Goal: Task Accomplishment & Management: Manage account settings

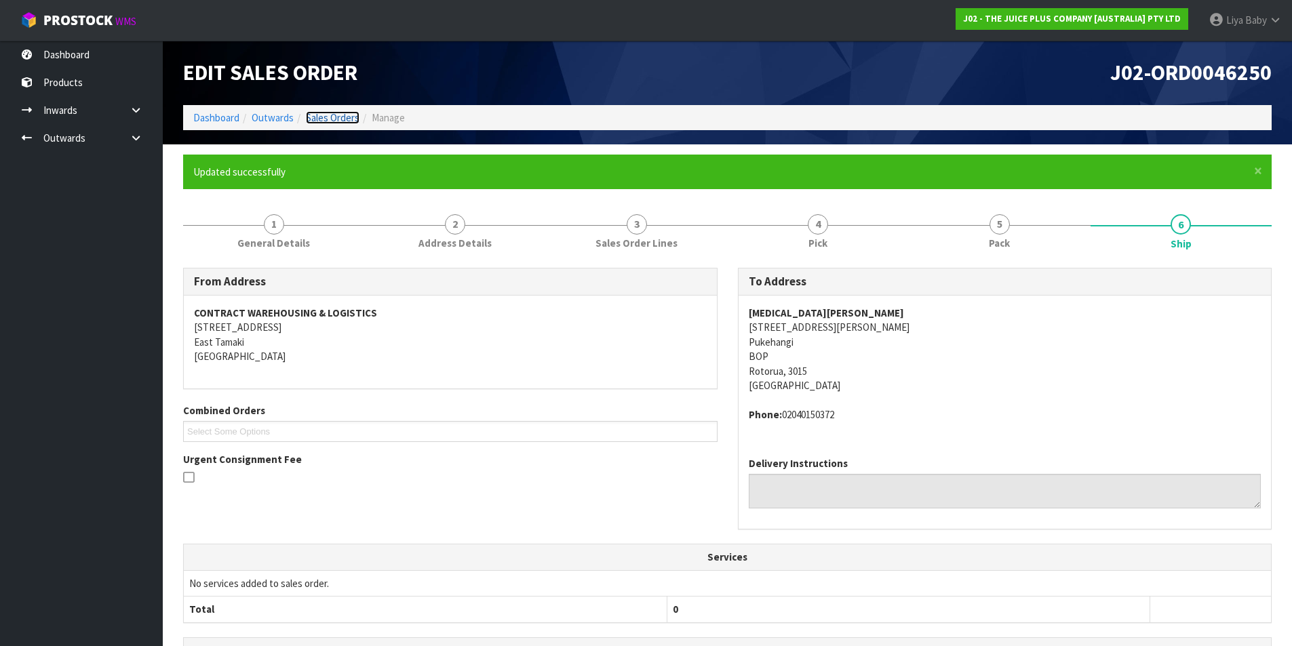
click at [334, 115] on link "Sales Orders" at bounding box center [333, 117] width 54 height 13
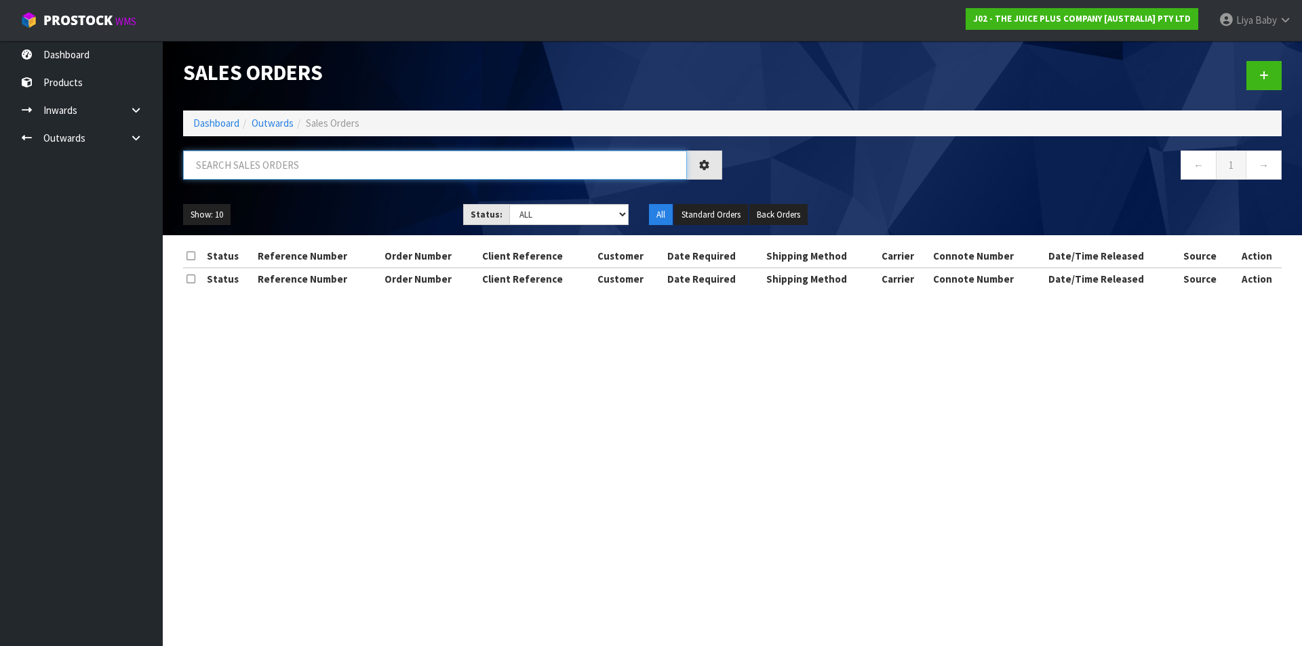
click at [294, 176] on input "text" at bounding box center [435, 165] width 504 height 29
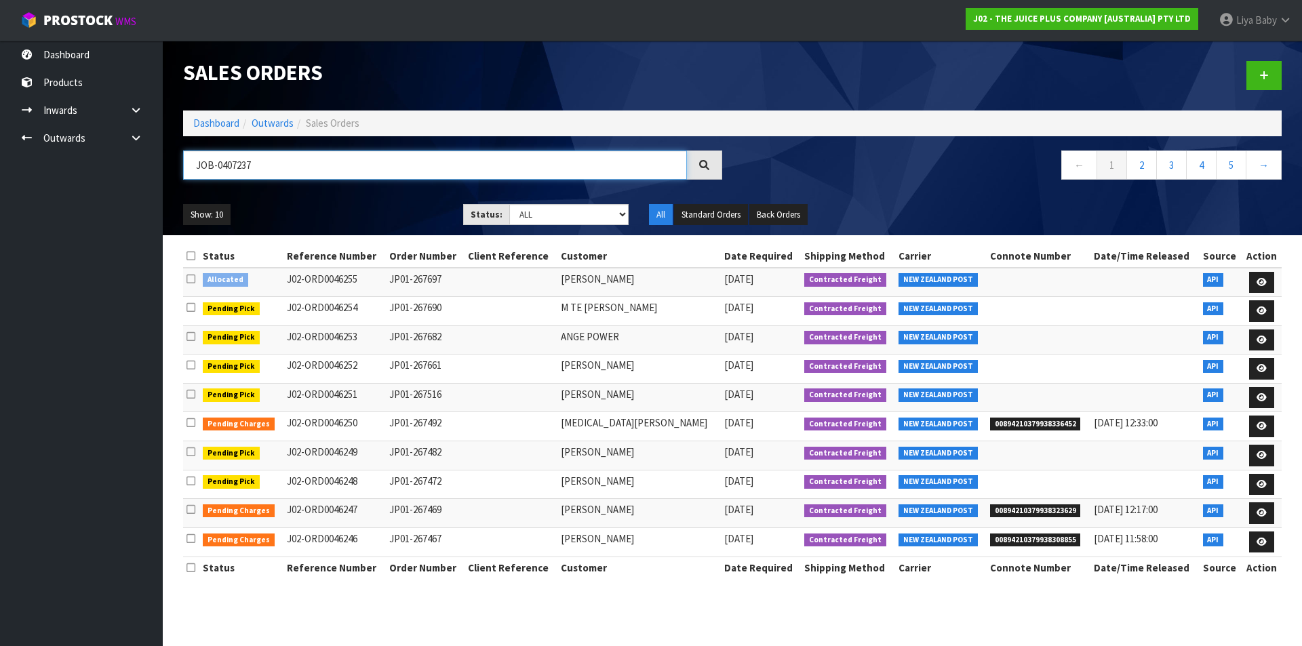
type input "JOB-0407237"
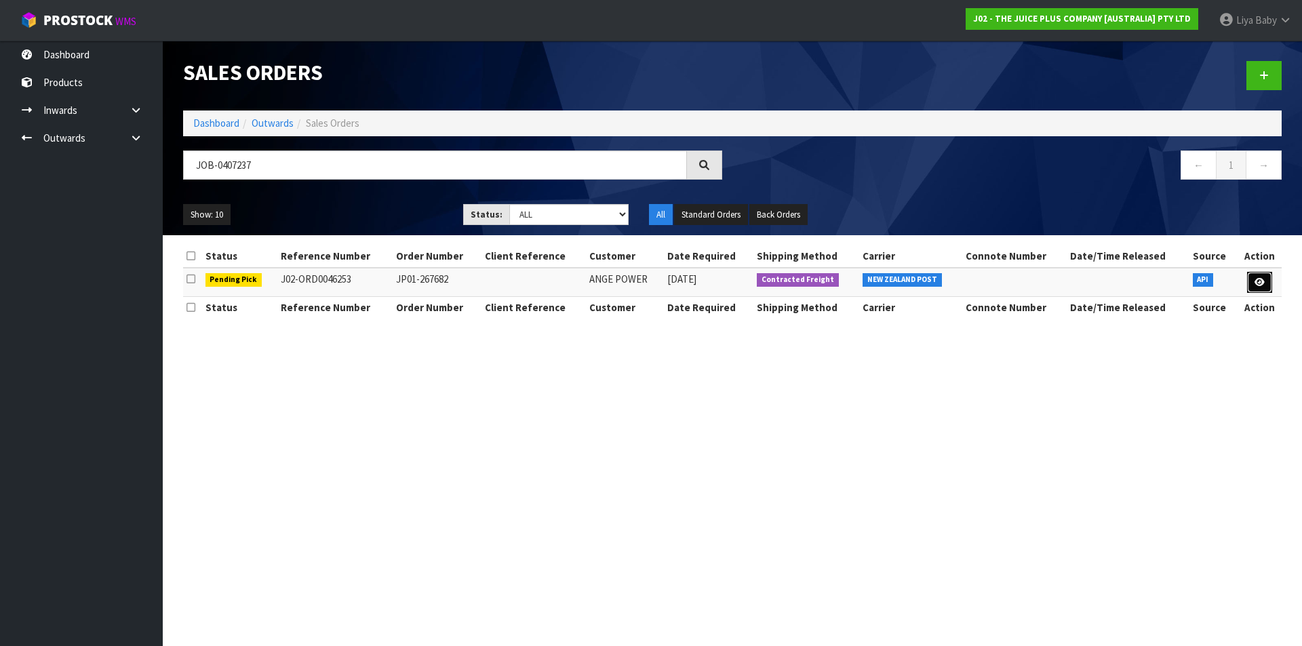
click at [1255, 281] on icon at bounding box center [1260, 282] width 10 height 9
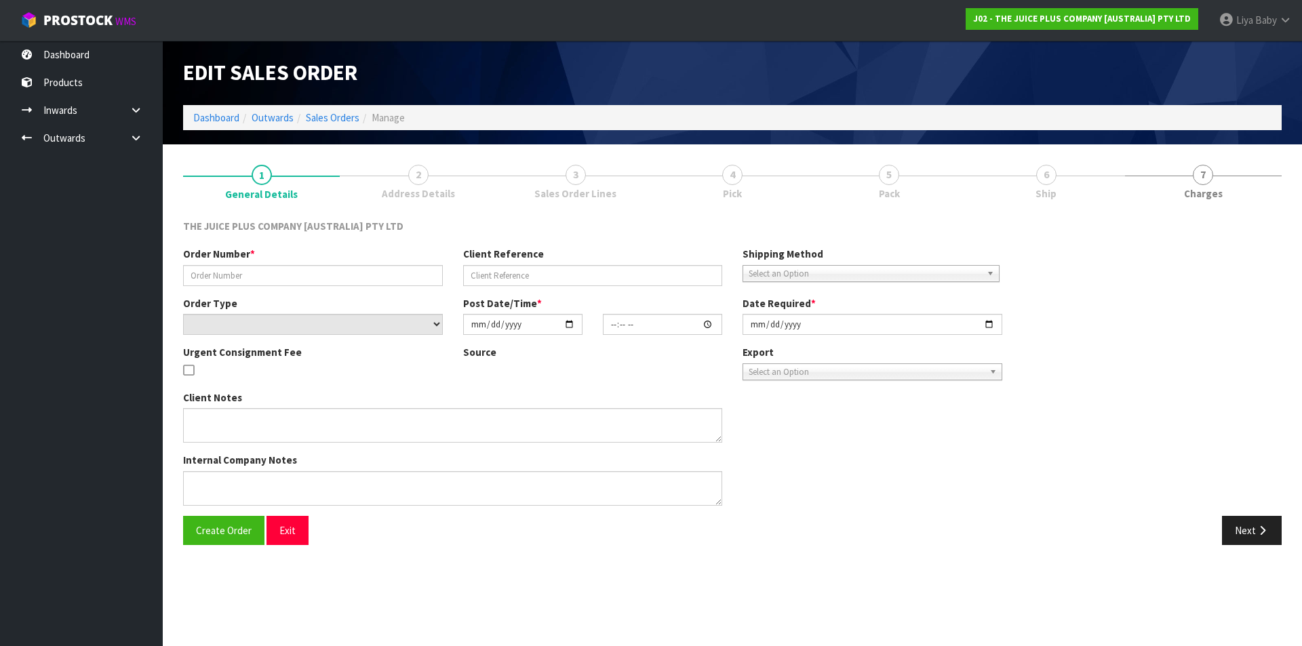
type input "JP01-267682"
select select "number:0"
type input "2025-08-12"
type input "03:21:07.000"
type input "2025-08-12"
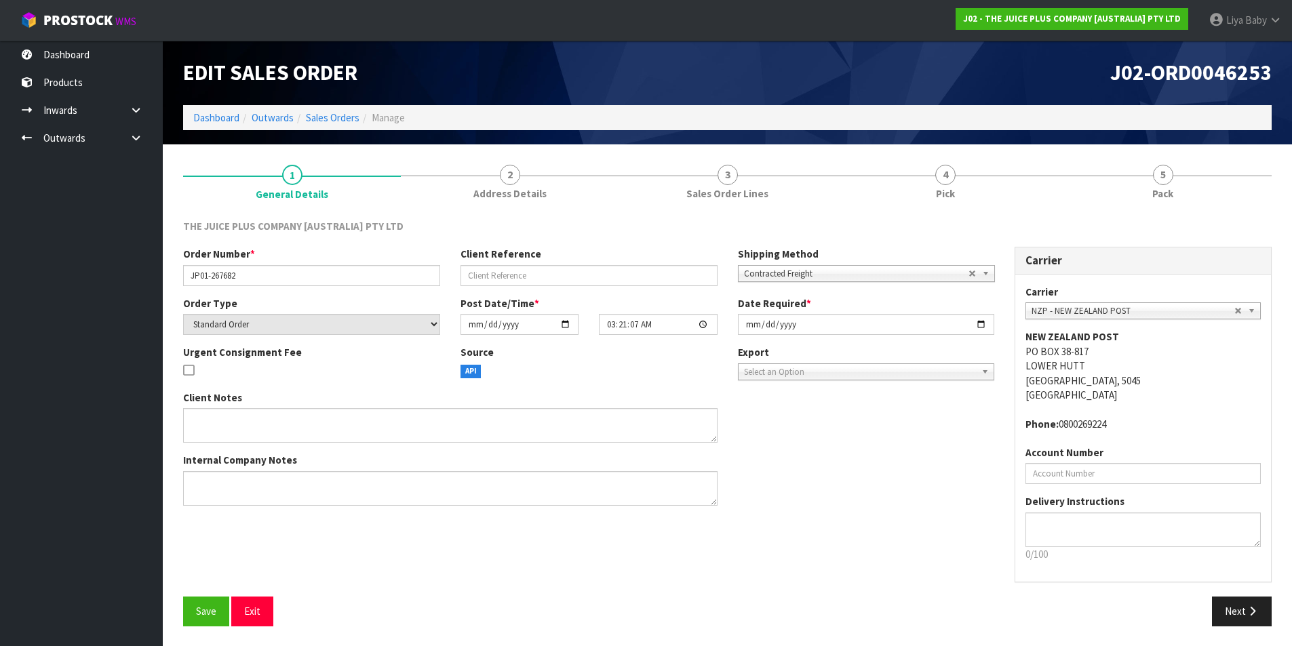
scroll to position [1, 0]
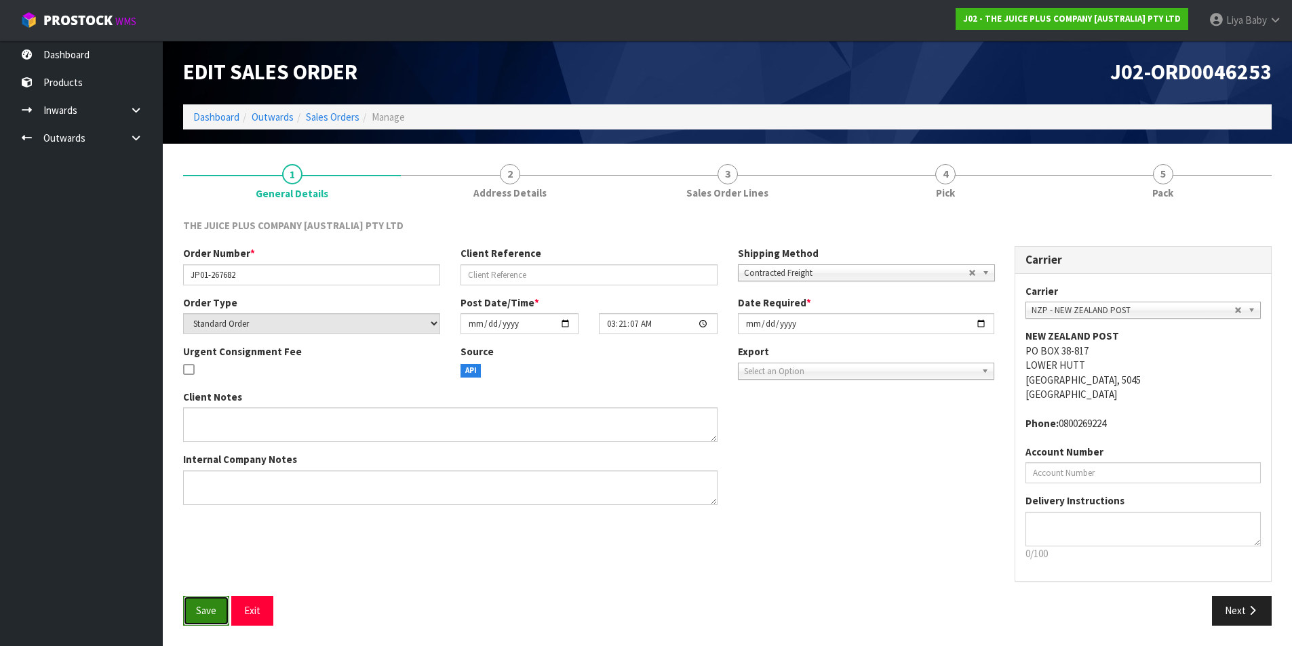
click at [191, 610] on button "Save" at bounding box center [206, 610] width 46 height 29
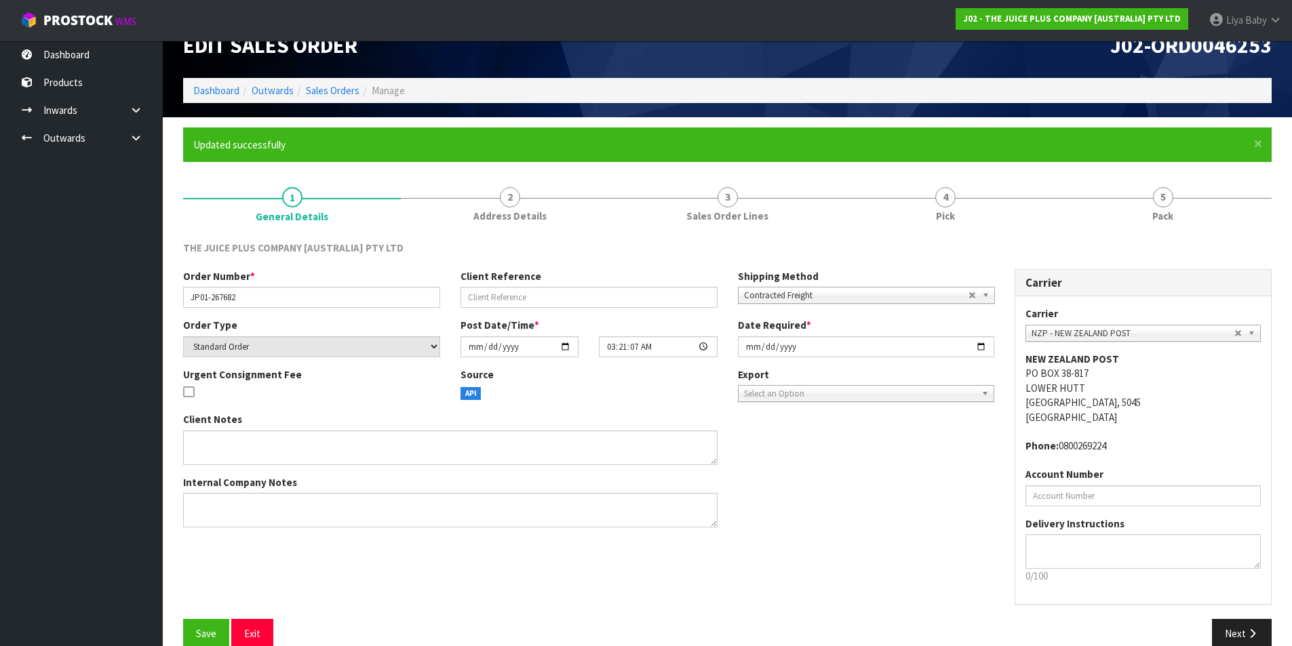
scroll to position [50, 0]
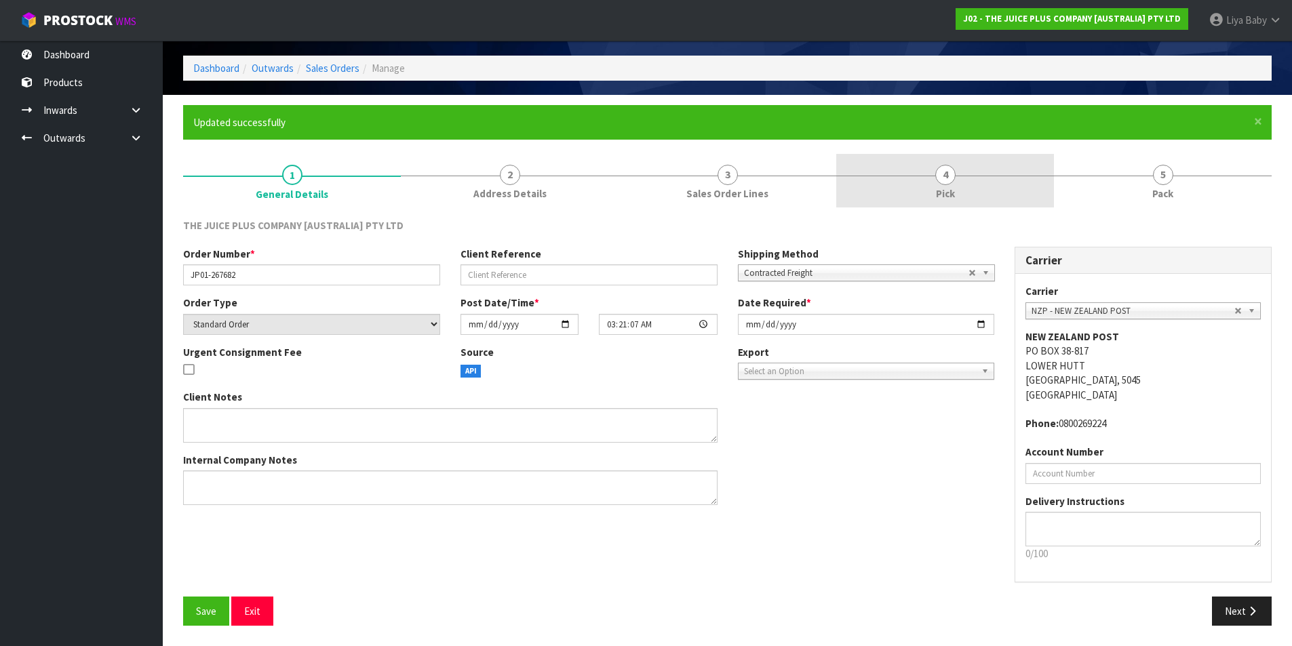
click at [978, 190] on link "4 Pick" at bounding box center [945, 181] width 218 height 54
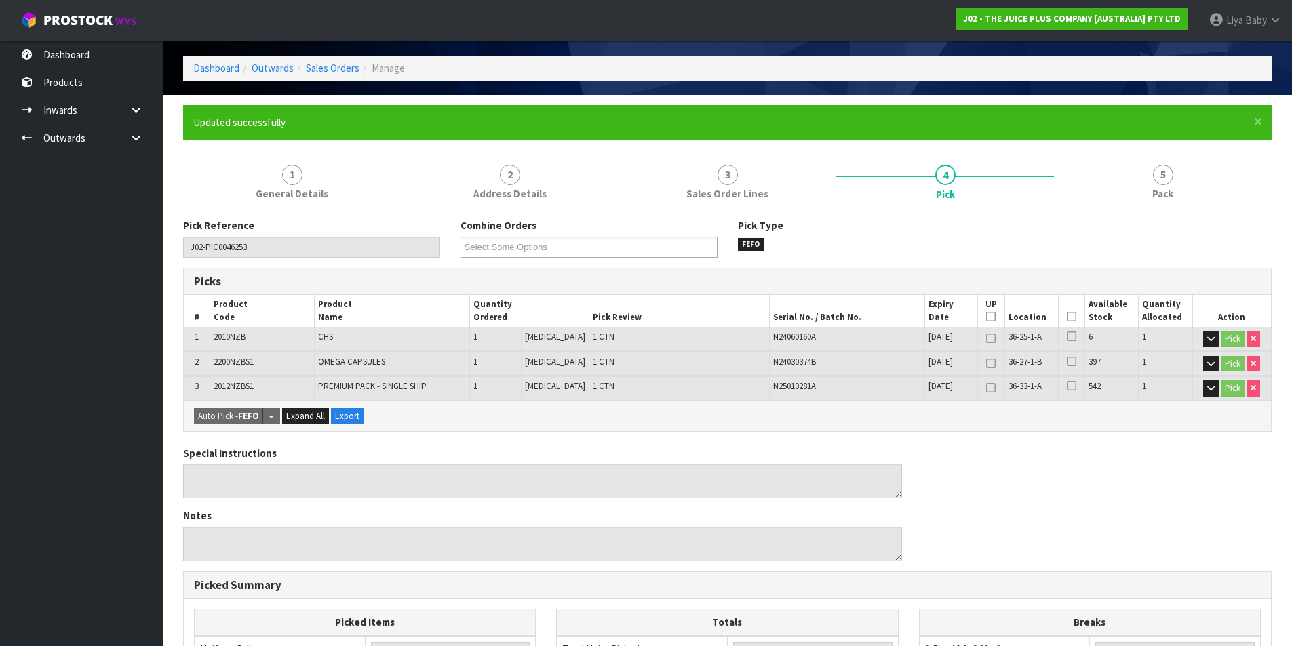
click at [1068, 317] on icon at bounding box center [1071, 317] width 9 height 1
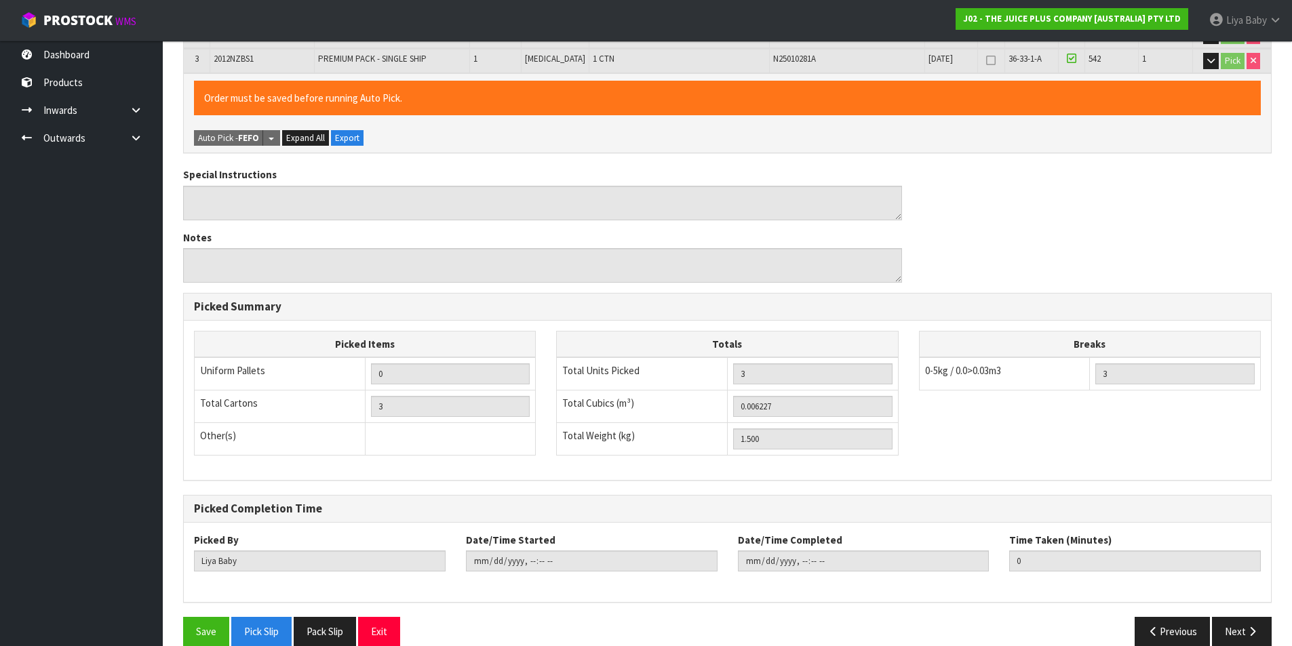
scroll to position [398, 0]
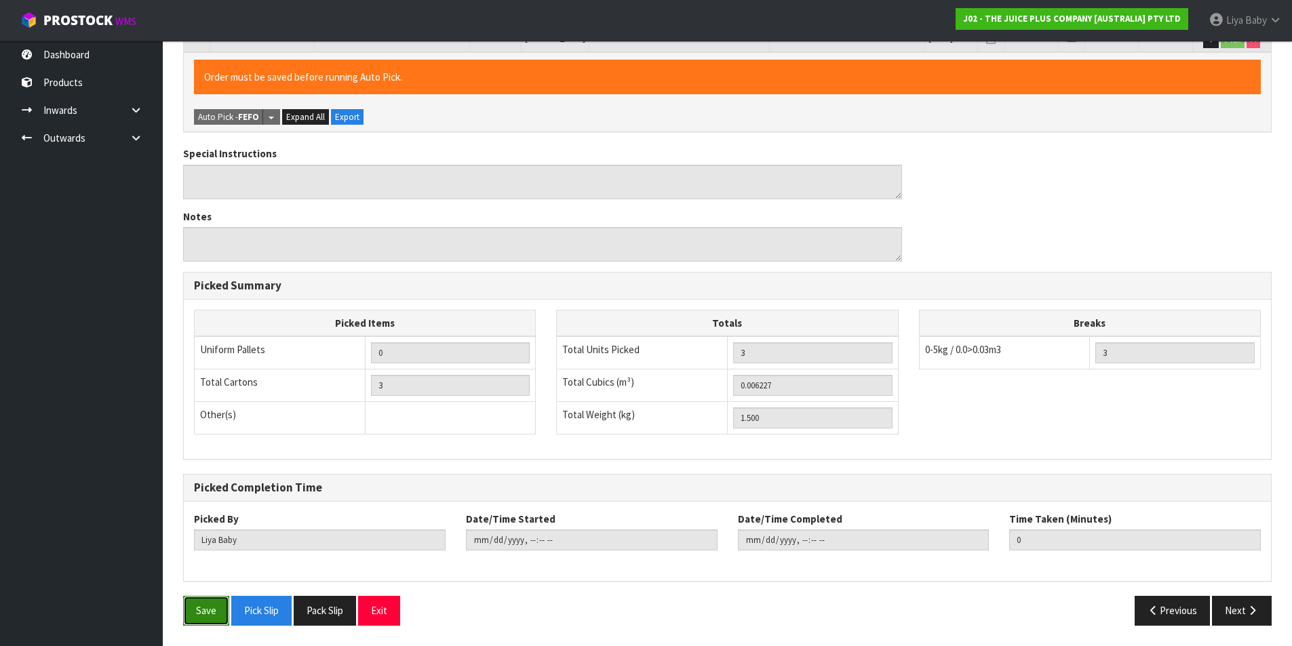
click at [193, 608] on button "Save" at bounding box center [206, 610] width 46 height 29
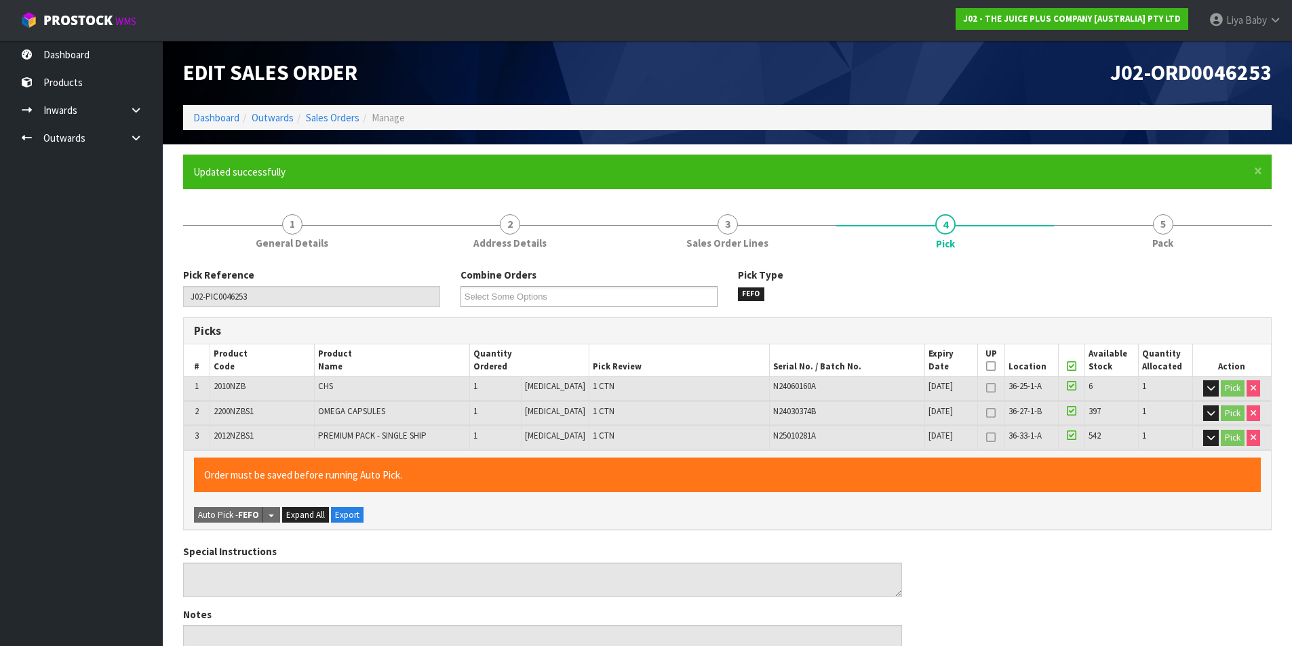
type input "2025-08-12T13:13:52"
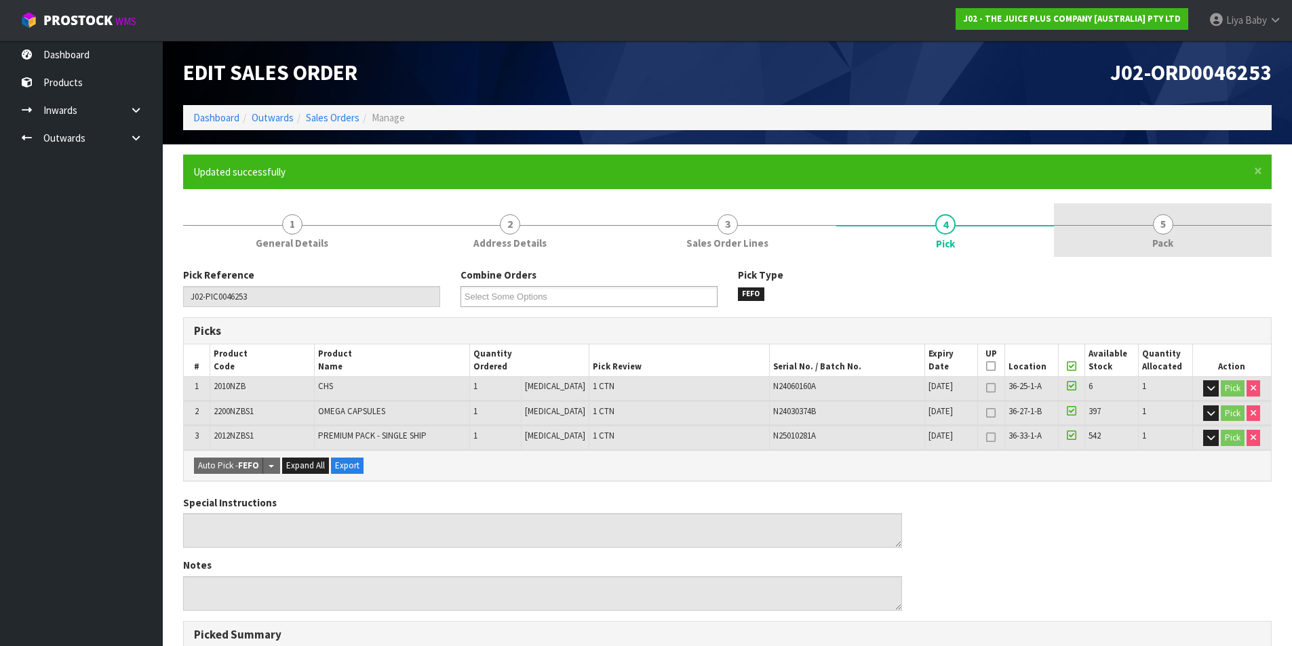
click at [1150, 229] on link "5 Pack" at bounding box center [1163, 230] width 218 height 54
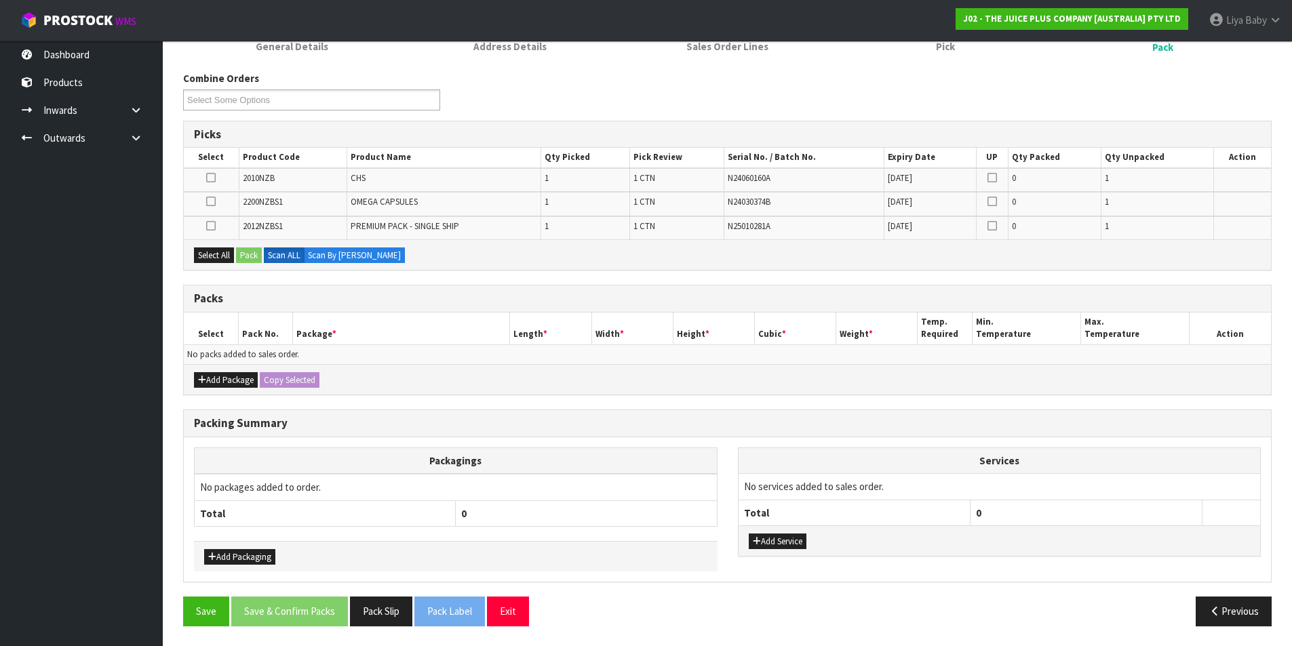
scroll to position [197, 0]
click at [238, 376] on button "Add Package" at bounding box center [226, 380] width 64 height 16
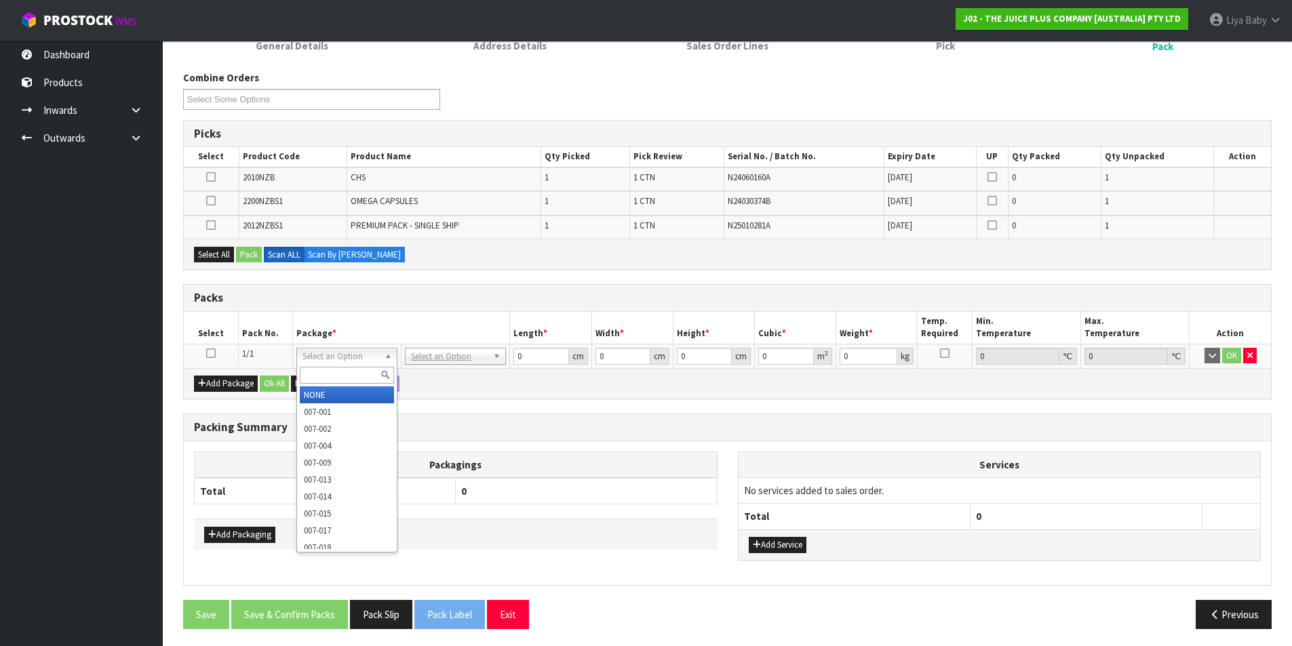
click at [343, 376] on input "text" at bounding box center [347, 375] width 94 height 17
type input "CTN"
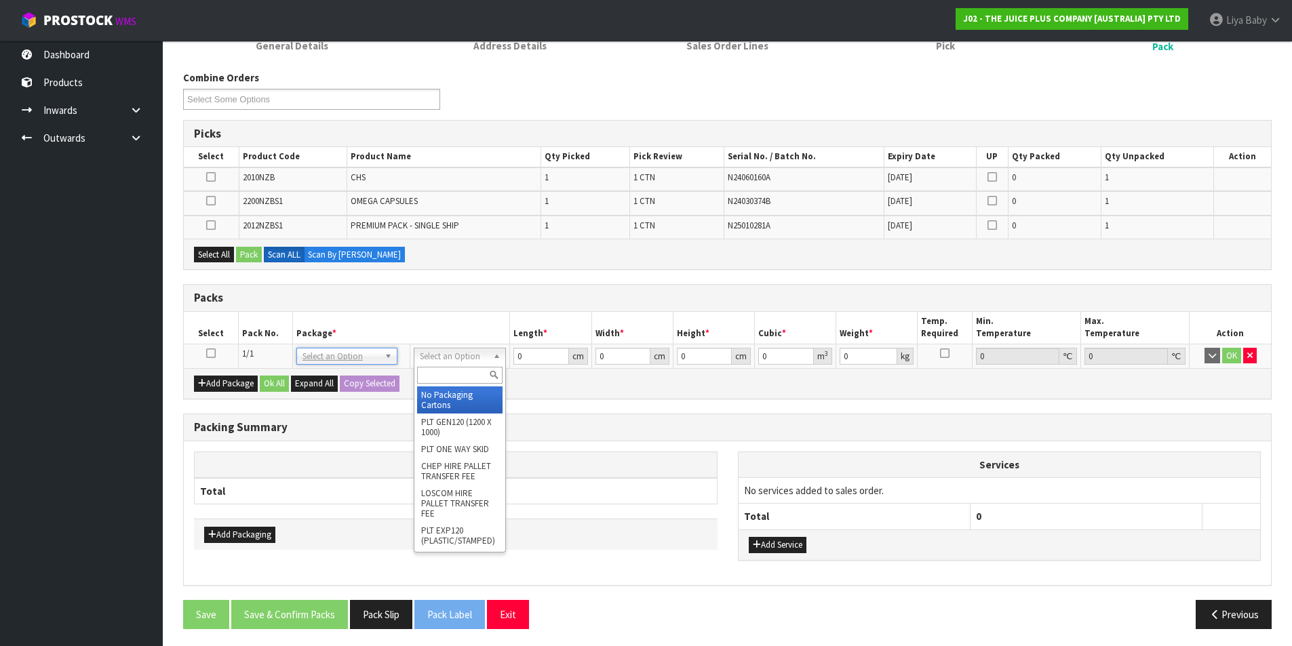
click at [466, 379] on input "text" at bounding box center [460, 375] width 86 height 17
type input "CTN"
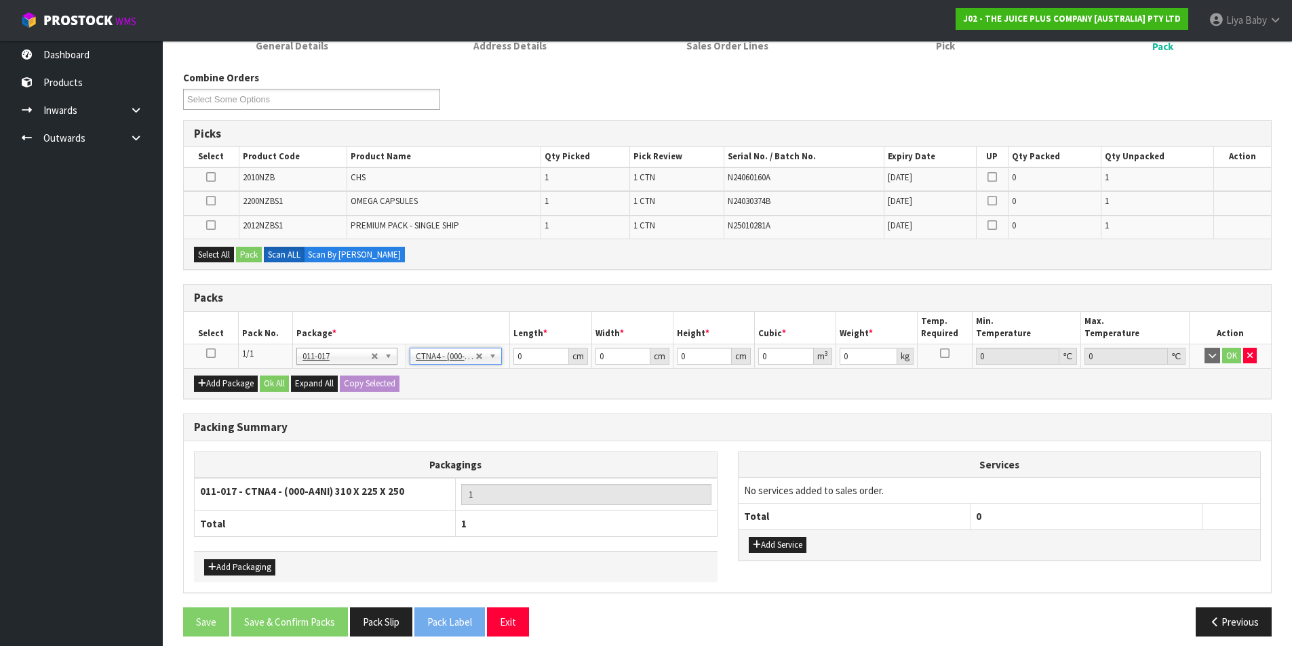
type input "31"
type input "22.5"
type input "25"
type input "0.017438"
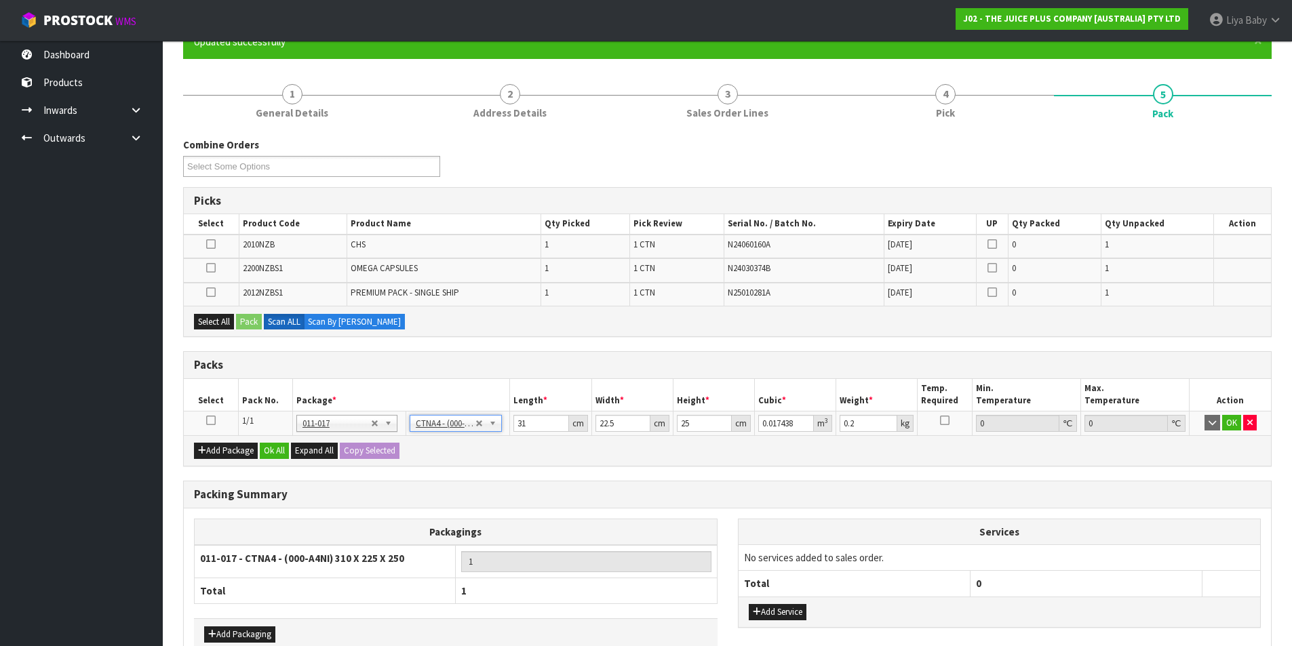
scroll to position [130, 0]
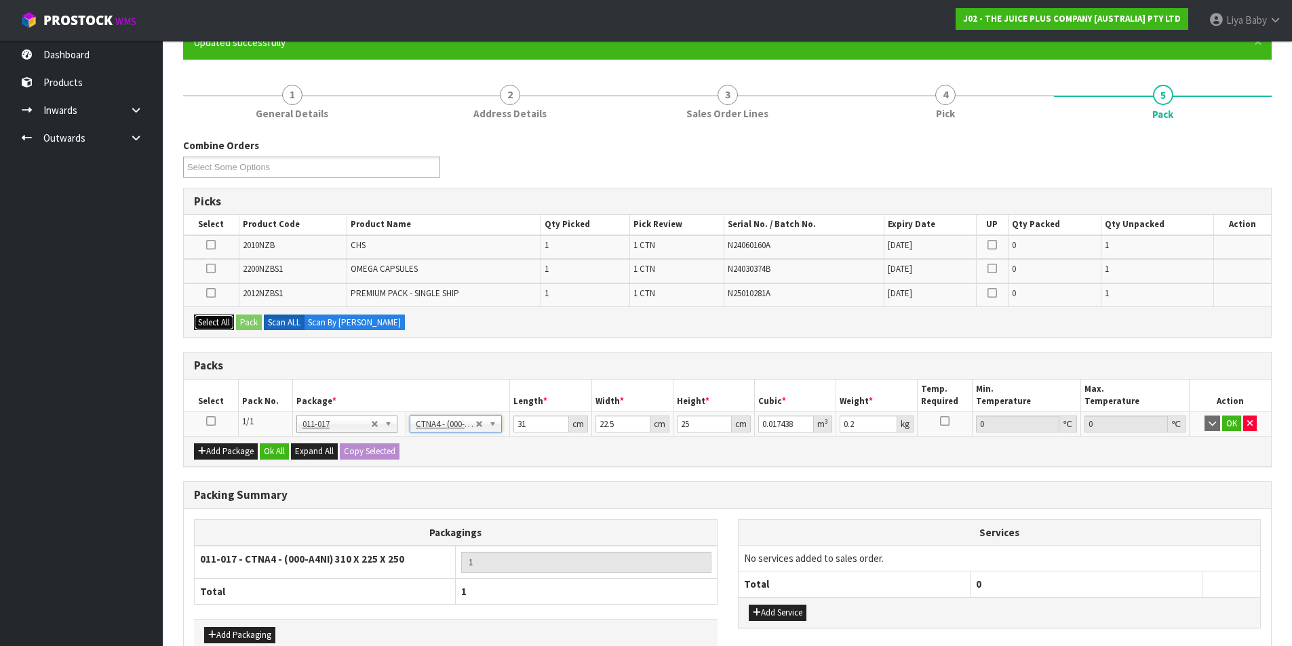
click at [206, 324] on button "Select All" at bounding box center [214, 323] width 40 height 16
click at [256, 315] on button "Pack" at bounding box center [249, 323] width 26 height 16
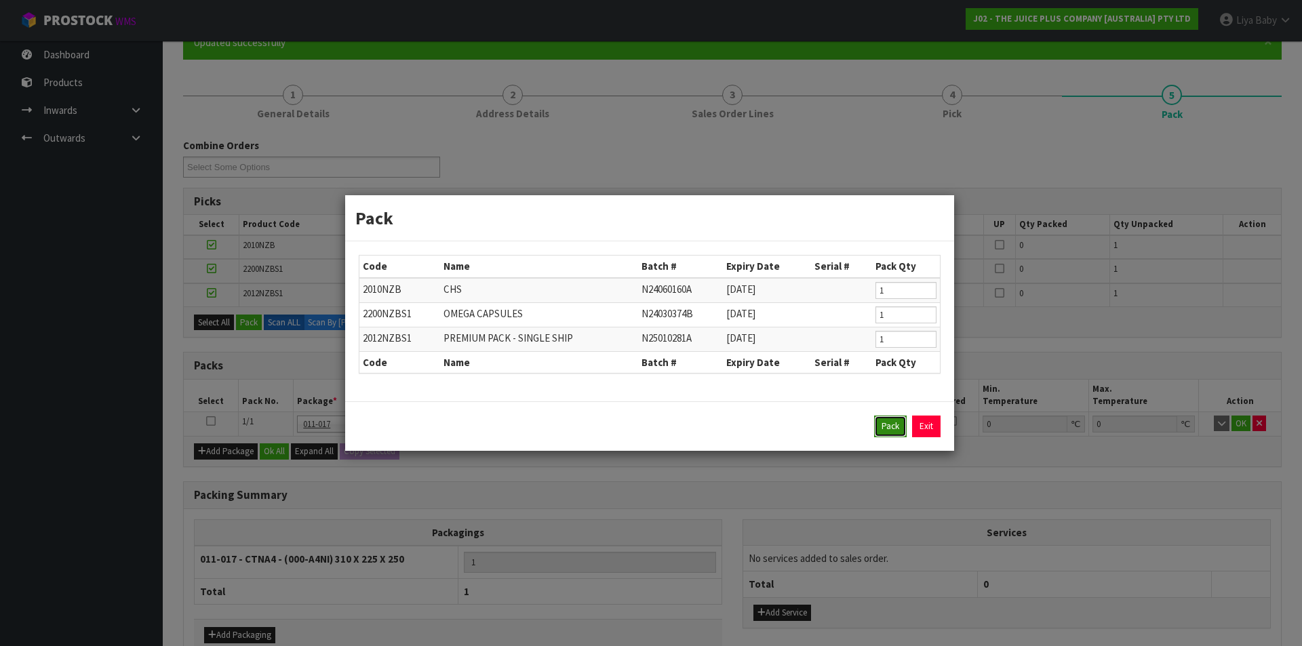
click at [892, 431] on button "Pack" at bounding box center [890, 427] width 33 height 22
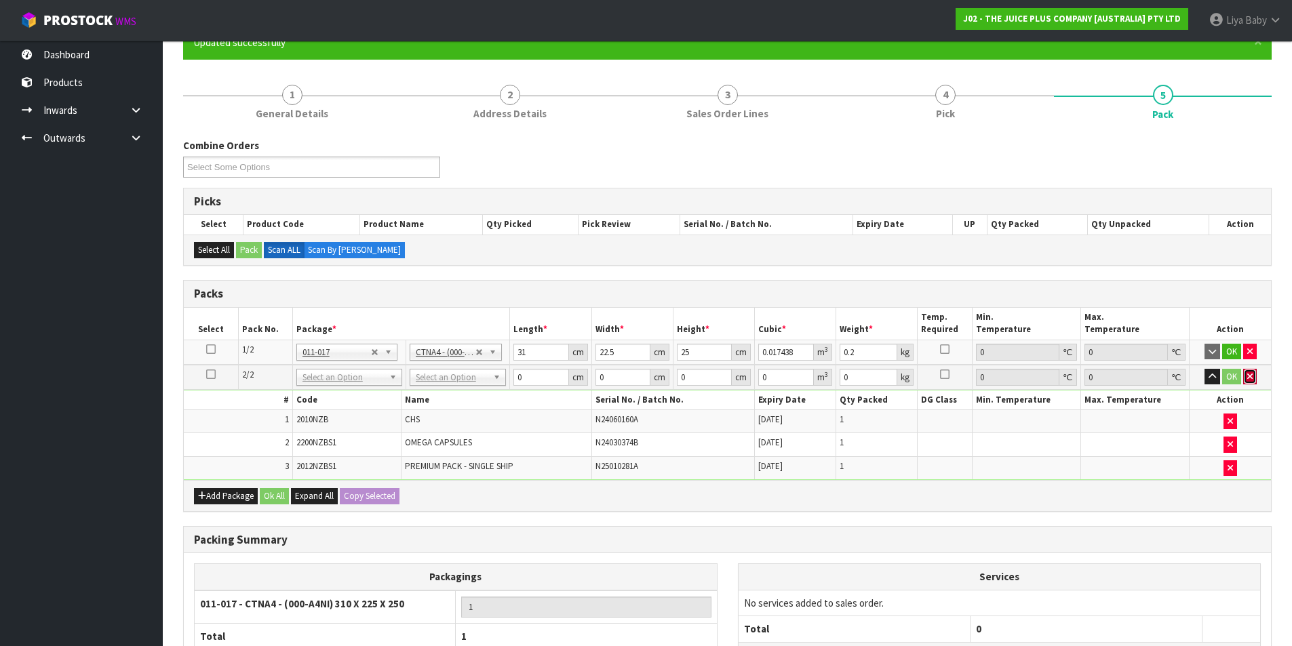
click at [1249, 378] on icon "button" at bounding box center [1249, 376] width 5 height 9
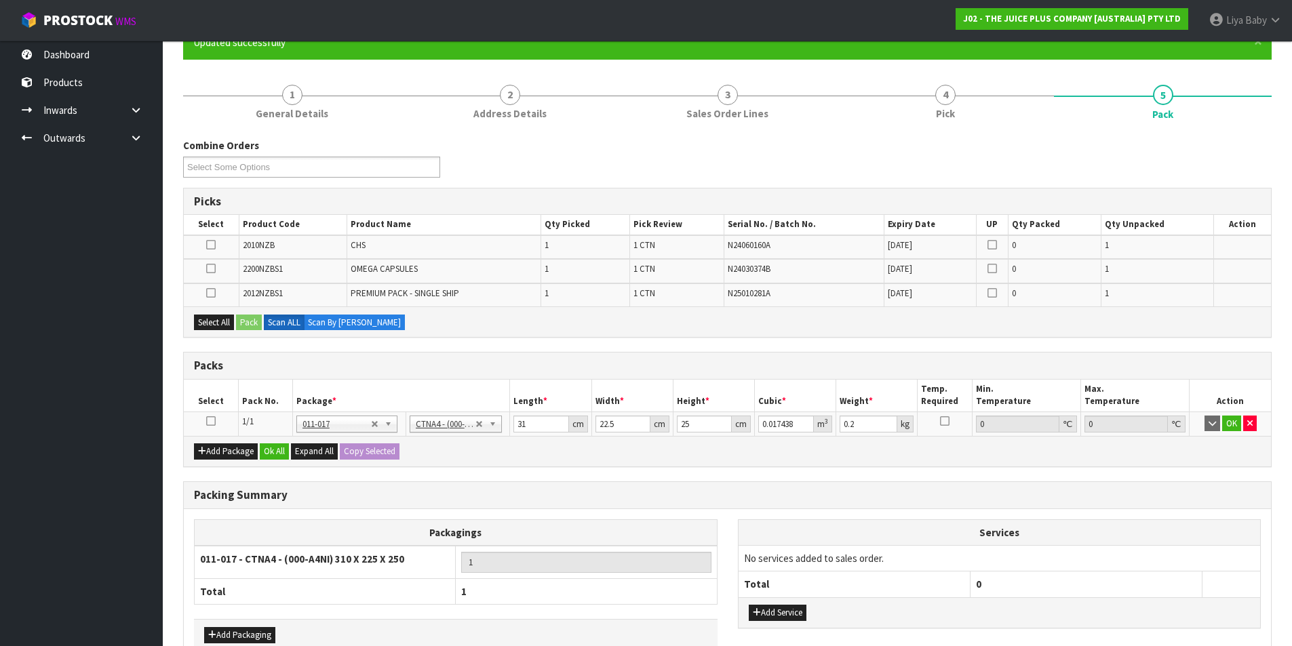
click at [209, 422] on icon at bounding box center [210, 421] width 9 height 1
click at [207, 321] on button "Select All" at bounding box center [214, 323] width 40 height 16
click at [248, 316] on button "Pack" at bounding box center [249, 323] width 26 height 16
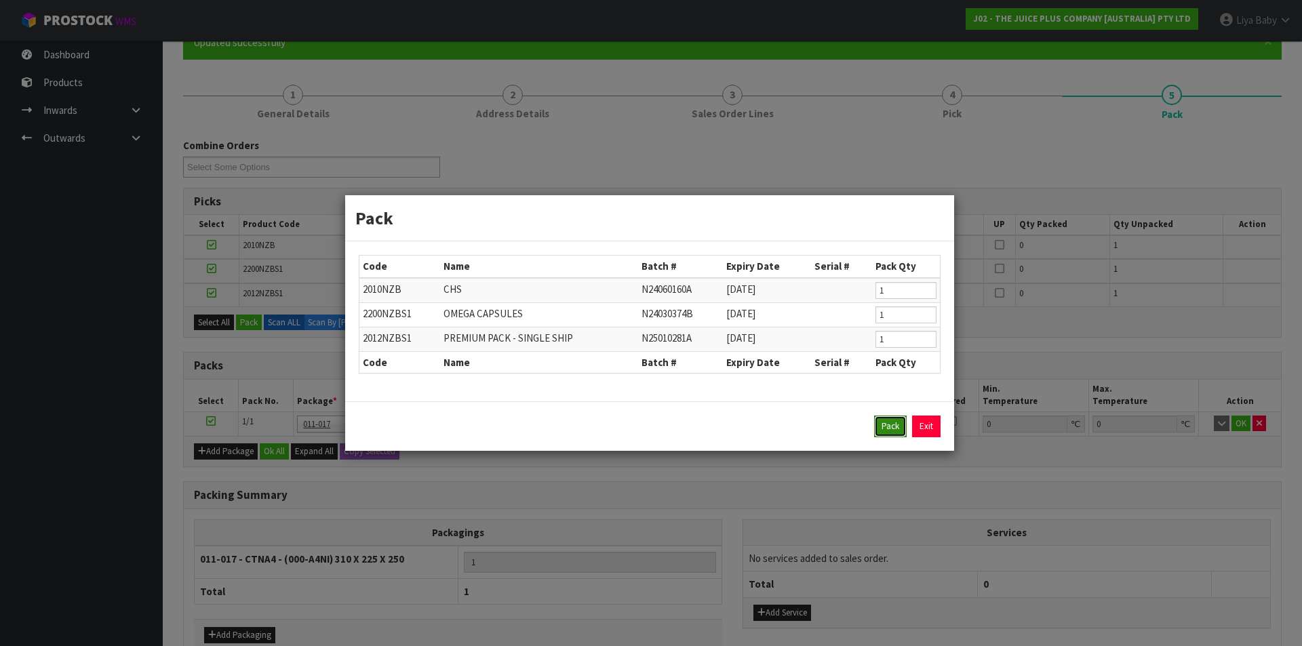
click at [906, 431] on button "Pack" at bounding box center [890, 427] width 33 height 22
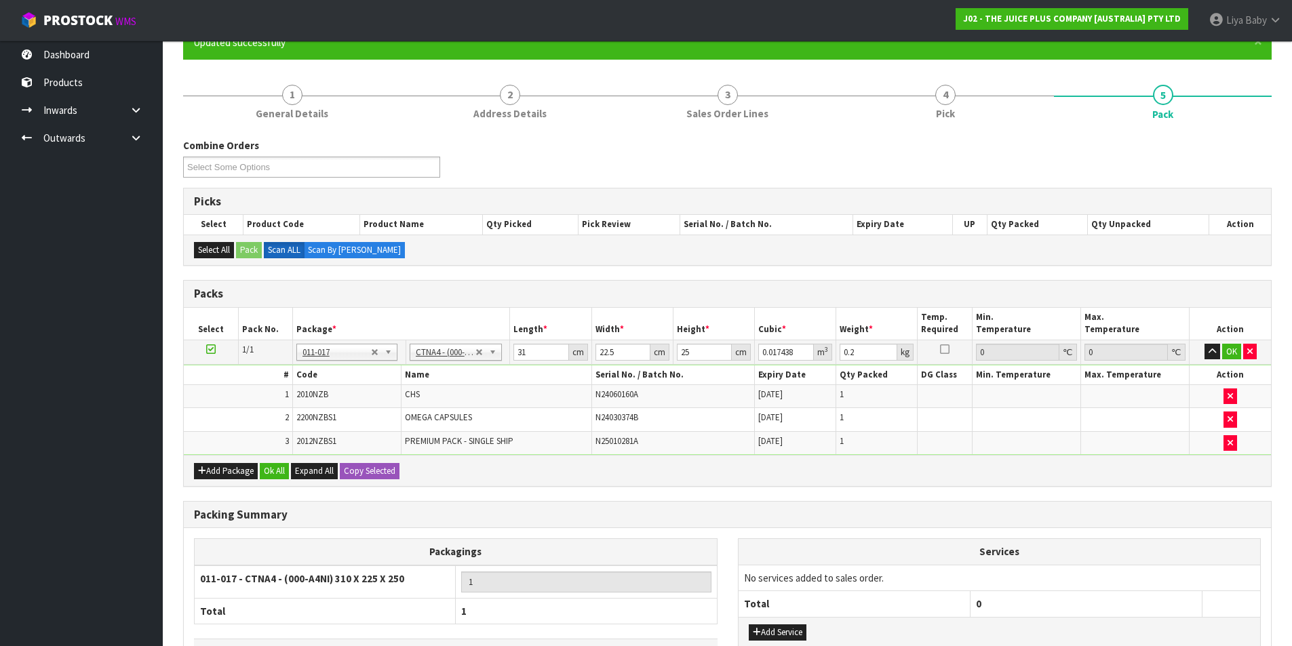
type input "1.7"
click at [526, 349] on input "31" at bounding box center [540, 352] width 55 height 17
type input "3"
type input "0.001687"
type input "0"
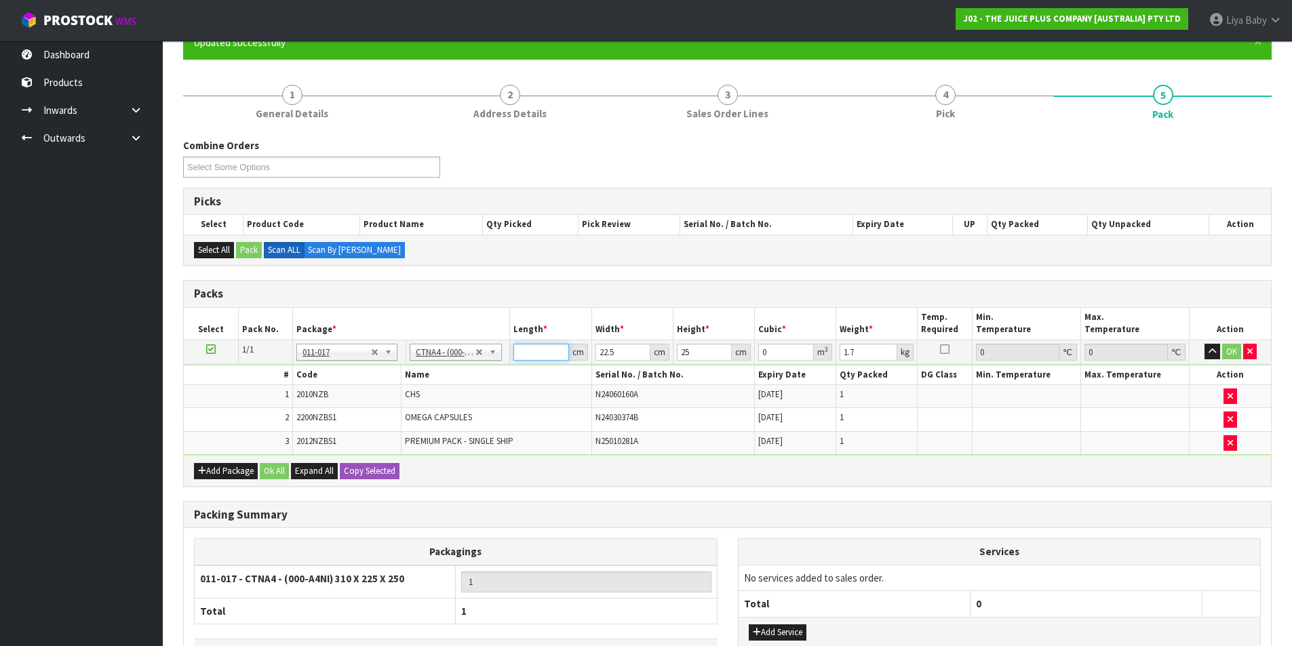
type input "2"
type input "0.001125"
type input "24"
type input "0.0135"
type input "24"
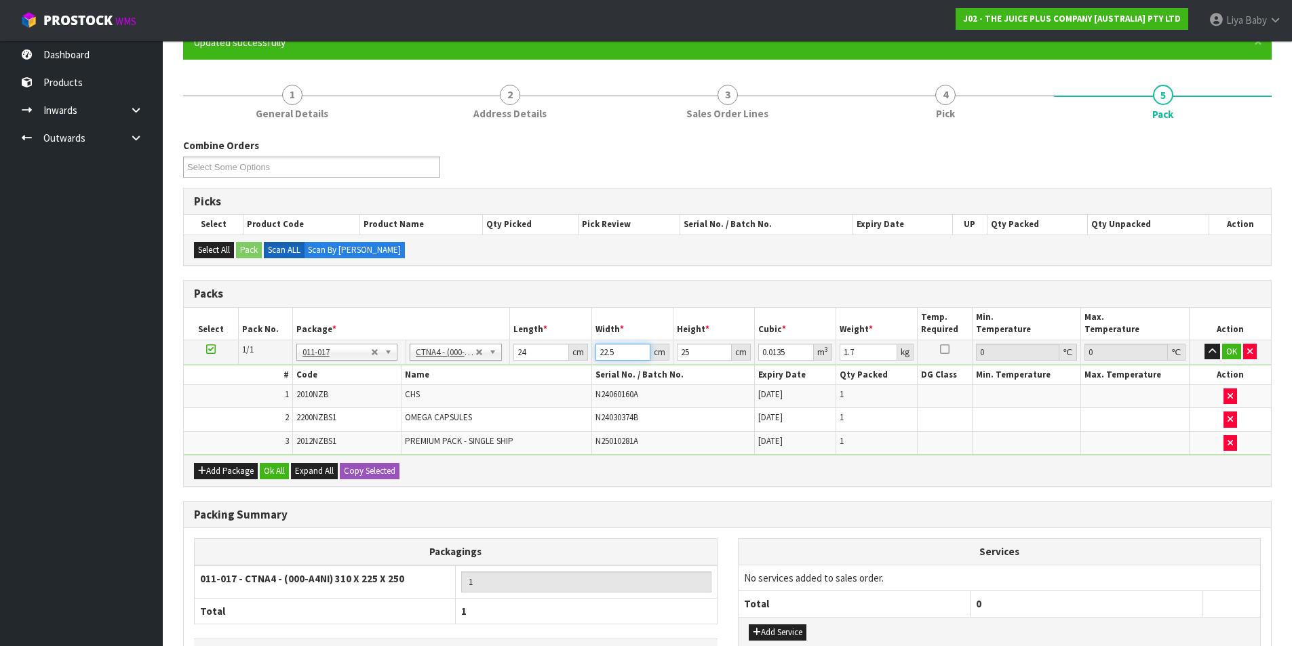
click at [628, 353] on input "22.5" at bounding box center [623, 352] width 55 height 17
type input "22"
type input "0.0132"
type input "2"
type input "0.0012"
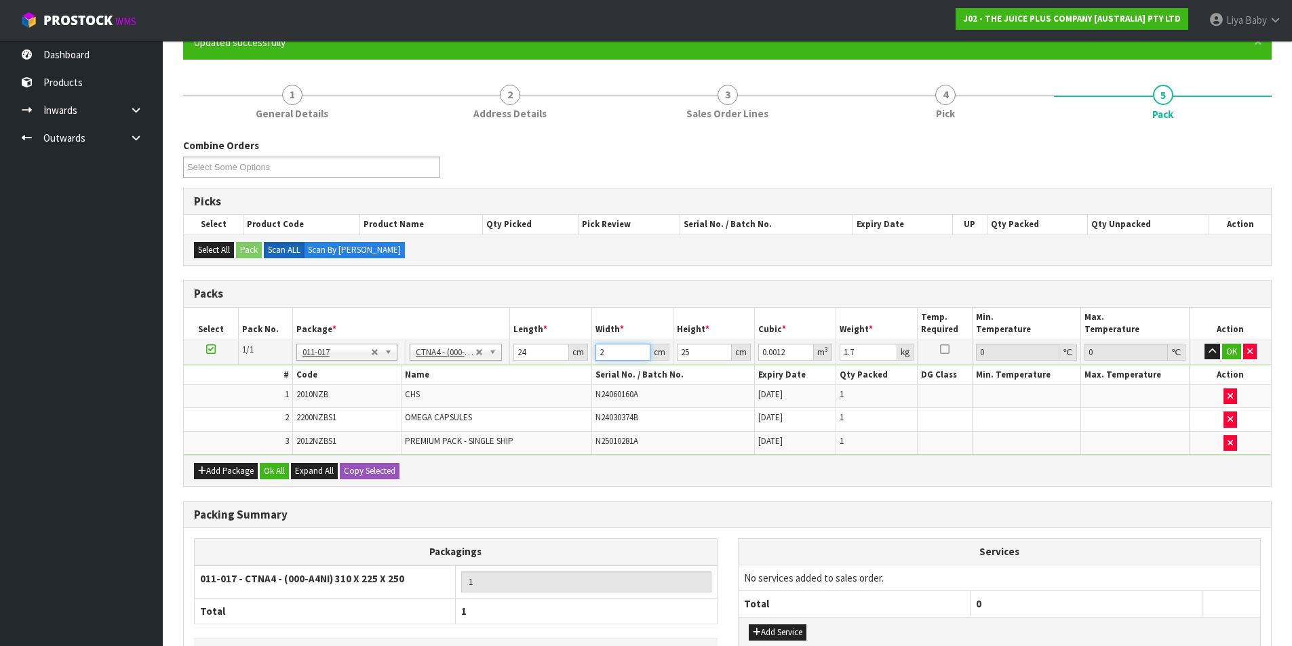
type input "0"
type input "3"
type input "0.0018"
type input "32"
type input "0.0192"
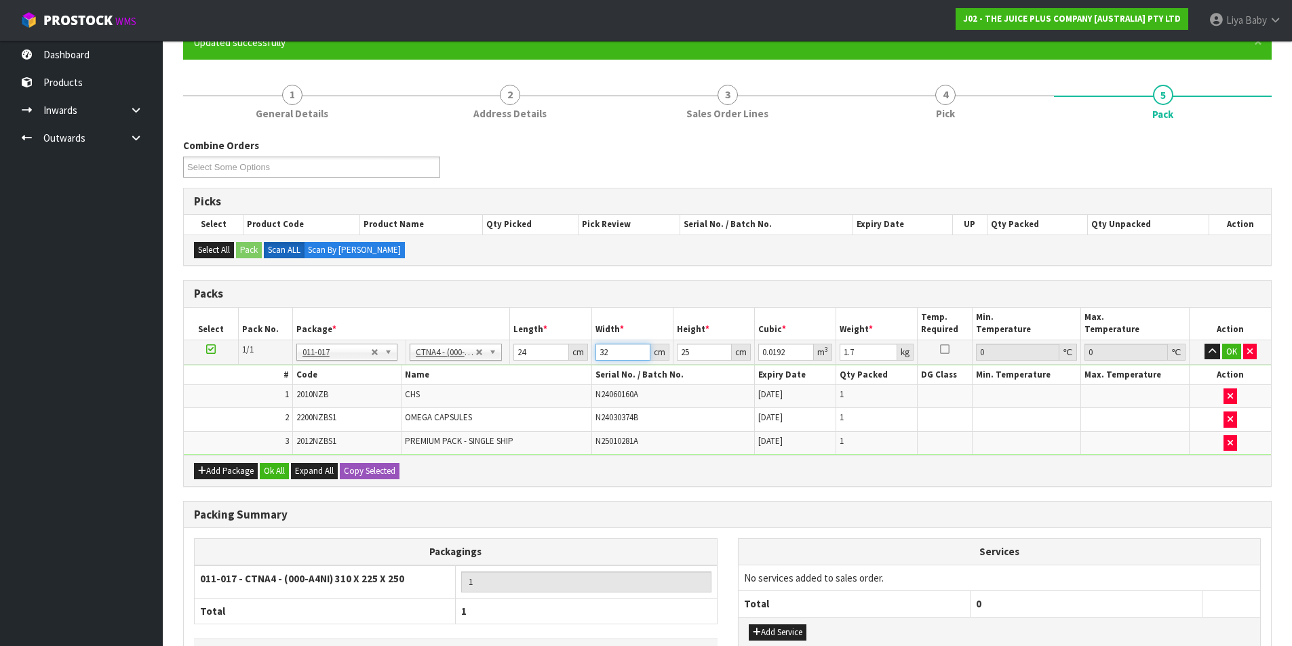
type input "32"
click at [697, 347] on input "25" at bounding box center [704, 352] width 55 height 17
type input "2"
type input "0.001536"
type input "0"
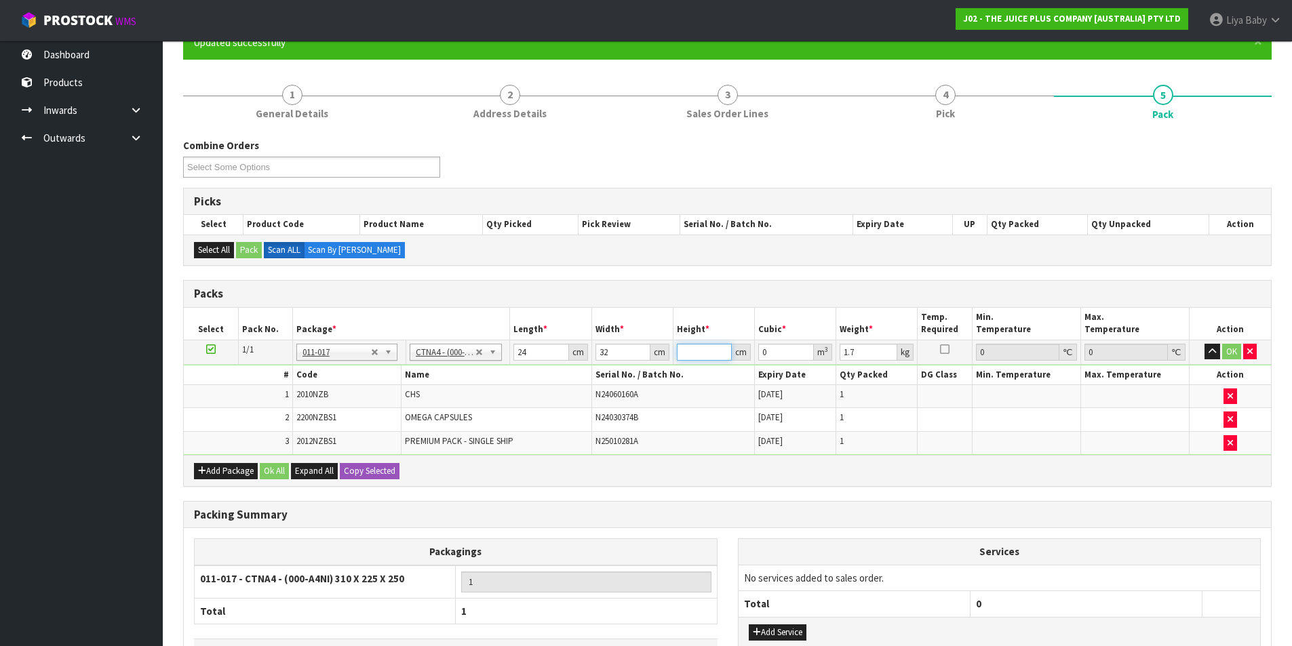
type input "2"
type input "0.001536"
type input "27"
type input "0.020736"
type input "27"
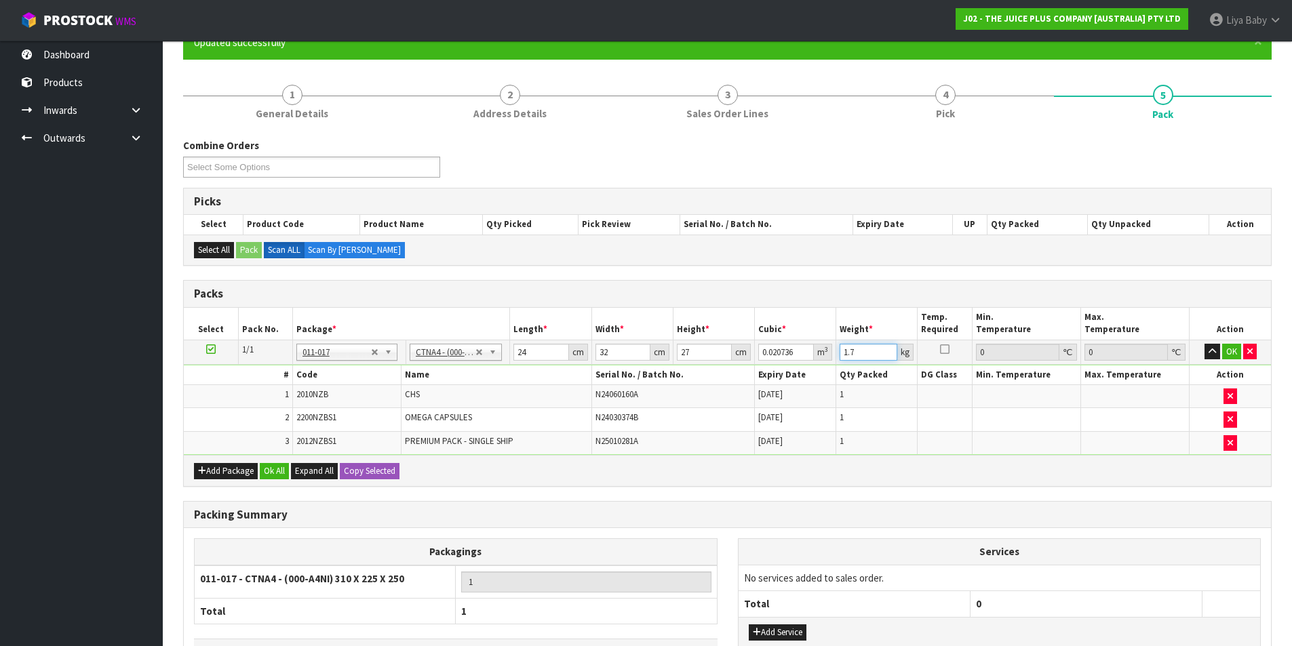
click at [870, 352] on input "1.7" at bounding box center [869, 352] width 58 height 17
type input "1"
type input "2"
click at [272, 469] on button "Ok All" at bounding box center [274, 471] width 29 height 16
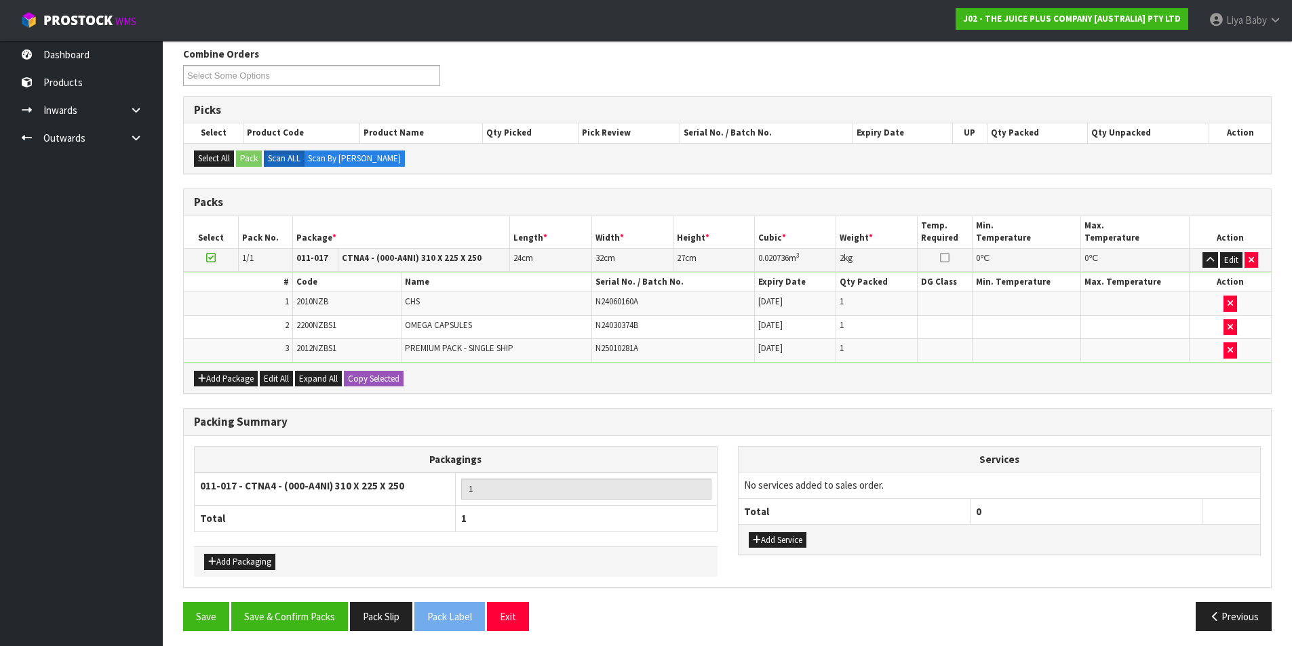
scroll to position [227, 0]
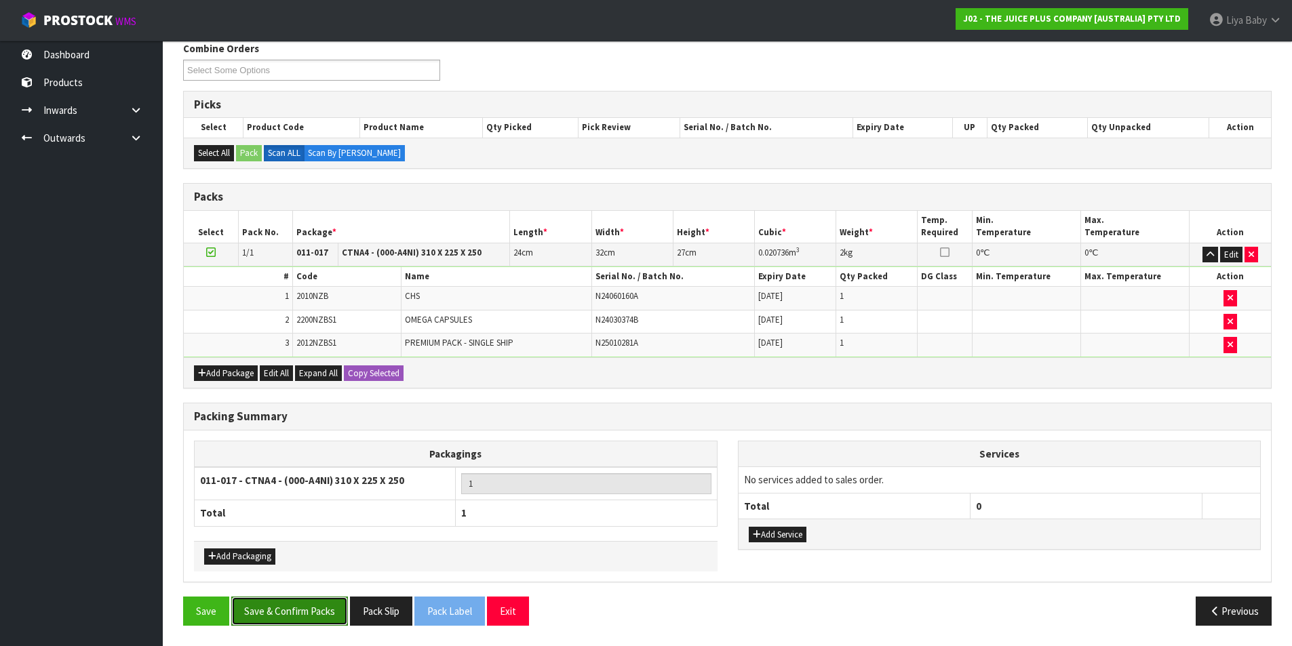
click at [271, 606] on button "Save & Confirm Packs" at bounding box center [289, 611] width 117 height 29
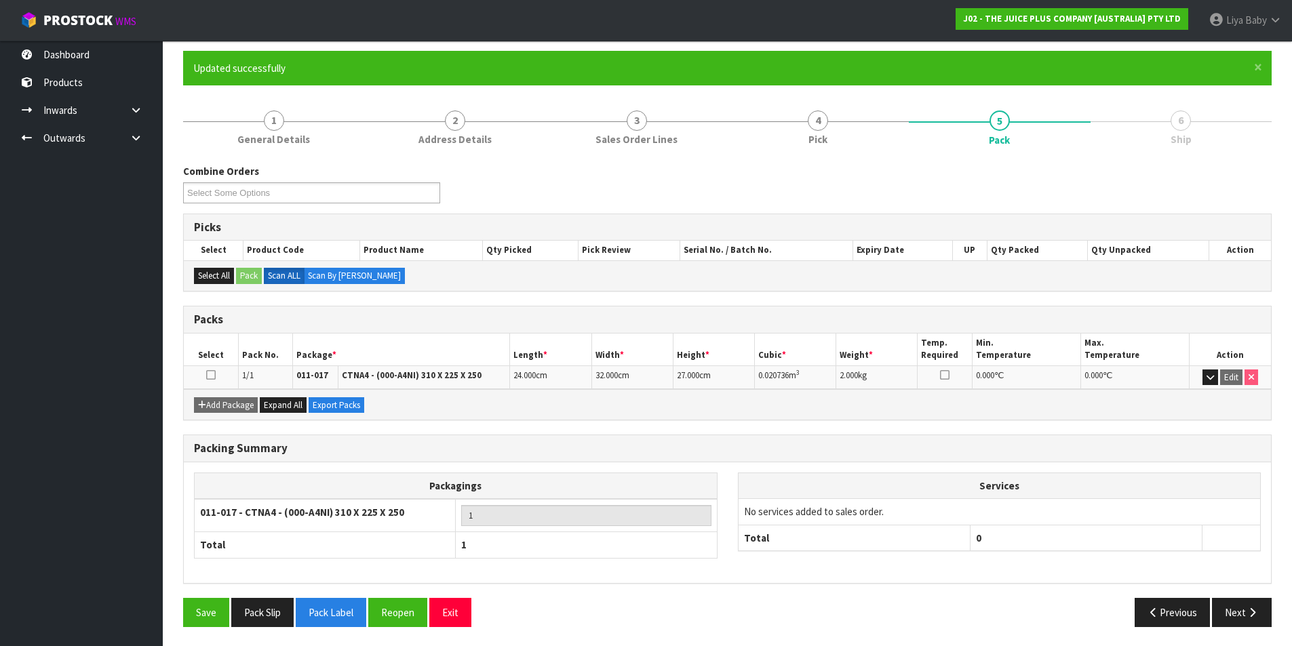
scroll to position [105, 0]
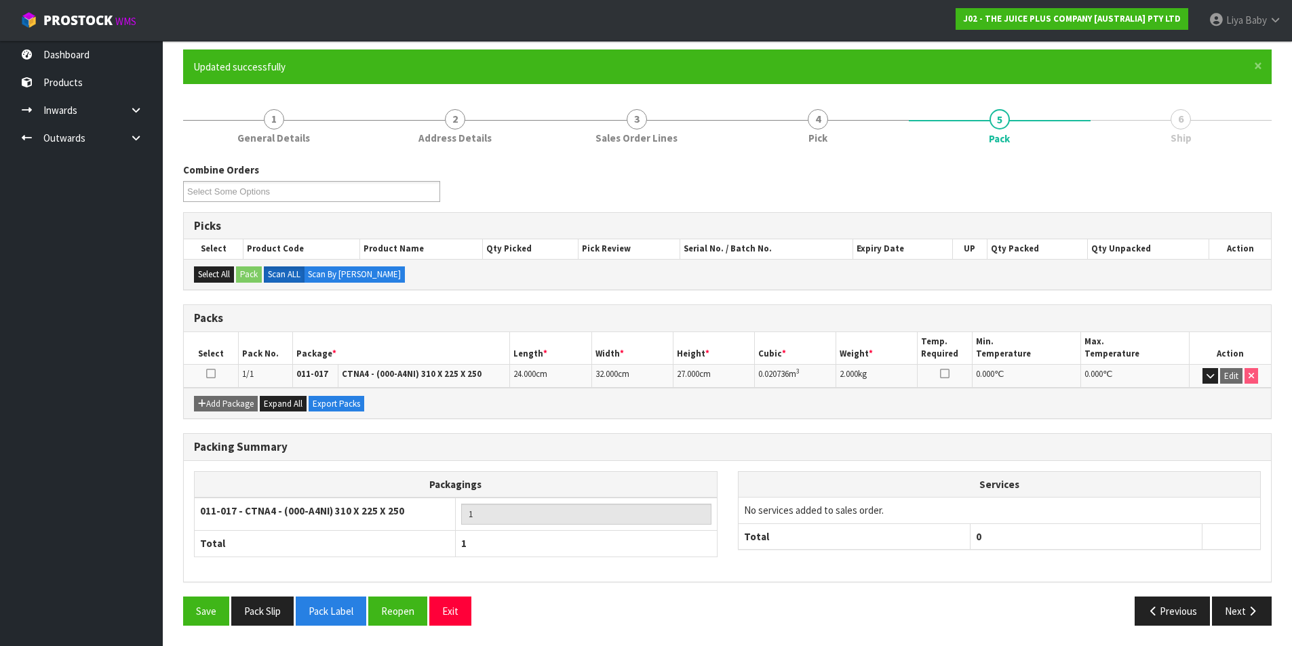
click at [206, 376] on td at bounding box center [211, 376] width 54 height 24
click at [210, 374] on icon at bounding box center [210, 374] width 9 height 1
click at [1249, 612] on icon "button" at bounding box center [1252, 611] width 13 height 10
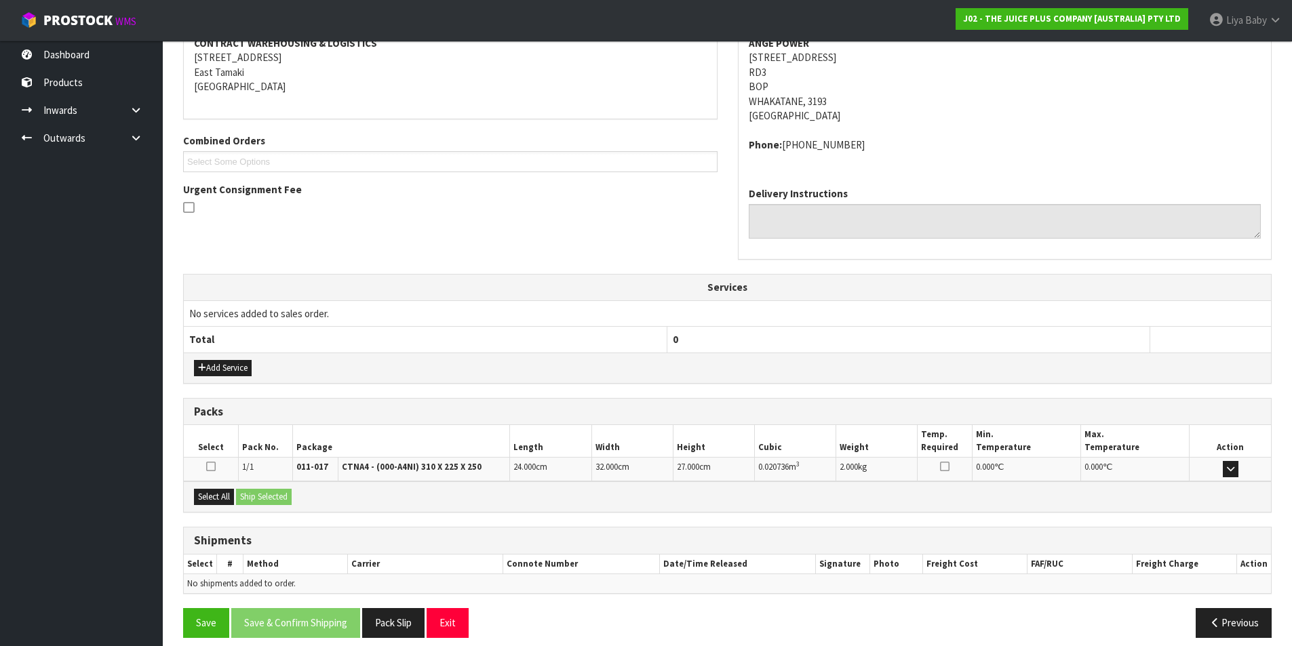
scroll to position [282, 0]
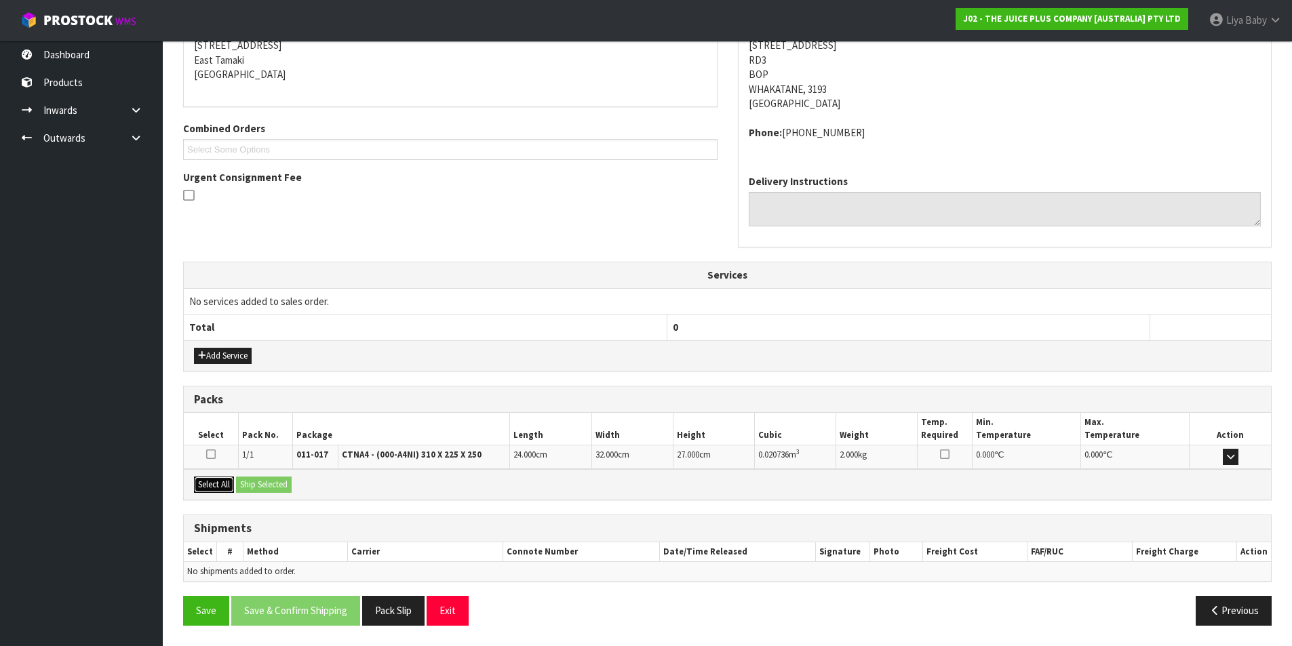
click at [214, 478] on button "Select All" at bounding box center [214, 485] width 40 height 16
click at [279, 483] on button "Ship Selected" at bounding box center [264, 485] width 56 height 16
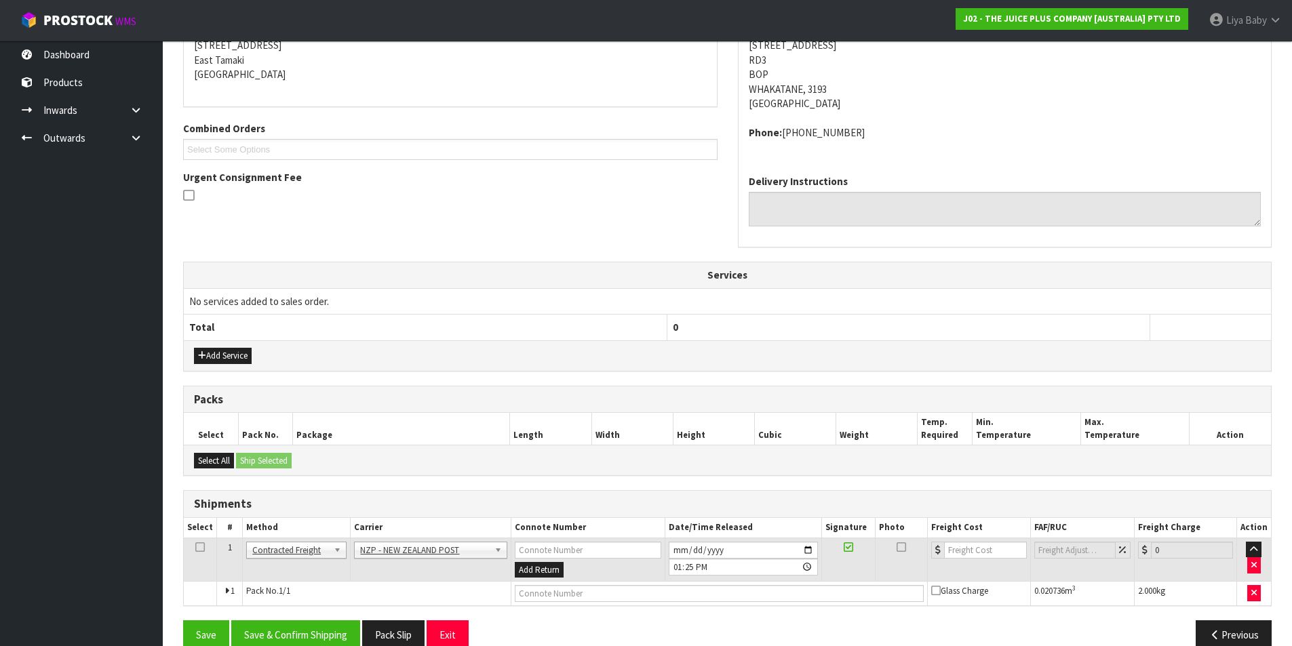
scroll to position [306, 0]
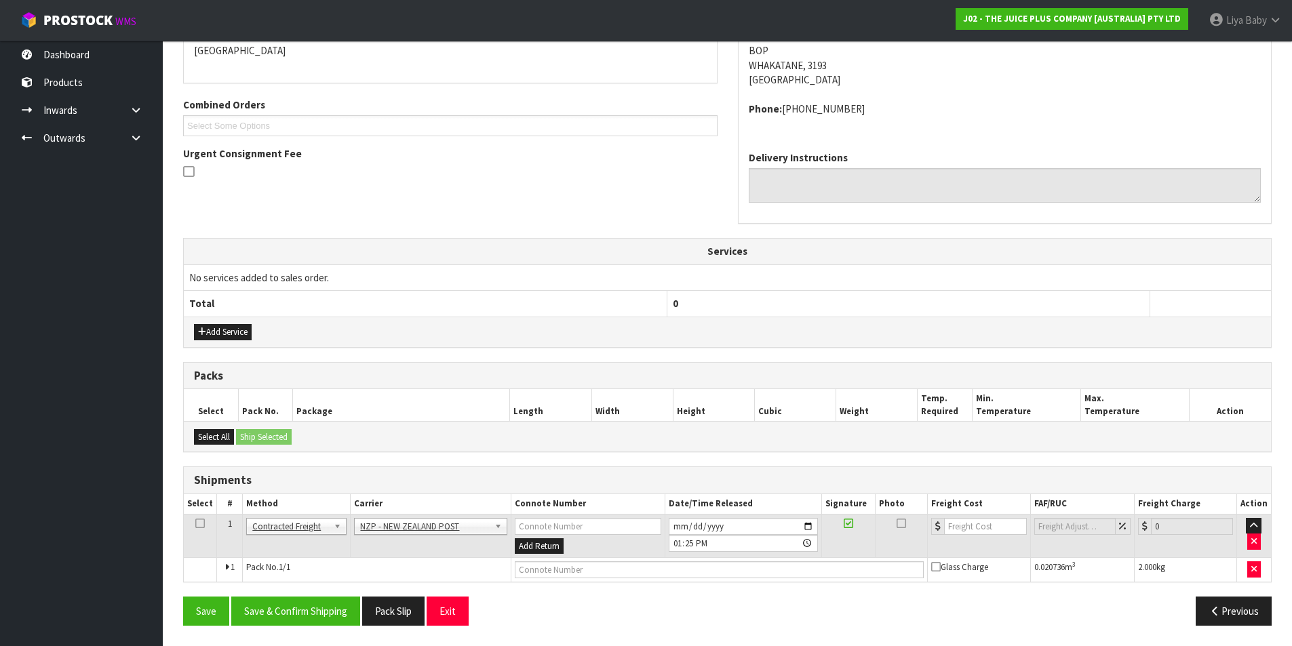
click at [195, 524] on icon at bounding box center [199, 524] width 9 height 1
click at [297, 615] on button "Save & Confirm Shipping" at bounding box center [295, 611] width 129 height 29
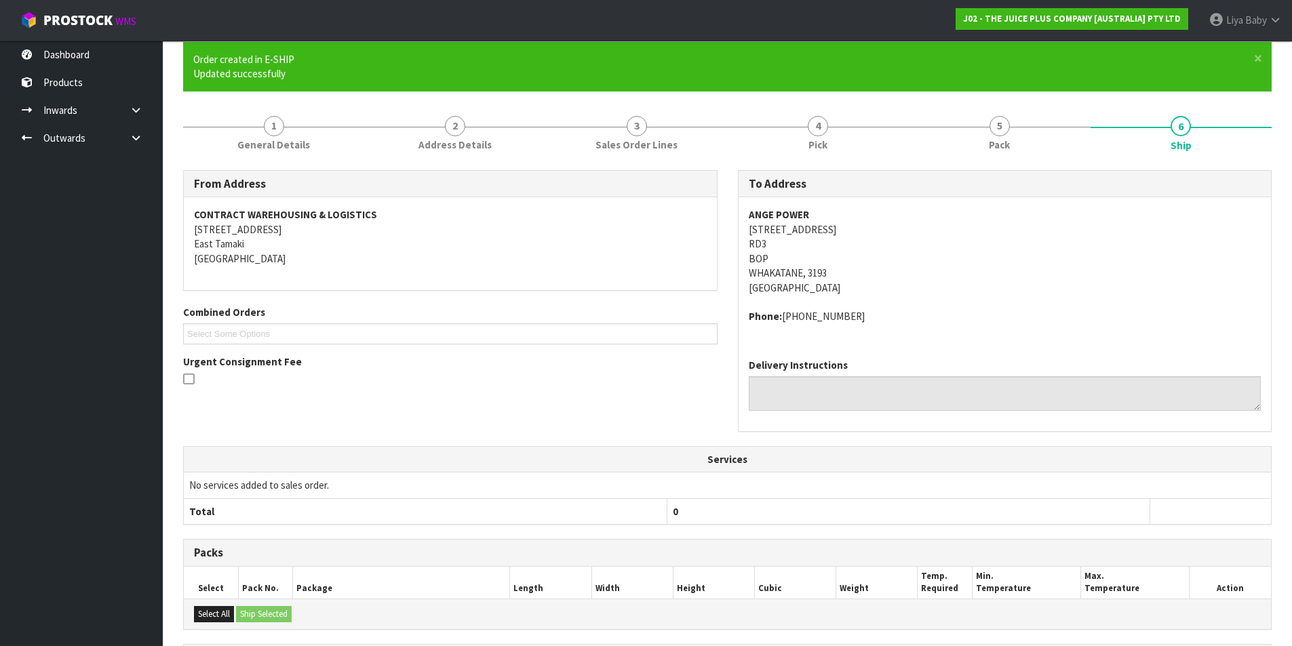
scroll to position [287, 0]
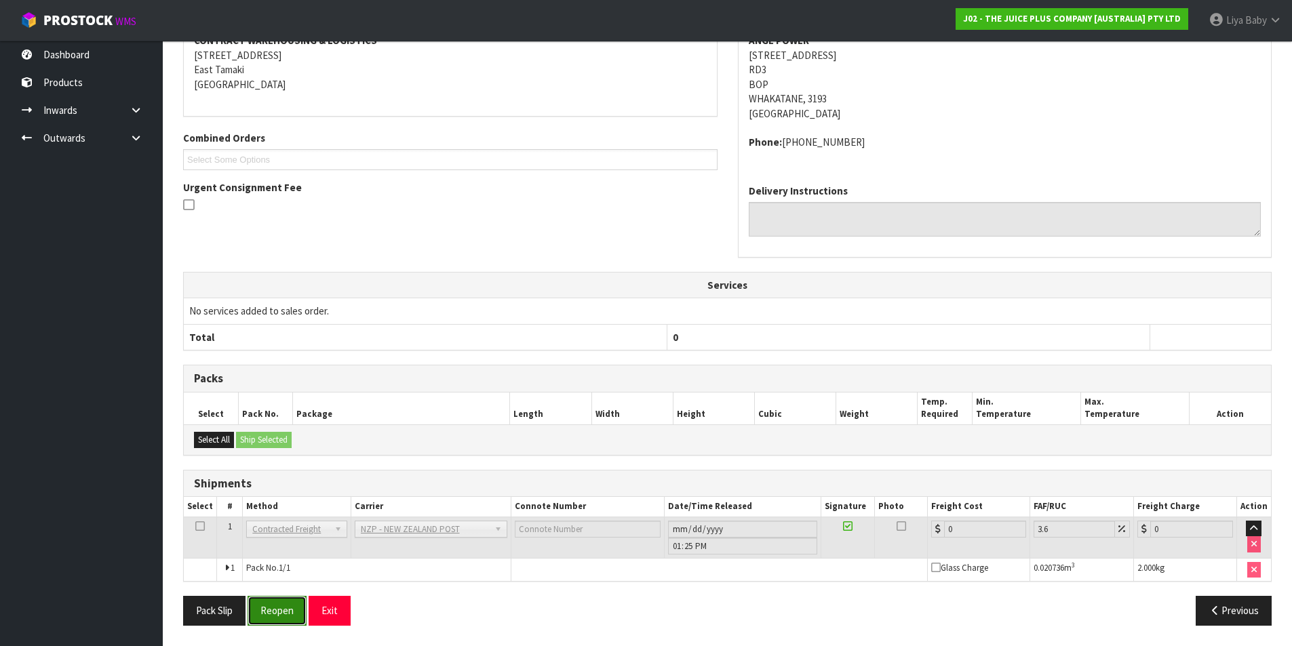
click at [281, 611] on button "Reopen" at bounding box center [277, 610] width 59 height 29
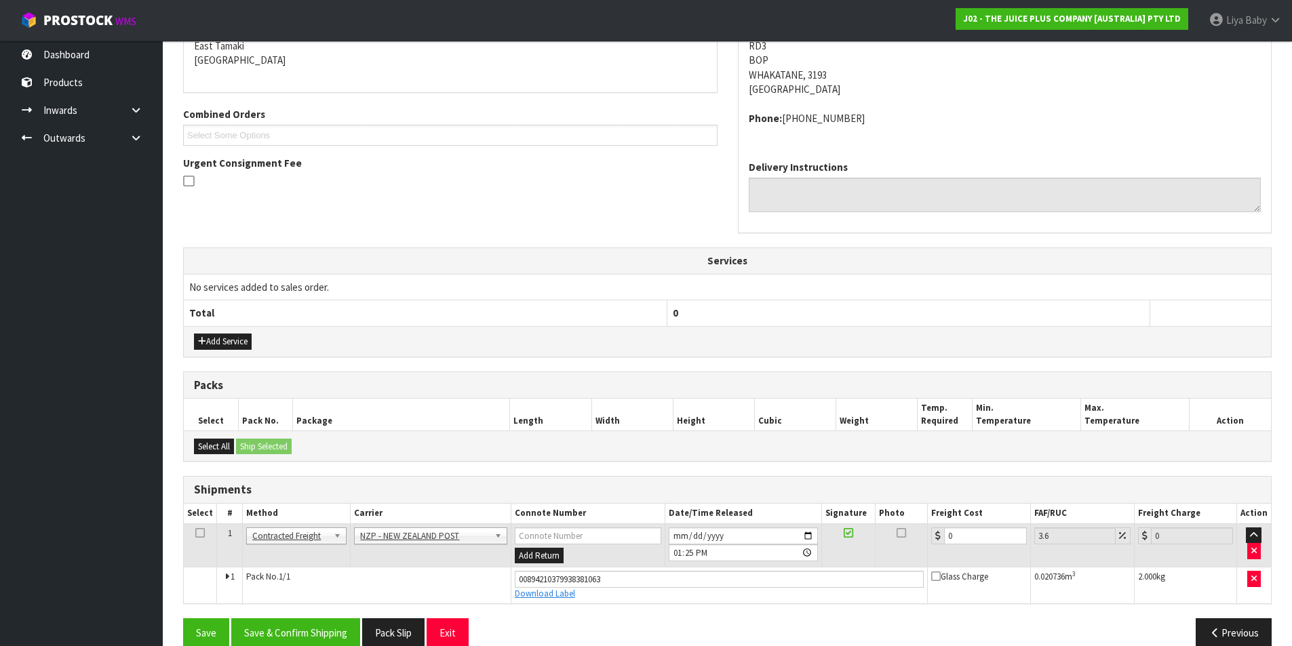
scroll to position [319, 0]
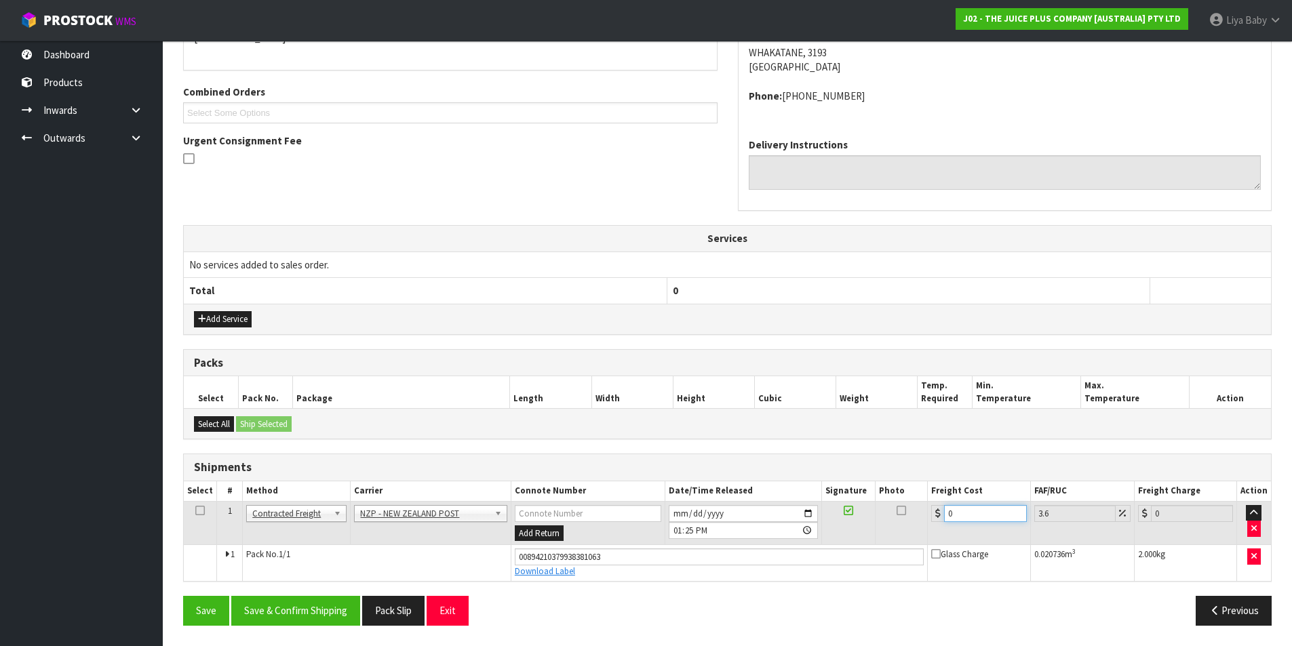
click at [965, 514] on input "0" at bounding box center [985, 513] width 82 height 17
type input "8"
type input "8.29"
type input "8.4"
type input "8.7"
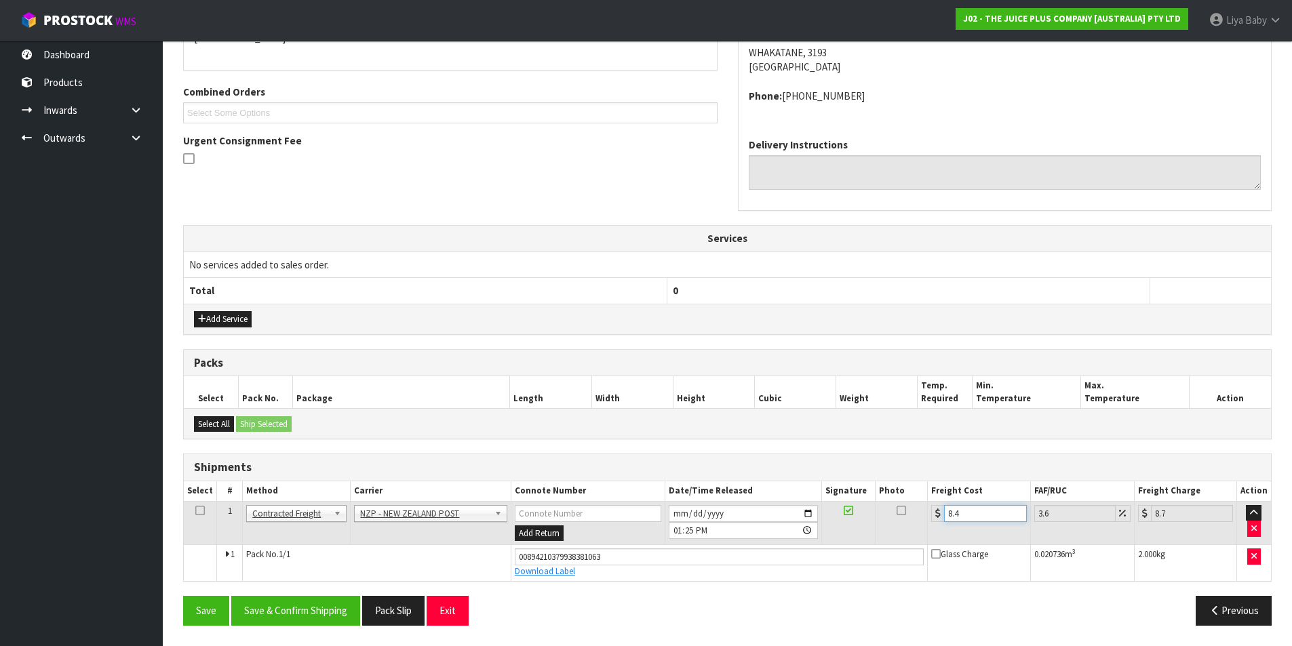
type input "8.45"
type input "8.75"
type input "8.45"
click at [197, 511] on icon at bounding box center [199, 511] width 9 height 1
click at [293, 608] on button "Save & Confirm Shipping" at bounding box center [295, 610] width 129 height 29
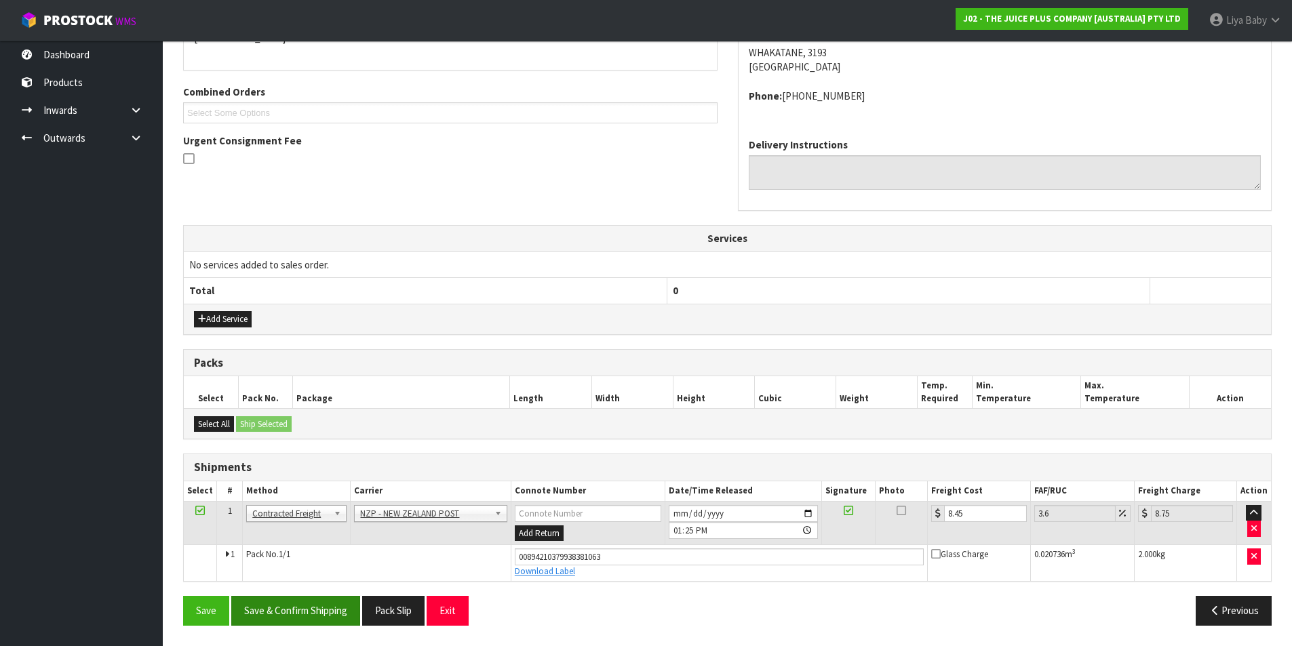
scroll to position [0, 0]
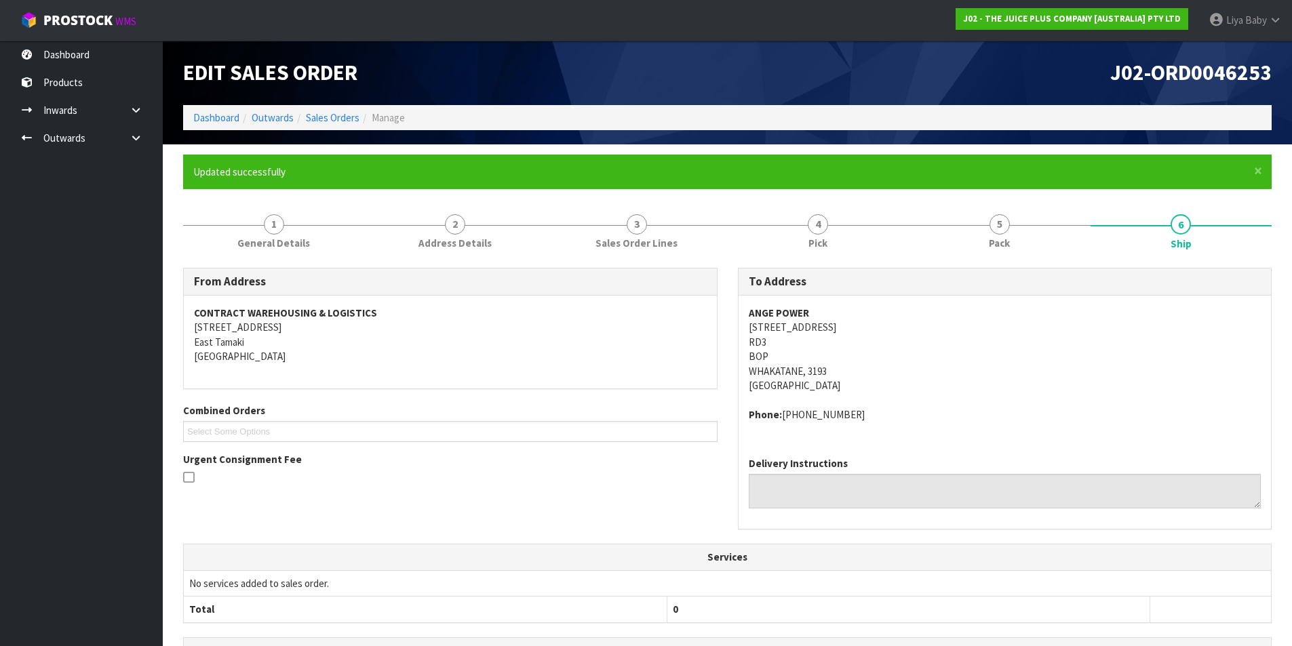
click at [321, 109] on ol "Dashboard Outwards Sales Orders Manage" at bounding box center [727, 117] width 1089 height 25
click at [333, 120] on link "Sales Orders" at bounding box center [333, 117] width 54 height 13
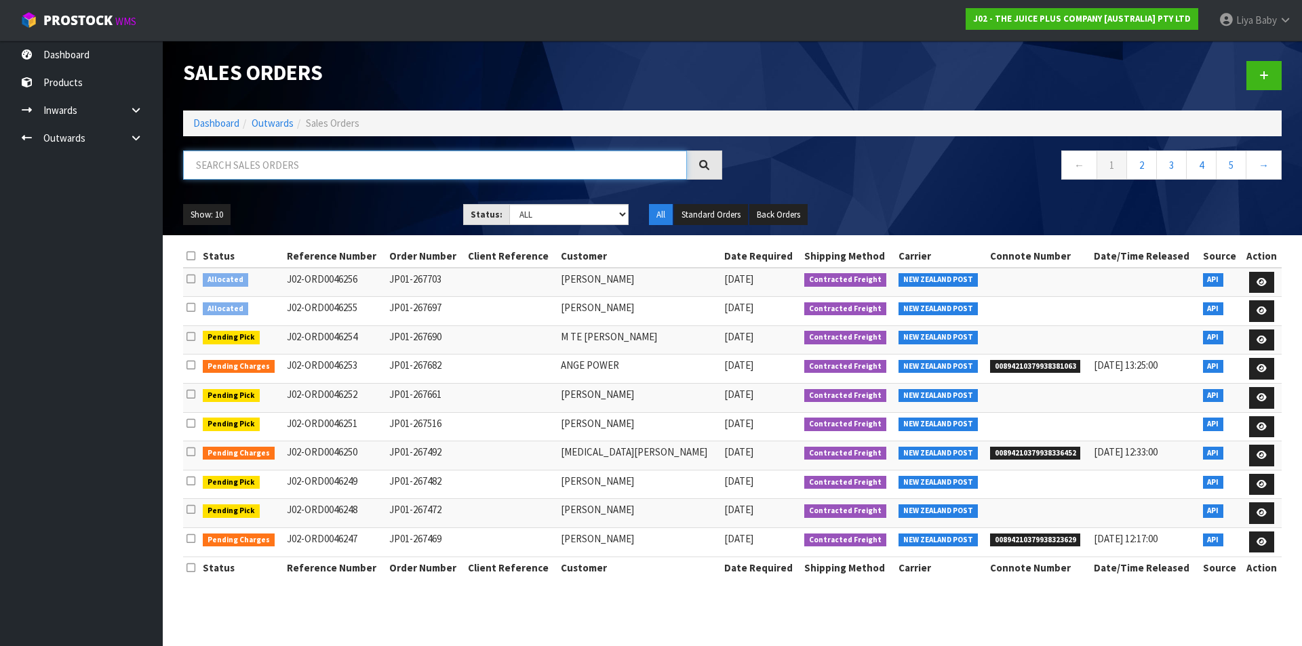
click at [498, 175] on input "text" at bounding box center [435, 165] width 504 height 29
click at [303, 161] on input "text" at bounding box center [435, 165] width 504 height 29
type input "JOB-0407238"
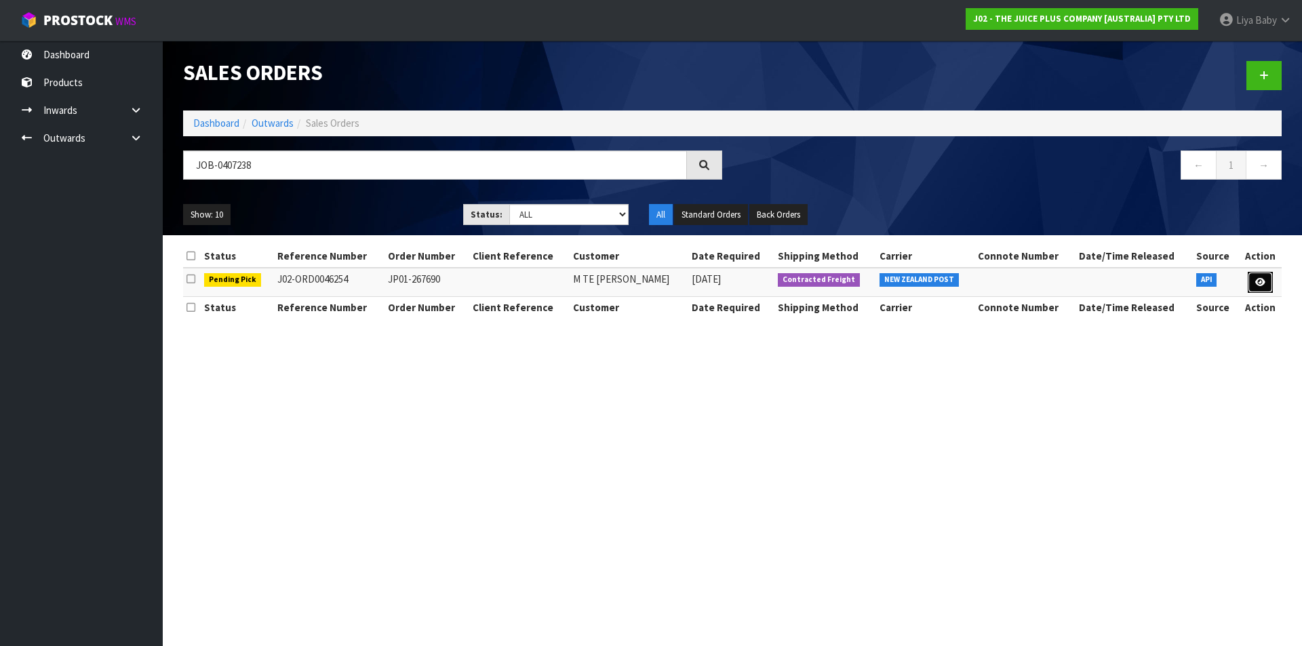
click at [1270, 283] on link at bounding box center [1260, 283] width 25 height 22
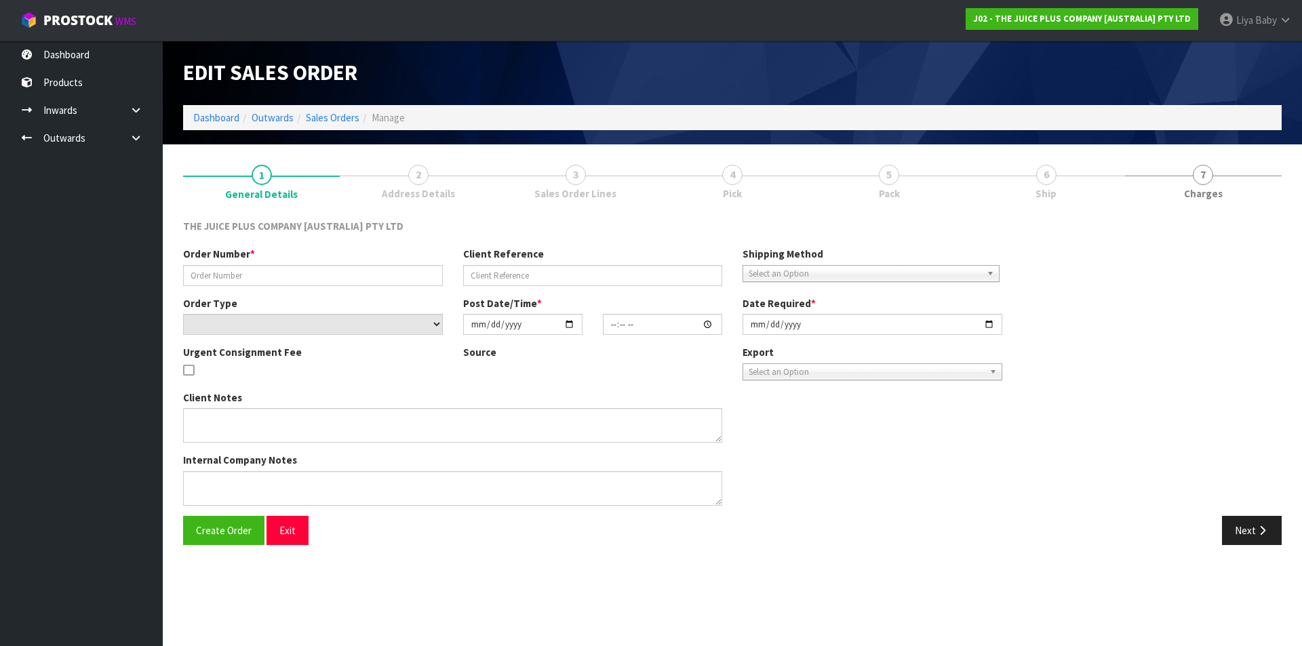
type input "JP01-267690"
select select "number:0"
type input "2025-08-12"
type input "04:01:29.000"
type input "2025-08-12"
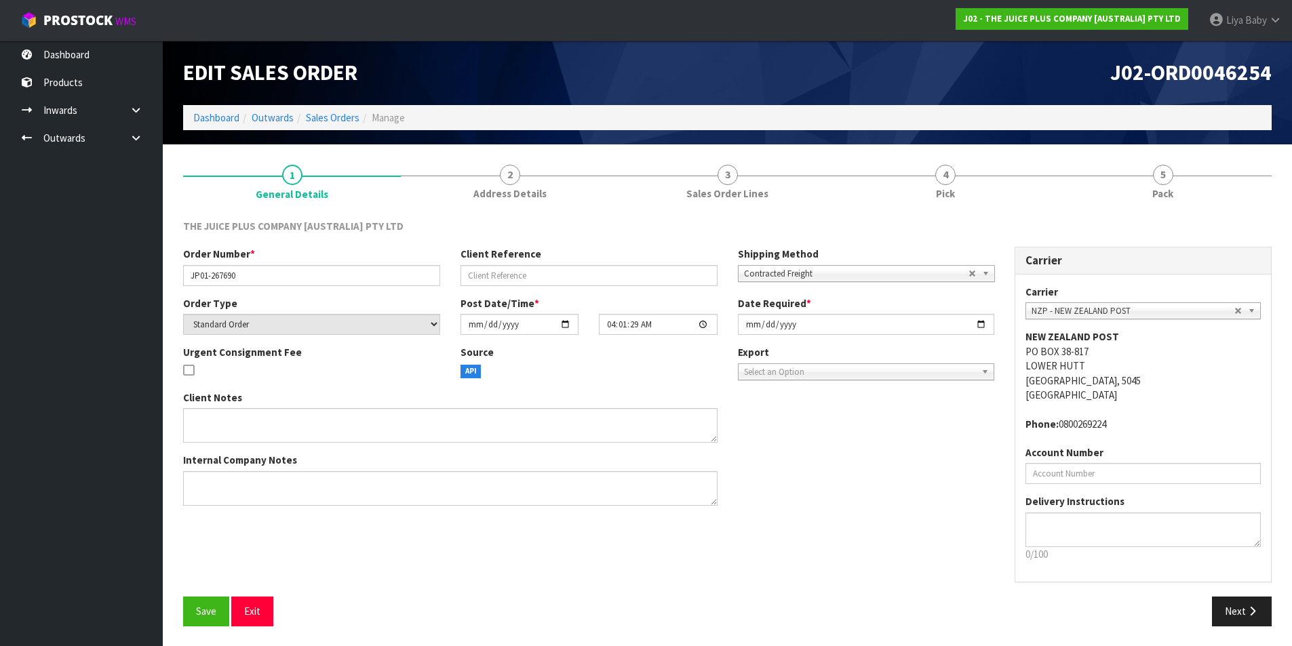
scroll to position [1, 0]
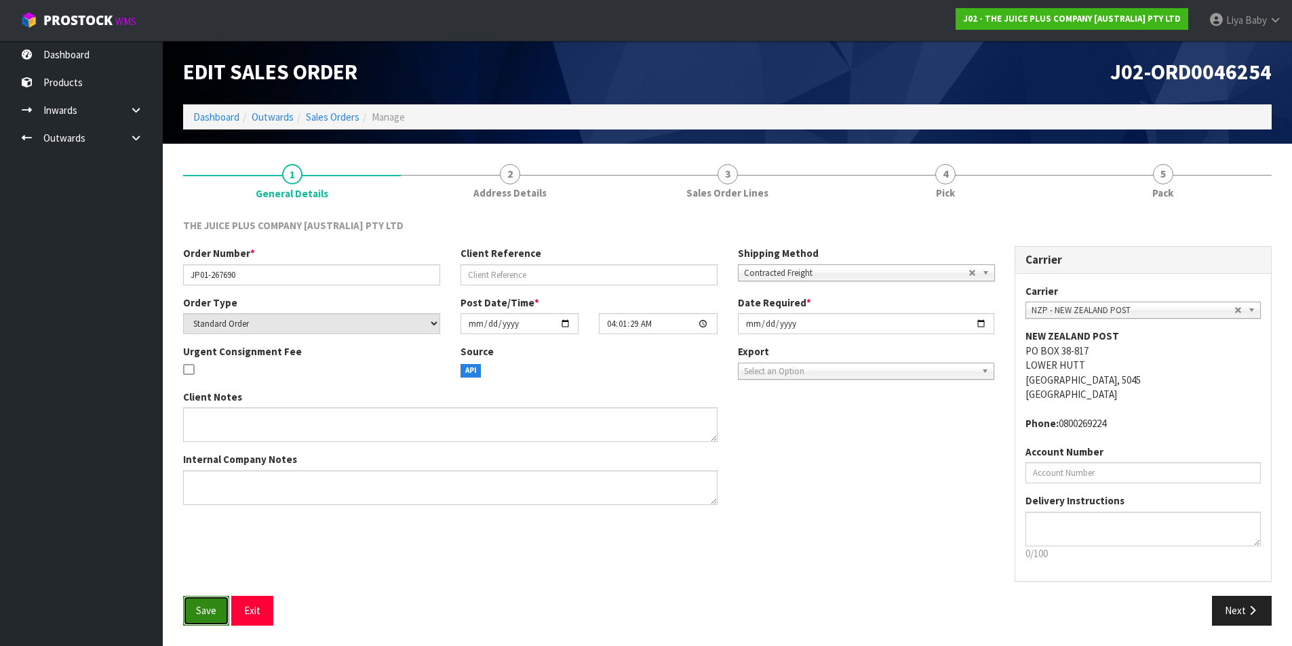
click at [208, 610] on span "Save" at bounding box center [206, 610] width 20 height 13
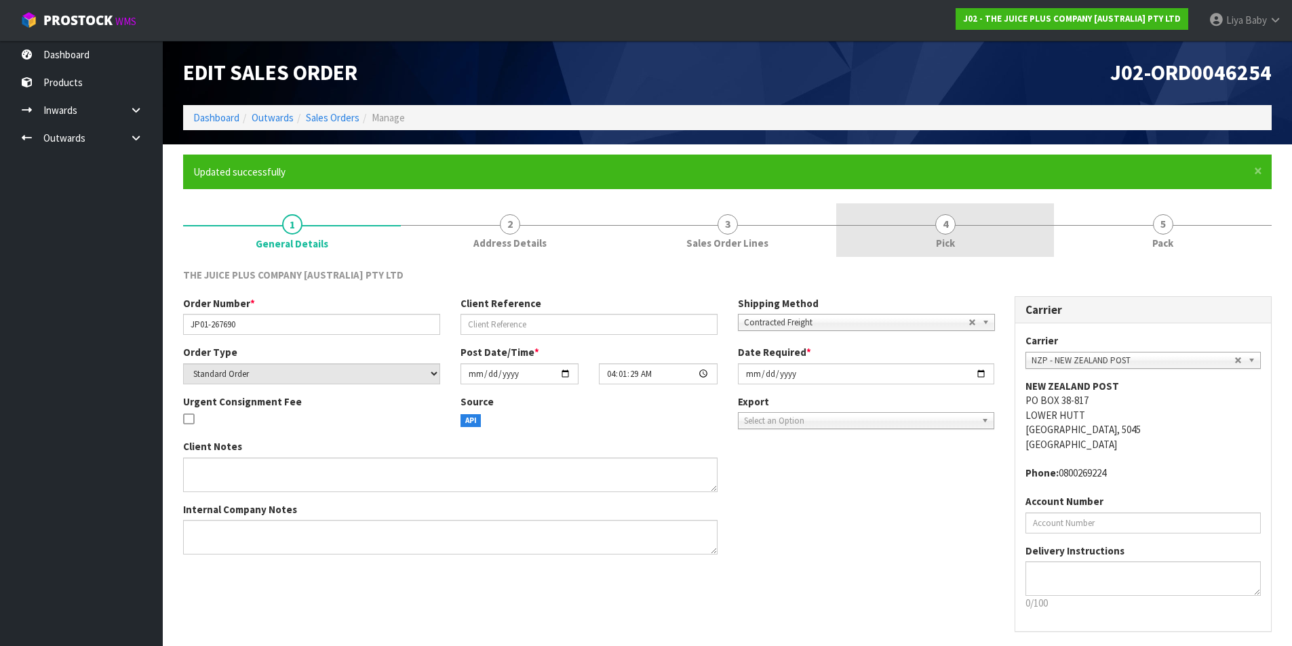
click at [944, 243] on span "Pick" at bounding box center [945, 243] width 19 height 14
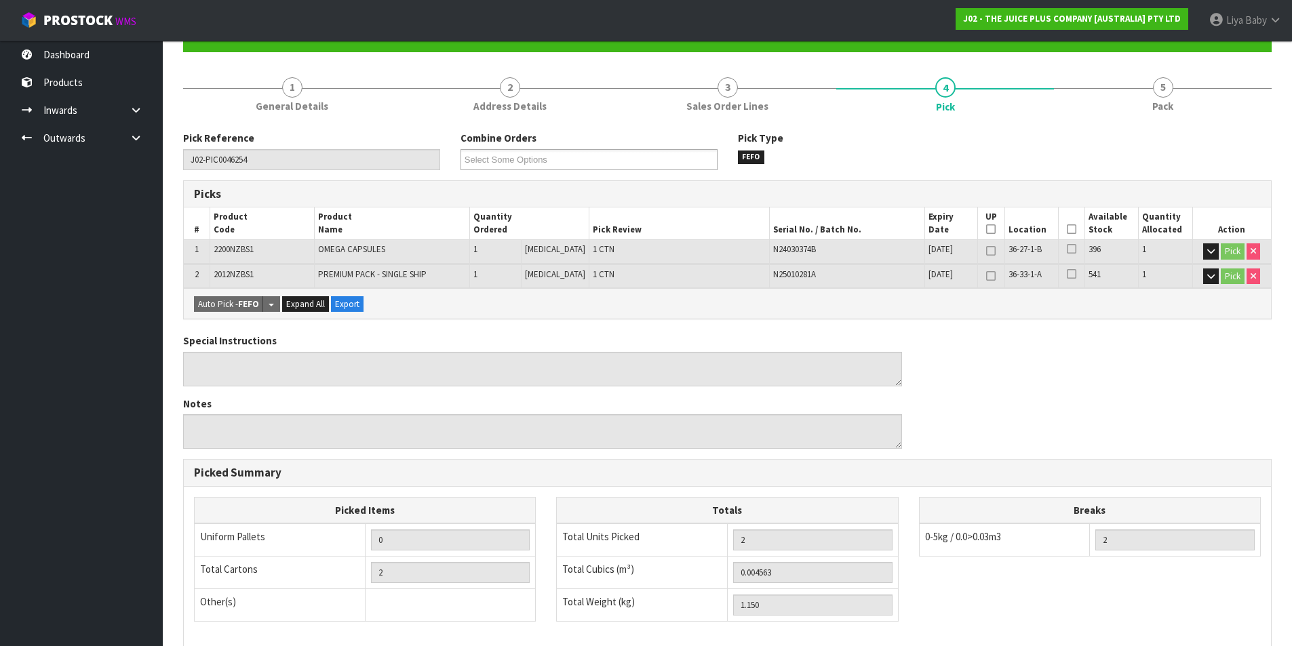
scroll to position [136, 0]
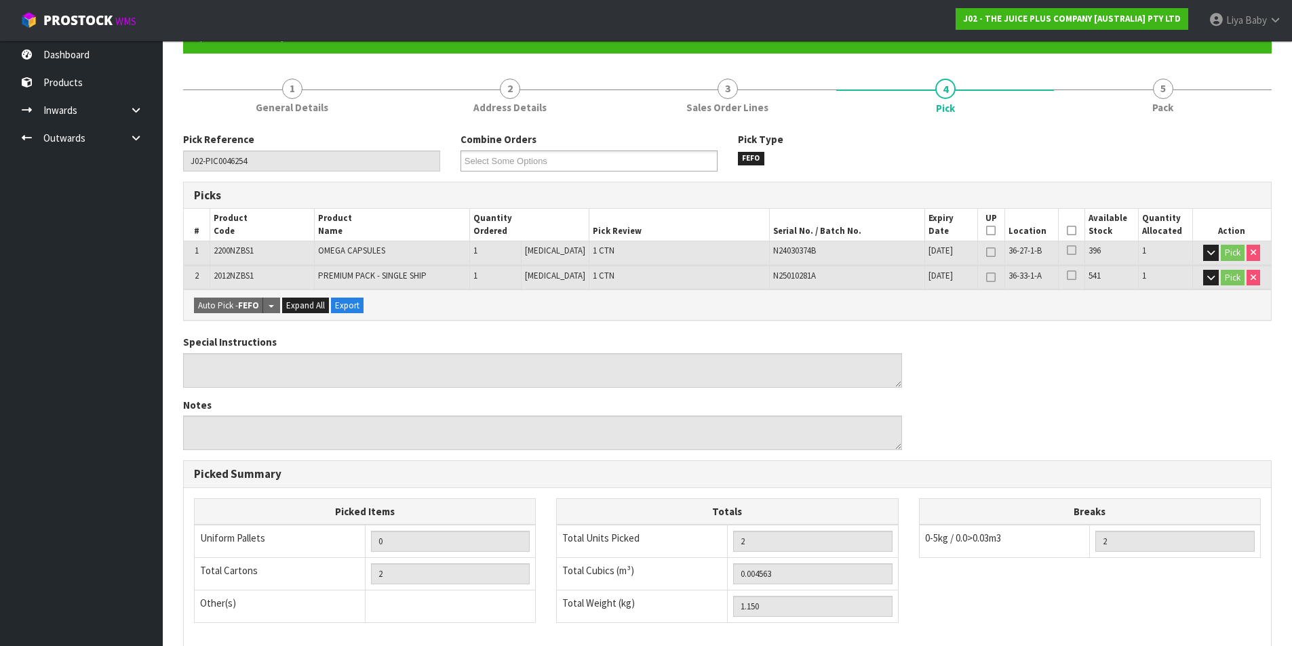
click at [1068, 231] on icon at bounding box center [1071, 231] width 9 height 1
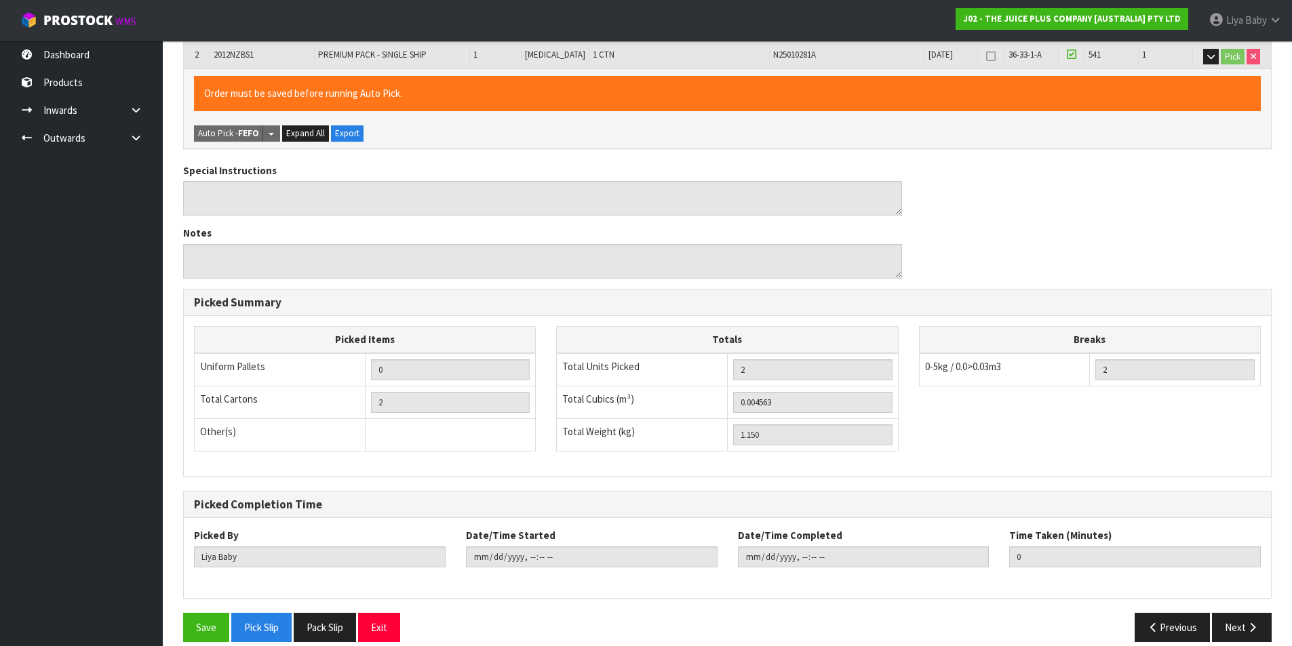
scroll to position [373, 0]
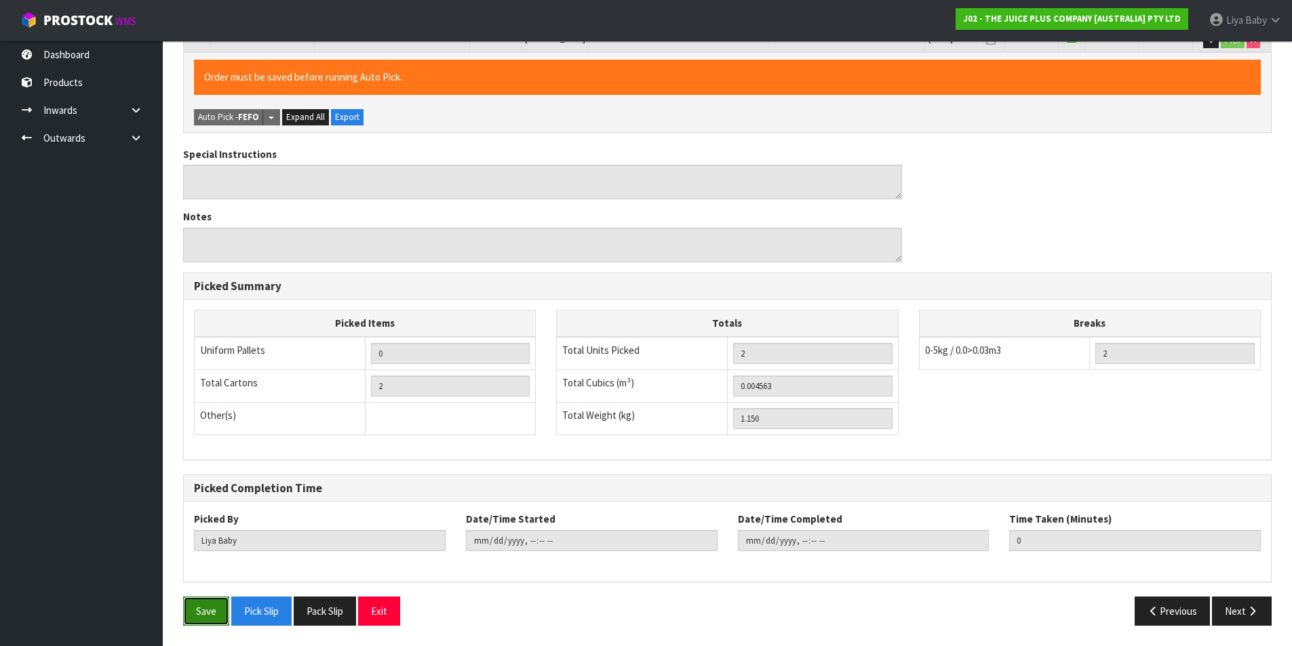
click at [199, 604] on button "Save" at bounding box center [206, 611] width 46 height 29
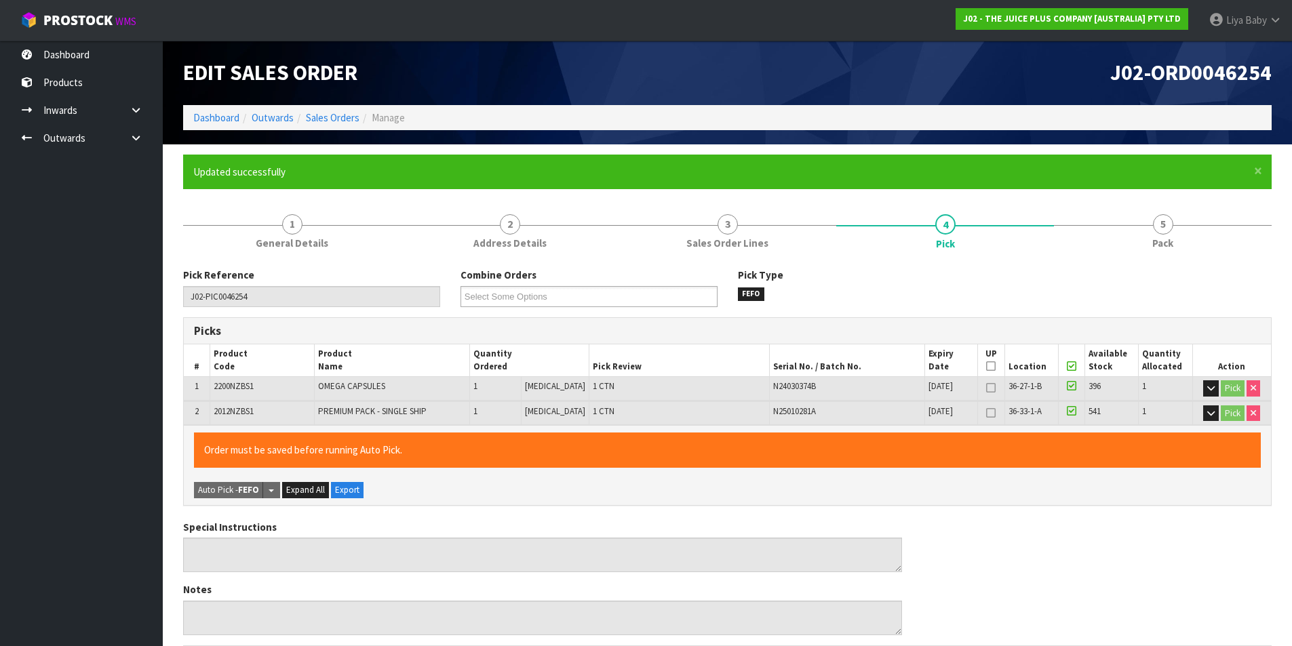
type input "2025-08-12T13:32:19"
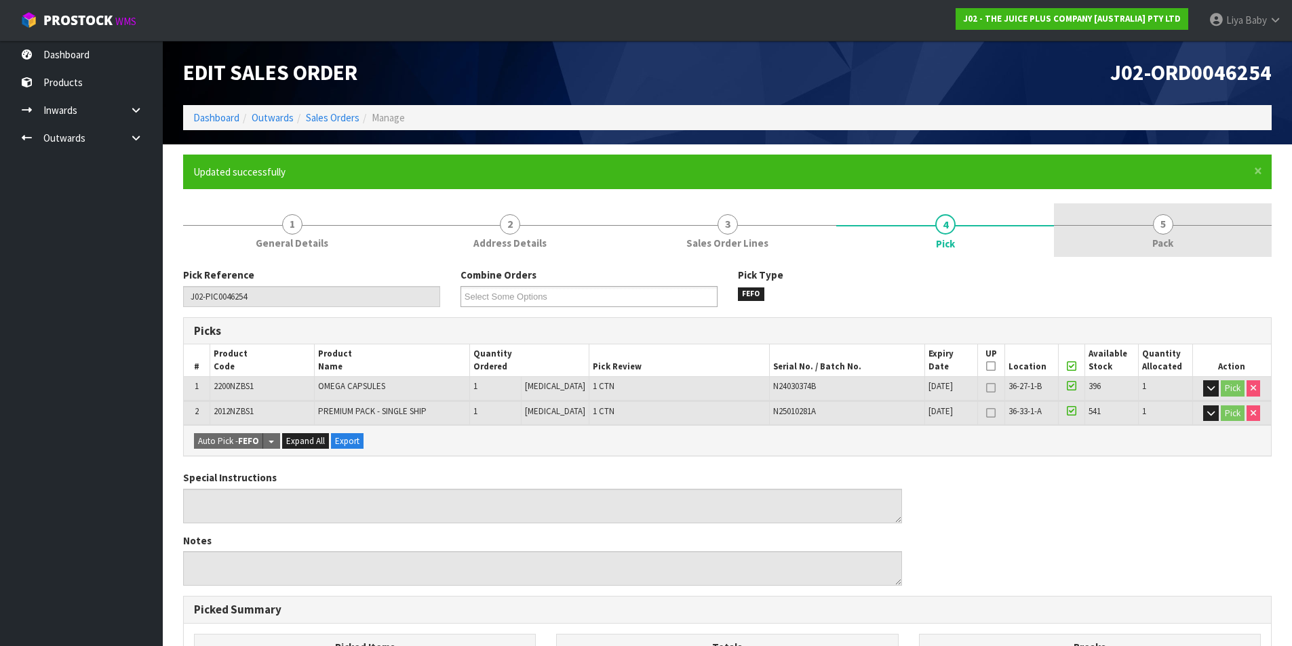
click at [1140, 241] on link "5 Pack" at bounding box center [1163, 230] width 218 height 54
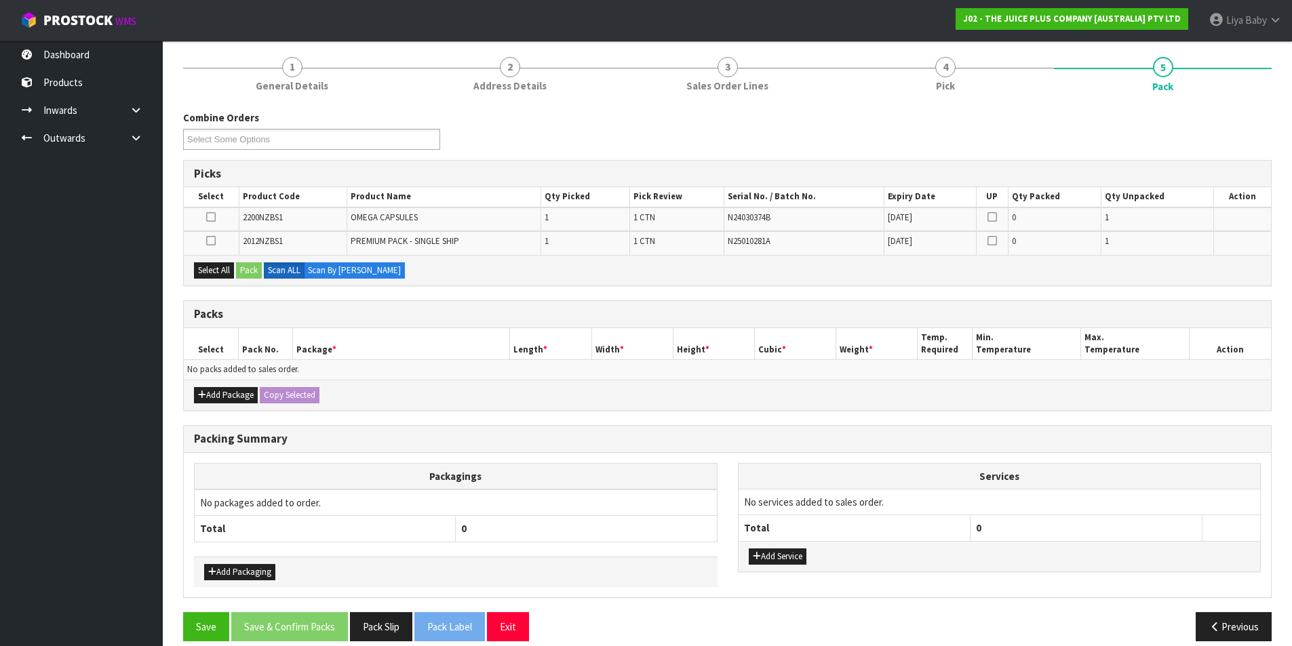
scroll to position [173, 0]
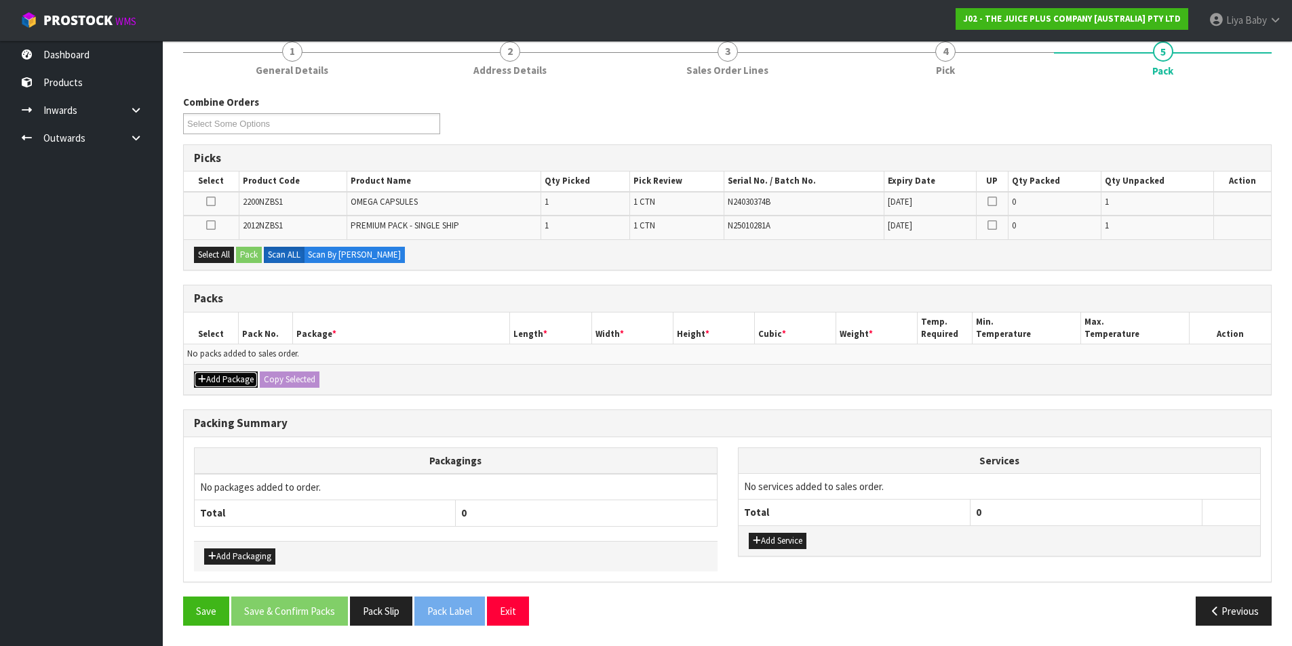
click at [219, 374] on button "Add Package" at bounding box center [226, 380] width 64 height 16
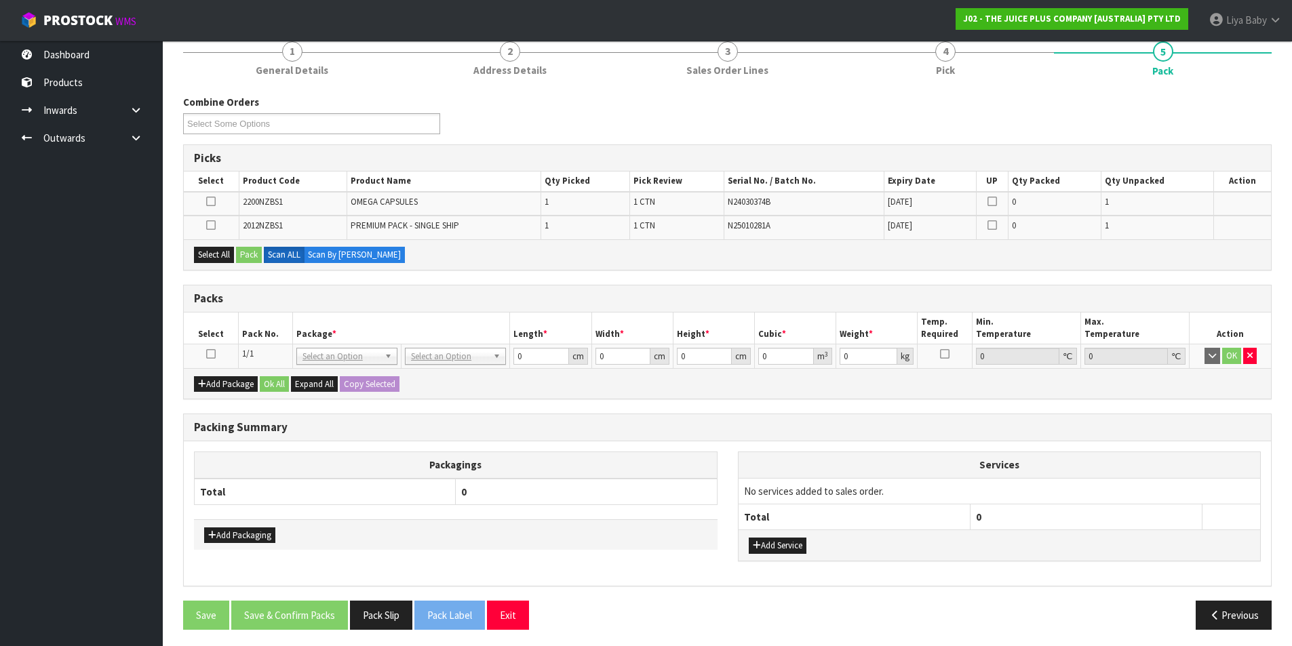
click at [204, 353] on td at bounding box center [211, 357] width 54 height 24
click at [208, 355] on icon at bounding box center [210, 354] width 9 height 1
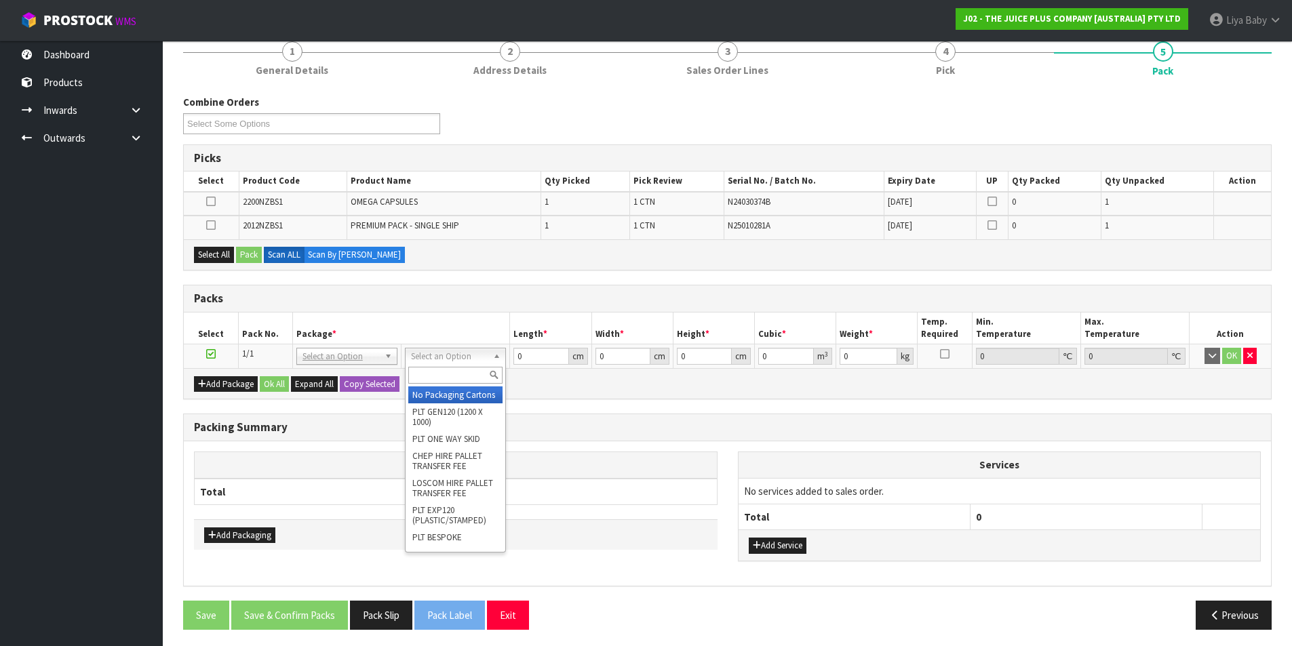
click at [448, 384] on input "text" at bounding box center [455, 375] width 94 height 17
type input "115"
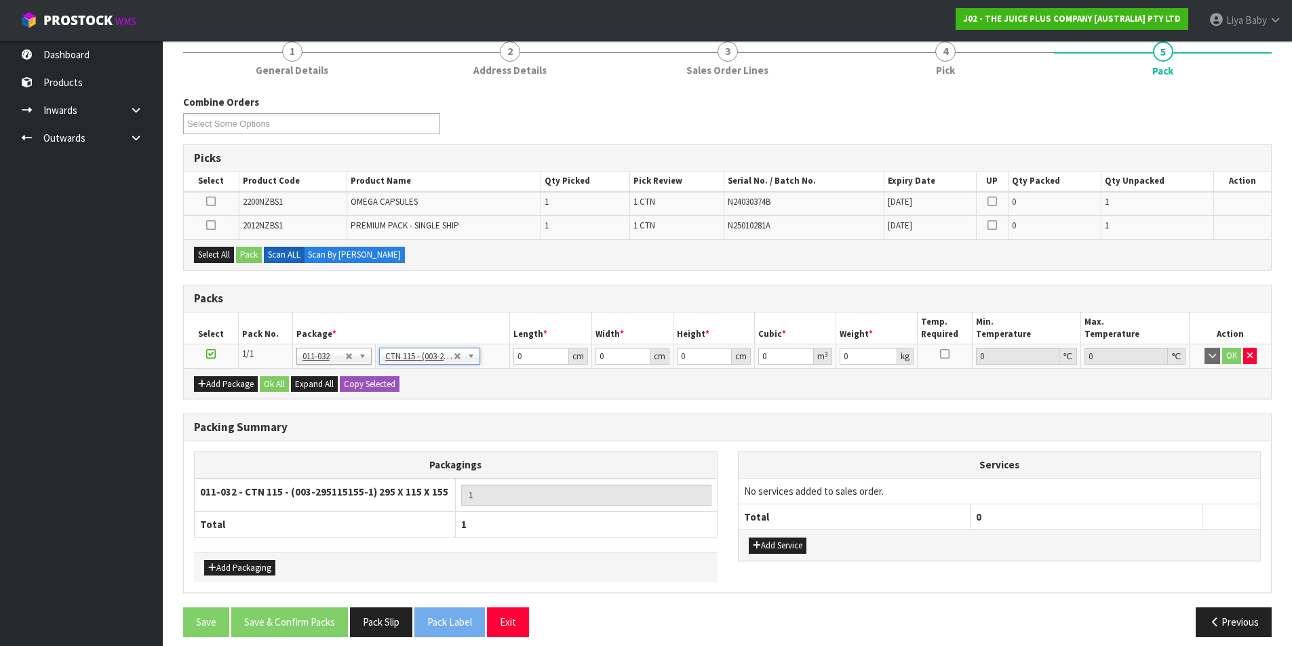
type input "29.5"
type input "11.5"
type input "15.5"
type input "0.005258"
type input "0.2"
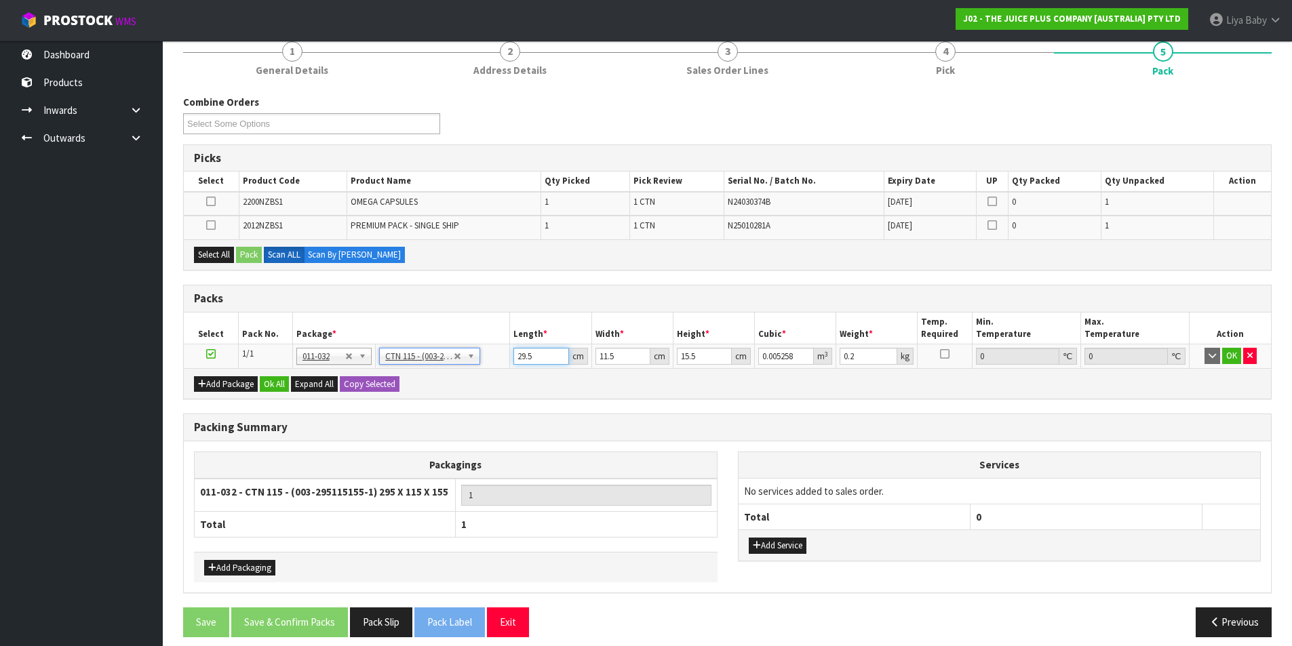
click at [545, 363] on input "29.5" at bounding box center [540, 356] width 55 height 17
type input "29"
type input "0.005169"
type input "2"
type input "0.000356"
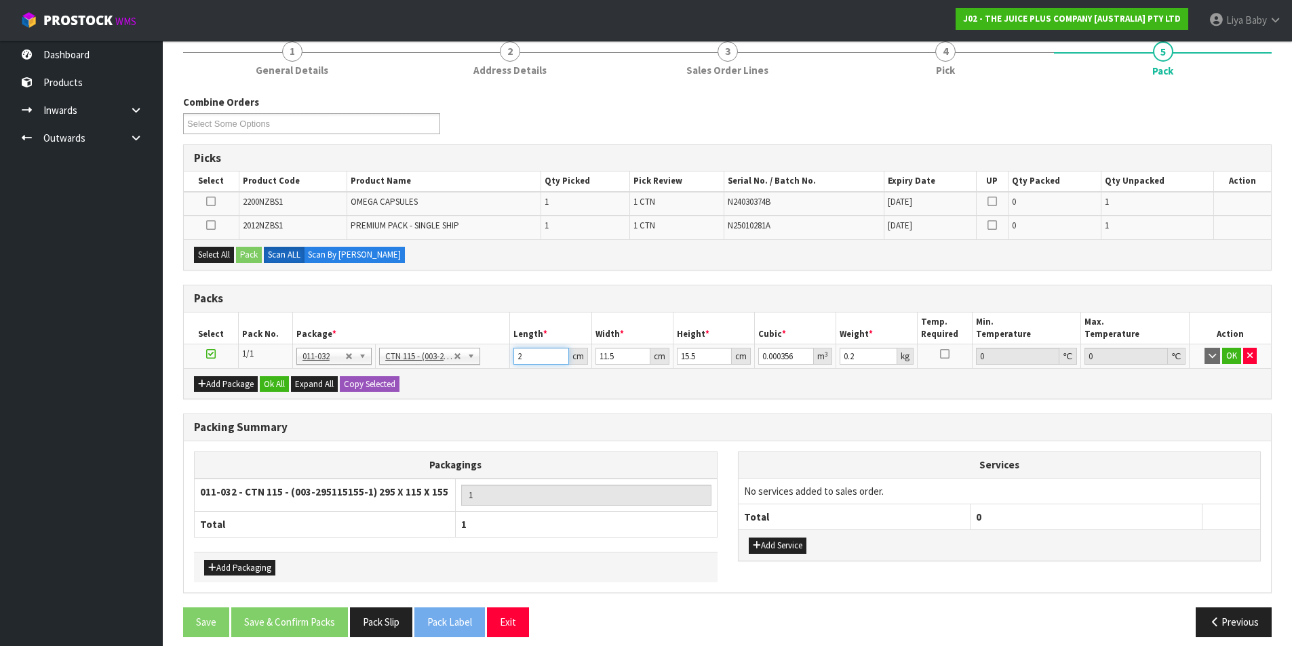
type input "0"
type input "2"
type input "0.000356"
type input "21"
type input "0.003743"
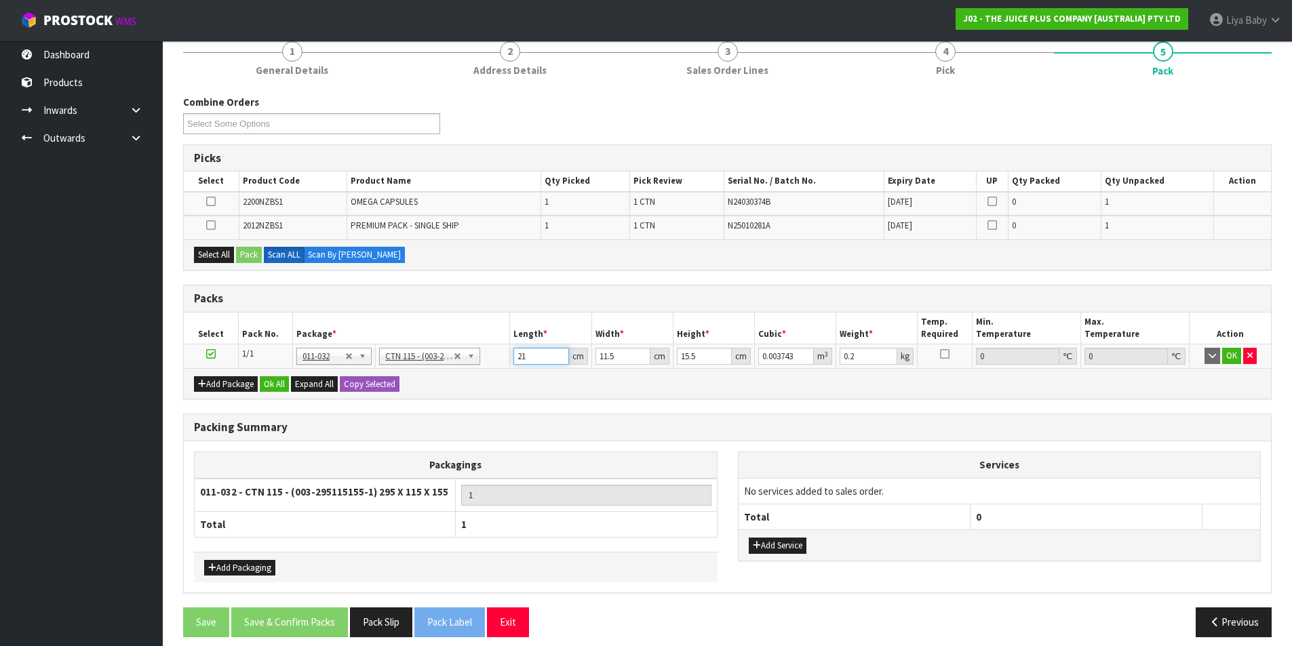
type input "21"
click at [621, 358] on input "11.5" at bounding box center [623, 356] width 55 height 17
type input "11"
type input "0.00358"
type input "1"
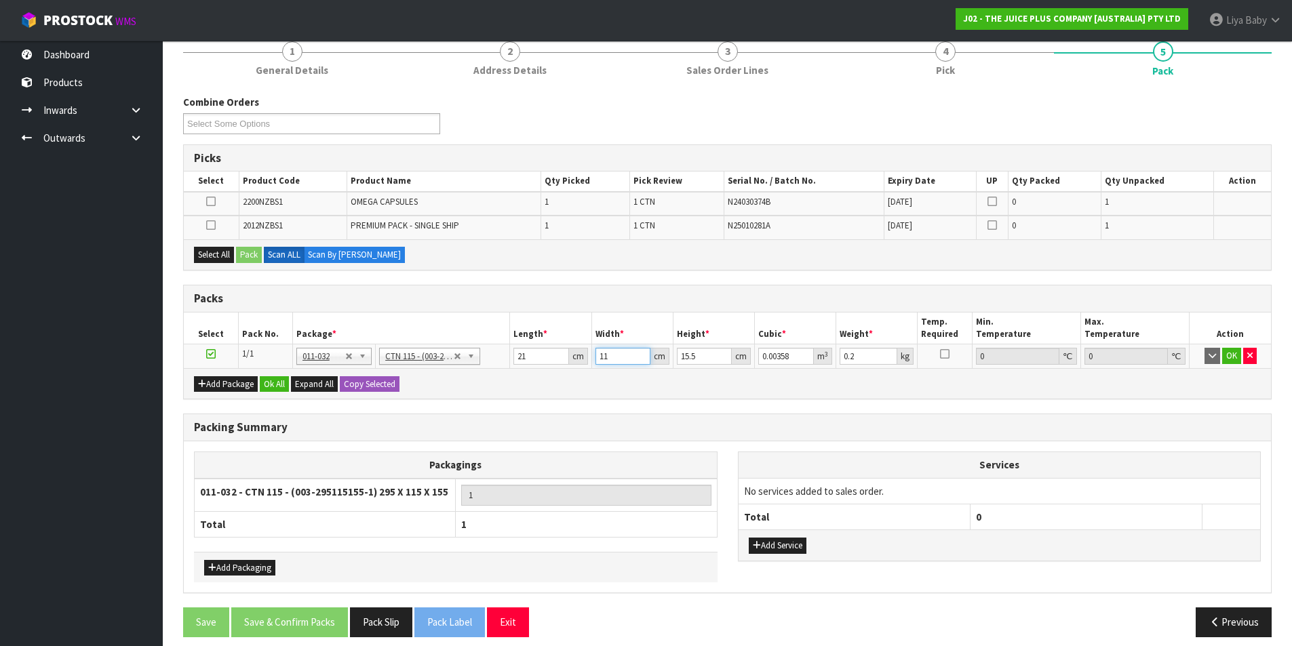
type input "0.000325"
type input "0"
type input "3"
type input "0.000976"
type input "33"
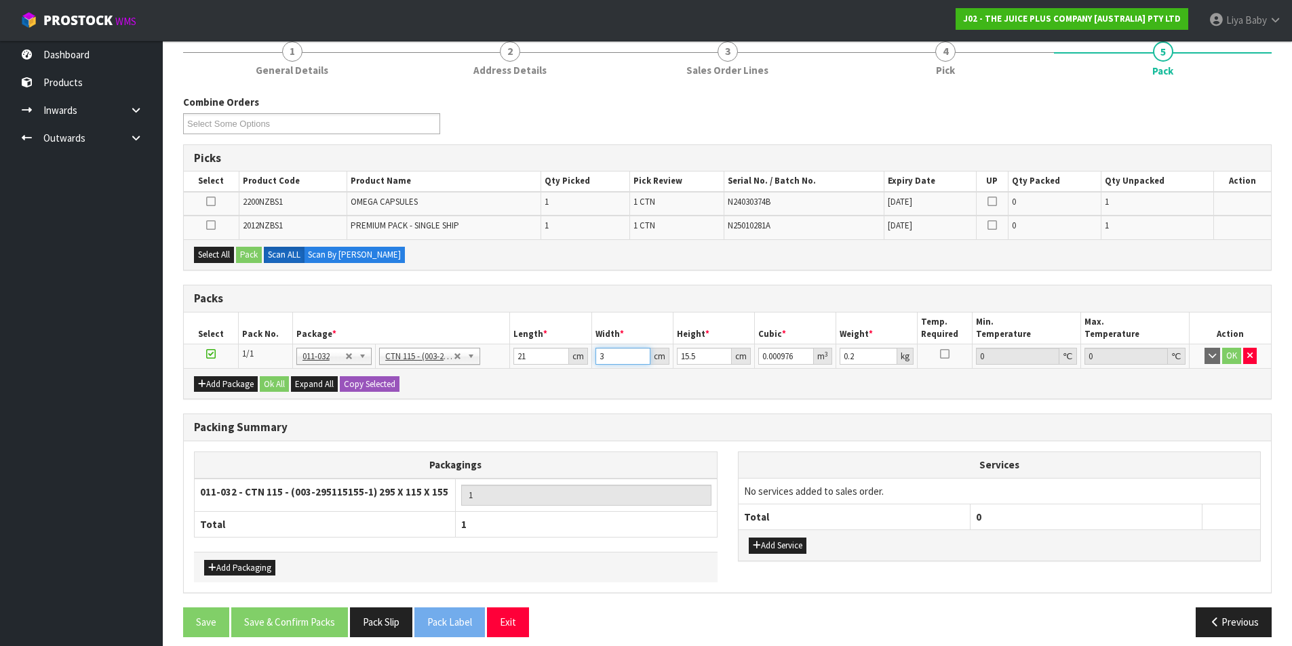
type input "0.010741"
type input "33"
click at [705, 353] on input "15.5" at bounding box center [704, 356] width 55 height 17
type input "15"
type input "0.010395"
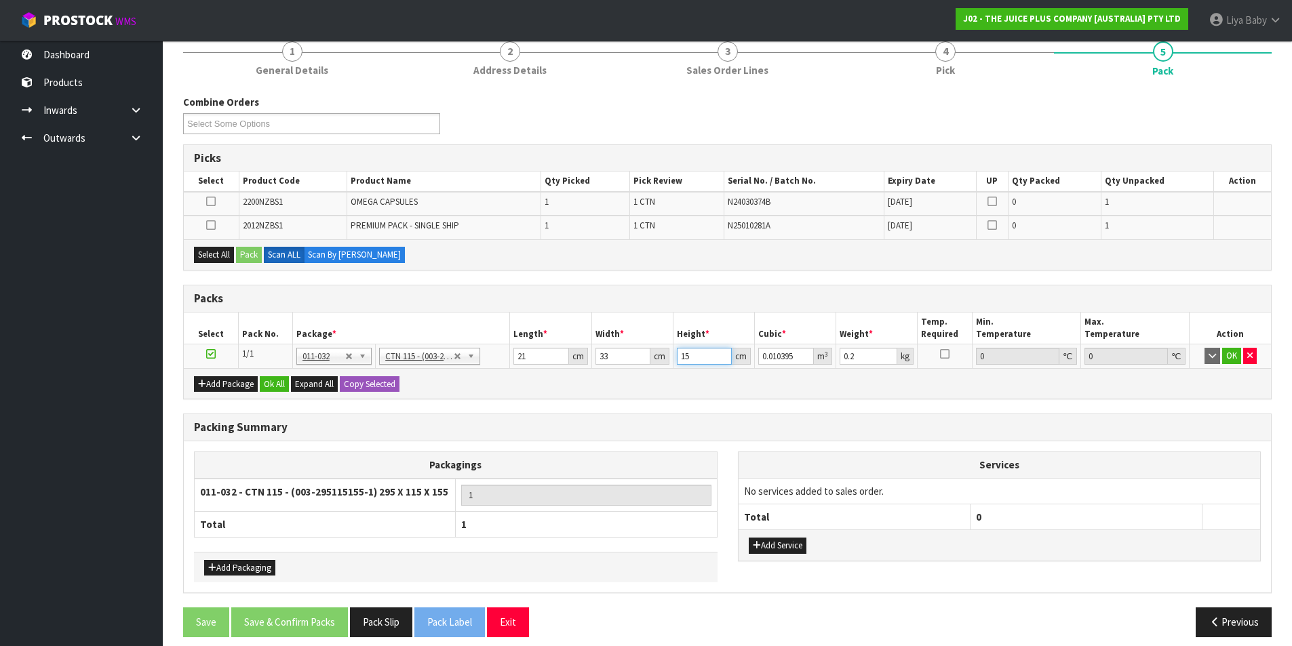
type input "1"
type input "0.000693"
type input "0"
type input "1"
type input "0.000693"
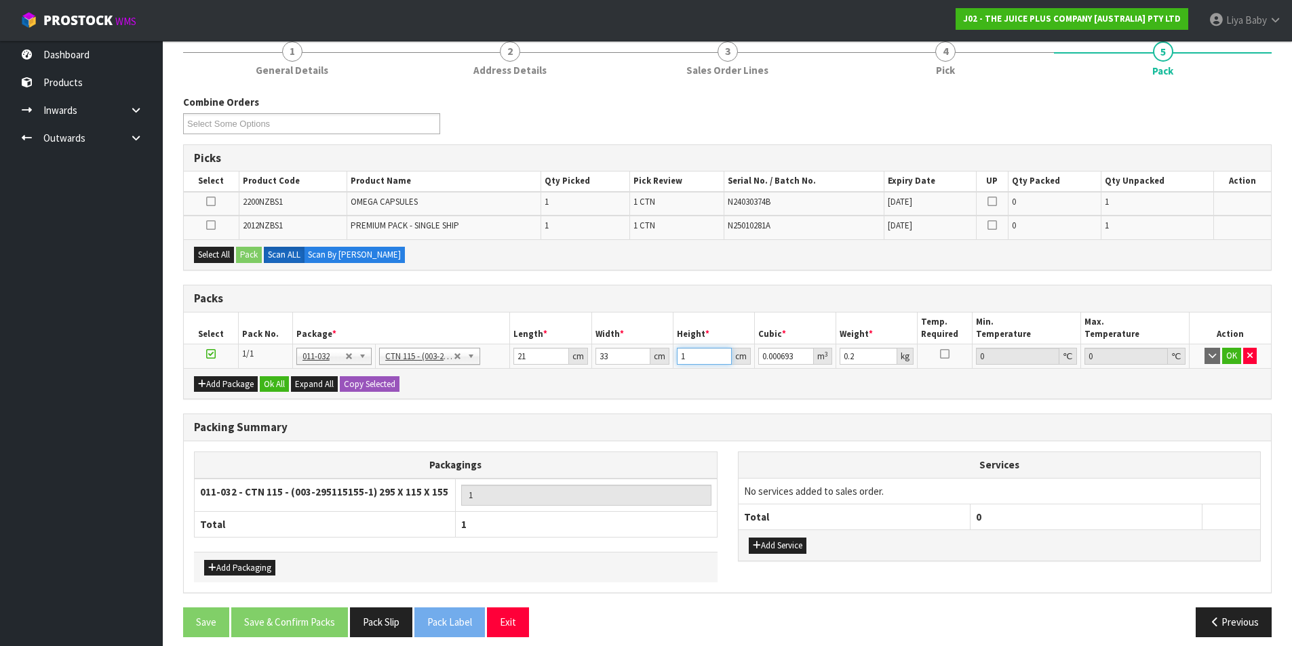
type input "15"
type input "0.010395"
type input "15"
click at [855, 355] on input "0.2" at bounding box center [869, 356] width 58 height 17
type input "0"
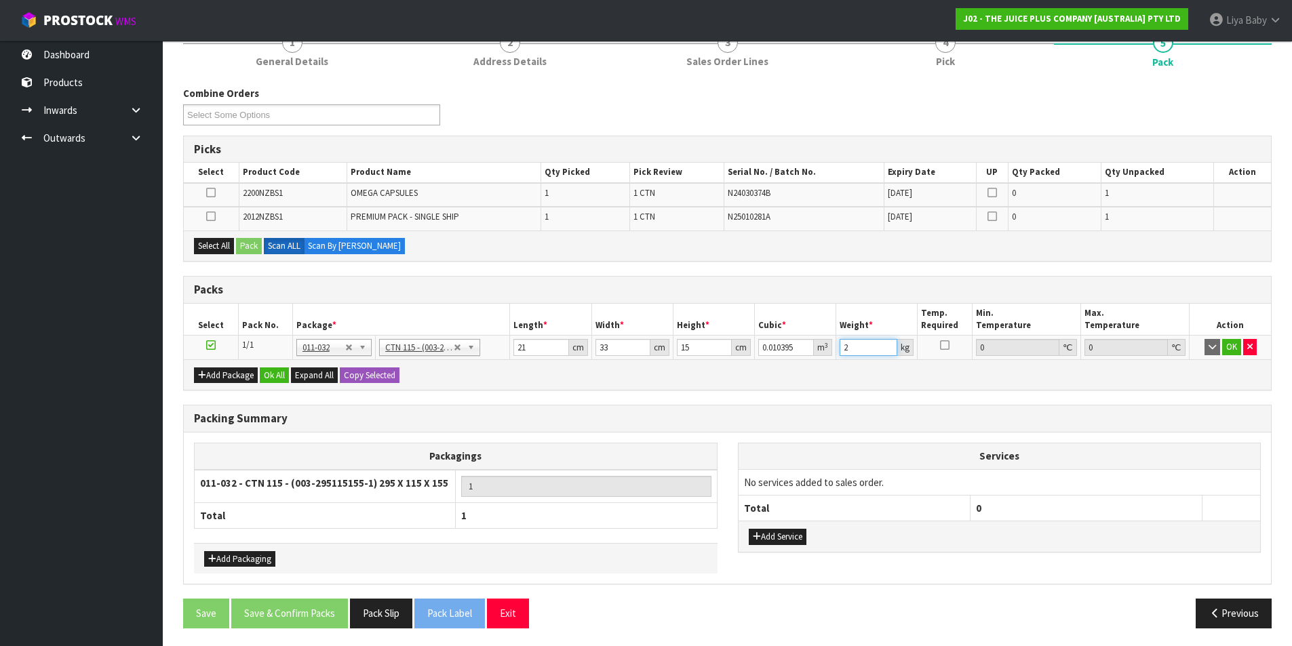
scroll to position [184, 0]
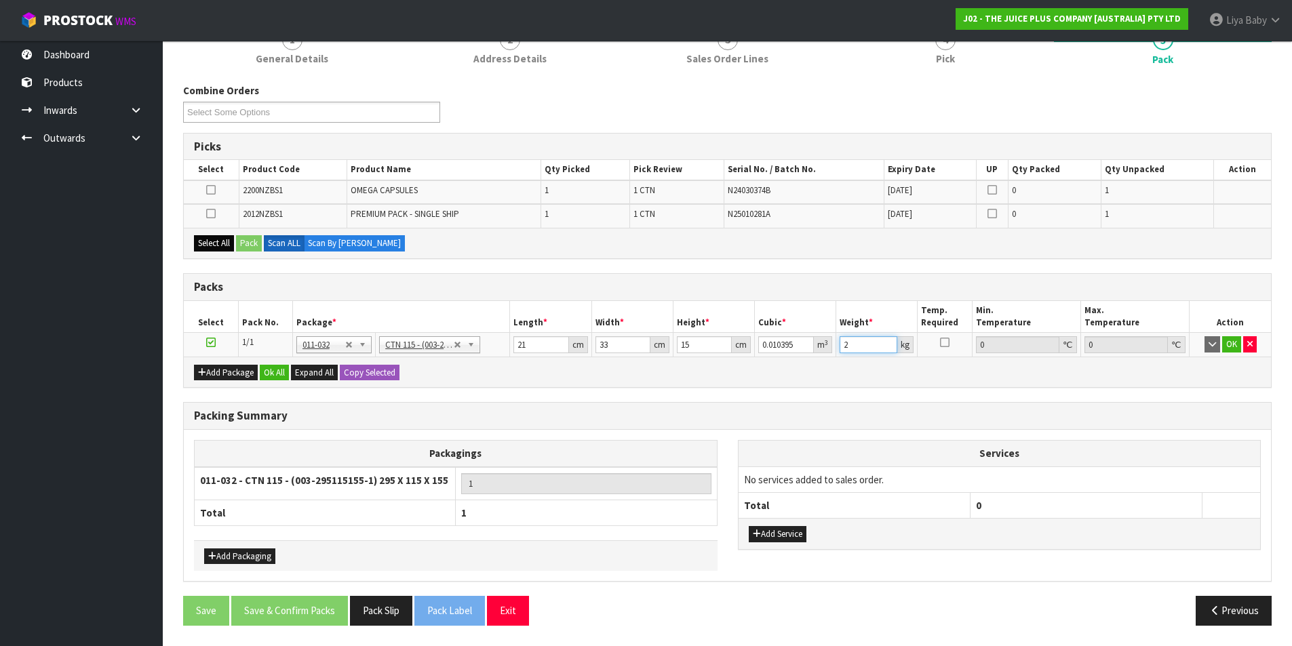
type input "2"
click at [211, 248] on button "Select All" at bounding box center [214, 243] width 40 height 16
click at [246, 241] on button "Pack" at bounding box center [249, 243] width 26 height 16
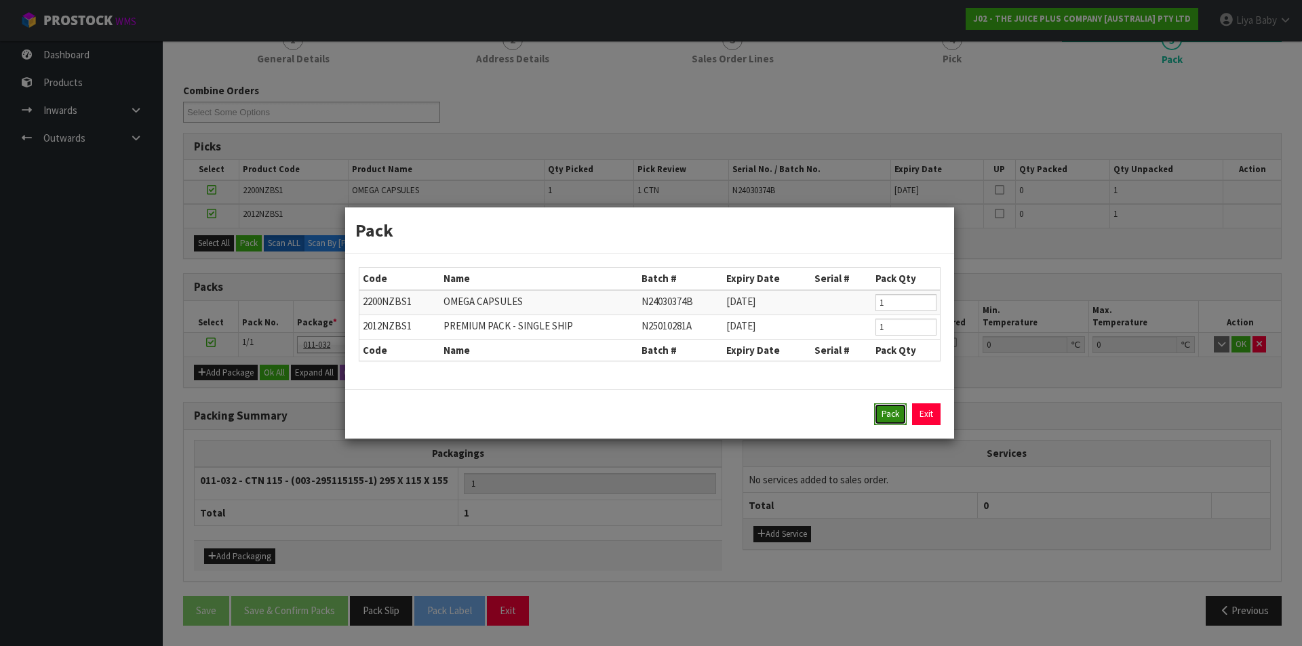
click at [887, 412] on button "Pack" at bounding box center [890, 415] width 33 height 22
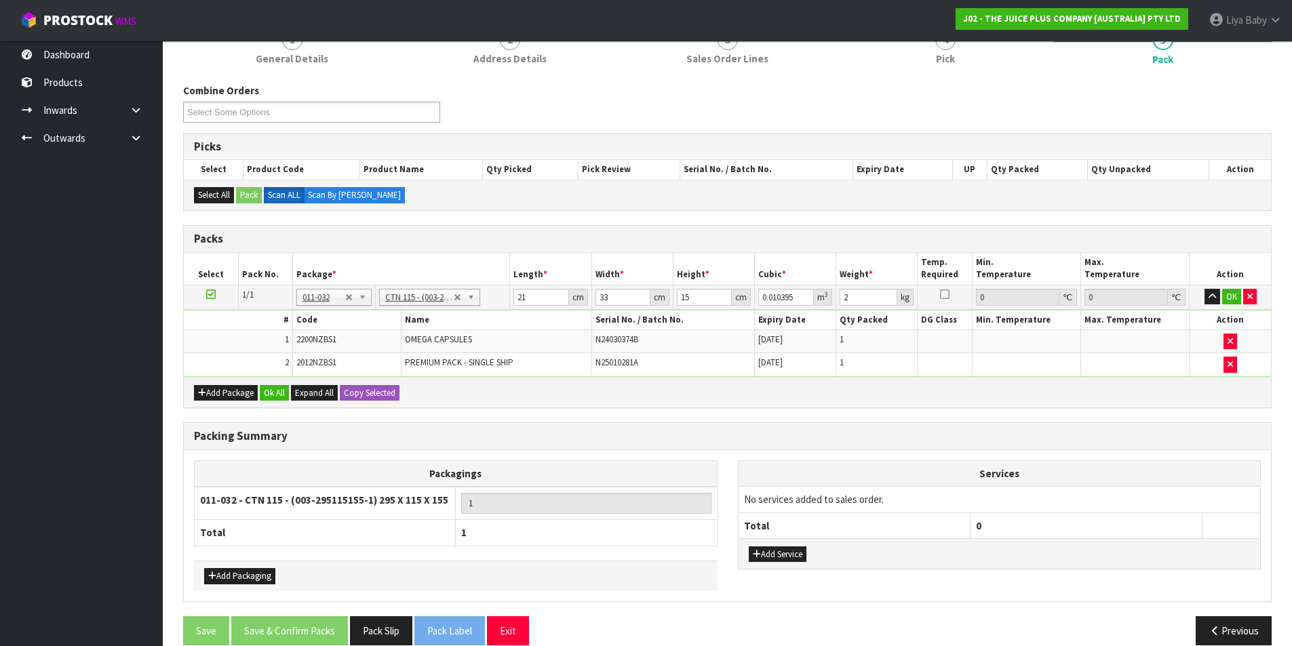
type input "29.5"
type input "11.5"
type input "15.5"
type input "0.005258"
type input "1.35"
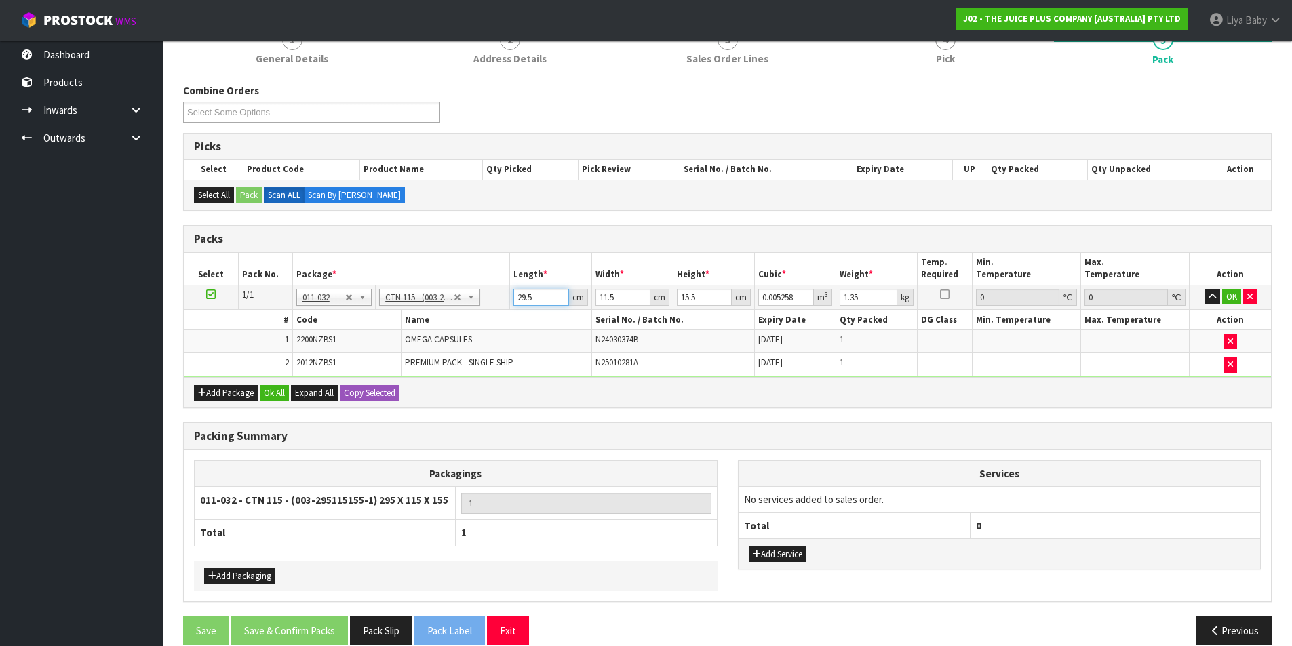
click at [543, 300] on input "29.5" at bounding box center [540, 297] width 55 height 17
type input "29"
type input "0.005169"
type input "2"
type input "0.000356"
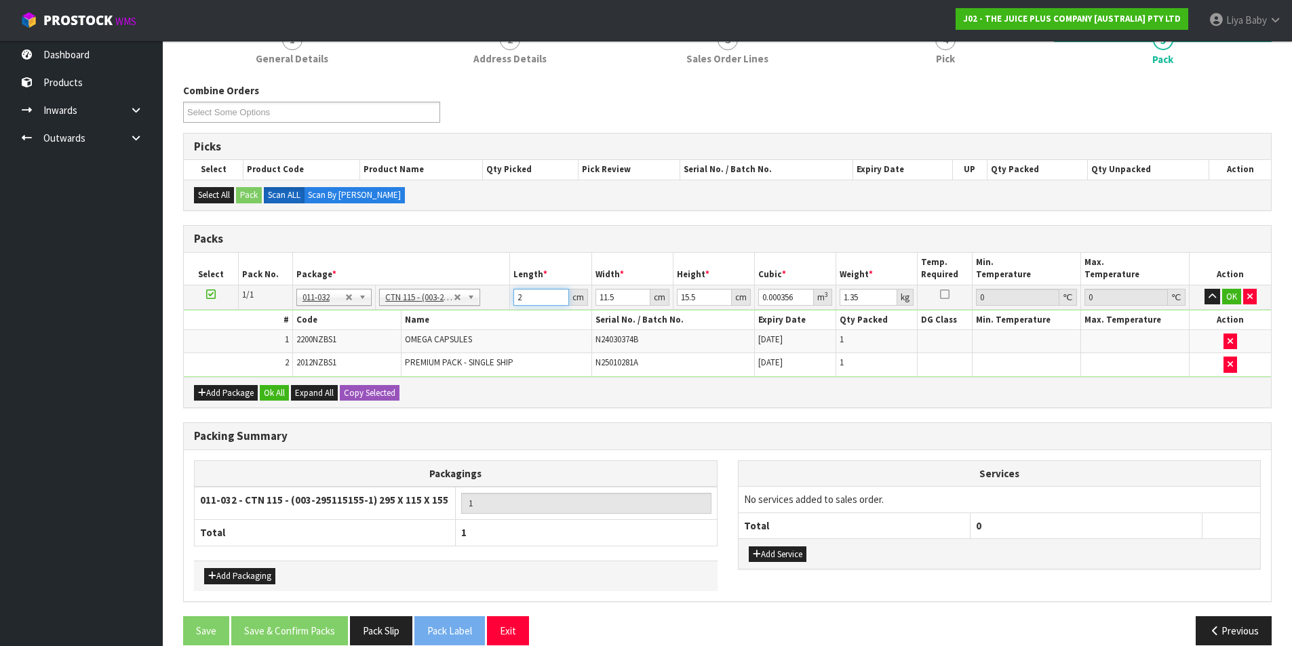
type input "0"
type input "2"
type input "0.000356"
type input "21"
type input "0.003743"
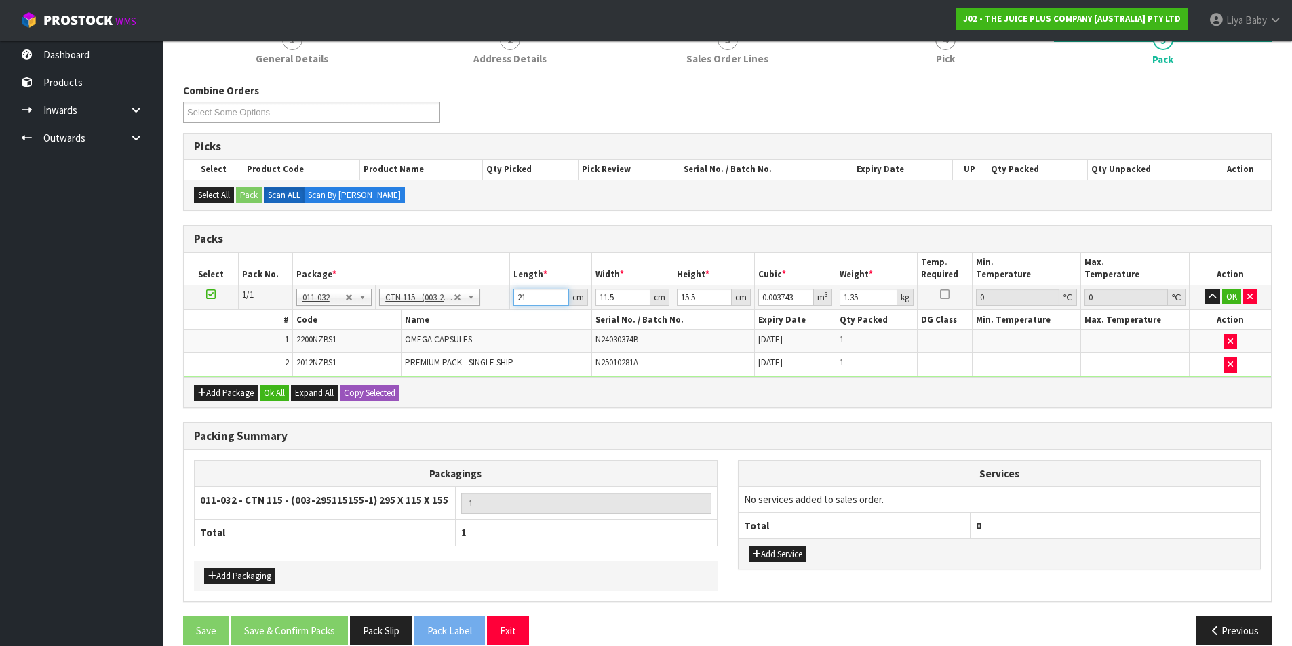
type input "21"
click at [625, 298] on input "11.5" at bounding box center [623, 297] width 55 height 17
type input "11"
type input "0.00358"
type input "1"
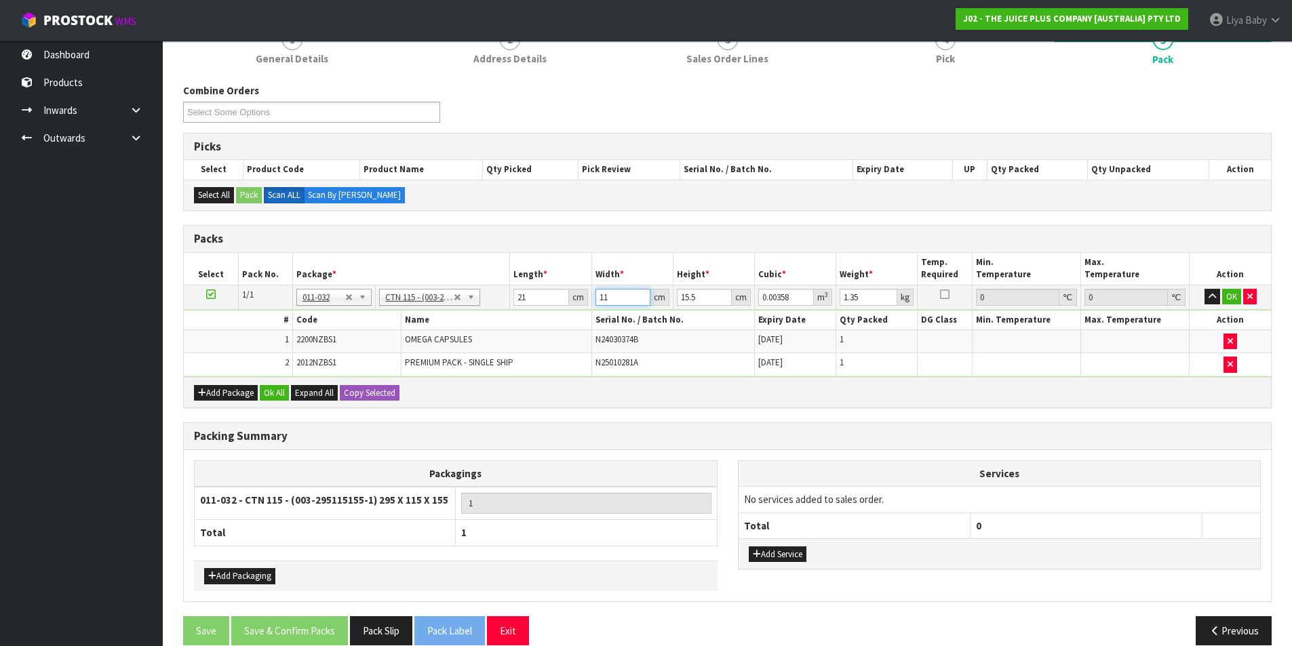
type input "0.000325"
type input "0"
type input "3"
type input "0.000976"
type input "33"
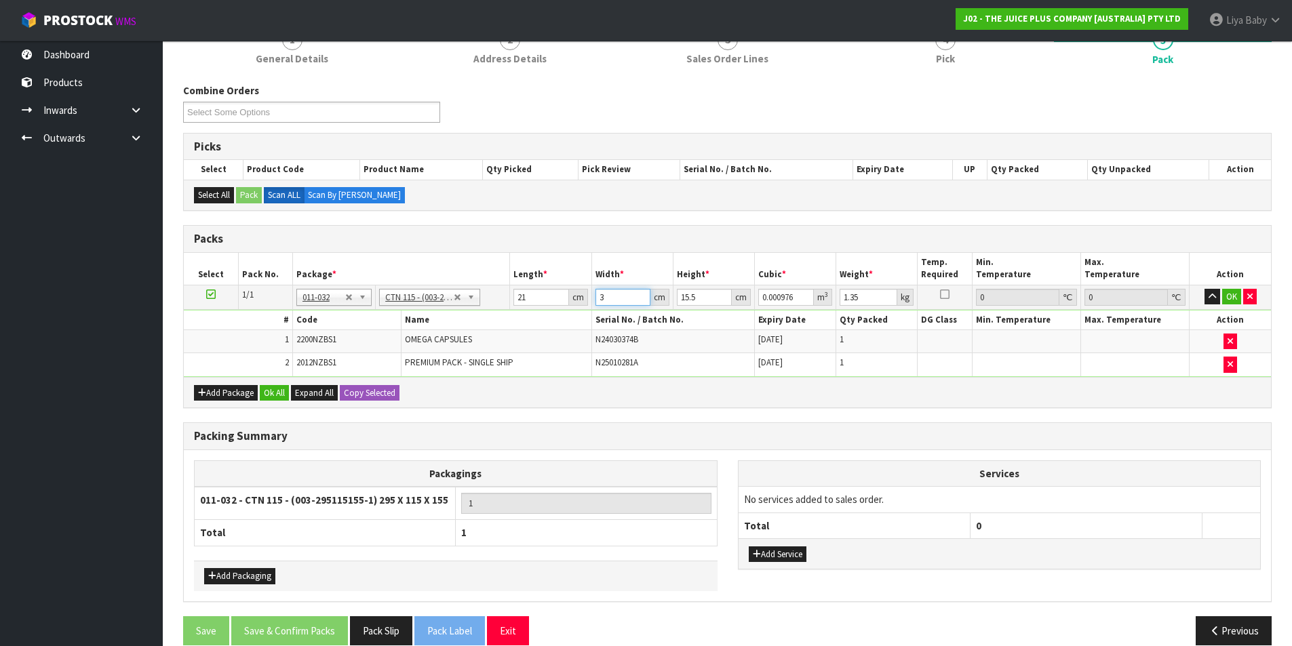
type input "0.010741"
type input "33"
click at [697, 292] on input "15.5" at bounding box center [704, 297] width 55 height 17
type input "15"
type input "0.010395"
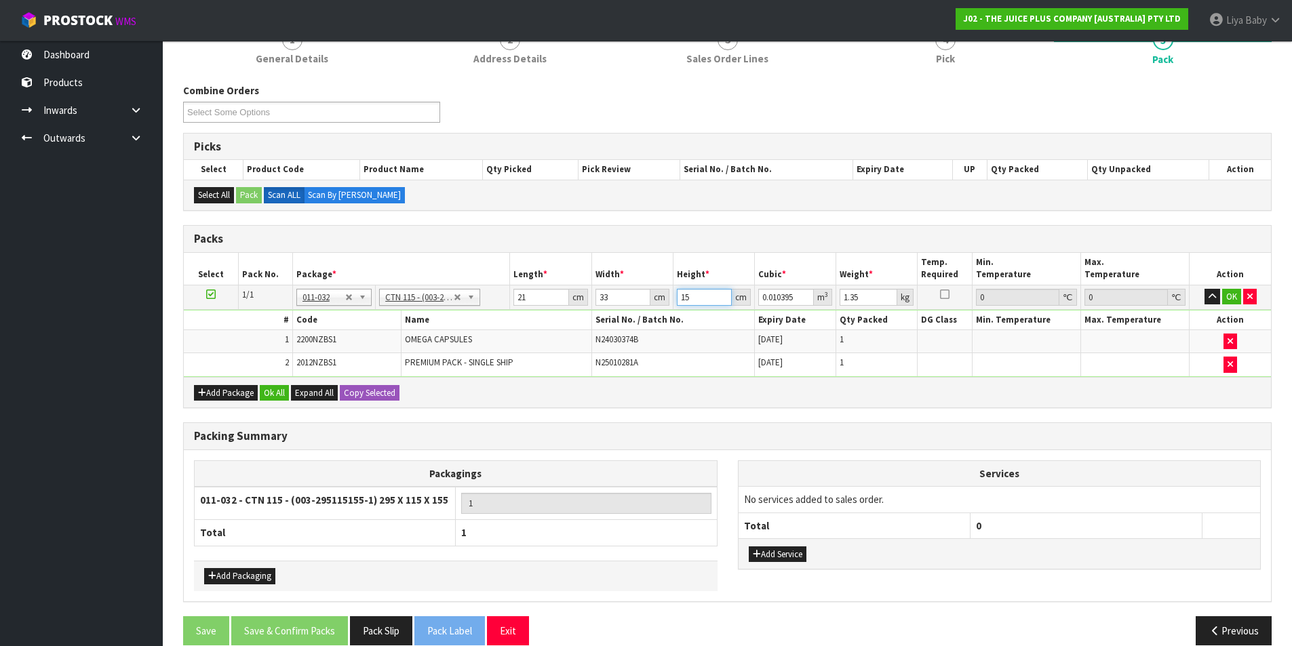
type input "1"
type input "0.000693"
type input "0"
type input "1"
type input "0.000693"
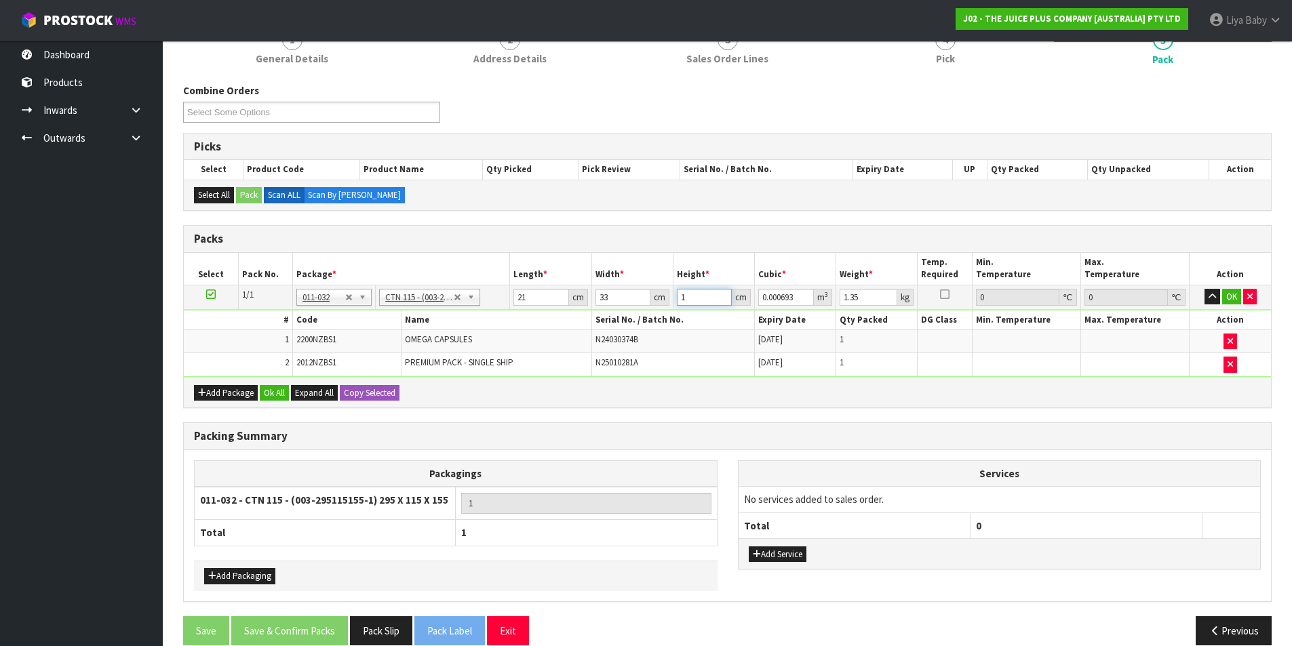
type input "15"
type input "0.010395"
type input "15"
click at [870, 299] on input "1.35" at bounding box center [869, 297] width 58 height 17
type input "1"
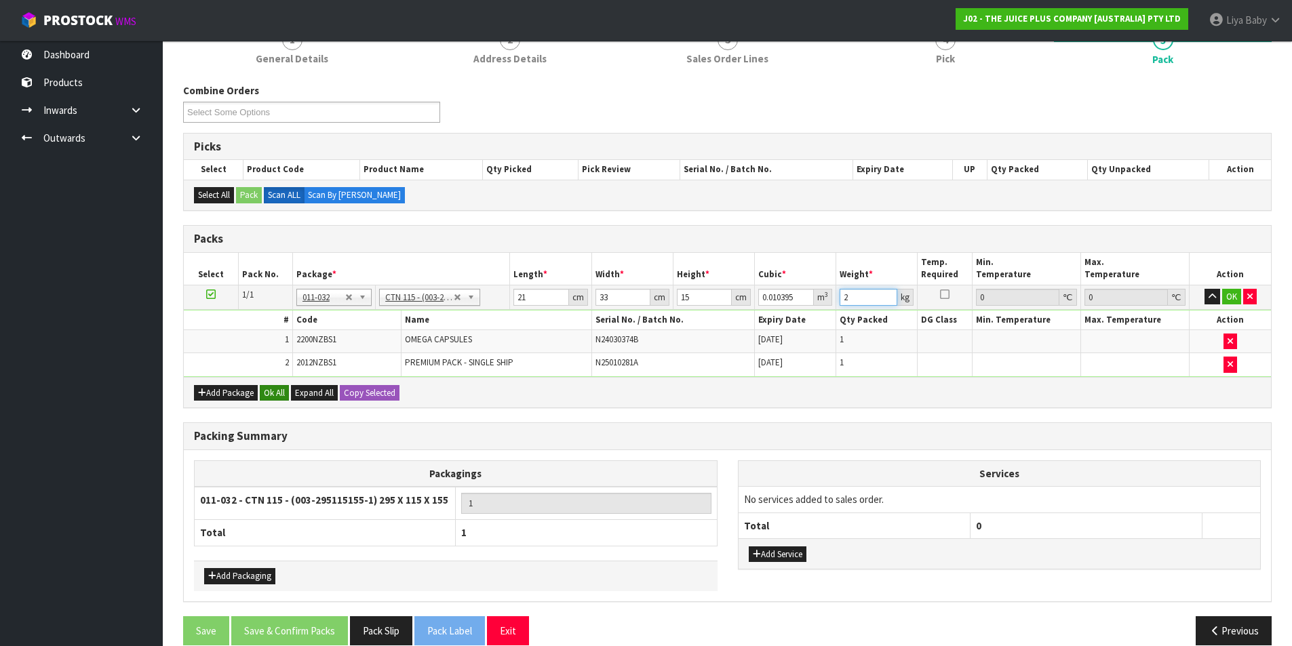
type input "2"
click at [277, 398] on button "Ok All" at bounding box center [274, 393] width 29 height 16
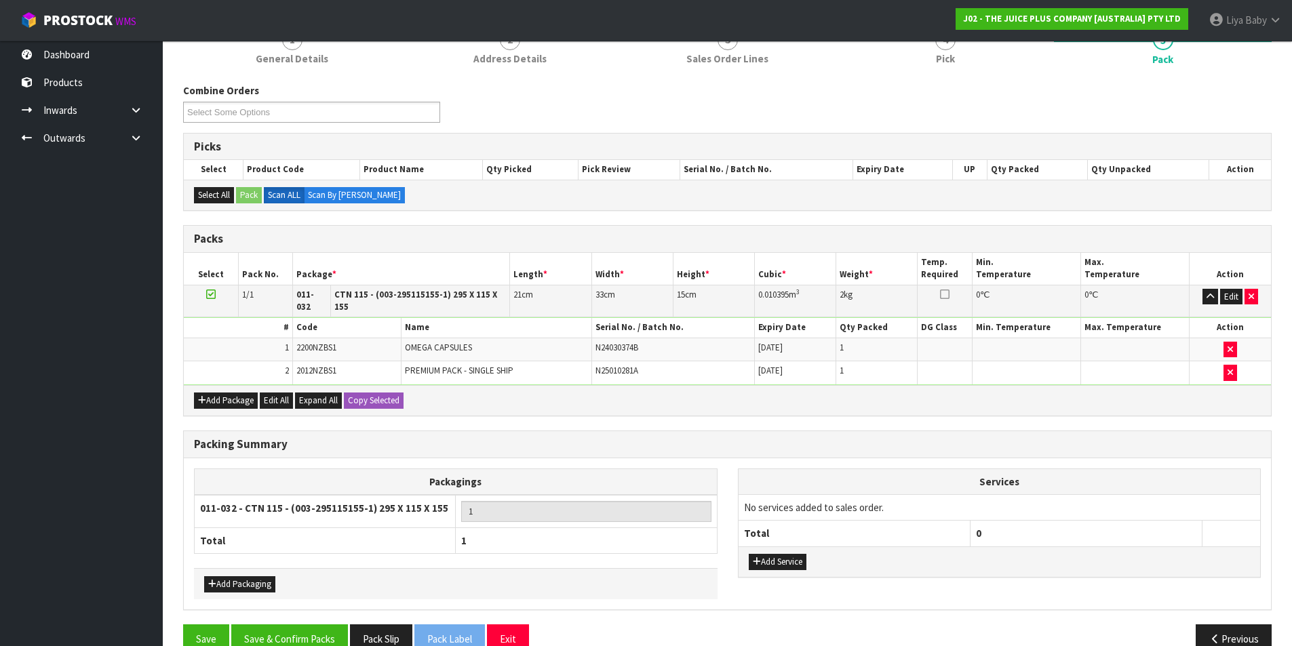
scroll to position [203, 0]
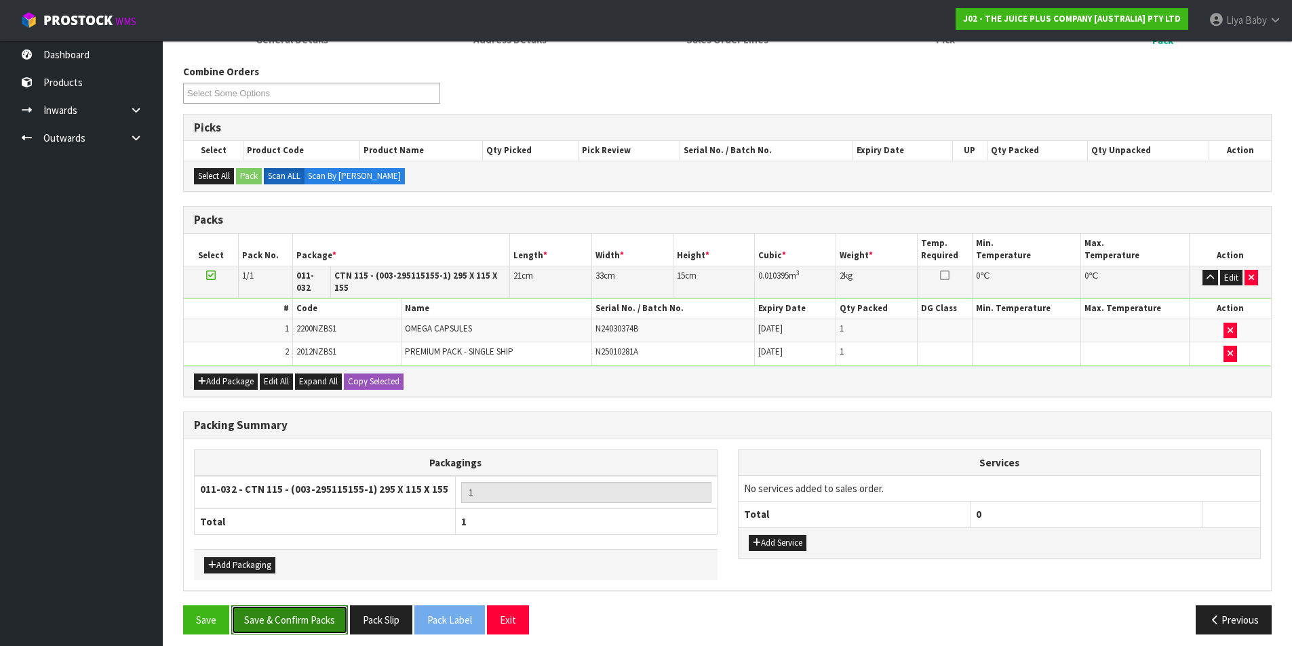
click at [290, 609] on button "Save & Confirm Packs" at bounding box center [289, 620] width 117 height 29
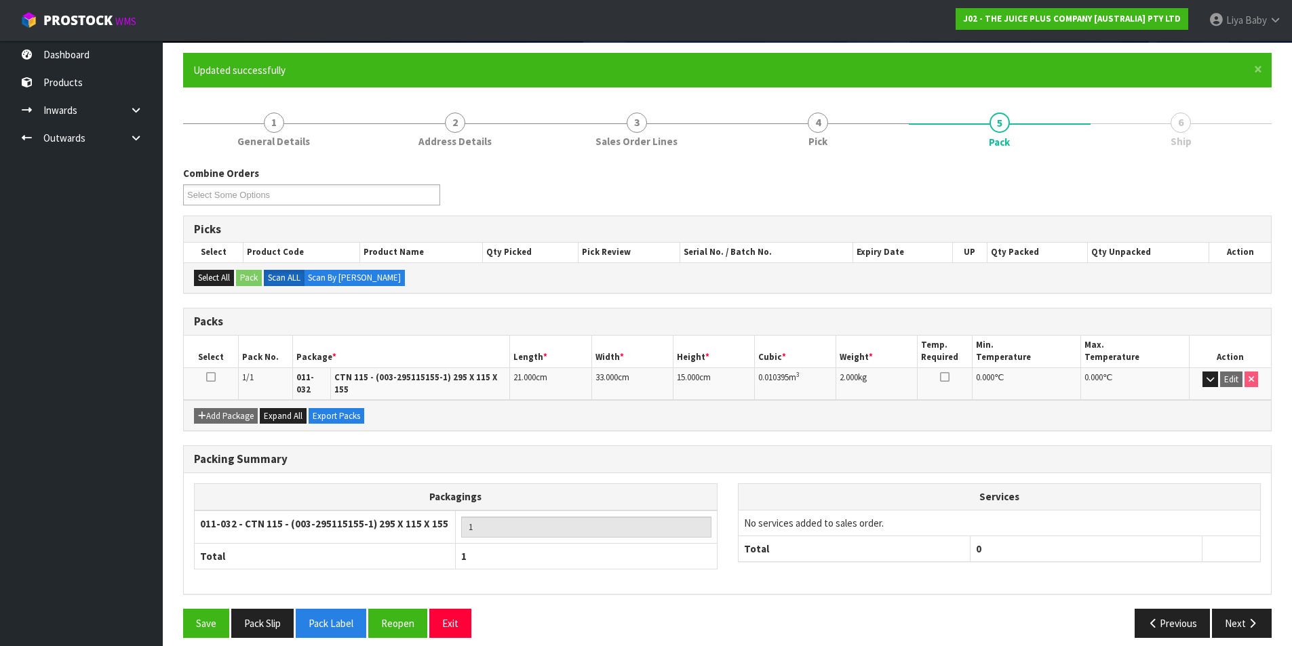
scroll to position [105, 0]
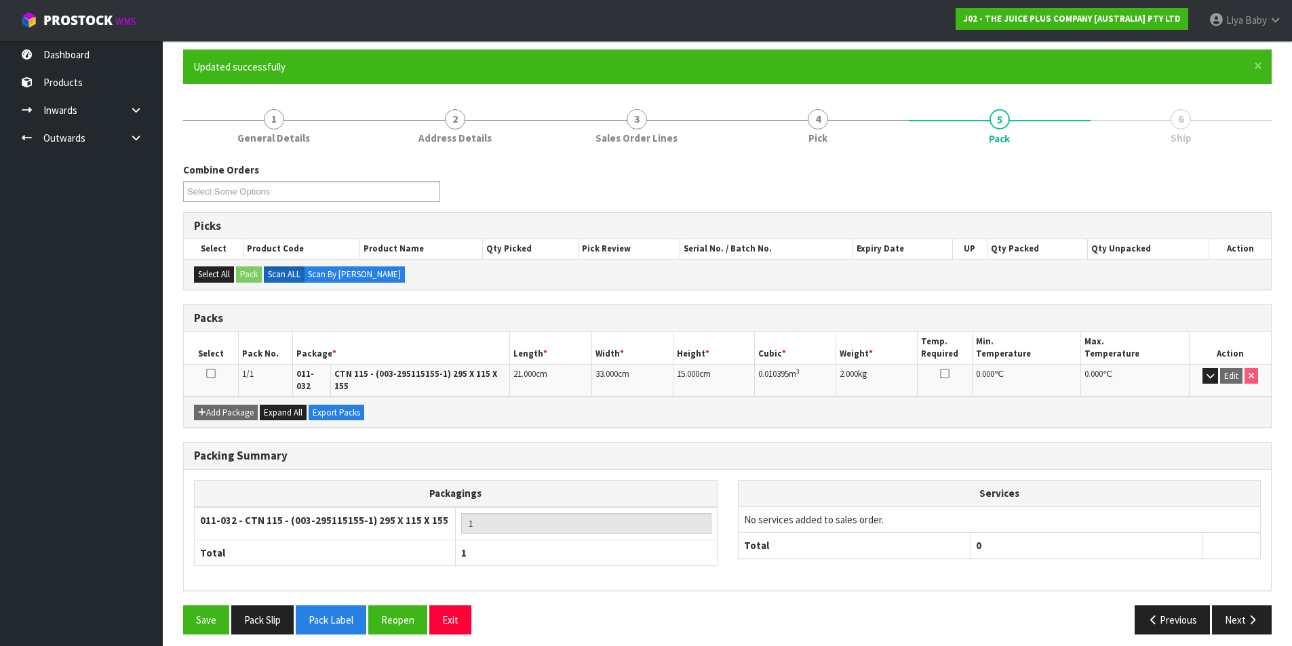
click at [211, 374] on icon at bounding box center [210, 374] width 9 height 1
click at [1254, 615] on icon "button" at bounding box center [1252, 620] width 13 height 10
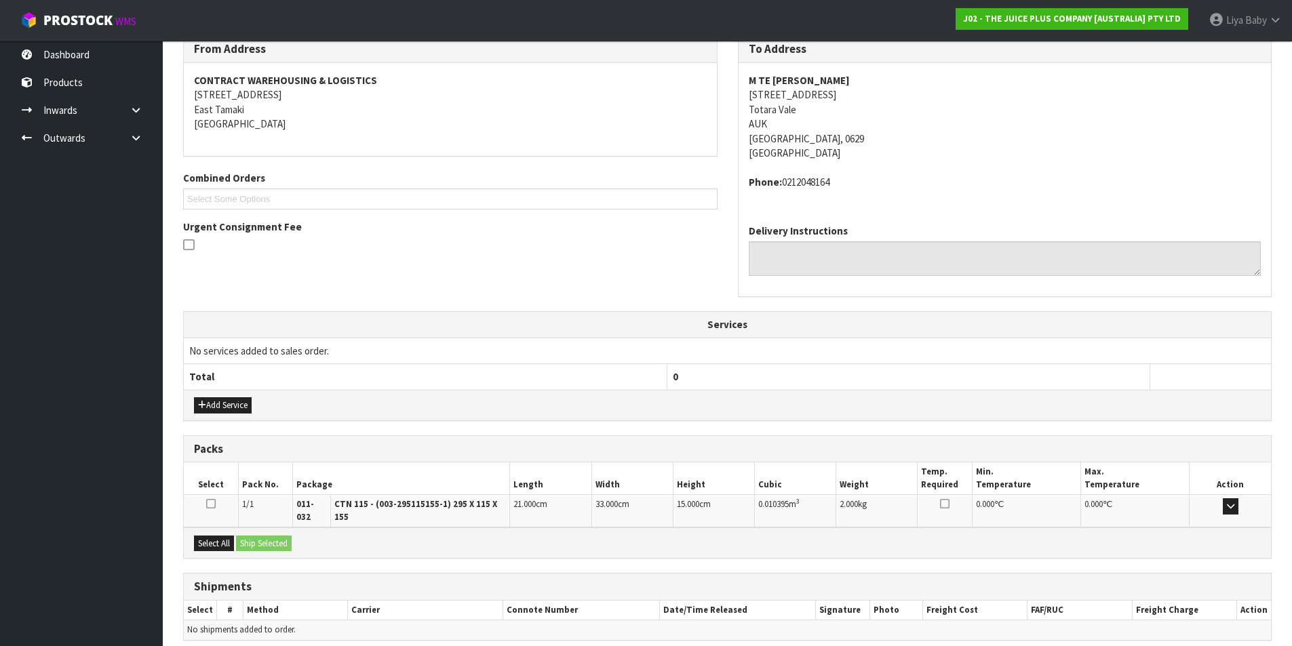
scroll to position [282, 0]
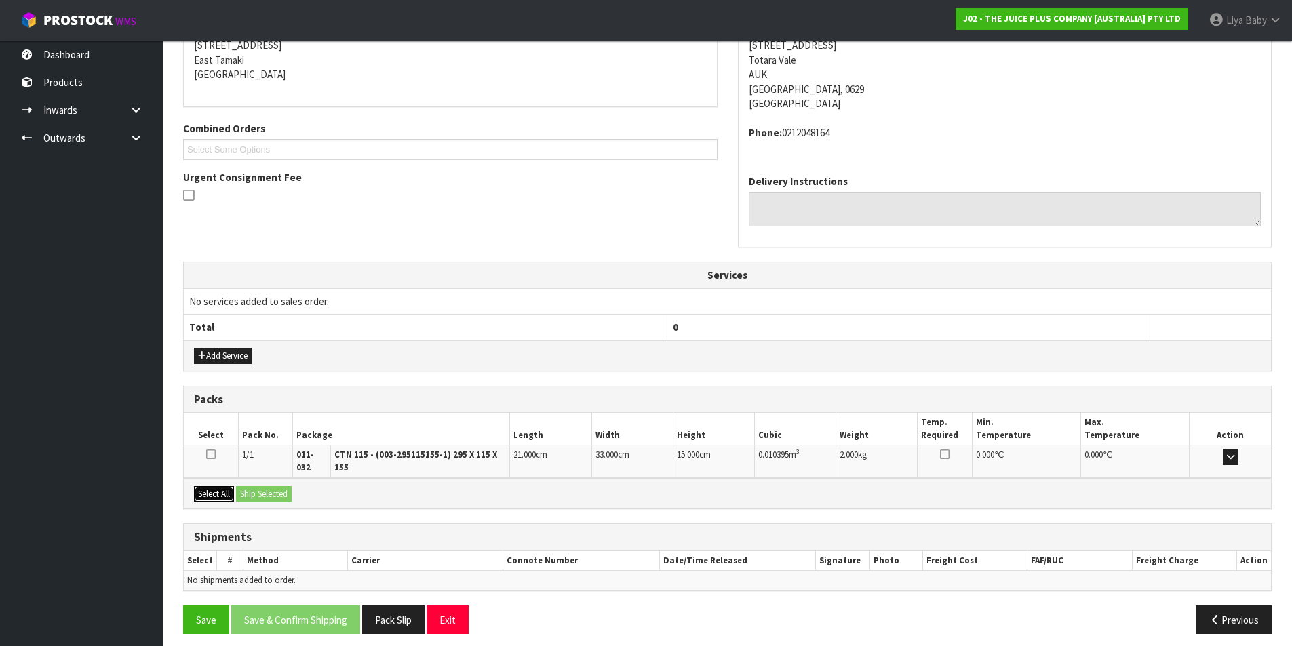
click at [225, 486] on button "Select All" at bounding box center [214, 494] width 40 height 16
click at [269, 486] on button "Ship Selected" at bounding box center [264, 494] width 56 height 16
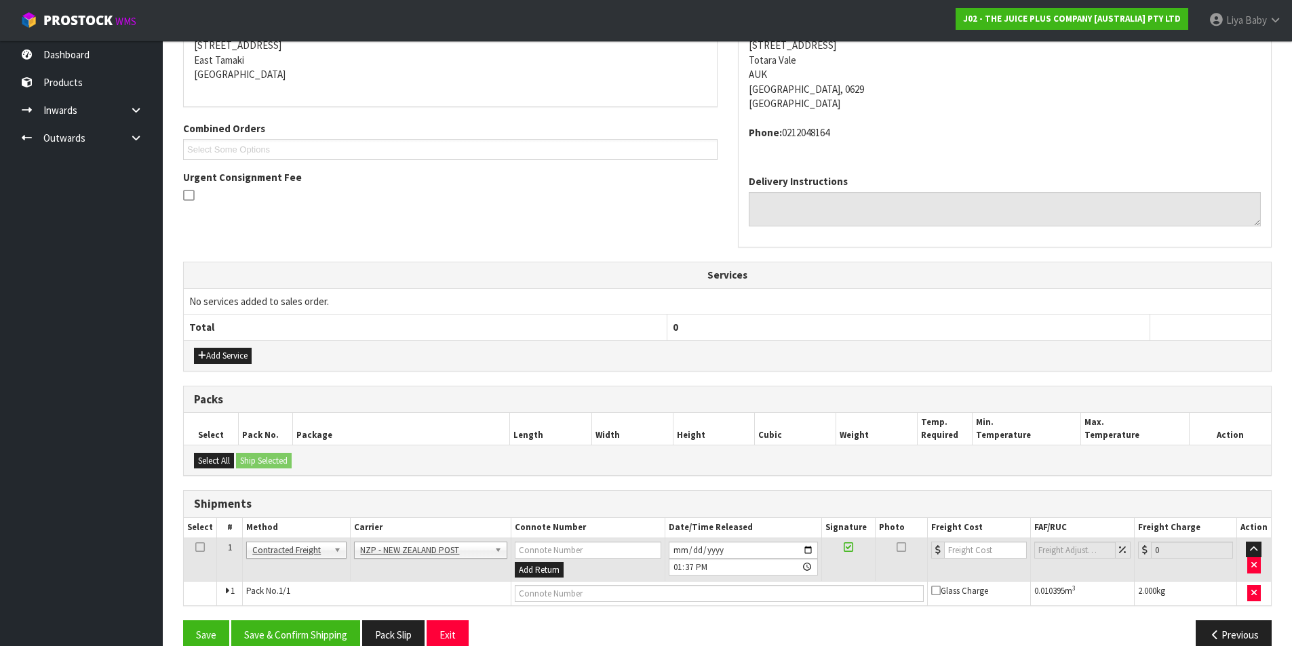
scroll to position [306, 0]
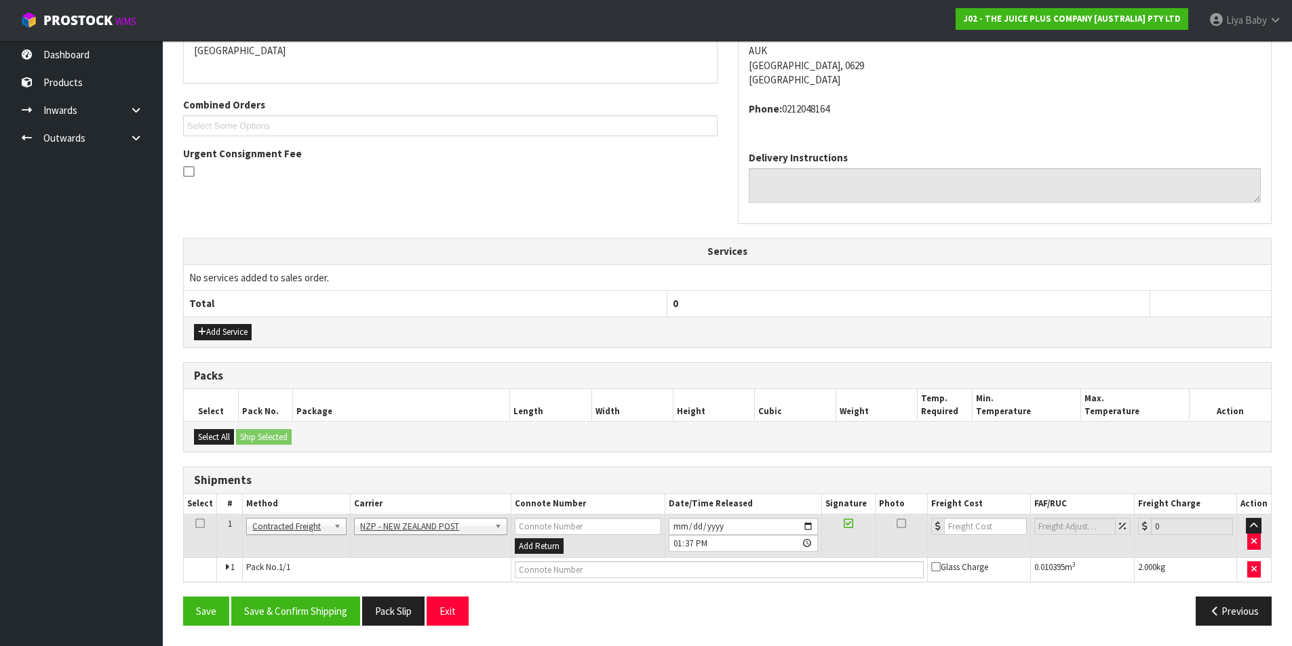
click at [201, 524] on icon at bounding box center [199, 524] width 9 height 1
click at [298, 614] on button "Save & Confirm Shipping" at bounding box center [295, 611] width 129 height 29
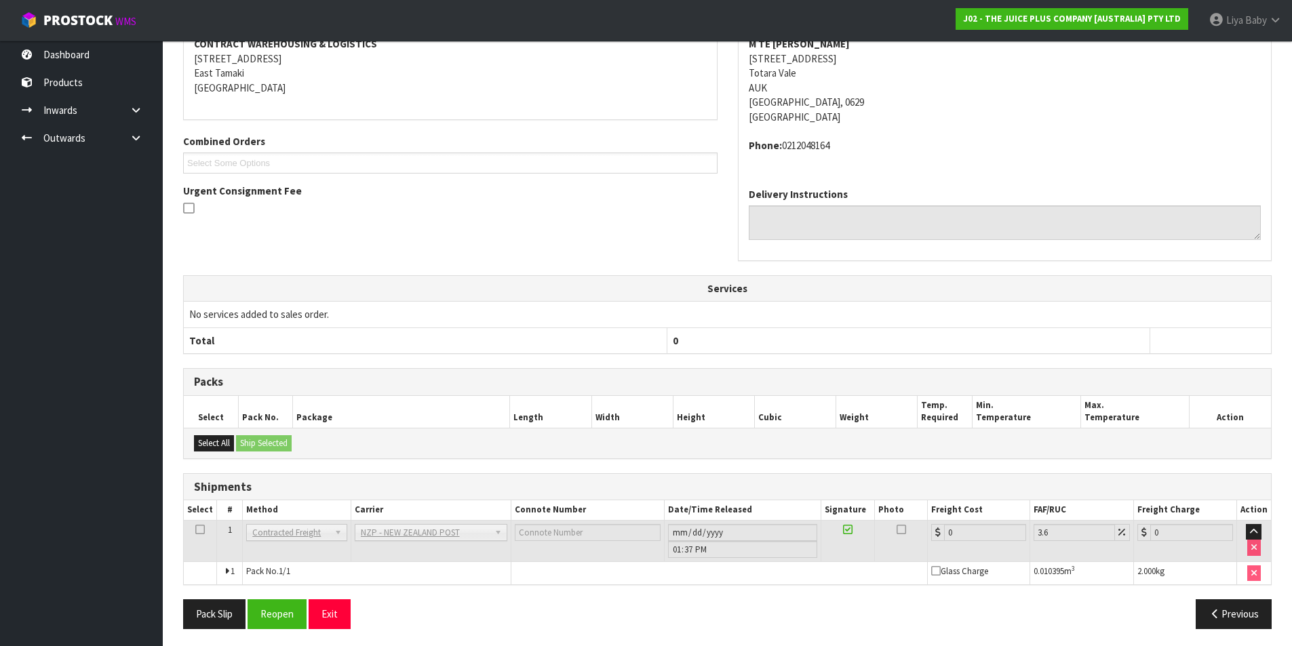
scroll to position [287, 0]
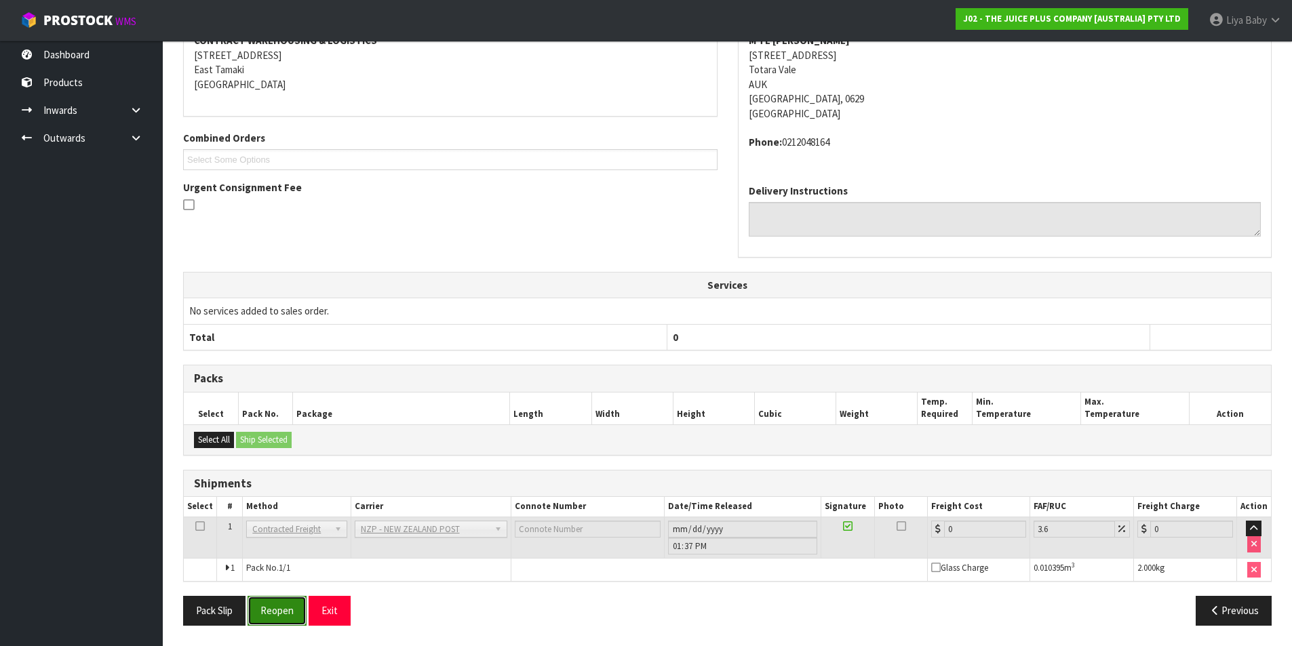
click at [265, 617] on button "Reopen" at bounding box center [277, 610] width 59 height 29
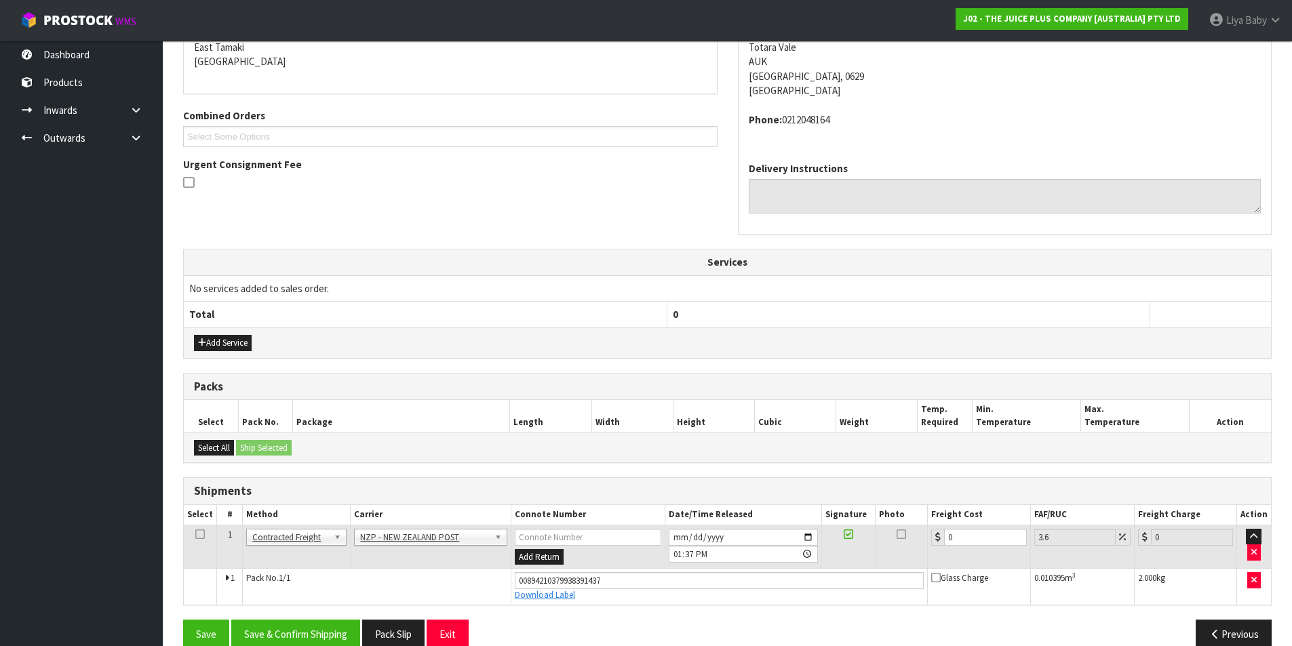
scroll to position [319, 0]
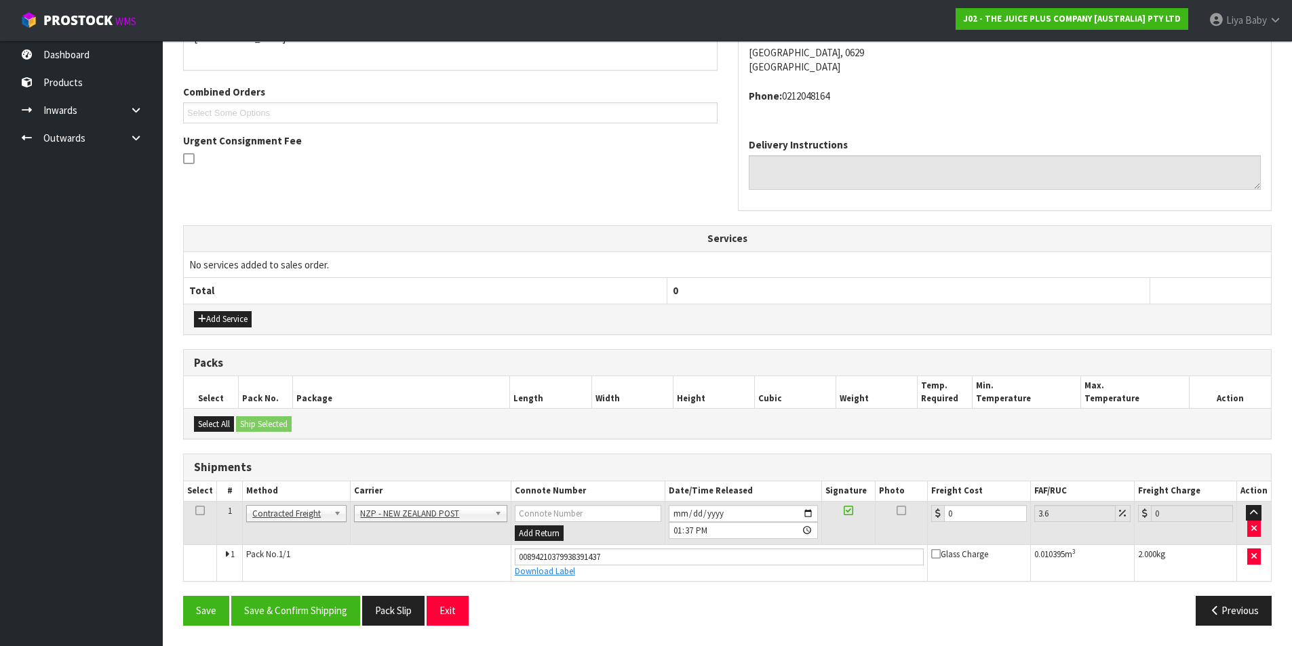
click at [195, 511] on icon at bounding box center [199, 511] width 9 height 1
click at [297, 606] on button "Save & Confirm Shipping" at bounding box center [295, 610] width 129 height 29
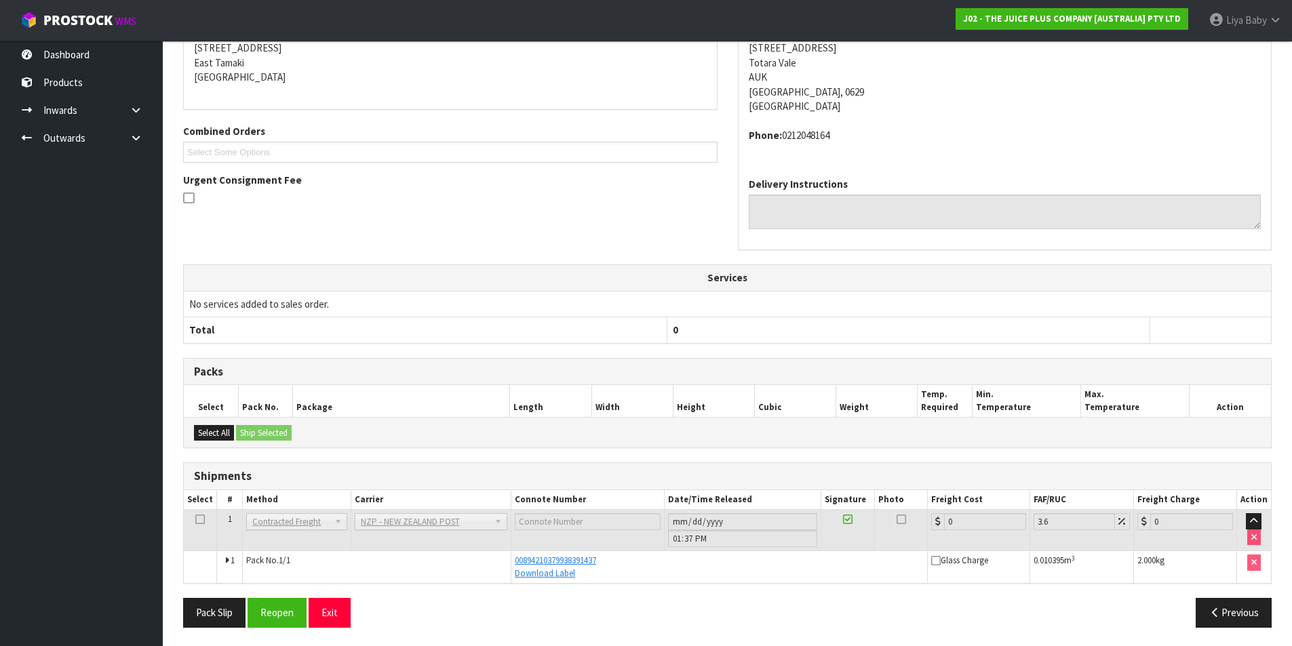
scroll to position [281, 0]
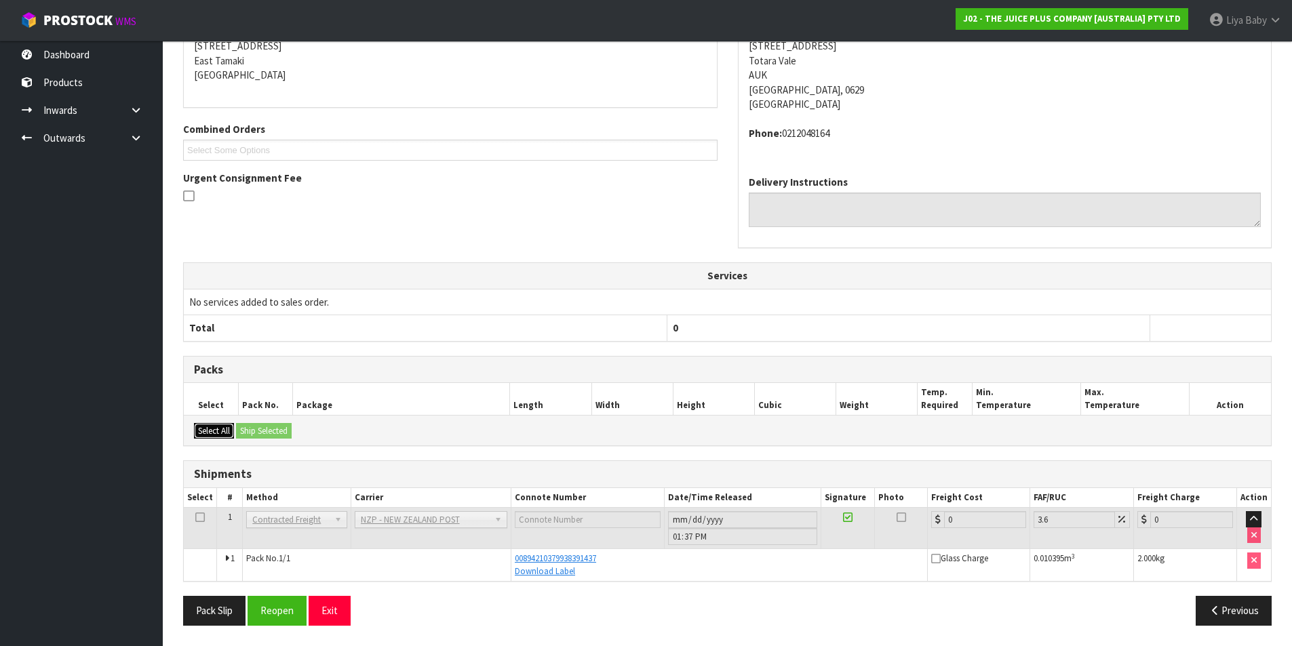
click at [208, 427] on button "Select All" at bounding box center [214, 431] width 40 height 16
click at [280, 610] on button "Reopen" at bounding box center [277, 610] width 59 height 29
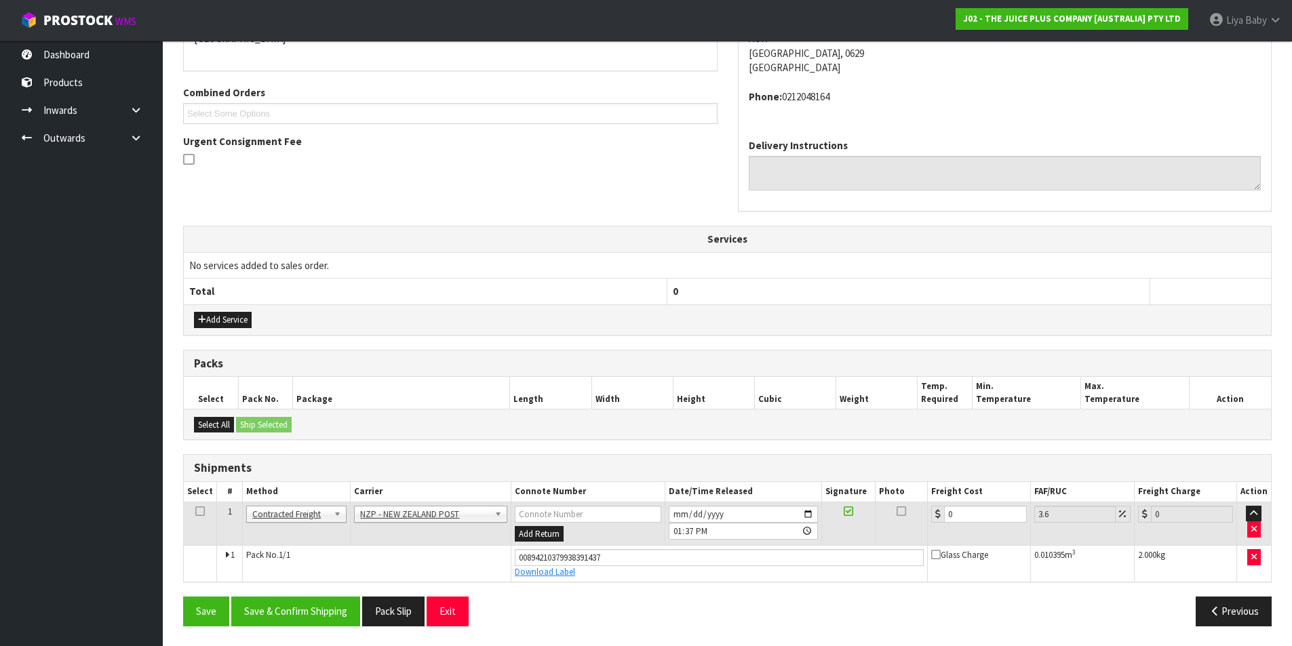
scroll to position [319, 0]
click at [215, 418] on button "Select All" at bounding box center [214, 424] width 40 height 16
click at [192, 508] on td at bounding box center [200, 523] width 33 height 44
click at [201, 511] on icon at bounding box center [199, 511] width 9 height 1
click at [221, 427] on button "Select All" at bounding box center [214, 424] width 40 height 16
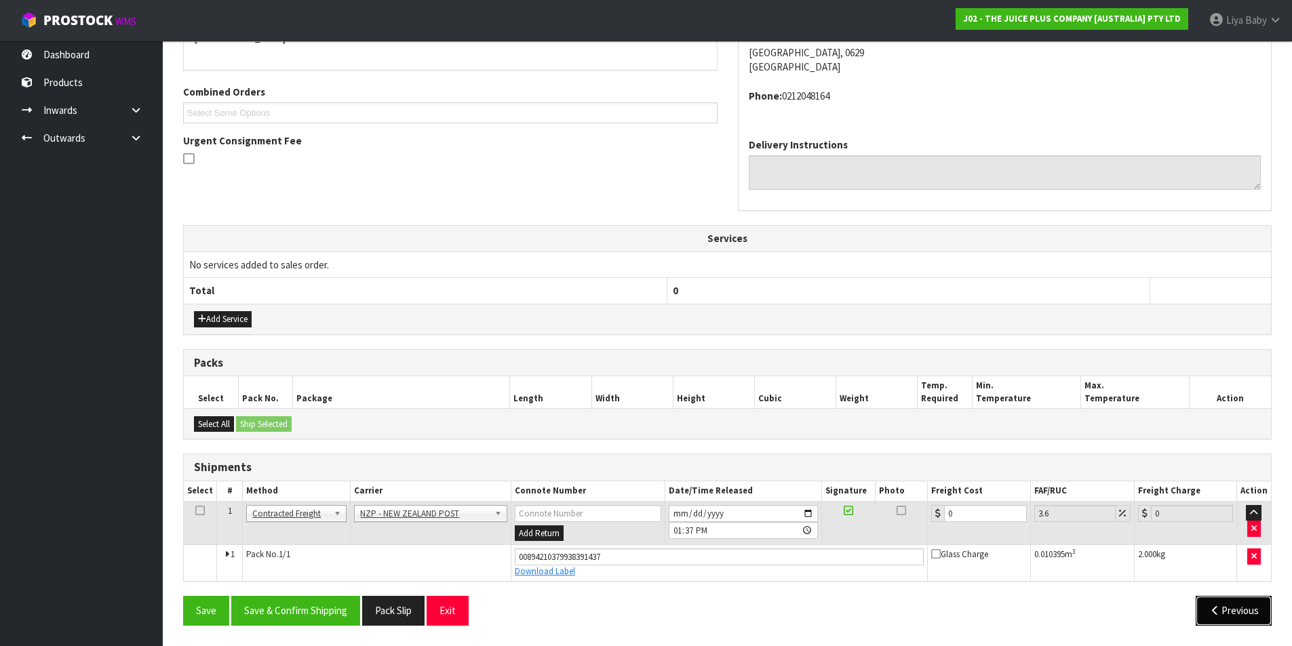
click at [1214, 610] on icon "button" at bounding box center [1215, 611] width 13 height 10
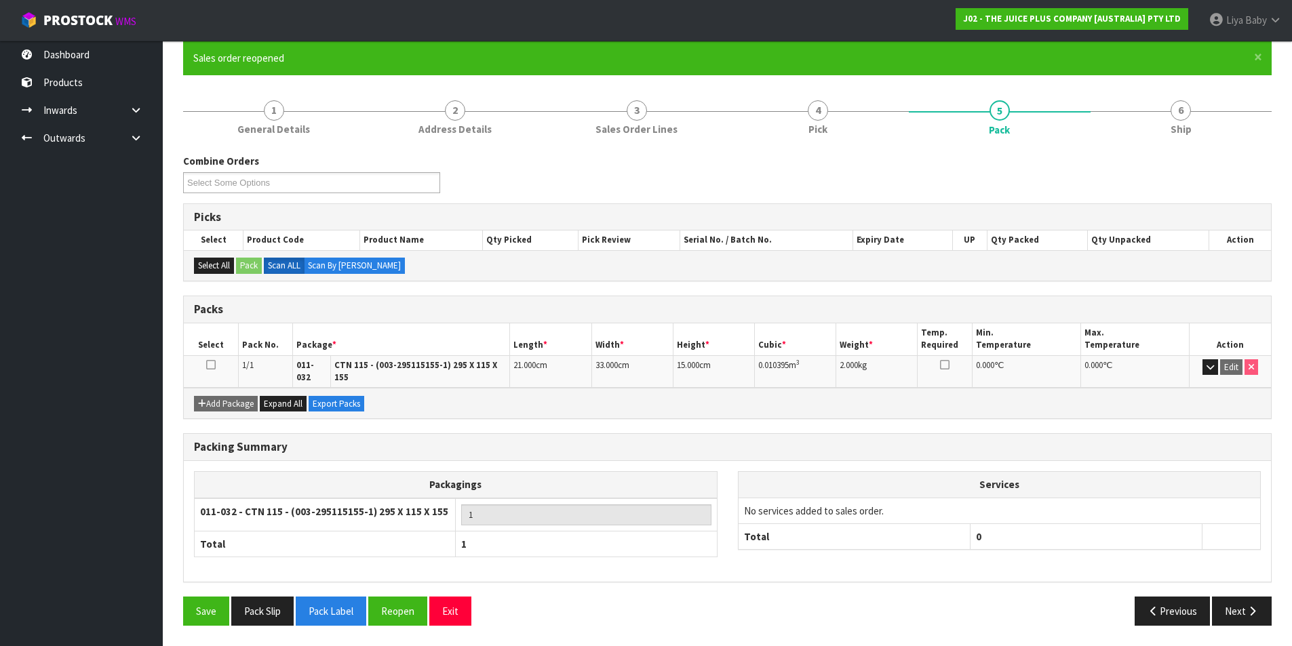
scroll to position [105, 0]
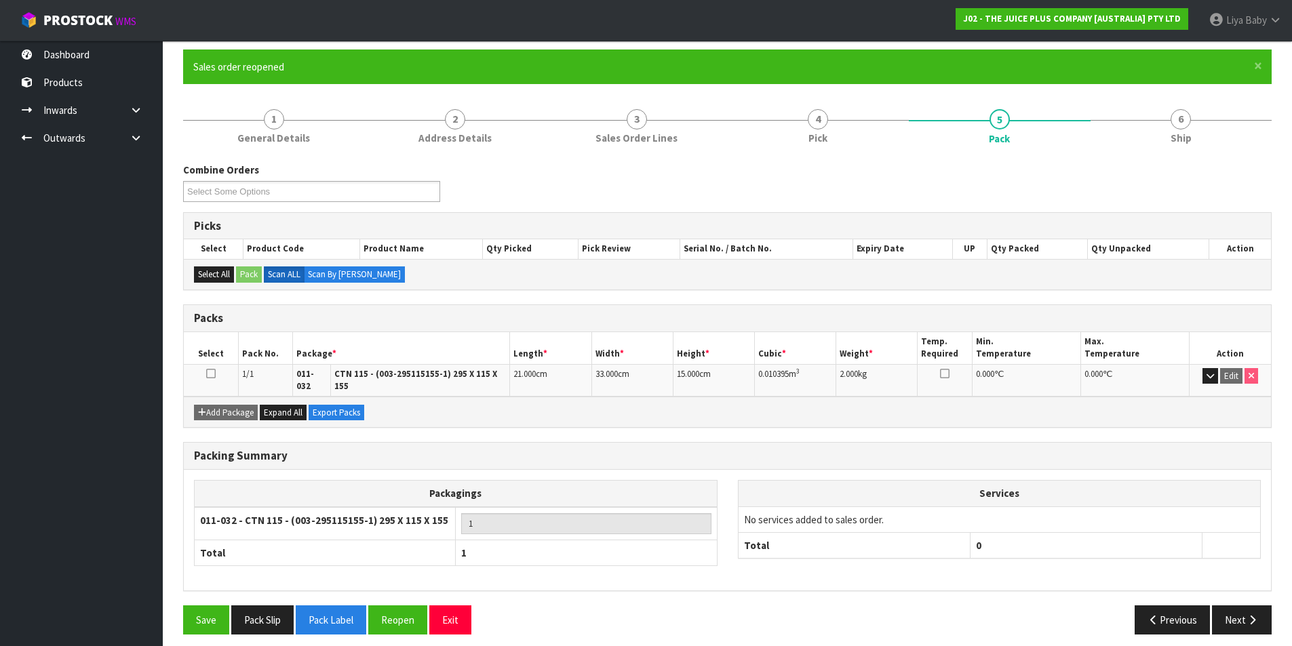
click at [212, 374] on icon at bounding box center [210, 374] width 9 height 1
click at [391, 616] on button "Reopen" at bounding box center [397, 620] width 59 height 29
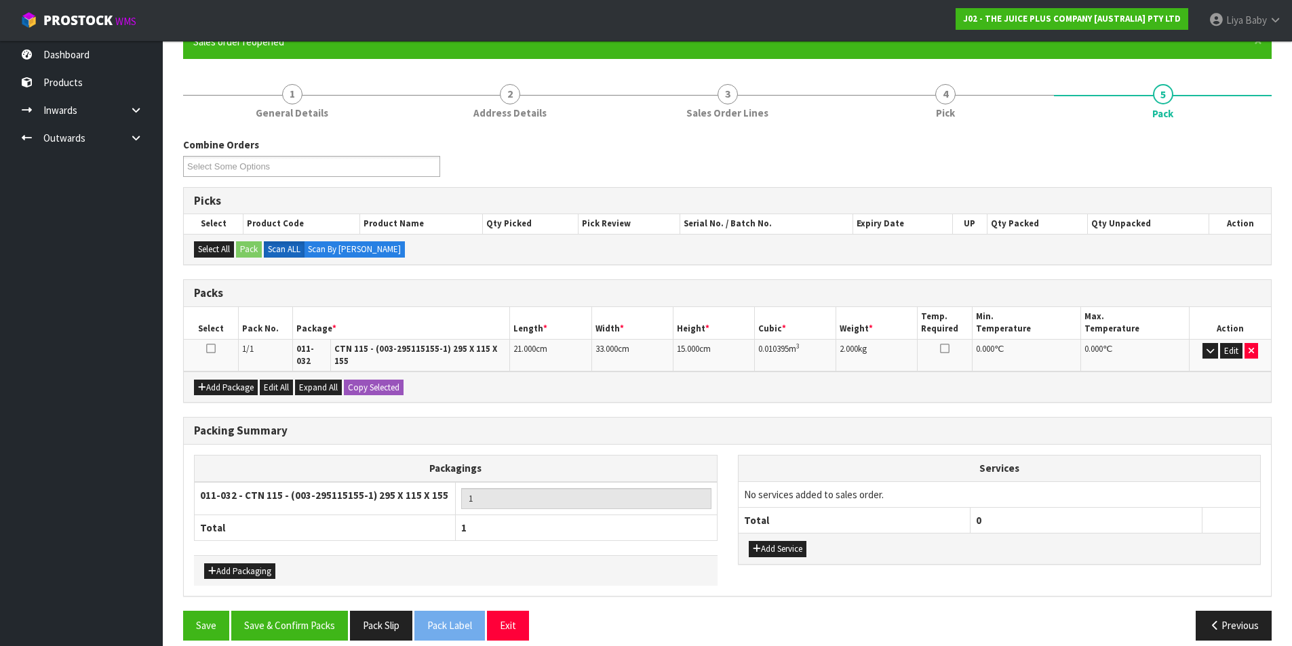
scroll to position [136, 0]
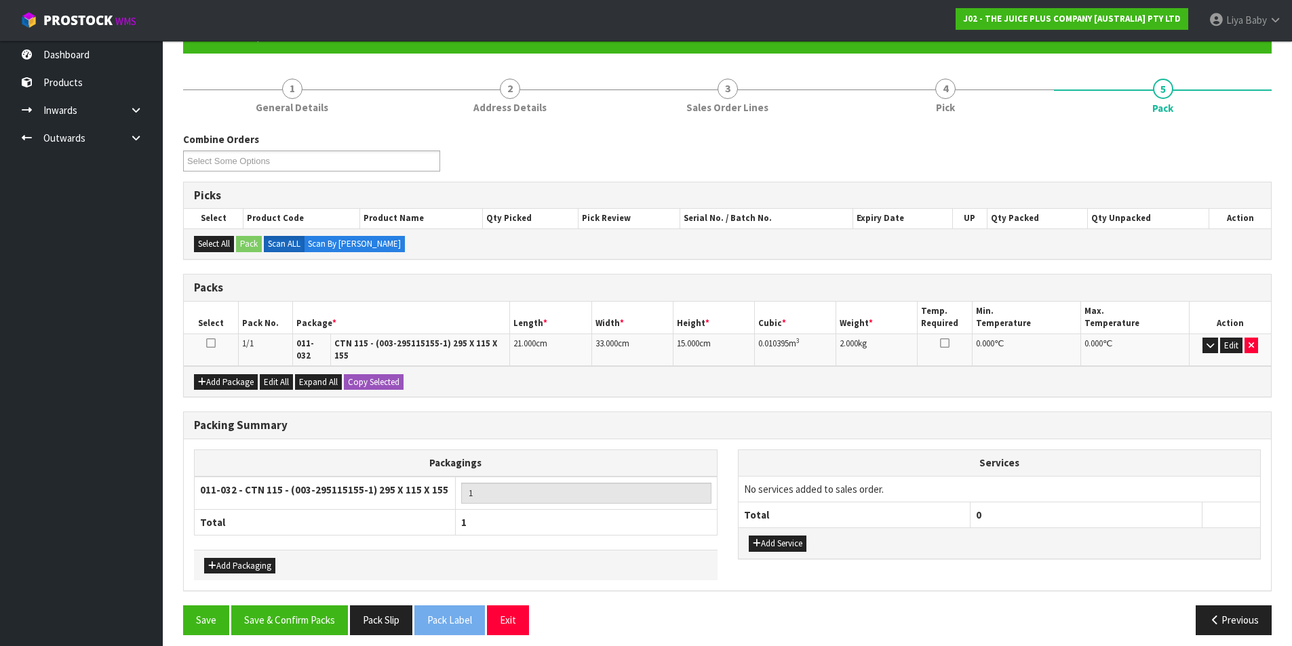
click at [214, 343] on icon at bounding box center [210, 343] width 9 height 1
click at [319, 606] on button "Save & Confirm Packs" at bounding box center [289, 620] width 117 height 29
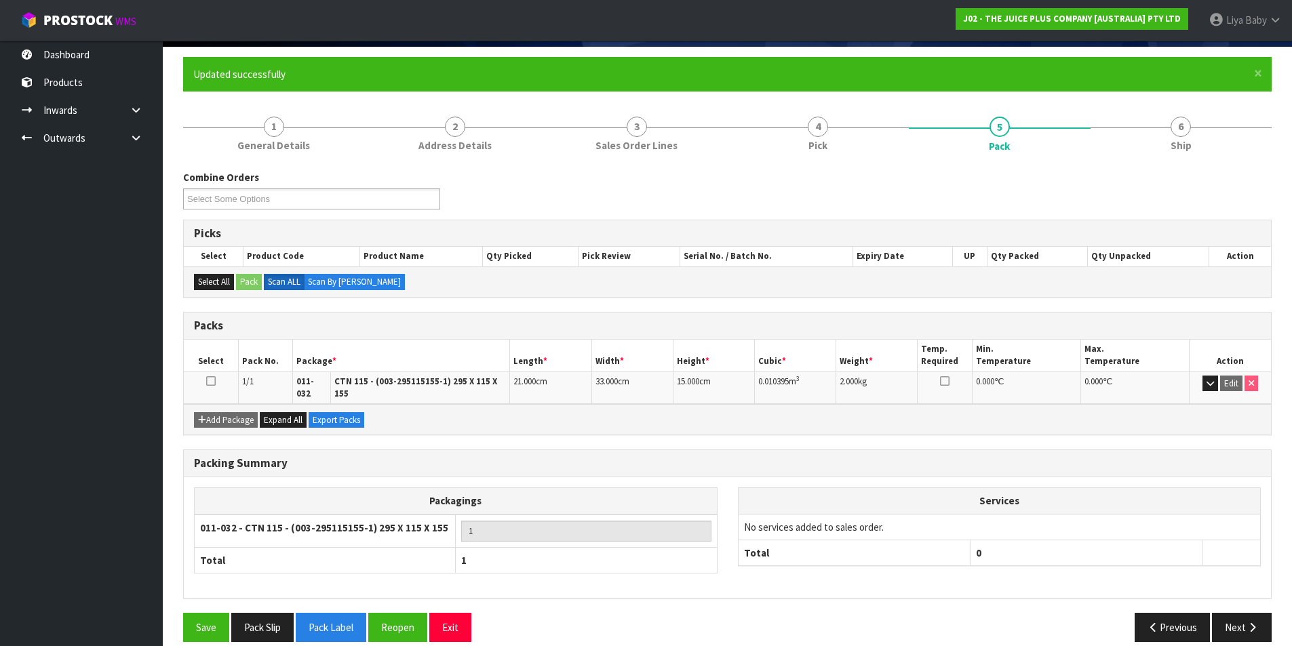
scroll to position [105, 0]
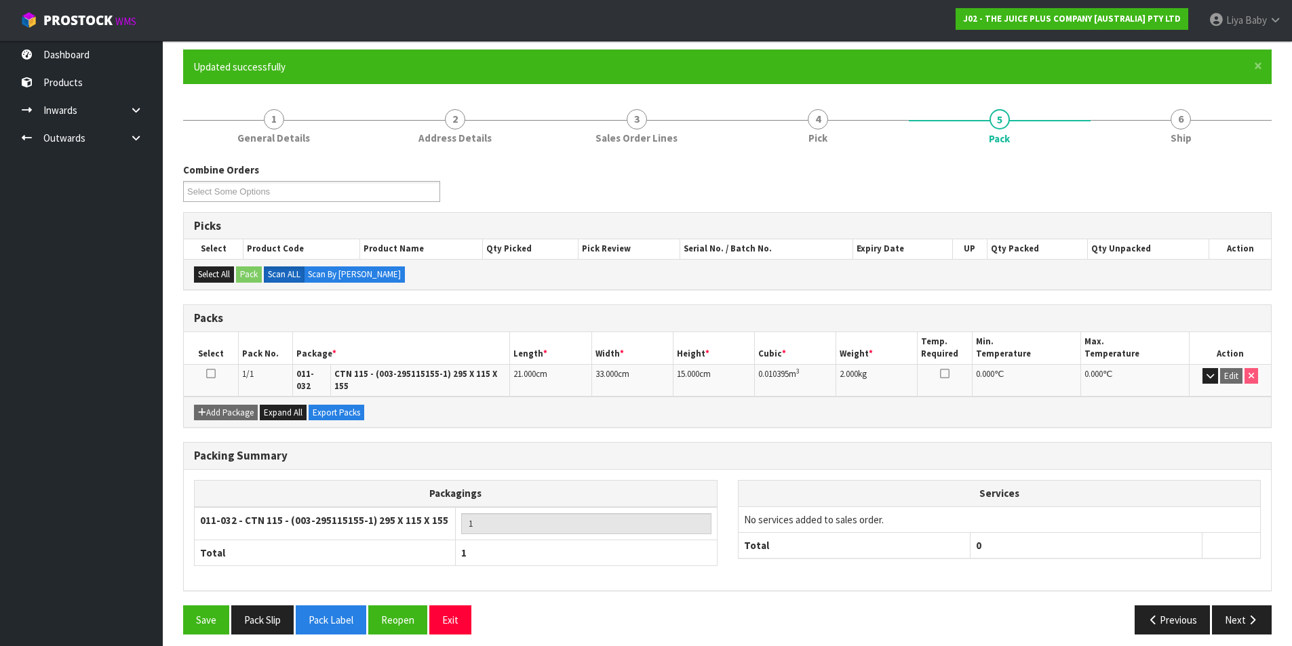
click at [209, 374] on icon at bounding box center [210, 374] width 9 height 1
click at [214, 374] on icon at bounding box center [210, 374] width 9 height 1
click at [197, 608] on button "Save" at bounding box center [206, 620] width 46 height 29
click at [207, 374] on icon at bounding box center [210, 374] width 9 height 1
click at [206, 273] on button "Select All" at bounding box center [214, 275] width 40 height 16
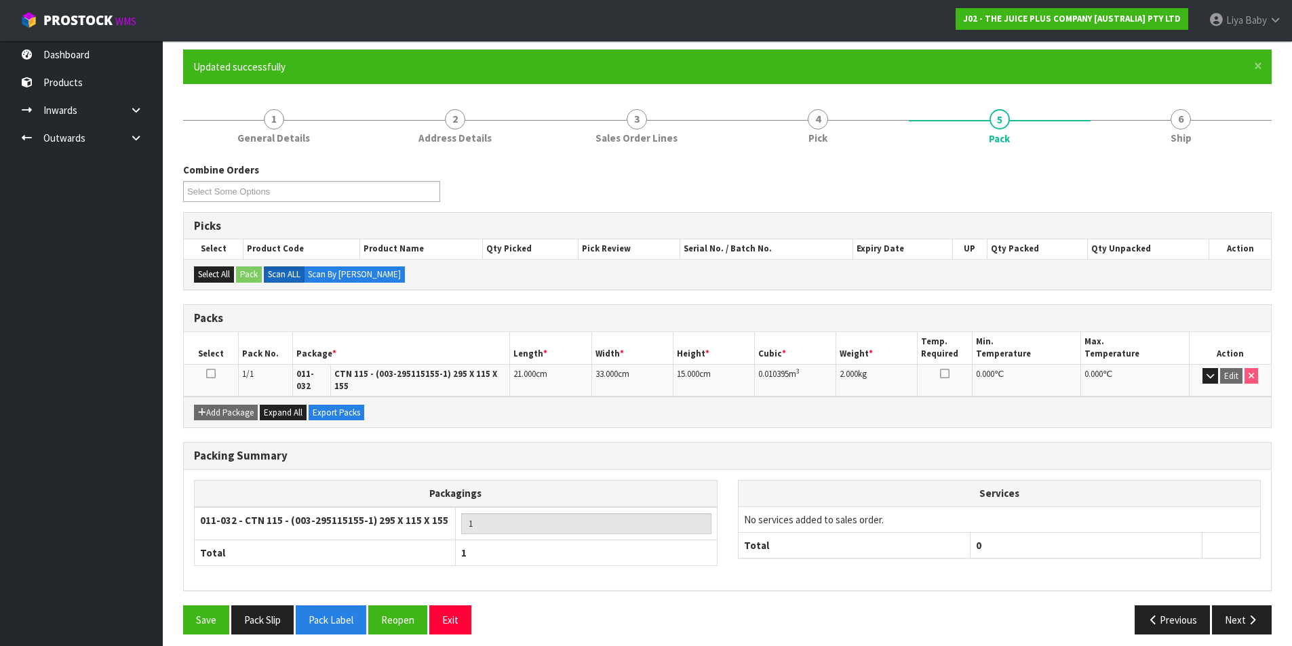
click at [208, 374] on icon at bounding box center [210, 374] width 9 height 1
click at [194, 607] on button "Save" at bounding box center [206, 620] width 46 height 29
click at [1213, 128] on link "6 Ship" at bounding box center [1182, 125] width 182 height 54
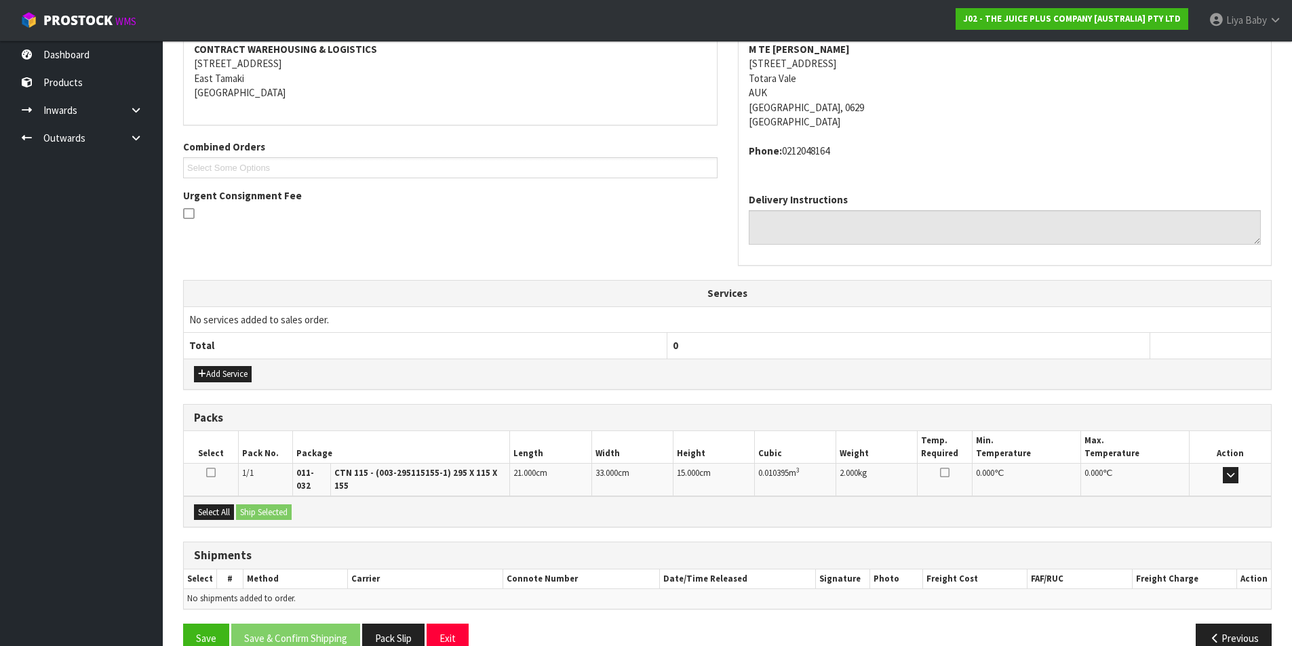
scroll to position [282, 0]
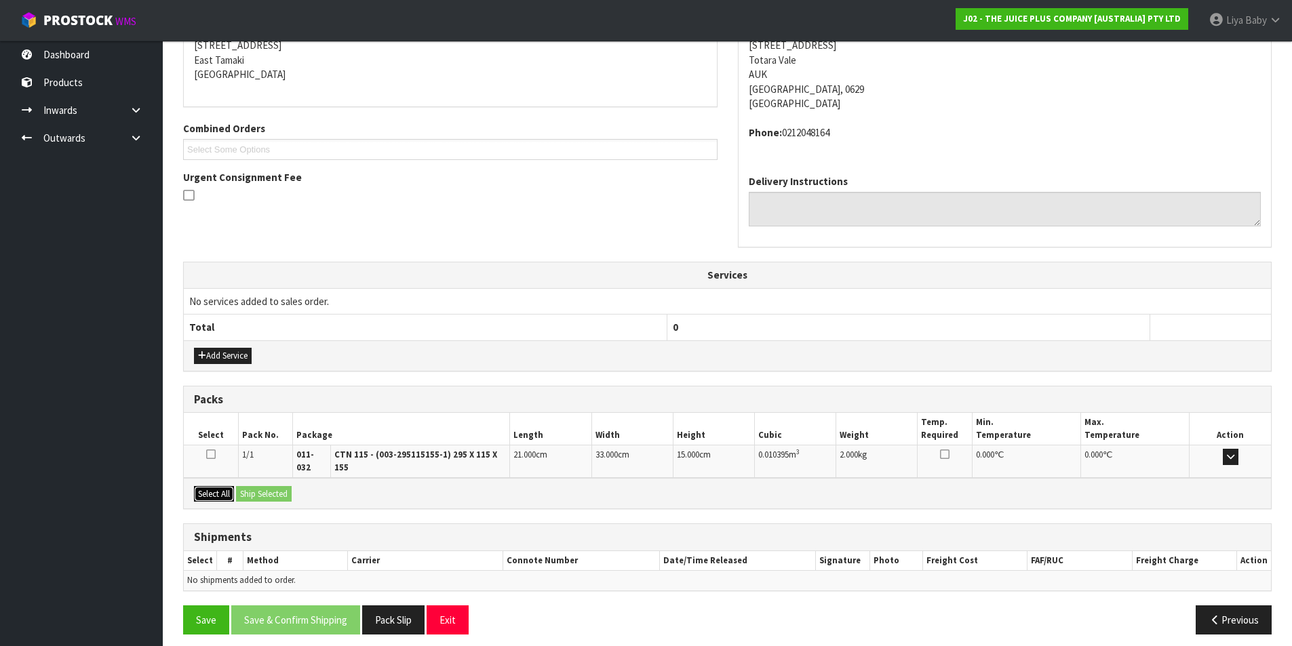
click at [212, 486] on button "Select All" at bounding box center [214, 494] width 40 height 16
click at [254, 486] on button "Ship Selected" at bounding box center [264, 494] width 56 height 16
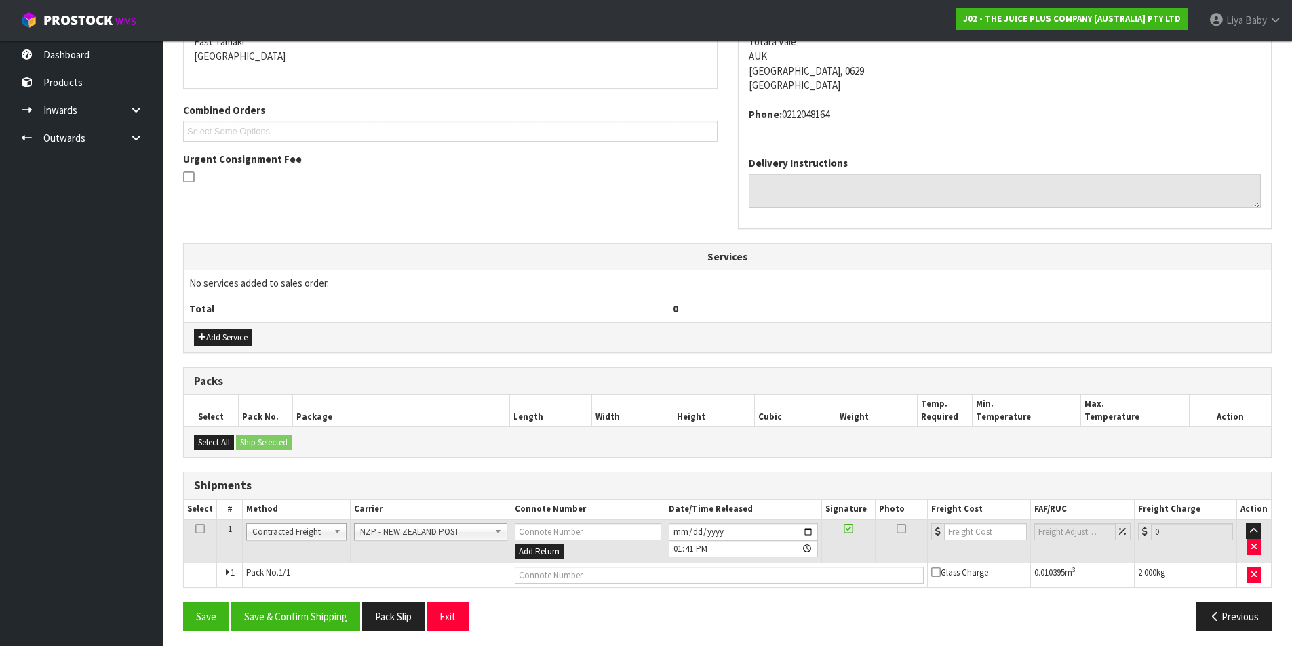
scroll to position [306, 0]
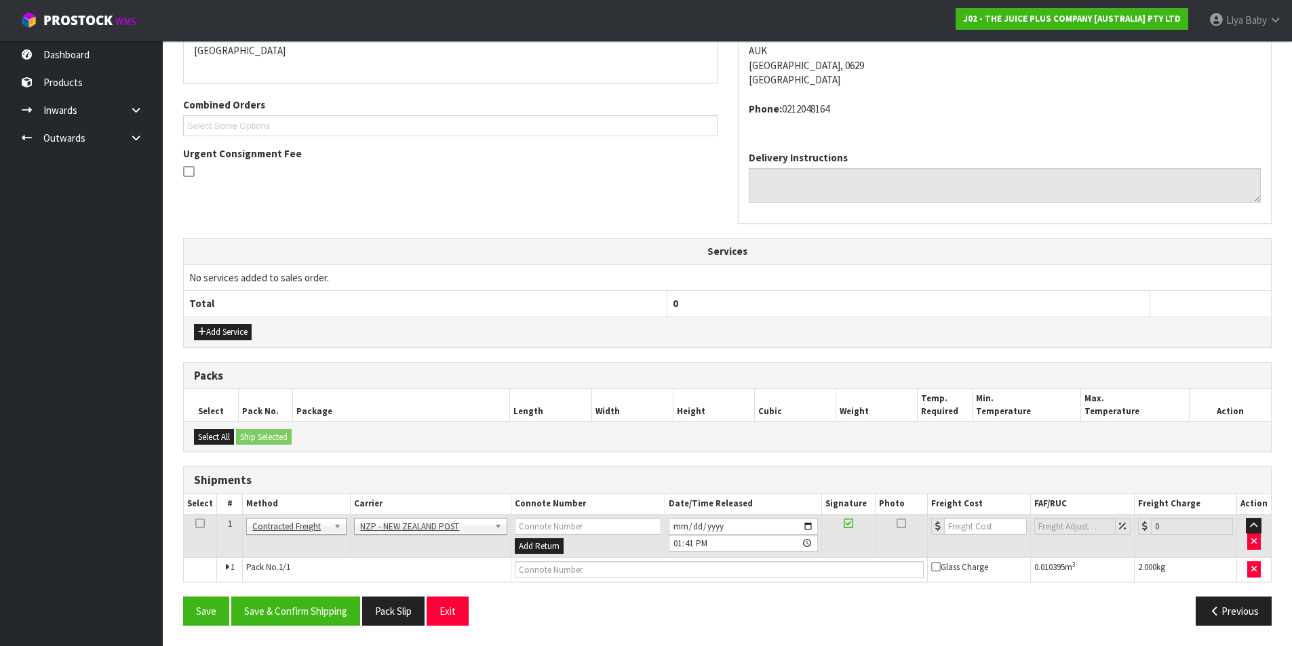
click at [197, 524] on icon at bounding box center [199, 524] width 9 height 1
click at [287, 608] on button "Save & Confirm Shipping" at bounding box center [295, 611] width 129 height 29
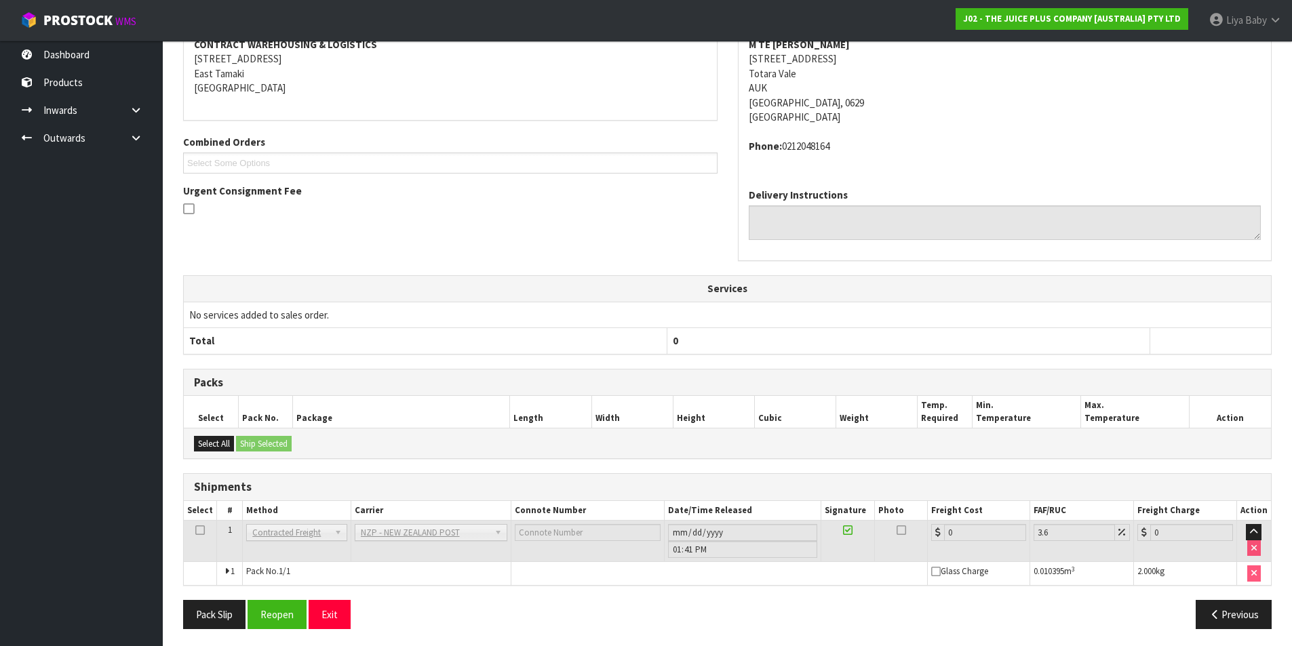
scroll to position [272, 0]
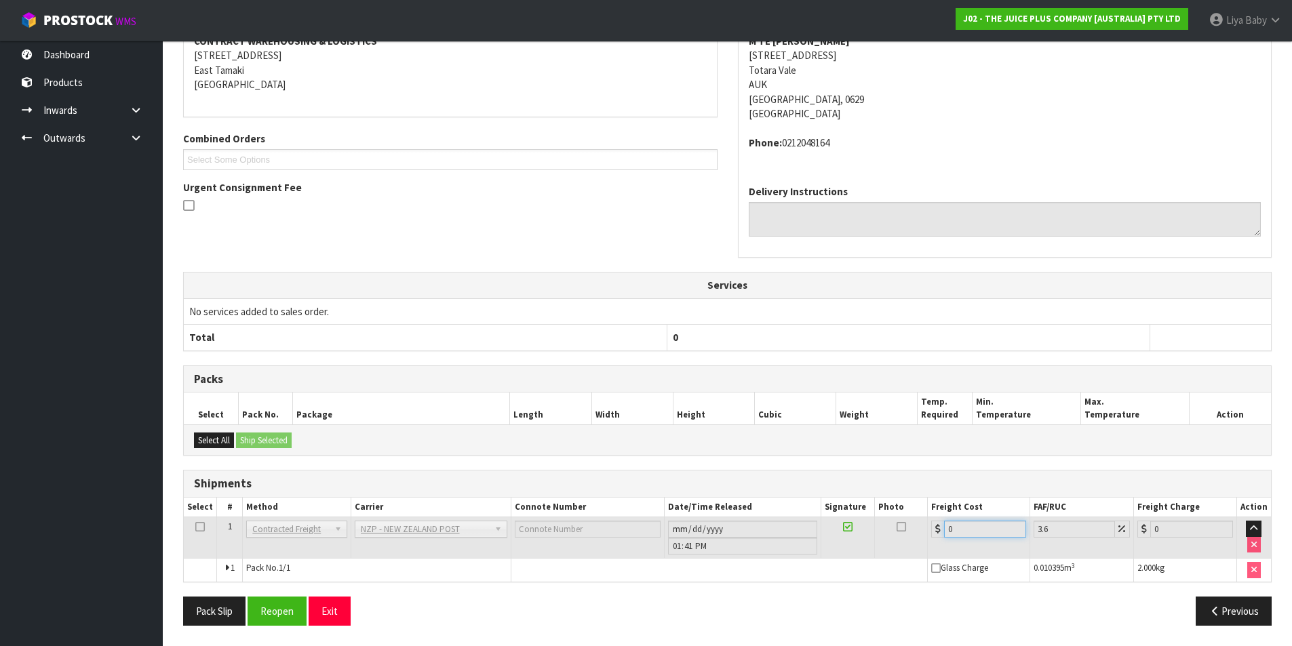
click at [974, 528] on input "0" at bounding box center [985, 529] width 83 height 17
click at [286, 613] on button "Reopen" at bounding box center [277, 611] width 59 height 29
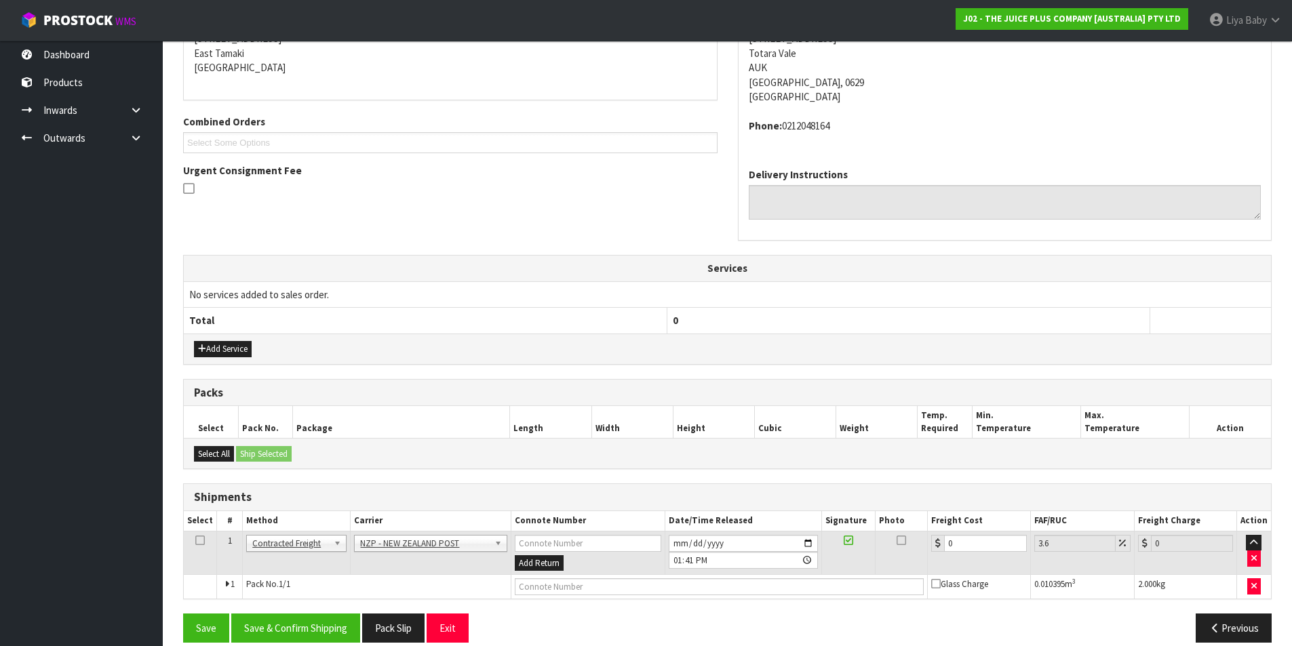
scroll to position [306, 0]
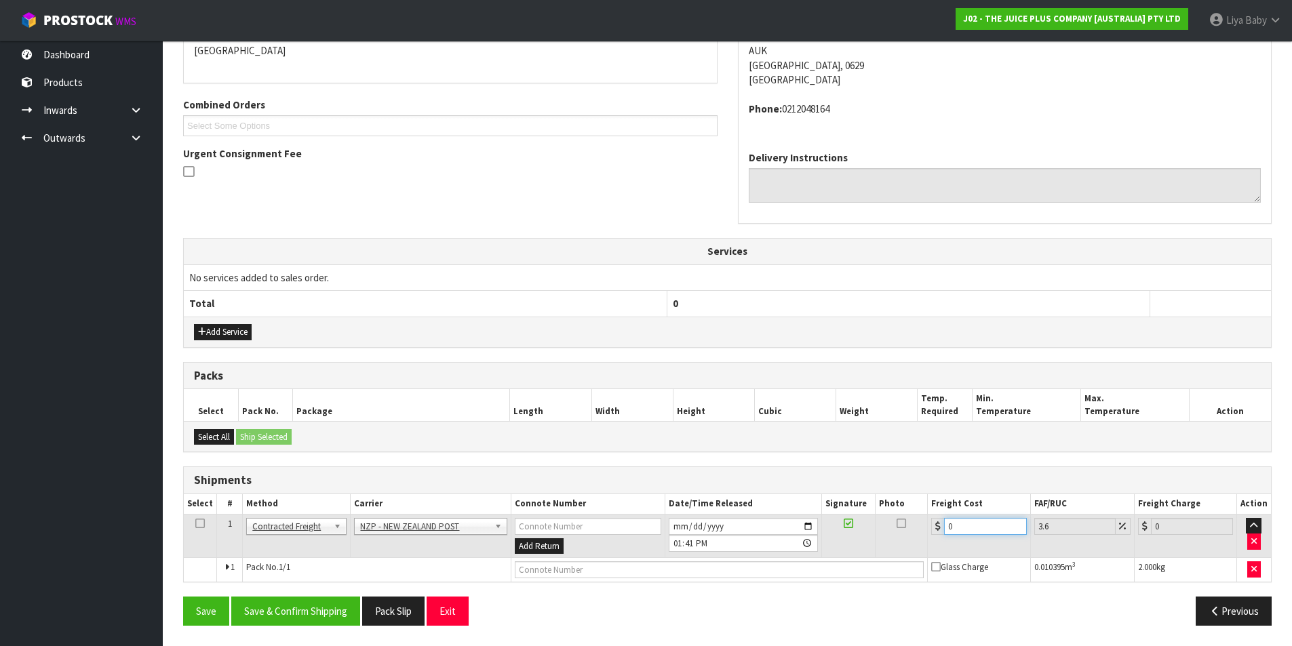
click at [972, 526] on input "0" at bounding box center [985, 526] width 82 height 17
type input "8"
type input "8.29"
type input "8.4"
type input "8.7"
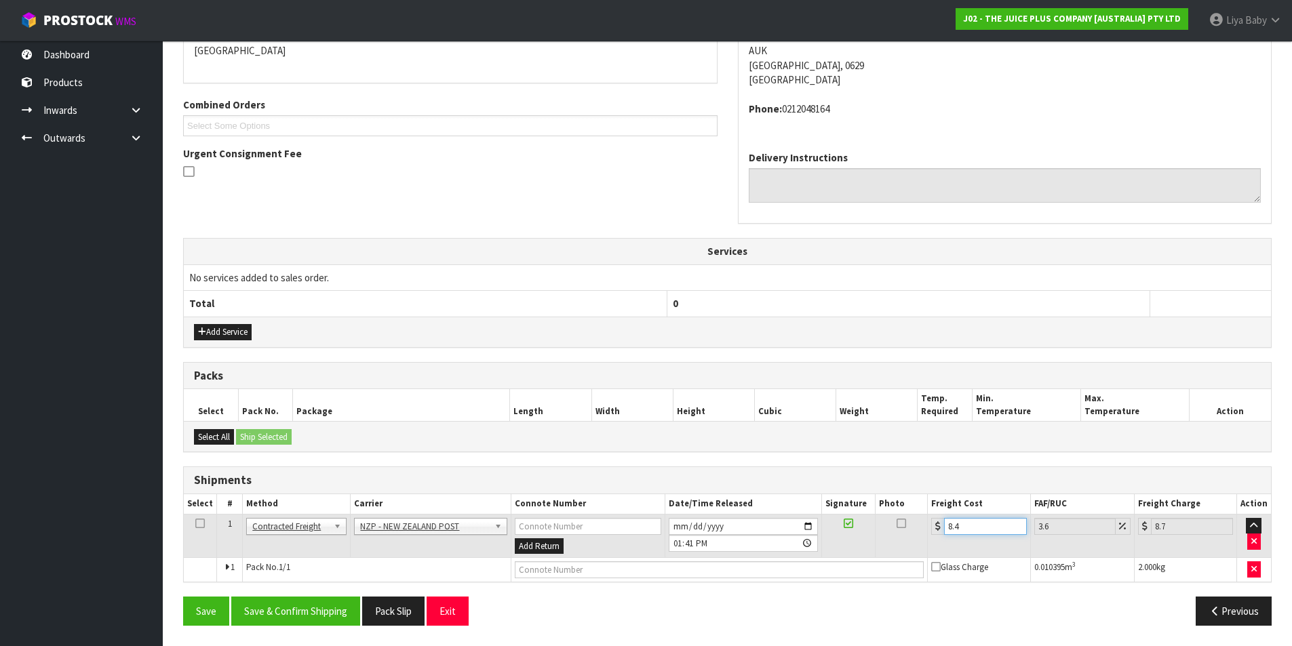
type input "8.45"
type input "8.75"
type input "8.45"
click at [196, 524] on icon at bounding box center [199, 524] width 9 height 1
click at [277, 619] on button "Save & Confirm Shipping" at bounding box center [295, 611] width 129 height 29
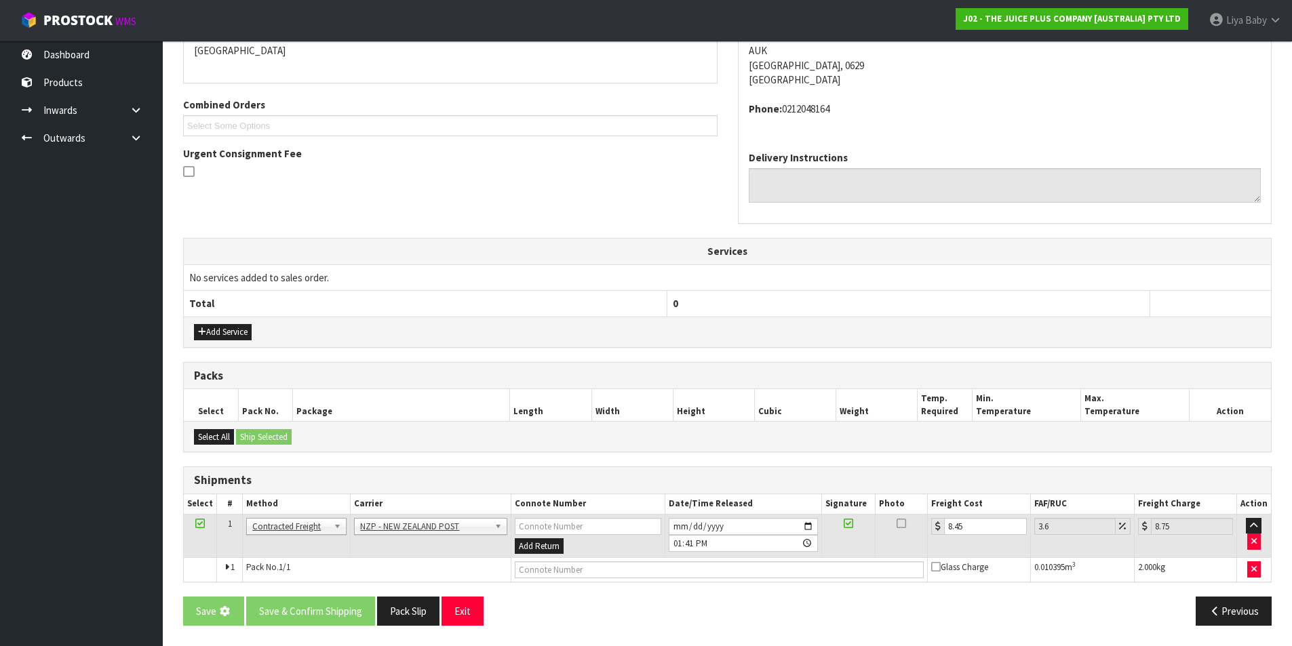
scroll to position [0, 0]
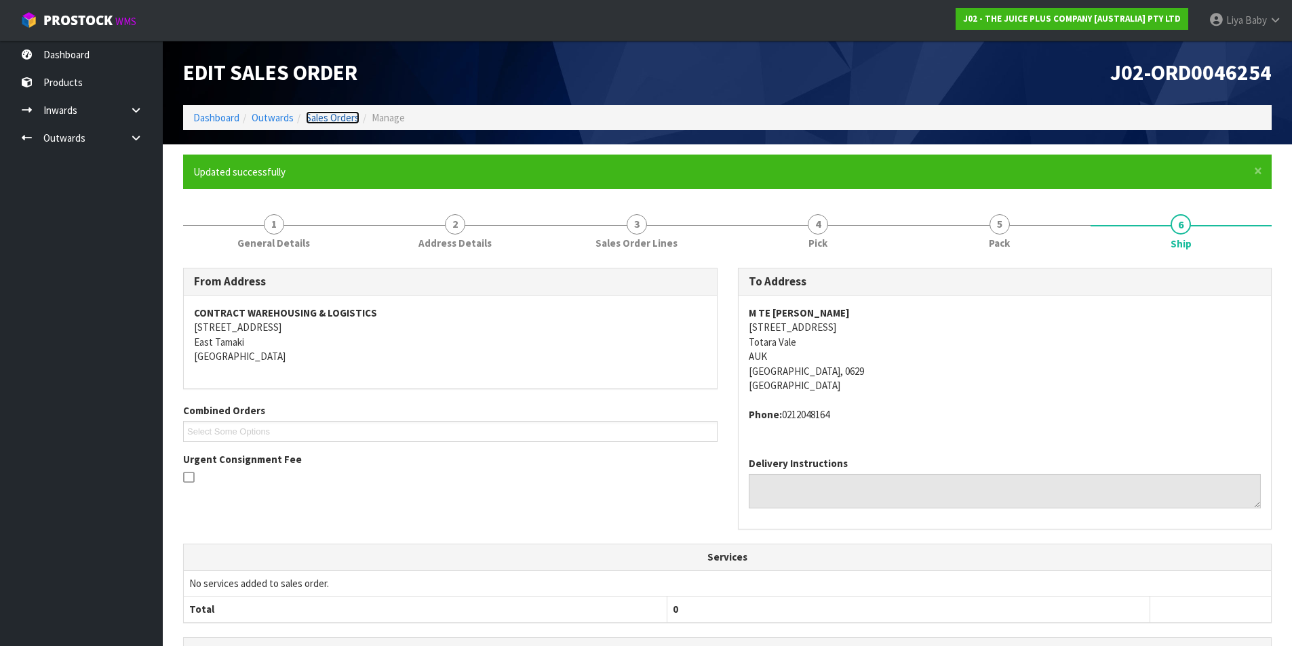
click at [328, 113] on link "Sales Orders" at bounding box center [333, 117] width 54 height 13
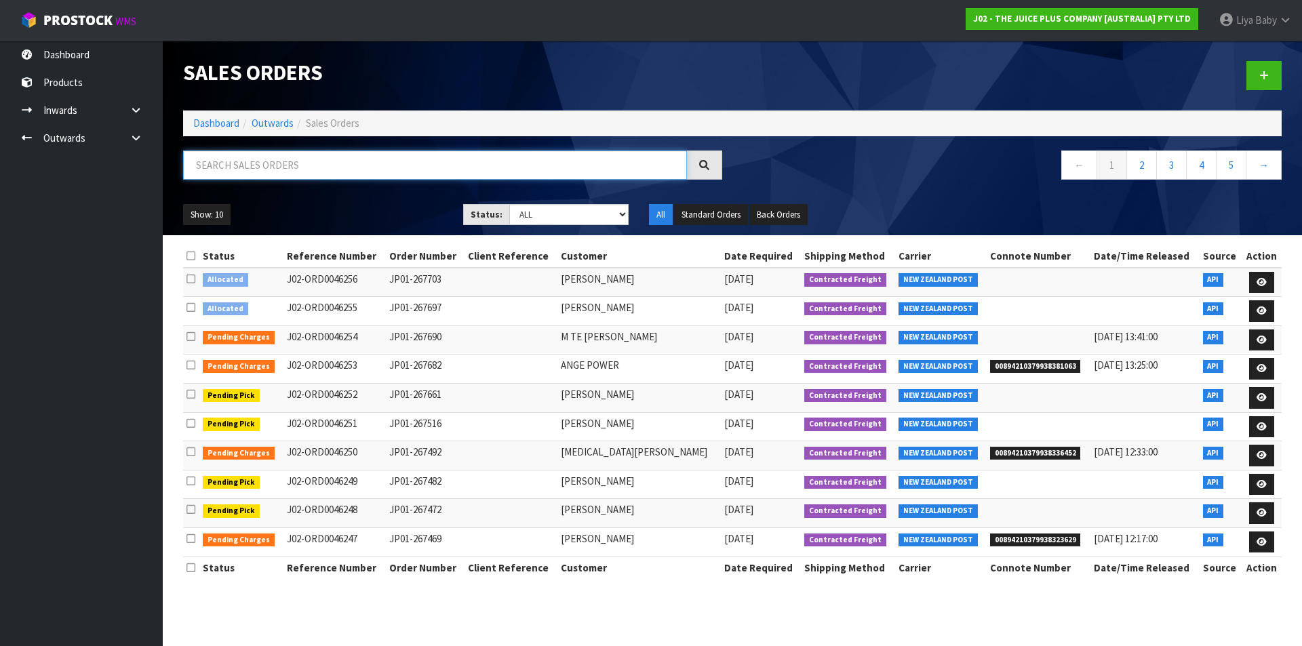
click at [246, 163] on input "text" at bounding box center [435, 165] width 504 height 29
type input "JOB-0407236"
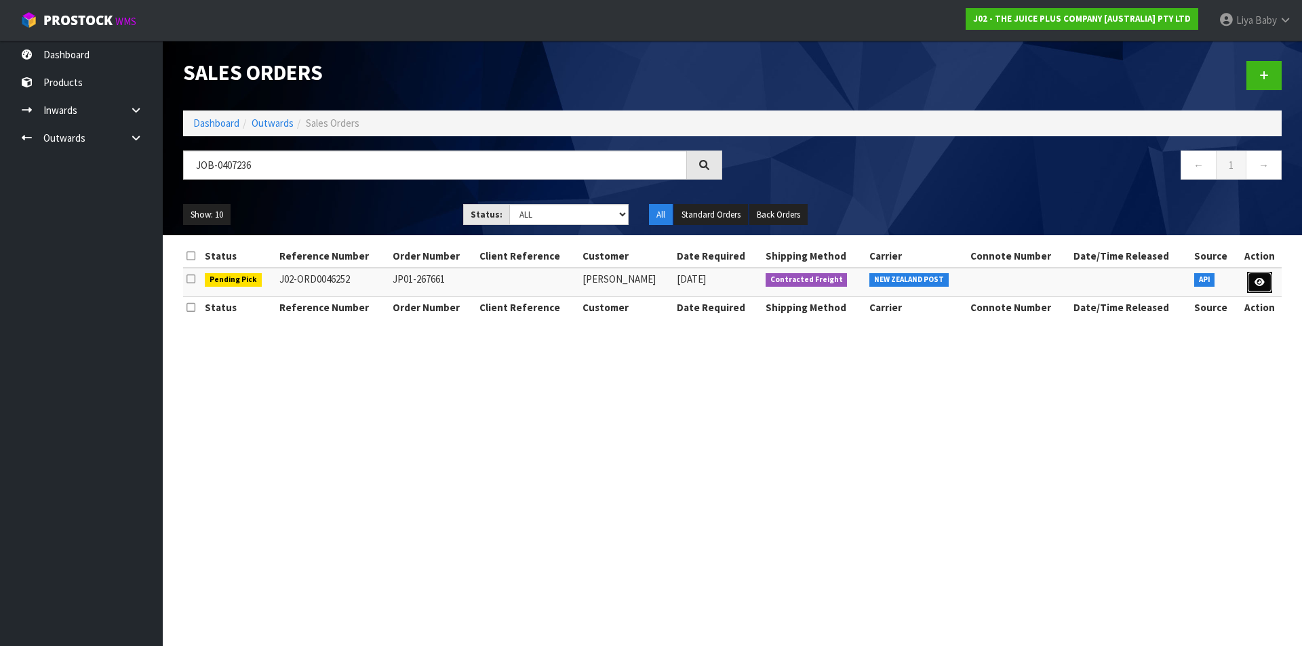
click at [1256, 276] on link at bounding box center [1259, 283] width 25 height 22
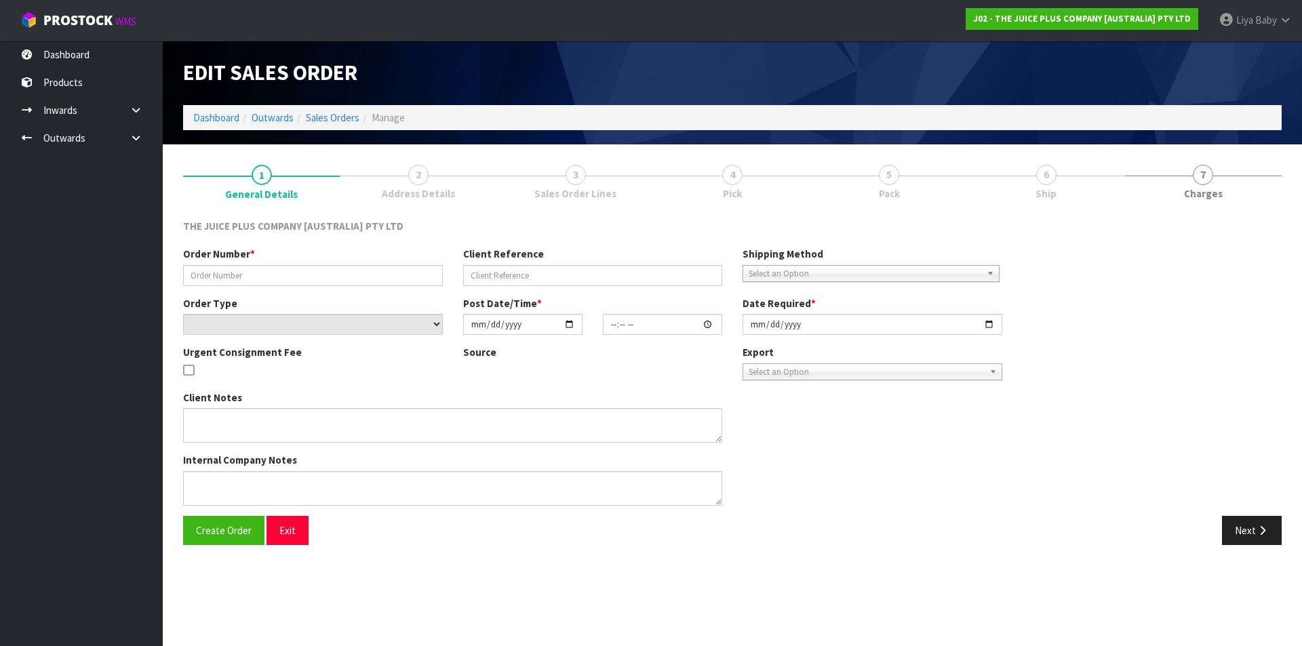
type input "JP01-267661"
select select "number:0"
type input "2025-08-12"
type input "03:04:30.000"
type input "2025-08-12"
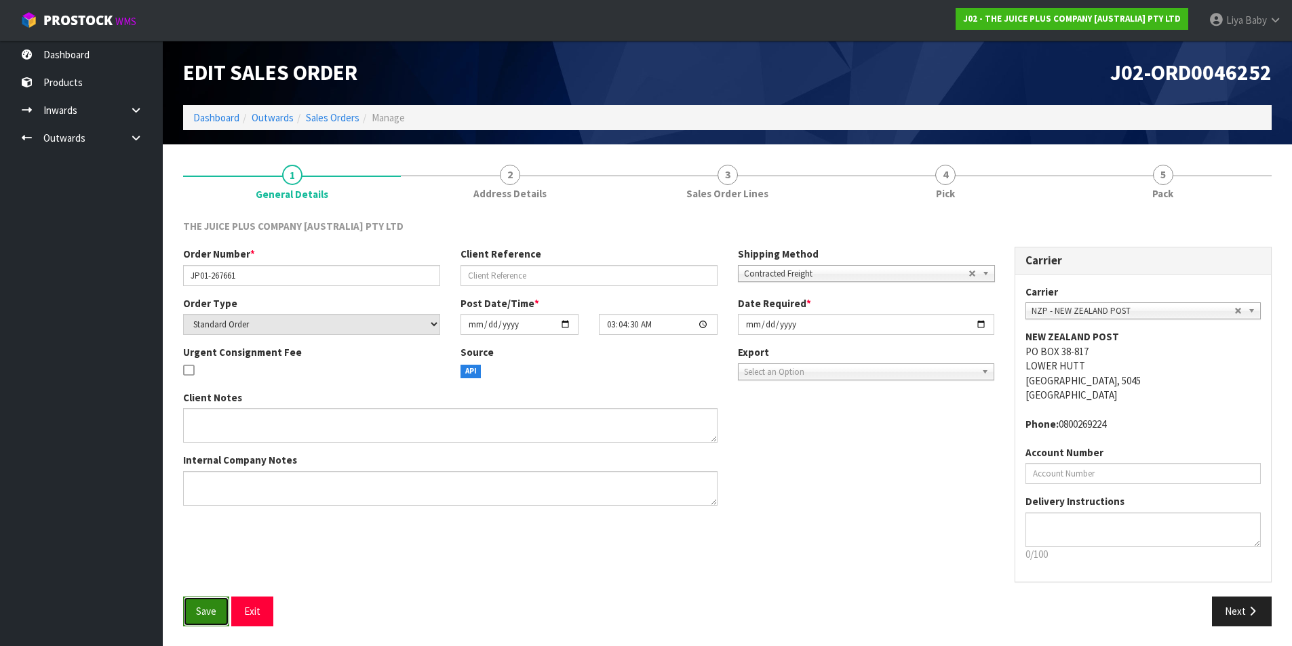
click at [208, 623] on button "Save" at bounding box center [206, 611] width 46 height 29
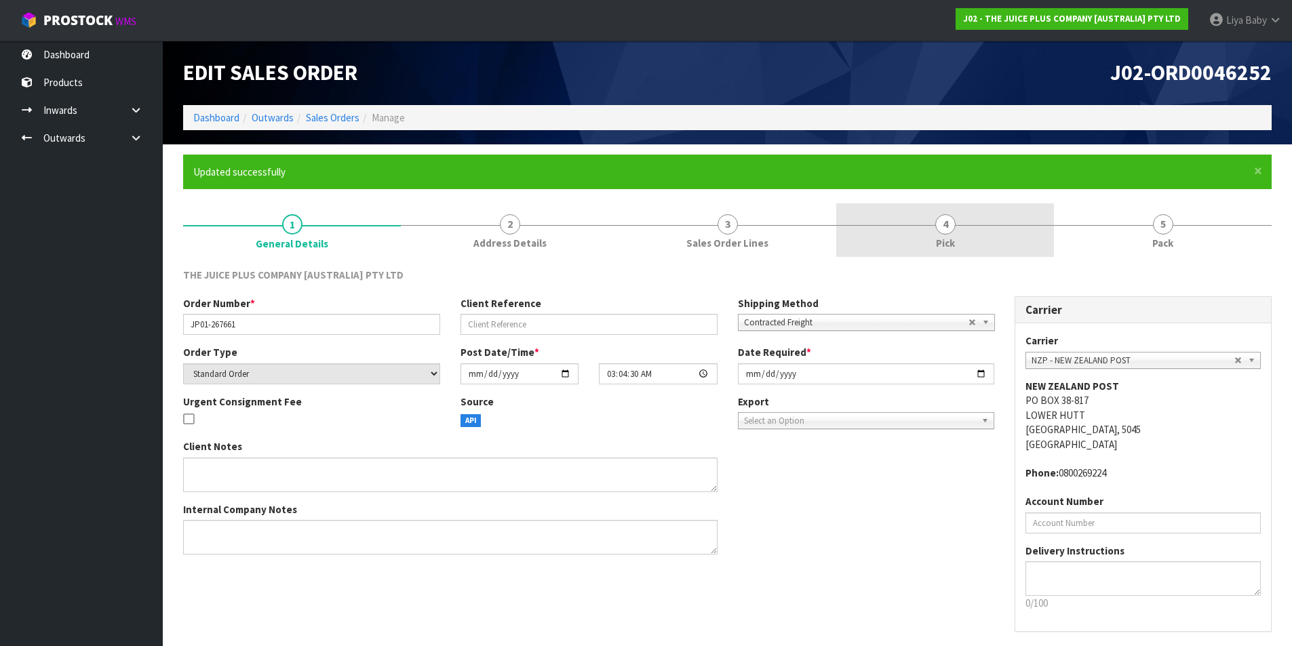
click at [956, 226] on link "4 Pick" at bounding box center [945, 230] width 218 height 54
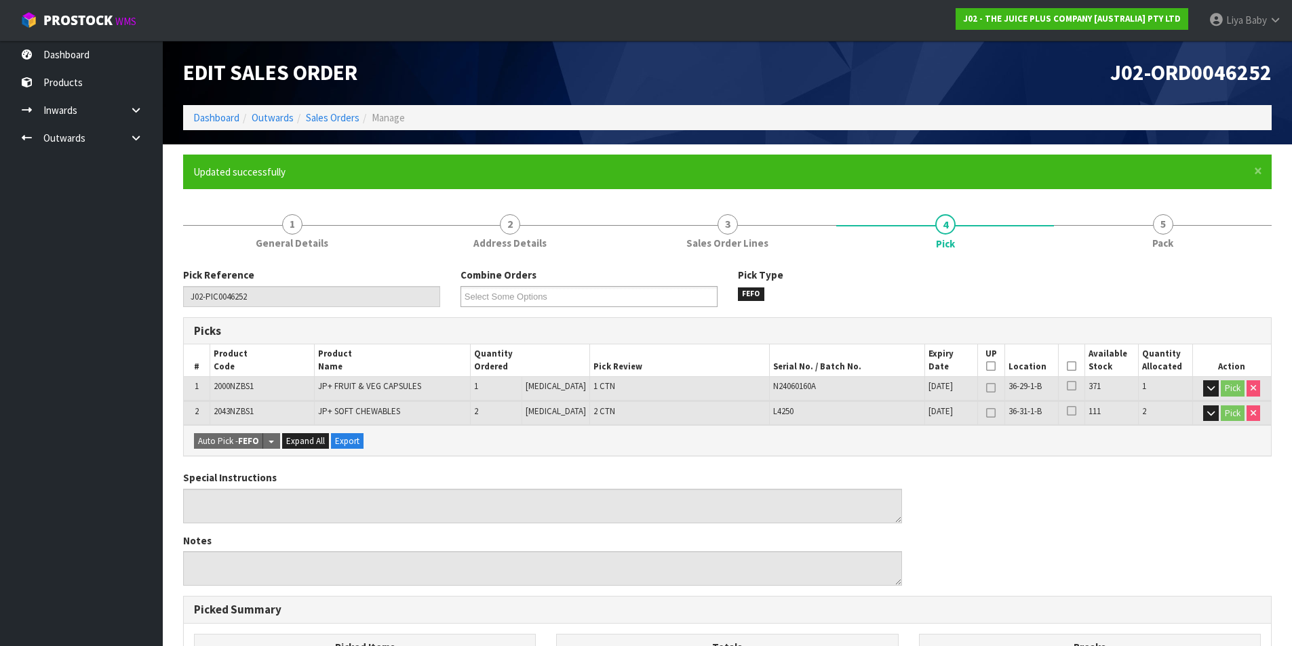
click at [1067, 366] on icon at bounding box center [1071, 366] width 9 height 1
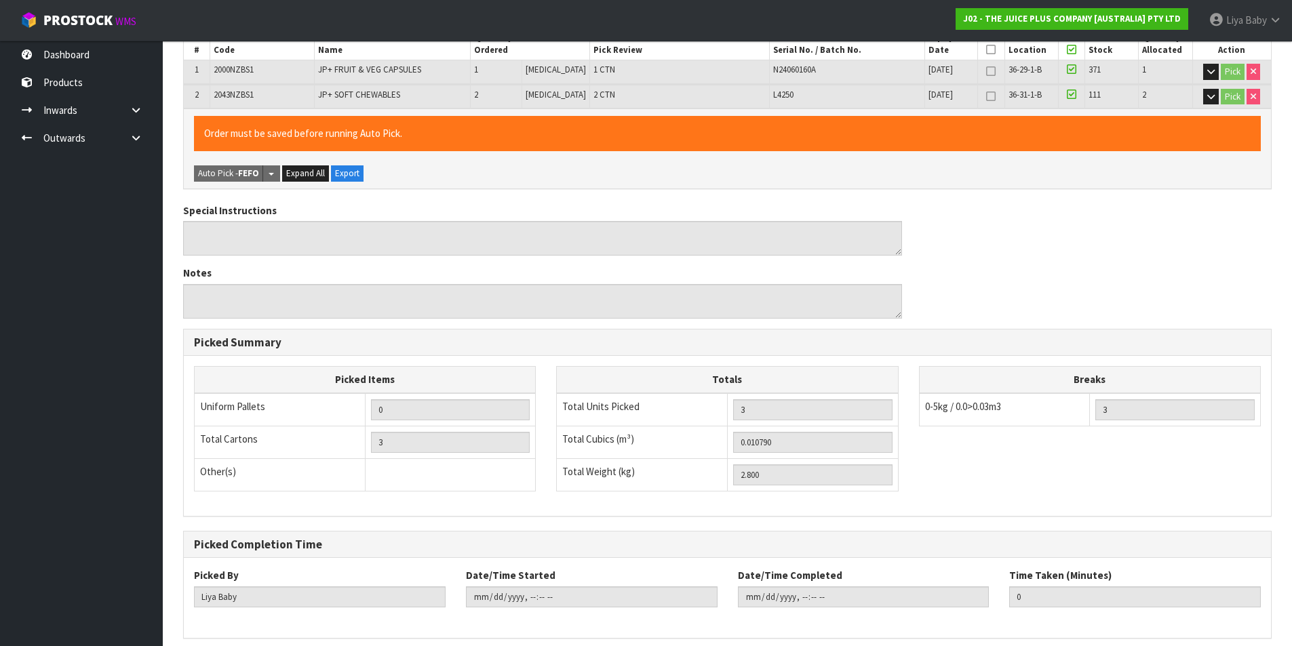
scroll to position [373, 0]
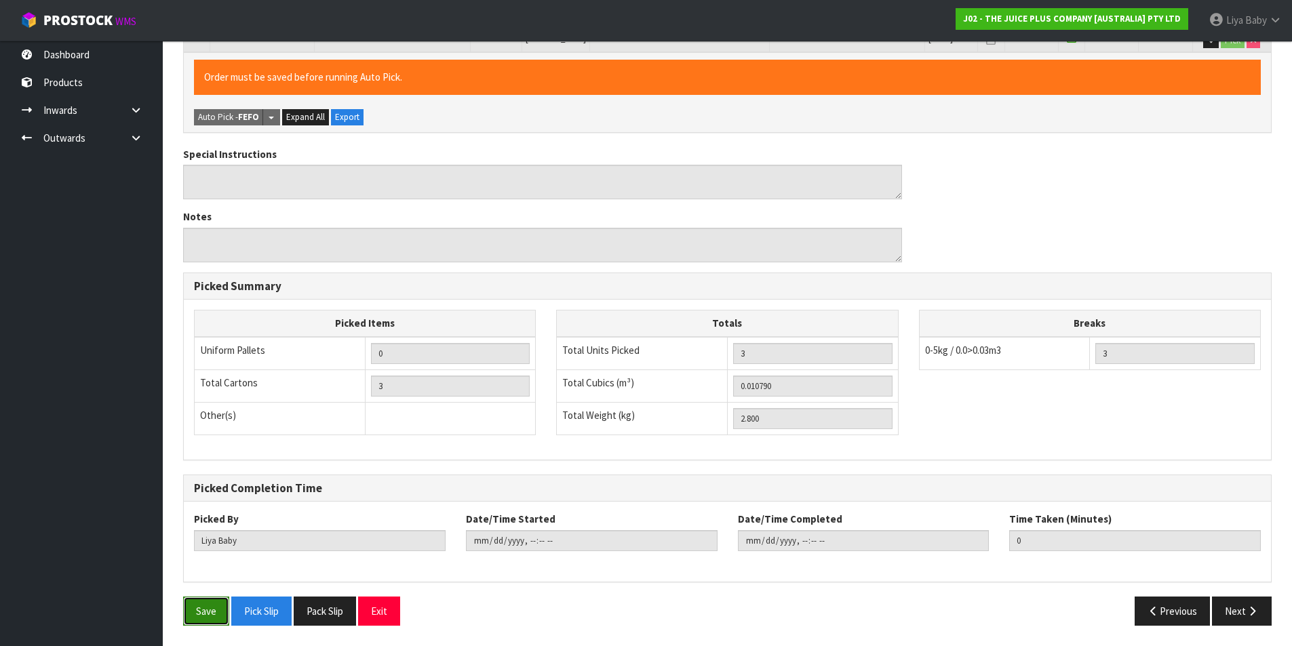
click at [204, 610] on button "Save" at bounding box center [206, 611] width 46 height 29
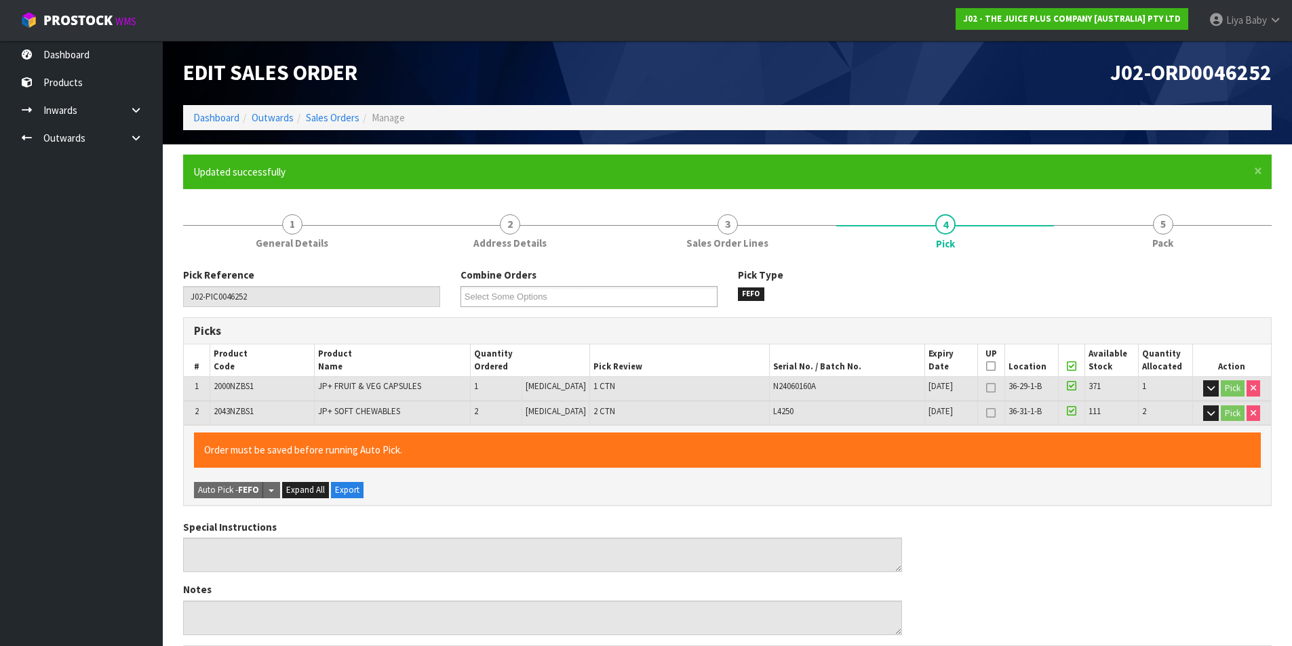
type input "2025-08-12T13:46:25"
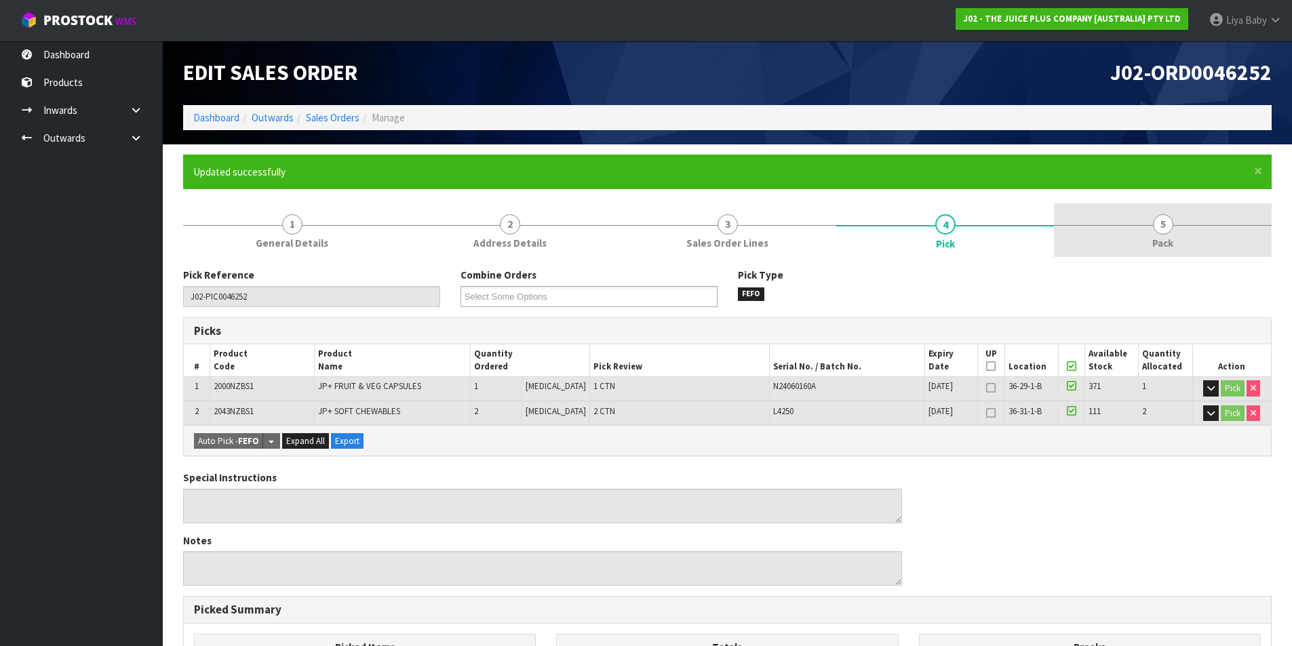
click at [1148, 252] on link "5 Pack" at bounding box center [1163, 230] width 218 height 54
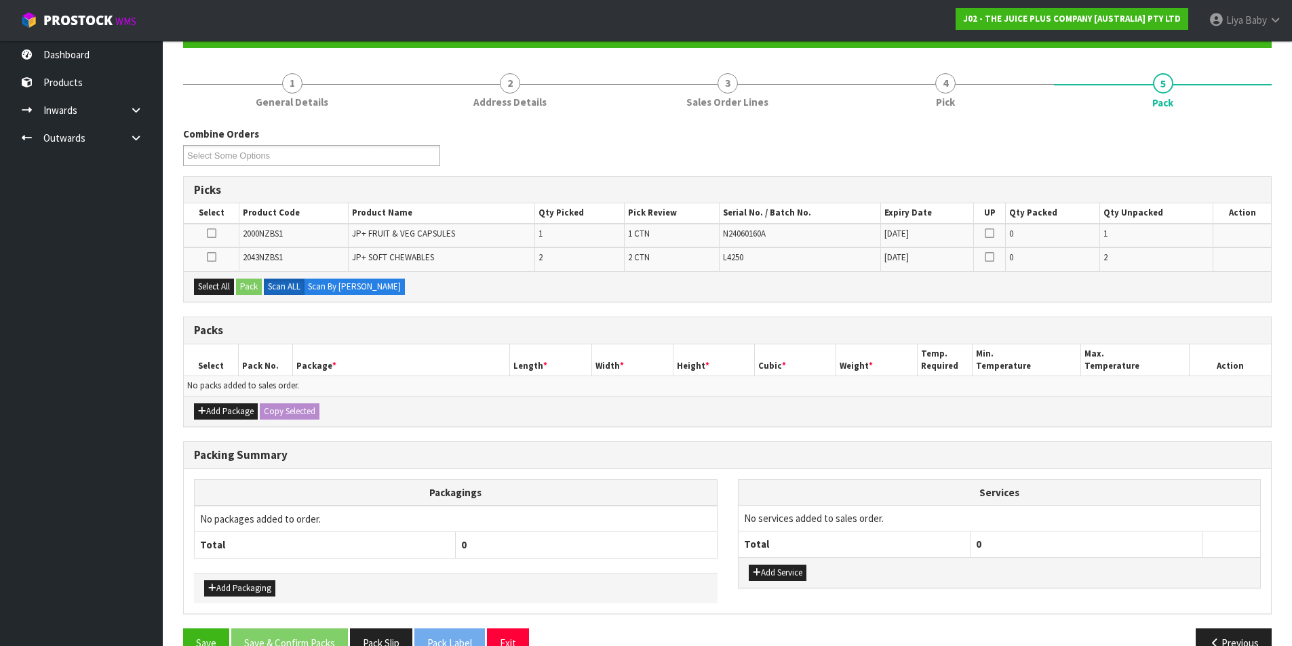
scroll to position [173, 0]
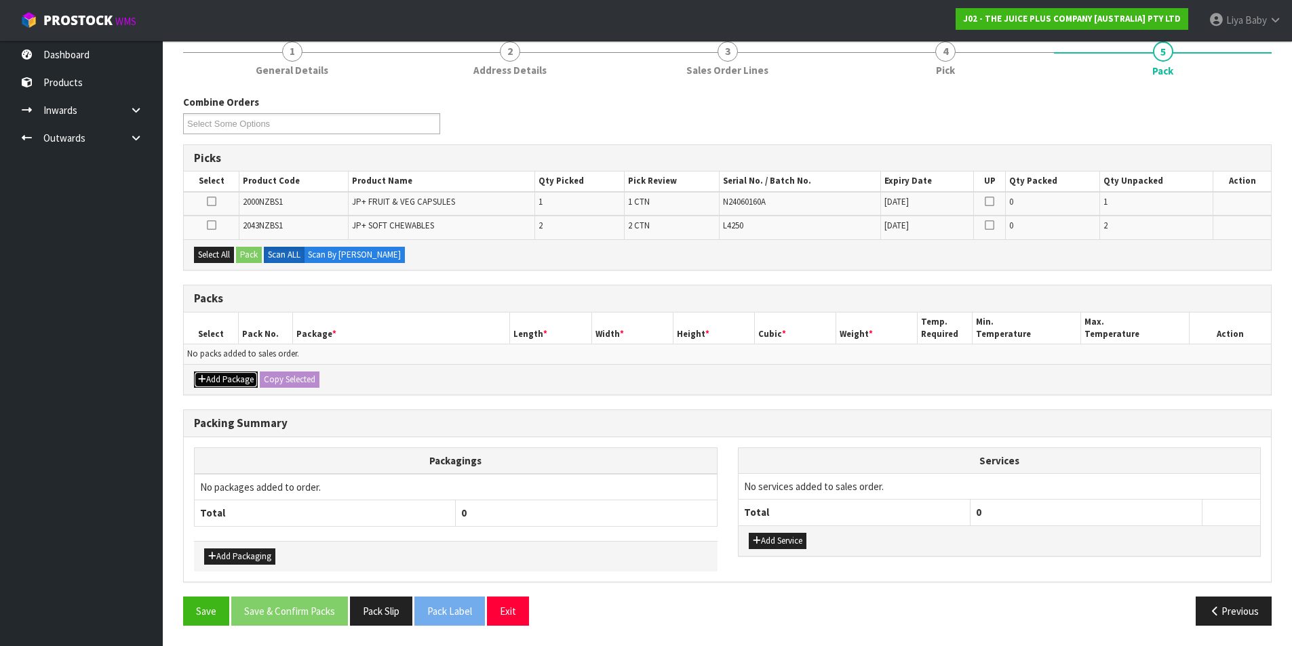
click at [210, 379] on button "Add Package" at bounding box center [226, 380] width 64 height 16
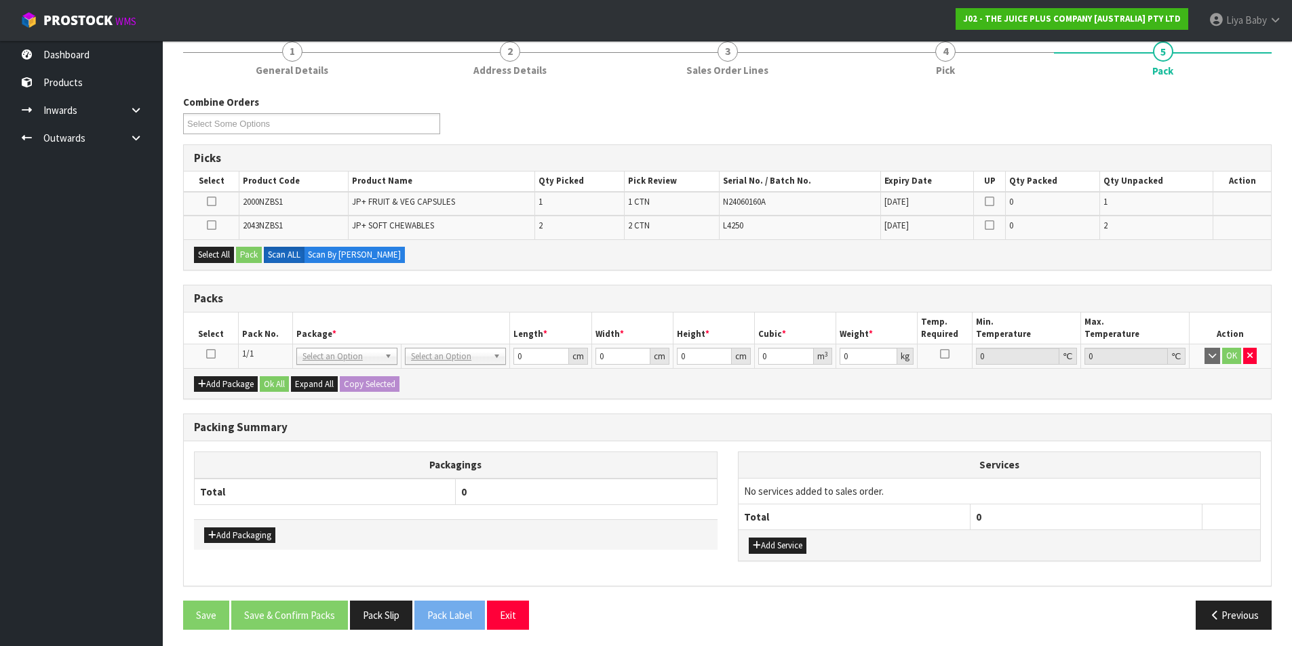
click at [212, 355] on icon at bounding box center [210, 354] width 9 height 1
click at [216, 254] on button "Select All" at bounding box center [214, 255] width 40 height 16
click at [244, 254] on button "Pack" at bounding box center [249, 255] width 26 height 16
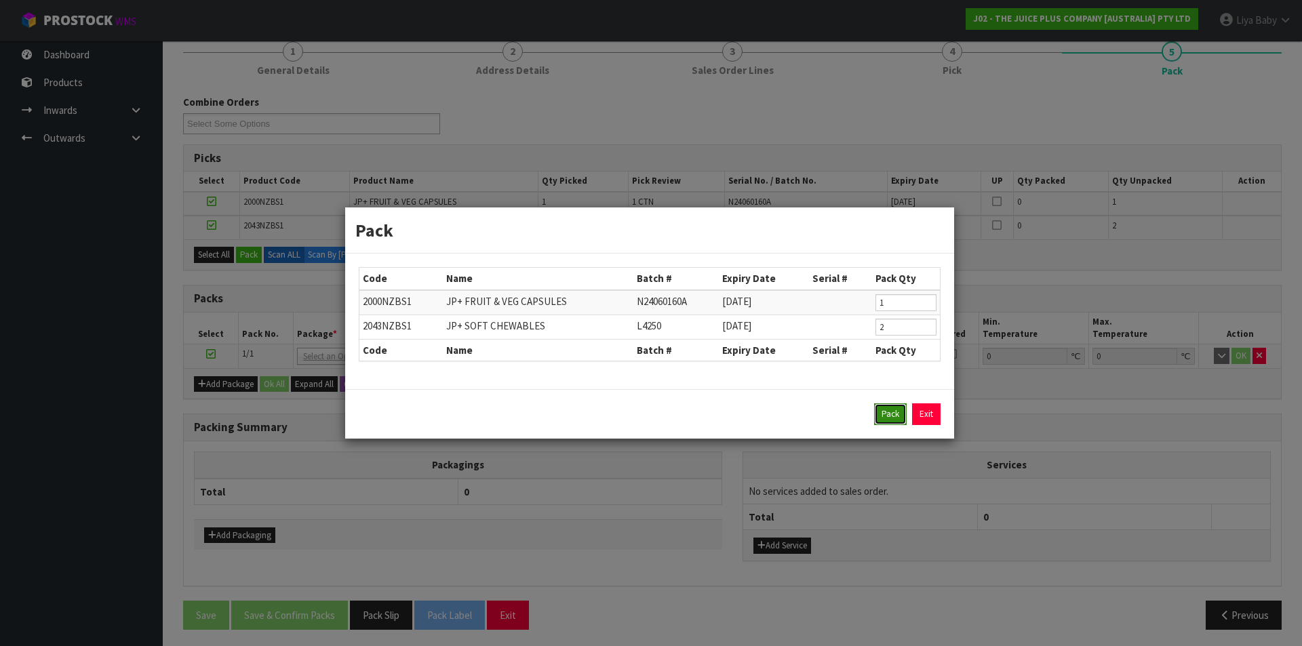
click at [876, 410] on button "Pack" at bounding box center [890, 415] width 33 height 22
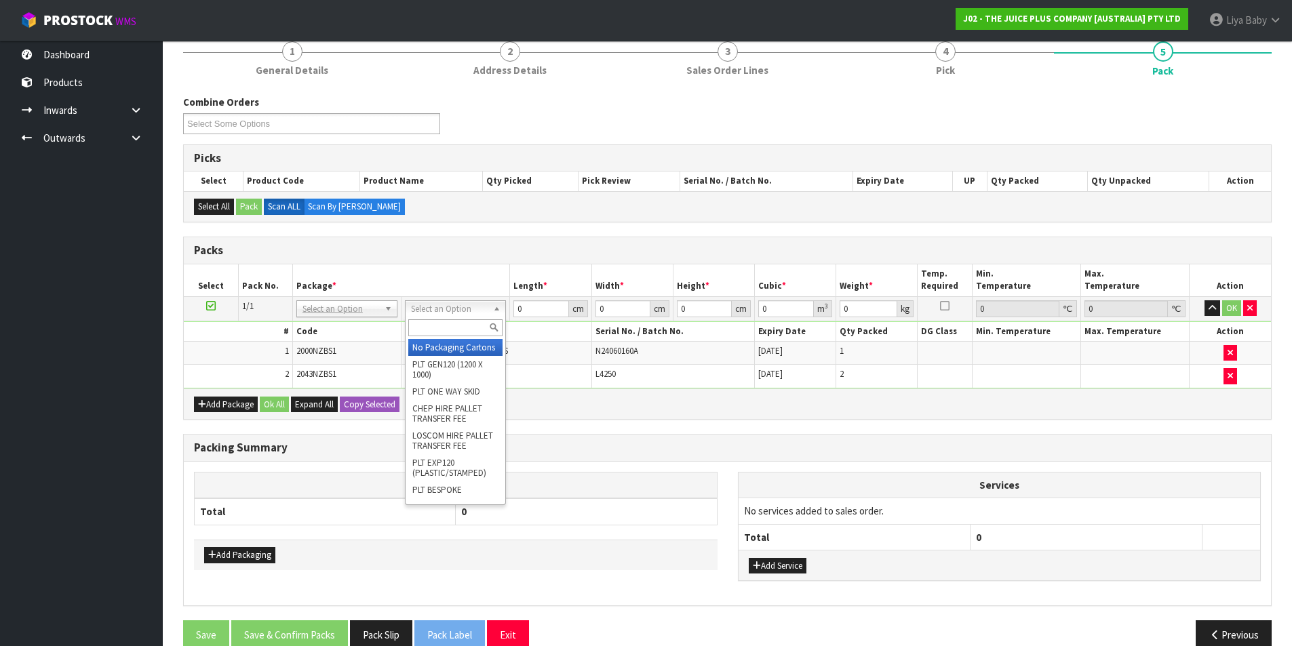
click at [451, 324] on input "text" at bounding box center [455, 327] width 94 height 17
type input "CTN"
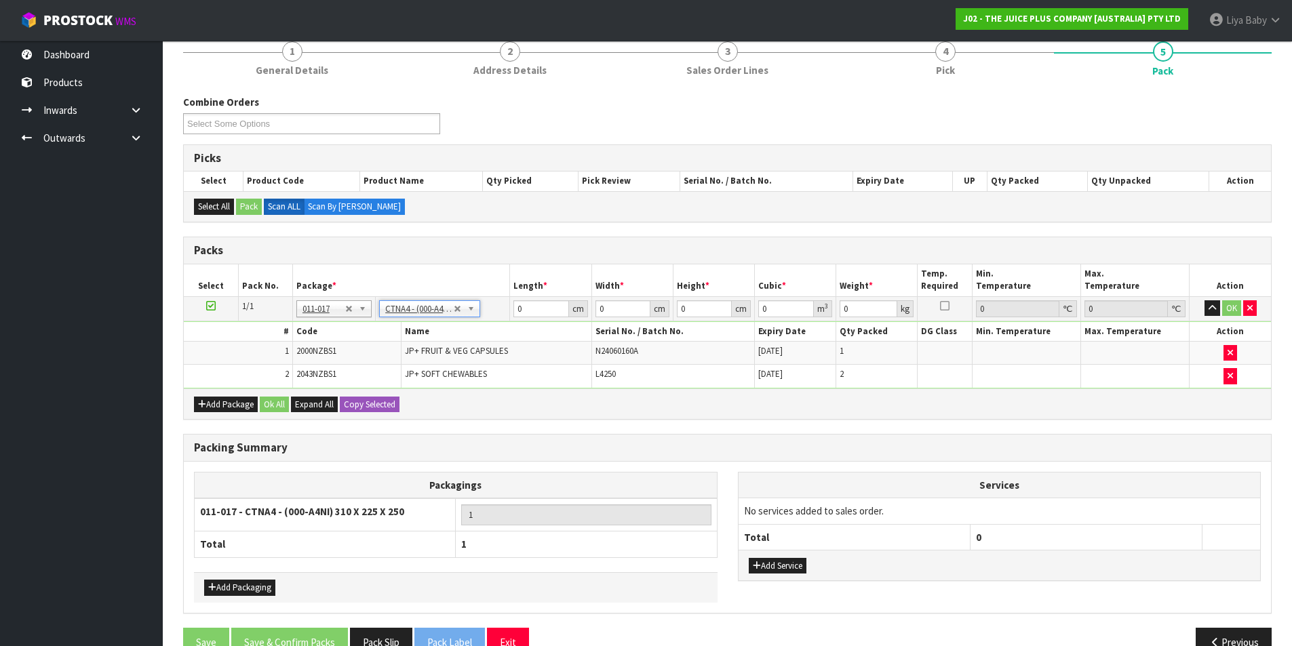
type input "31"
type input "22.5"
type input "25"
type input "0.017438"
type input "3"
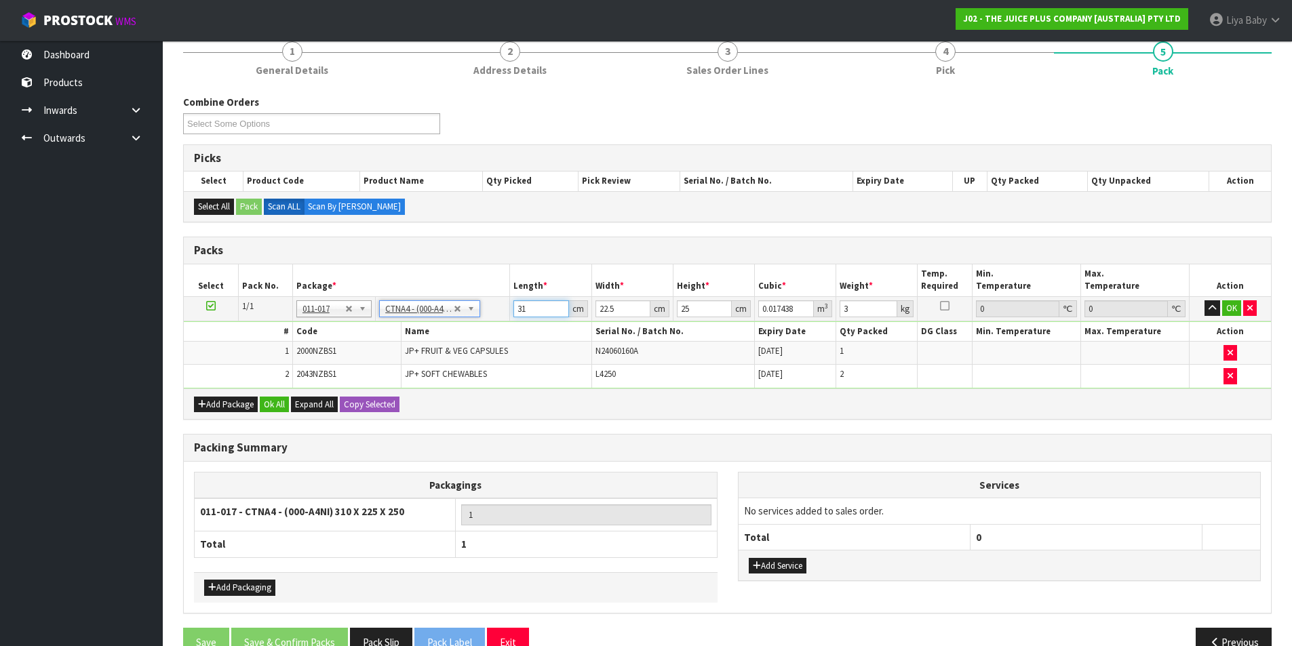
click at [545, 315] on input "31" at bounding box center [540, 308] width 55 height 17
type input "3"
type input "0.001687"
type input "0"
type input "2"
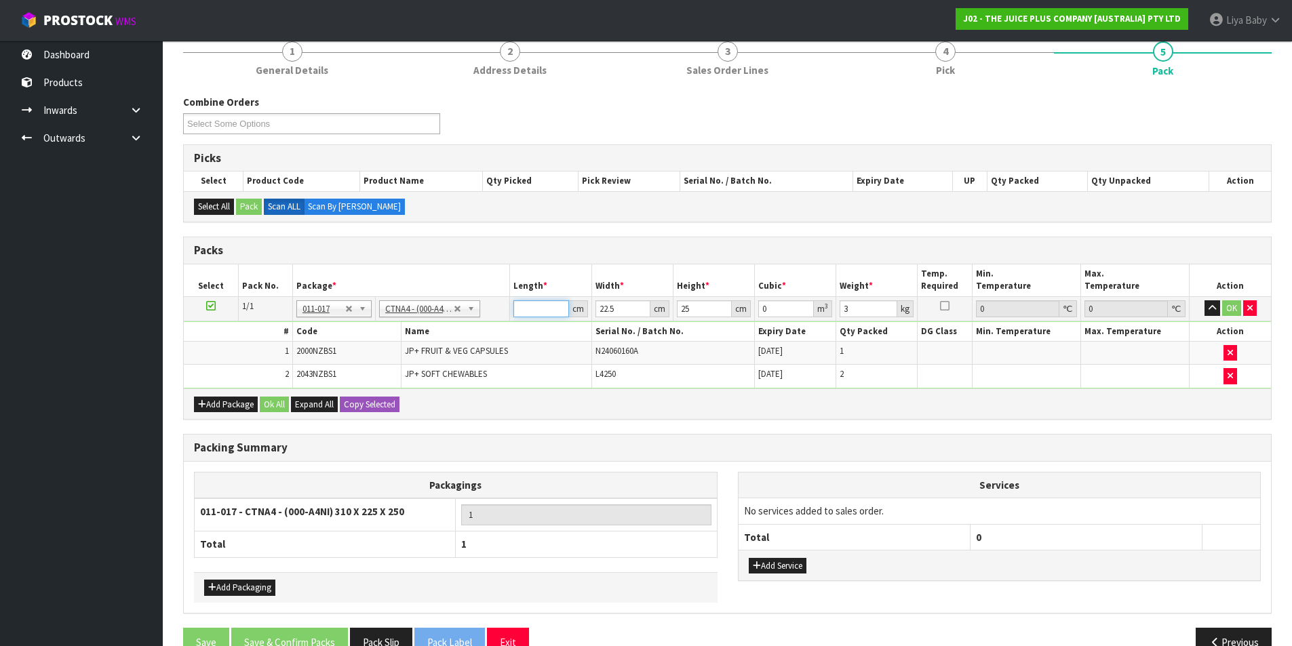
type input "0.001125"
type input "24"
type input "0.0135"
type input "24"
click at [621, 306] on input "22.5" at bounding box center [623, 308] width 55 height 17
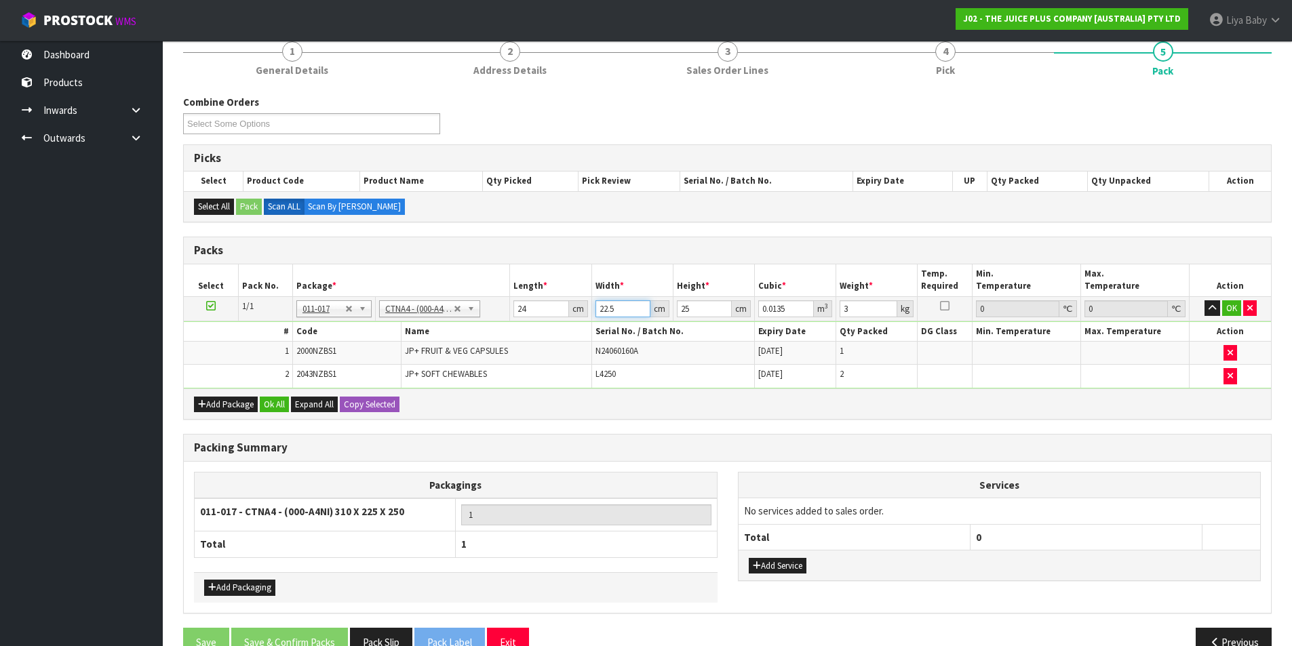
type input "22"
type input "0.0132"
type input "2"
type input "0.0012"
type input "0"
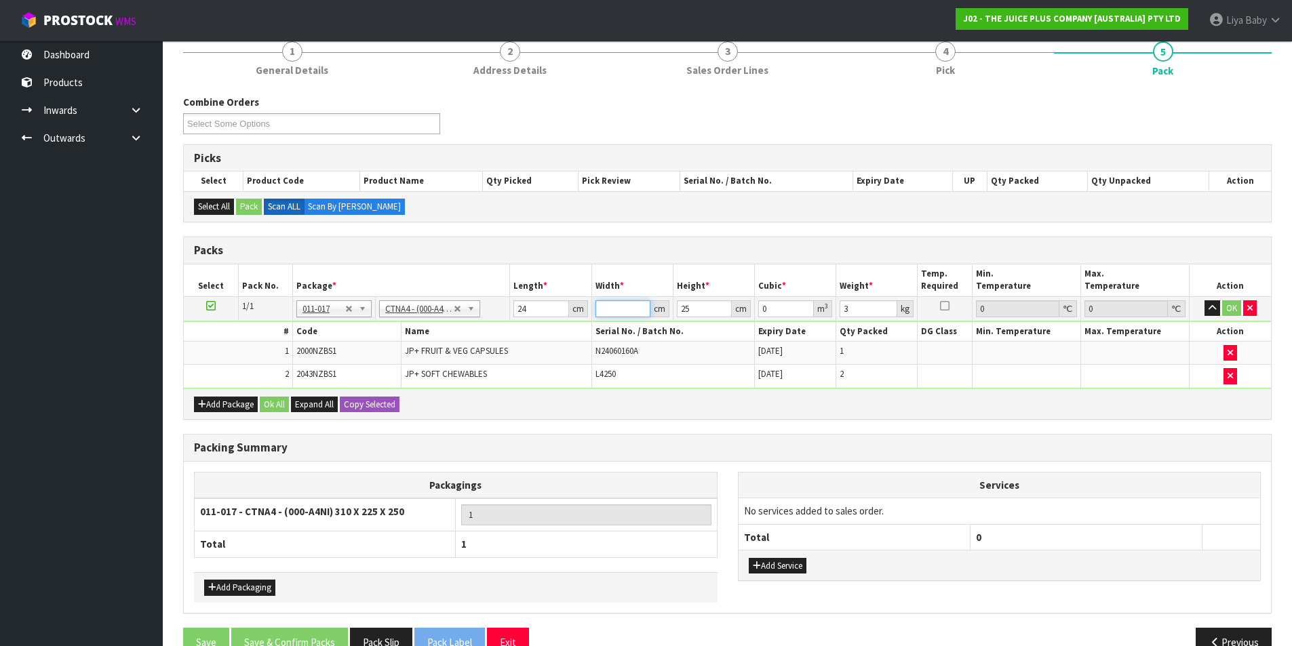
type input "3"
type input "0.0018"
type input "32"
type input "0.0192"
type input "32"
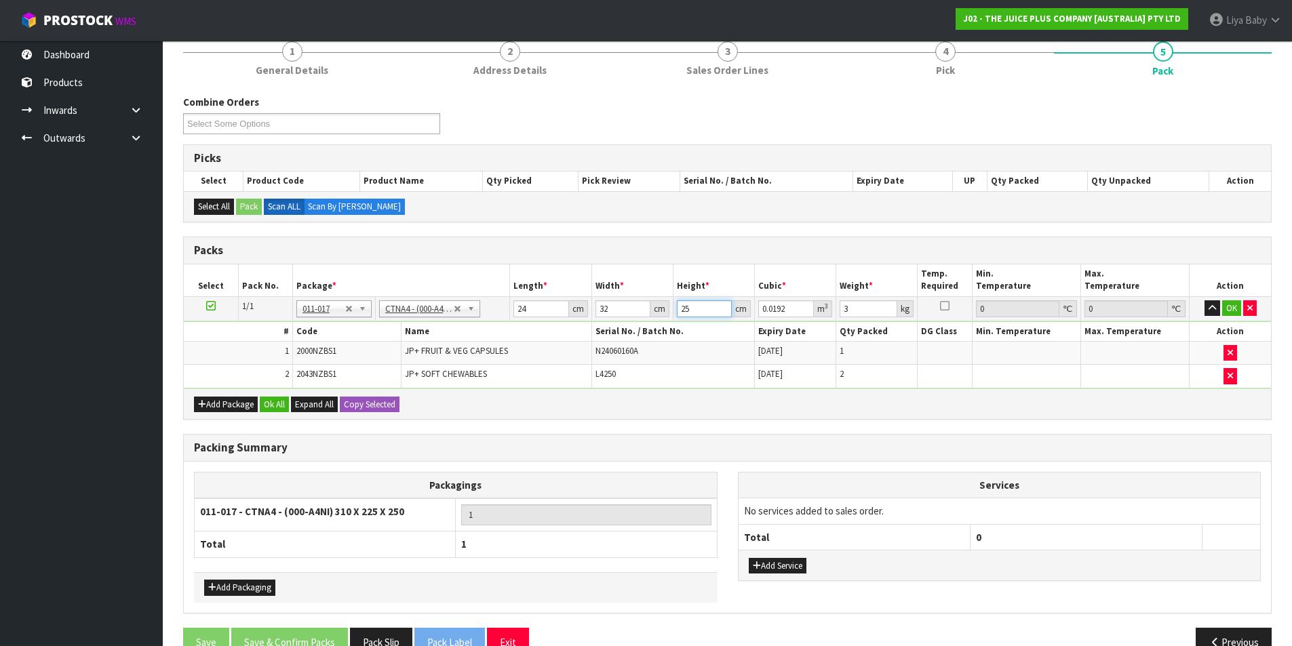
click at [693, 309] on input "25" at bounding box center [704, 308] width 55 height 17
type input "2"
type input "0.001536"
type input "0"
type input "2"
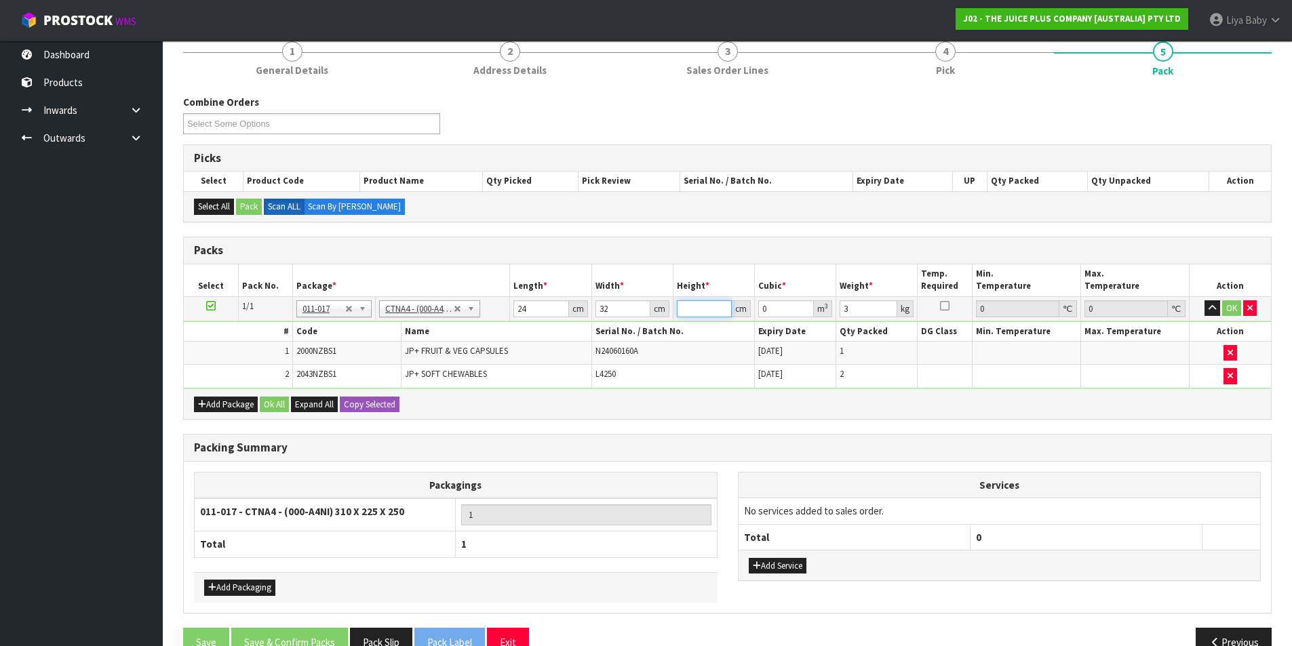
type input "0.001536"
type input "27"
type input "0.020736"
type input "27"
click at [865, 311] on input "3" at bounding box center [869, 308] width 58 height 17
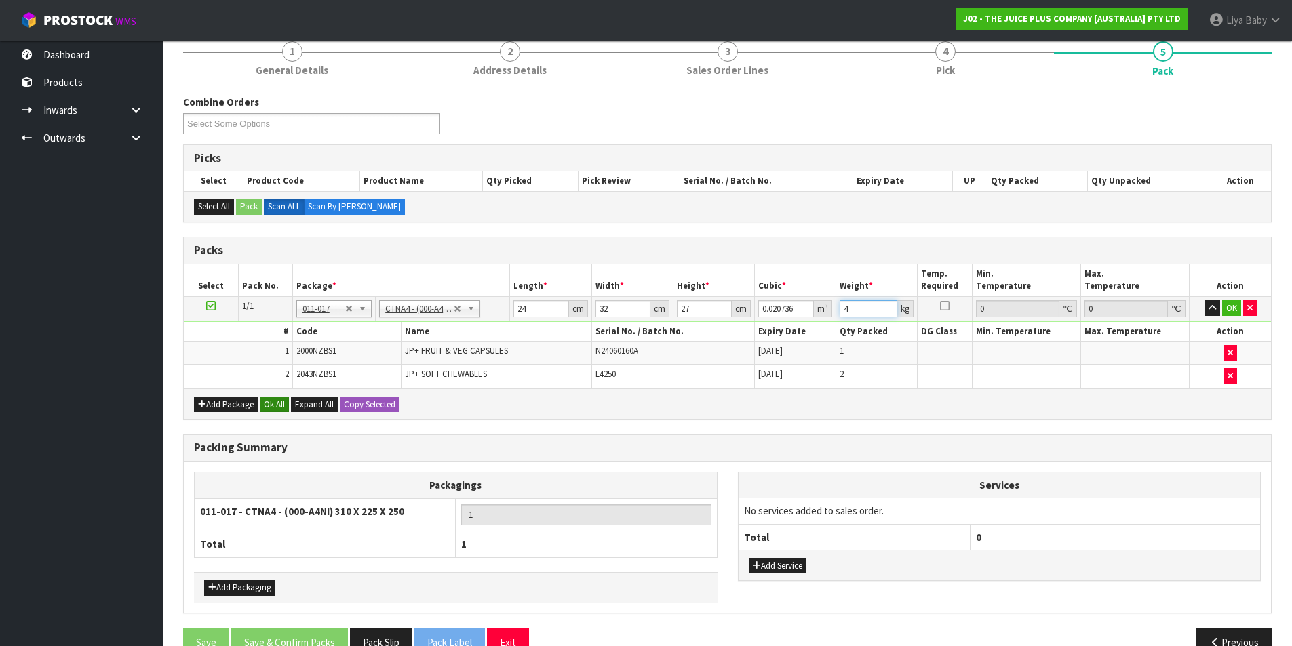
type input "4"
click at [278, 403] on button "Ok All" at bounding box center [274, 405] width 29 height 16
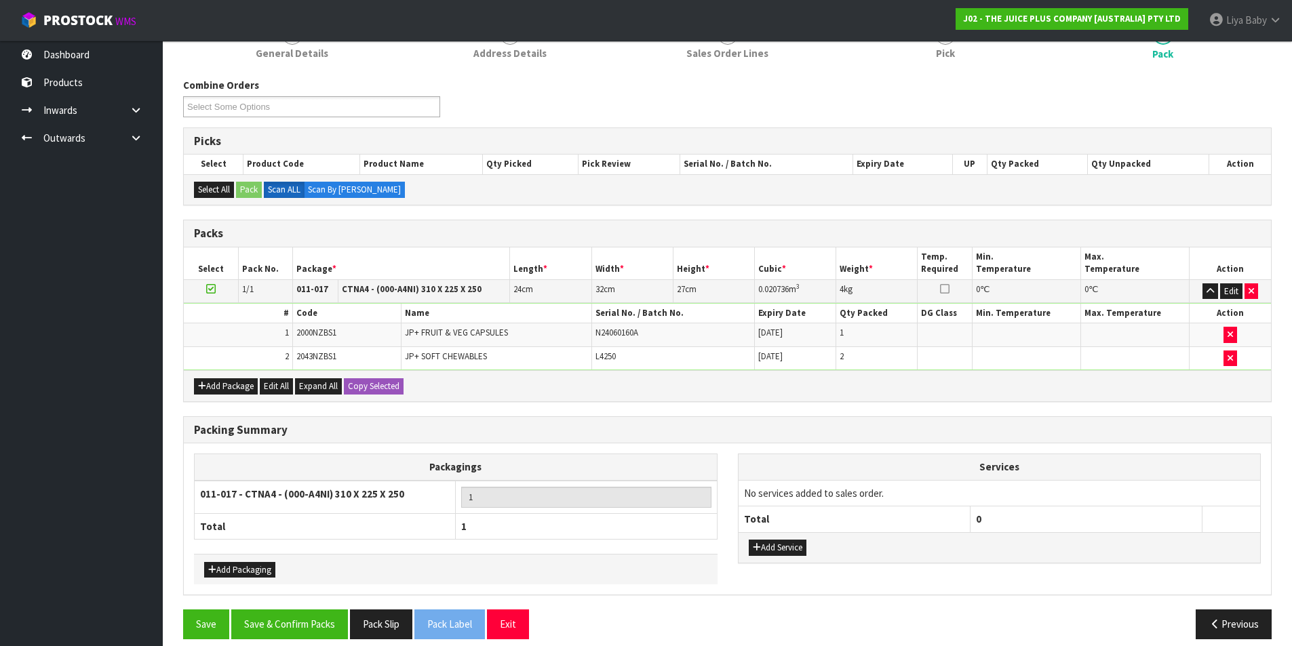
scroll to position [203, 0]
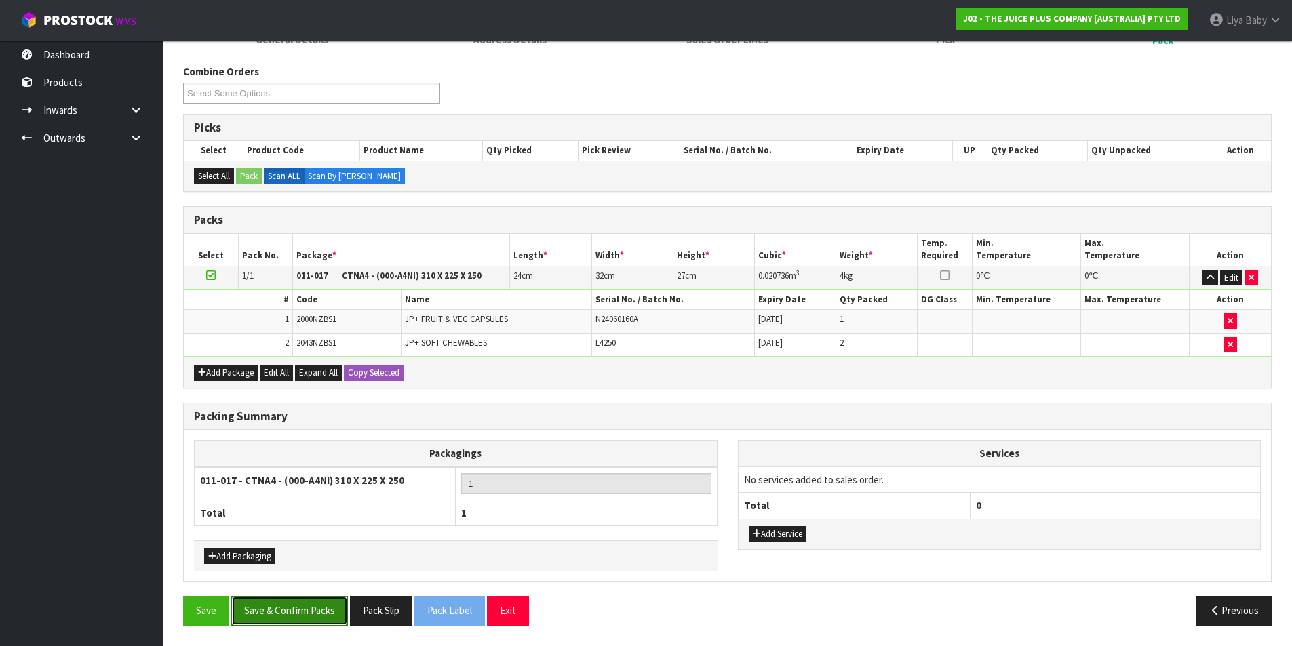
click at [292, 609] on button "Save & Confirm Packs" at bounding box center [289, 610] width 117 height 29
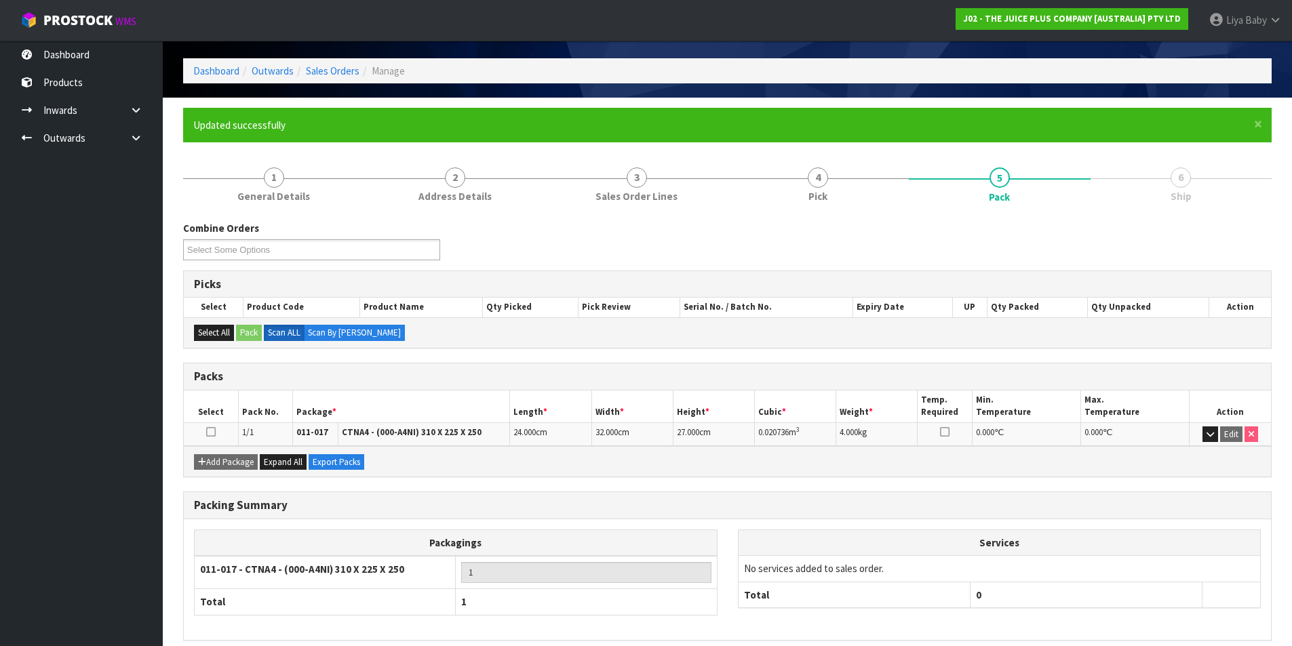
scroll to position [105, 0]
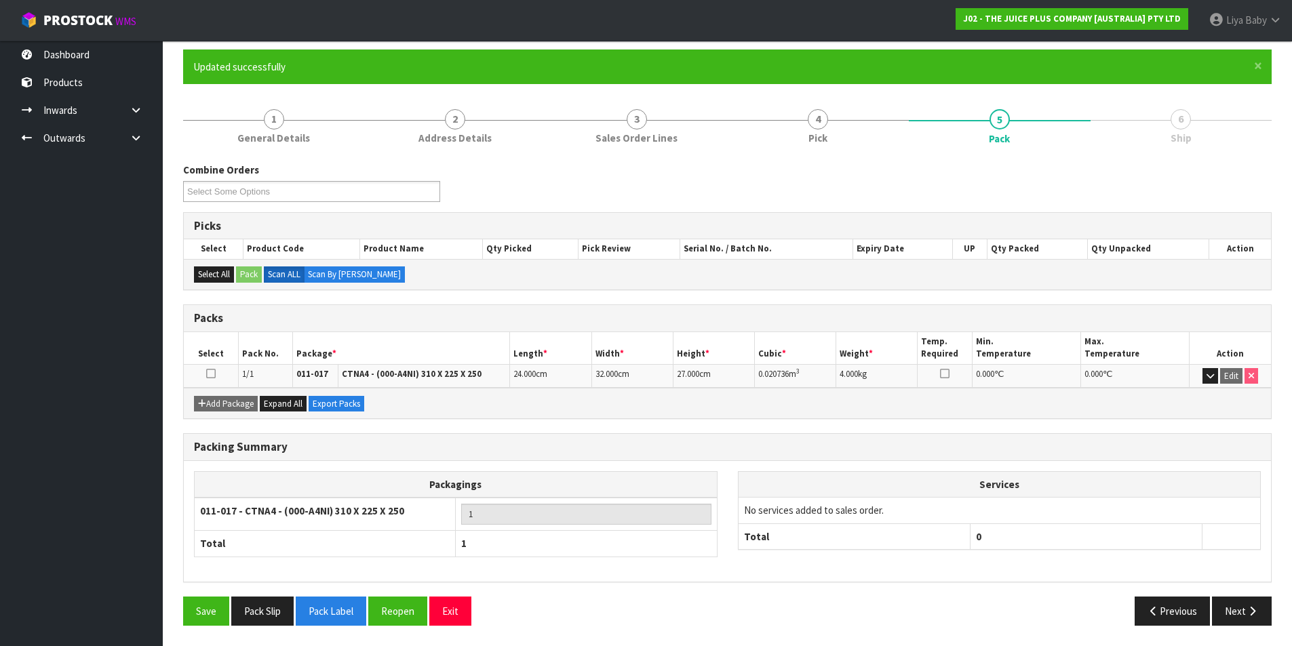
click at [210, 374] on icon at bounding box center [210, 374] width 9 height 1
click at [1247, 617] on button "Next" at bounding box center [1242, 611] width 60 height 29
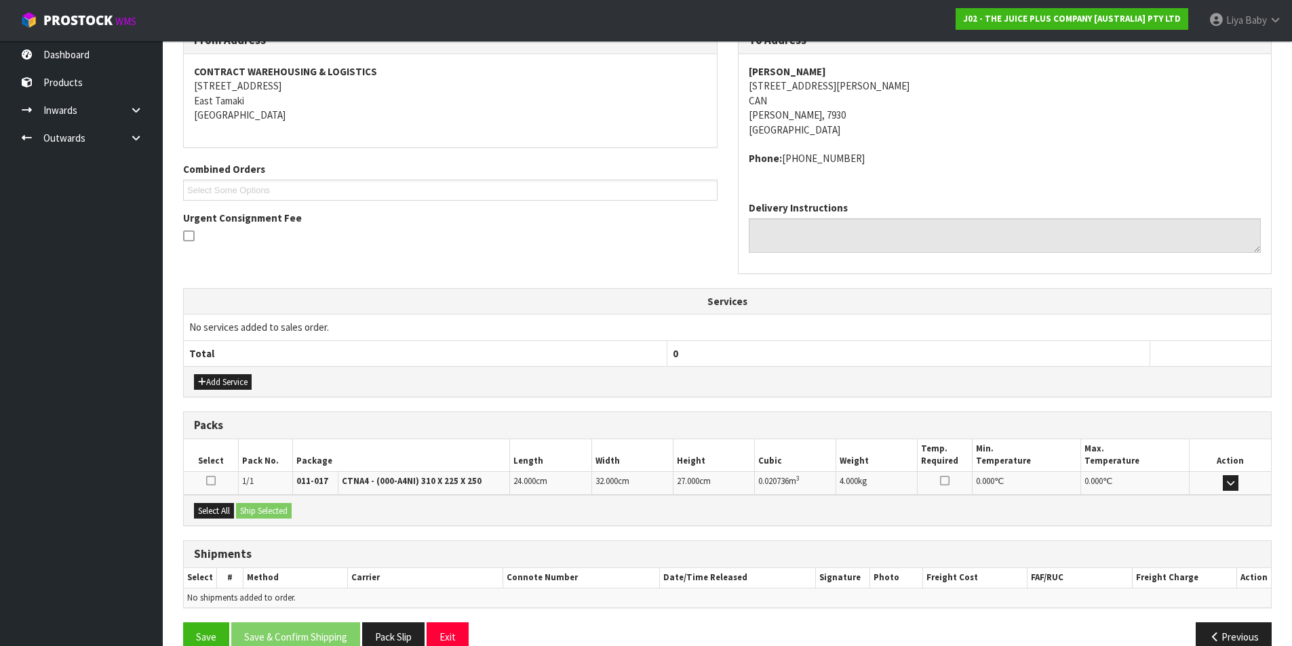
scroll to position [267, 0]
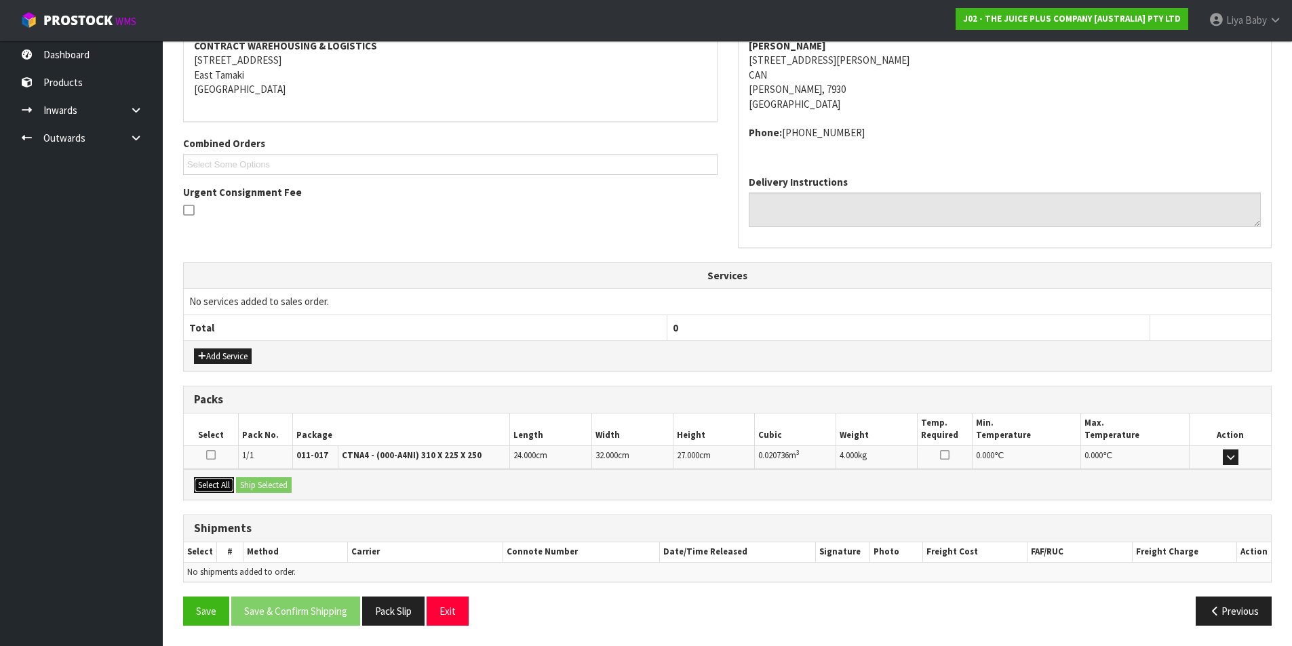
click at [230, 486] on button "Select All" at bounding box center [214, 486] width 40 height 16
click at [292, 484] on button "Ship Selected" at bounding box center [264, 486] width 56 height 16
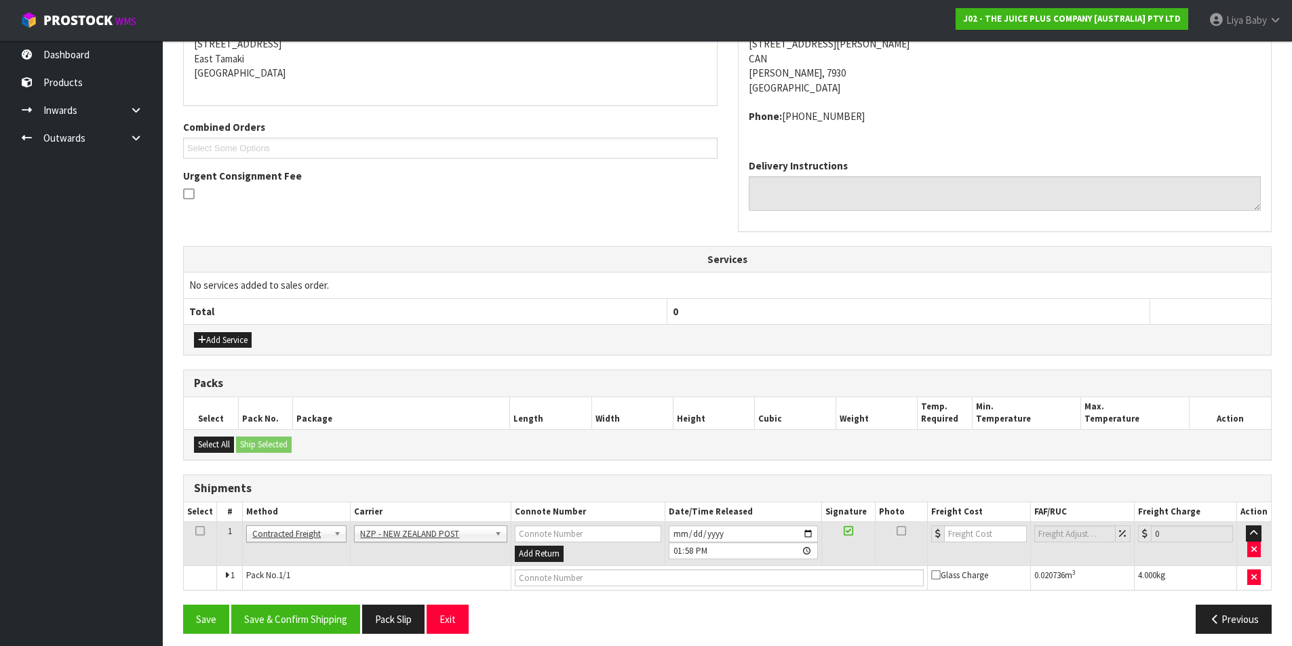
scroll to position [292, 0]
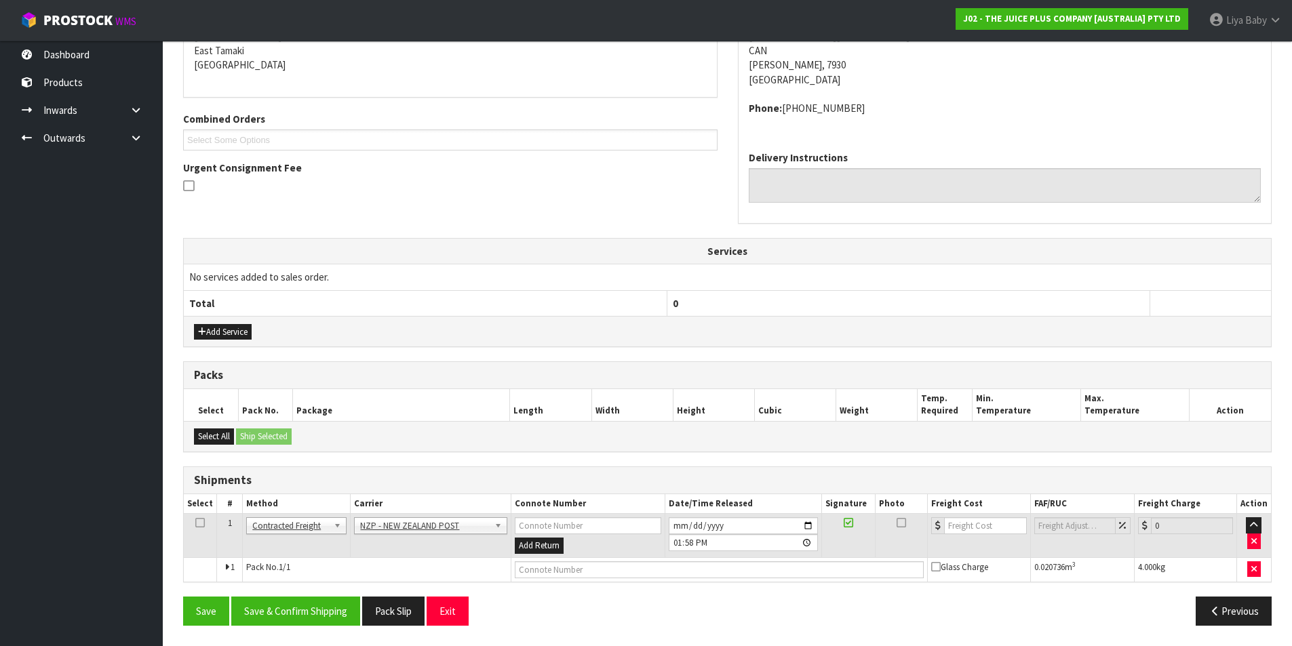
click at [197, 523] on icon at bounding box center [199, 523] width 9 height 1
click at [312, 617] on button "Save & Confirm Shipping" at bounding box center [295, 611] width 129 height 29
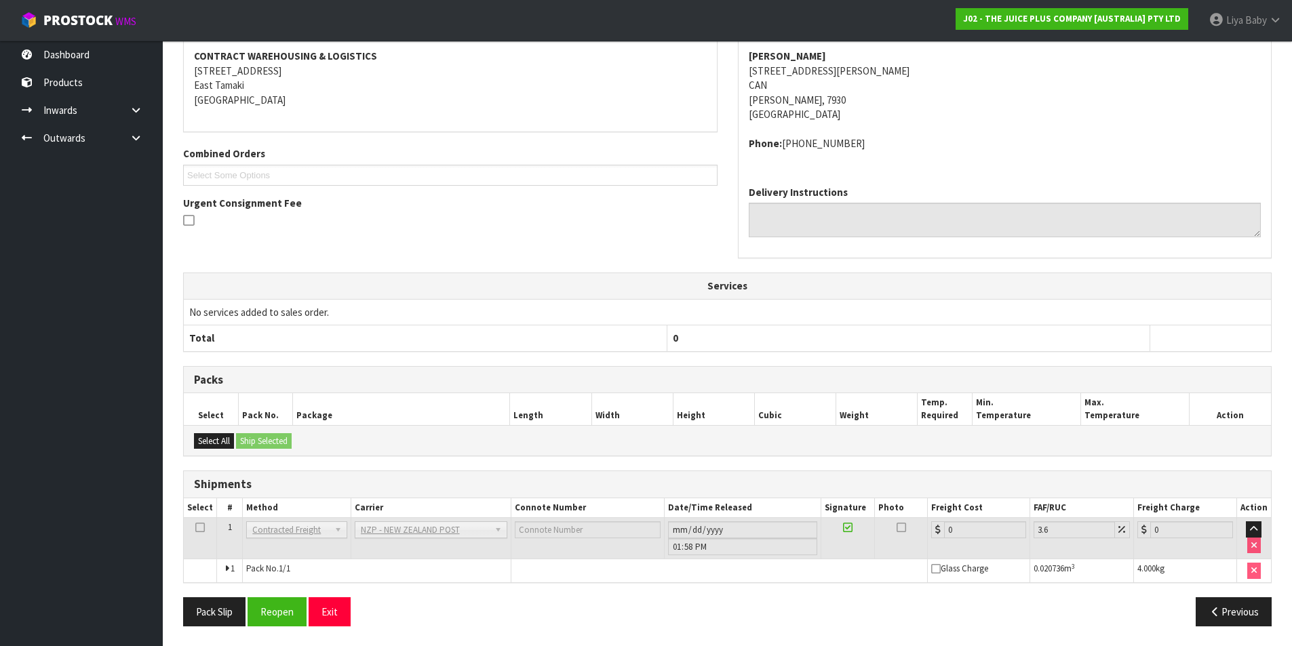
scroll to position [272, 0]
click at [276, 608] on button "Reopen" at bounding box center [277, 611] width 59 height 29
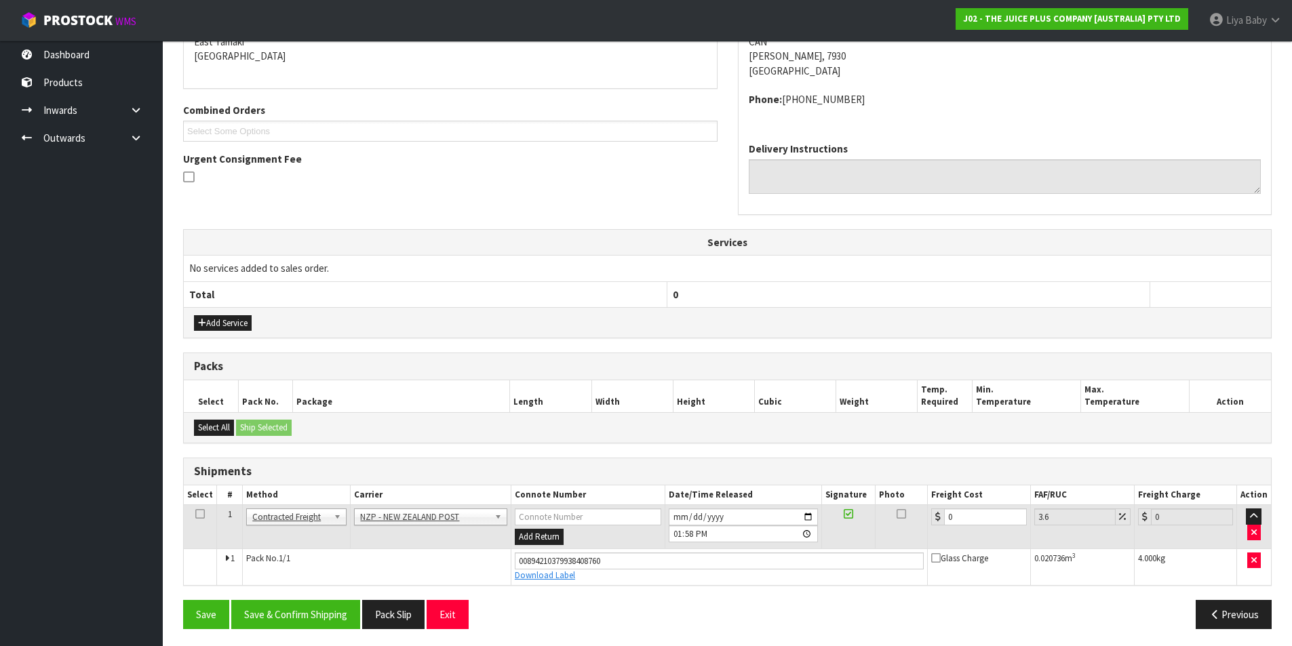
scroll to position [304, 0]
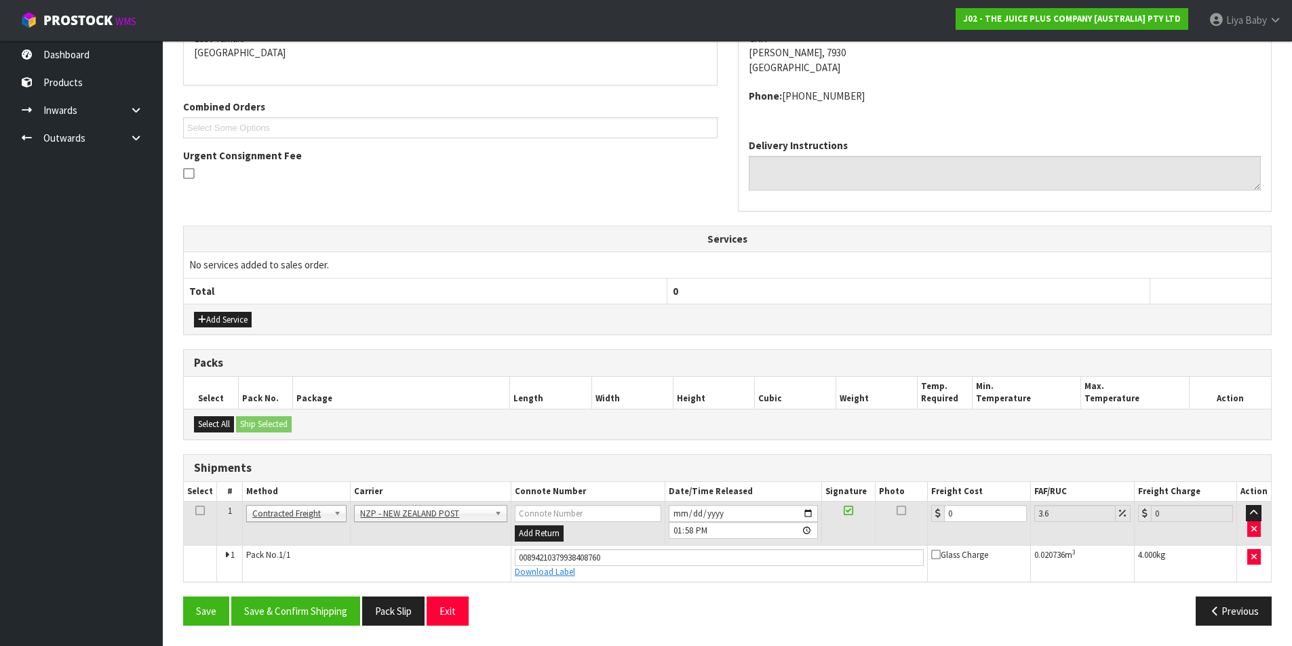
click at [196, 511] on icon at bounding box center [199, 511] width 9 height 1
click at [229, 425] on button "Select All" at bounding box center [214, 424] width 40 height 16
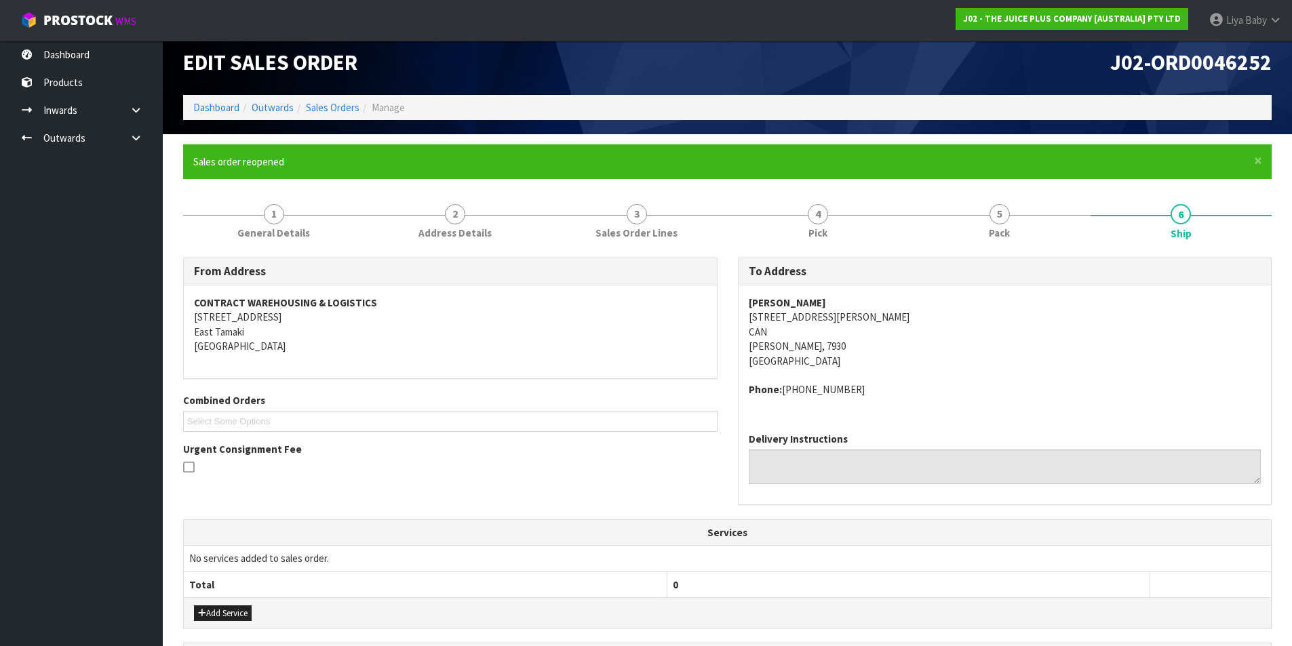
scroll to position [0, 0]
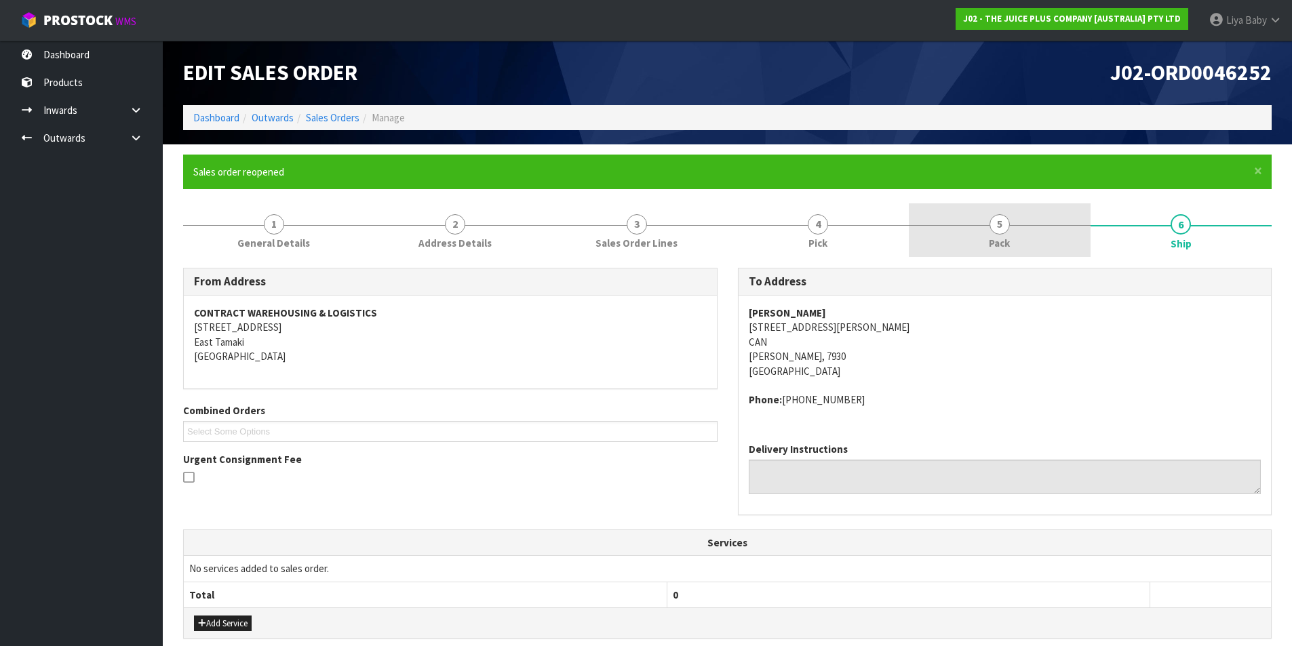
click at [1026, 232] on link "5 Pack" at bounding box center [1000, 230] width 182 height 54
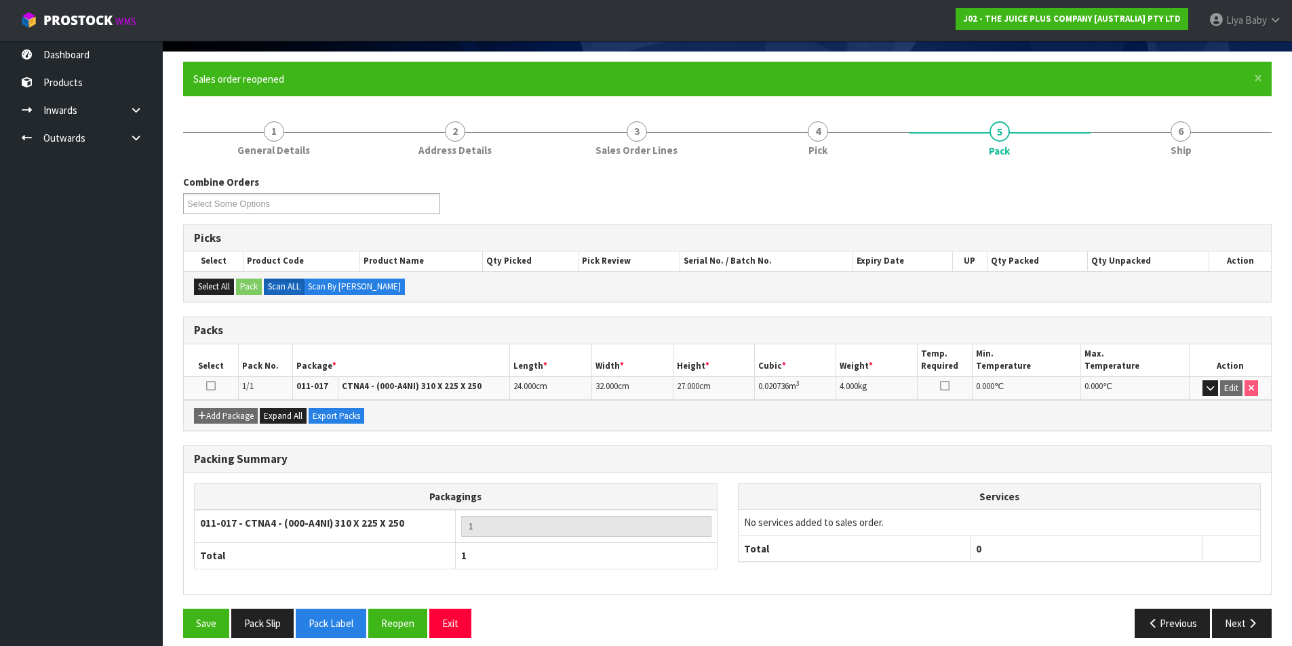
scroll to position [105, 0]
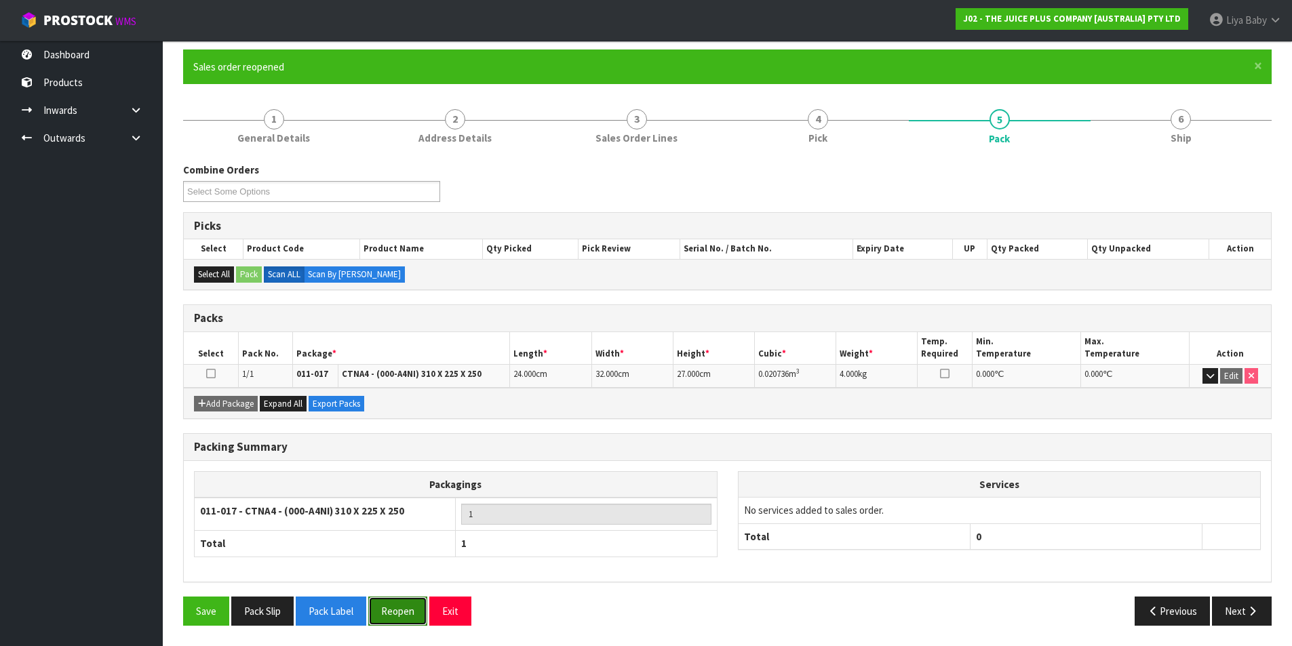
click at [397, 603] on button "Reopen" at bounding box center [397, 611] width 59 height 29
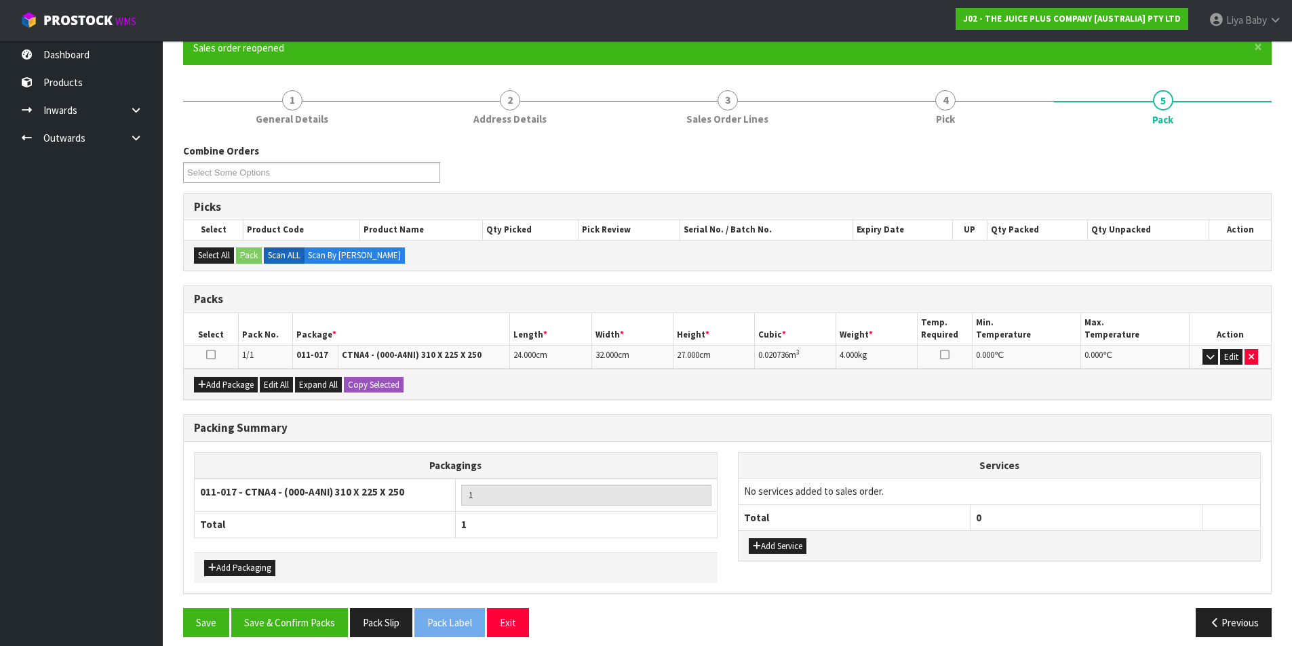
scroll to position [136, 0]
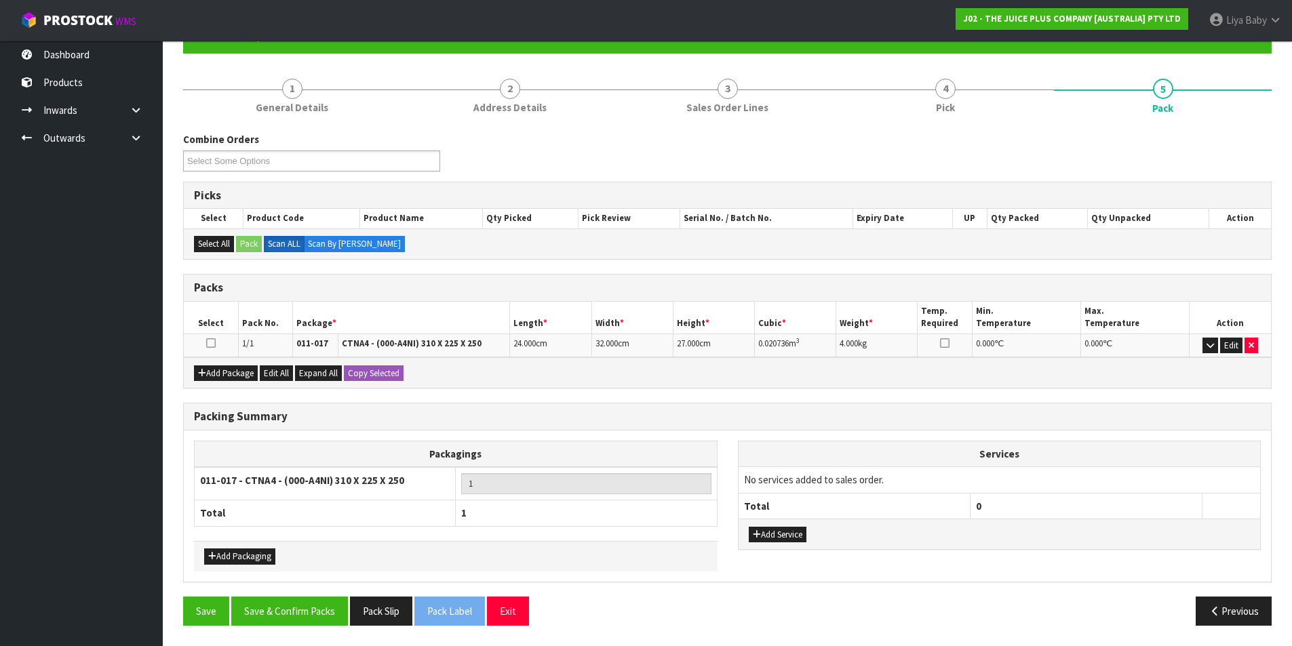
click at [215, 343] on icon at bounding box center [210, 343] width 9 height 1
click at [220, 239] on button "Select All" at bounding box center [214, 244] width 40 height 16
click at [294, 605] on button "Save & Confirm Packs" at bounding box center [289, 611] width 117 height 29
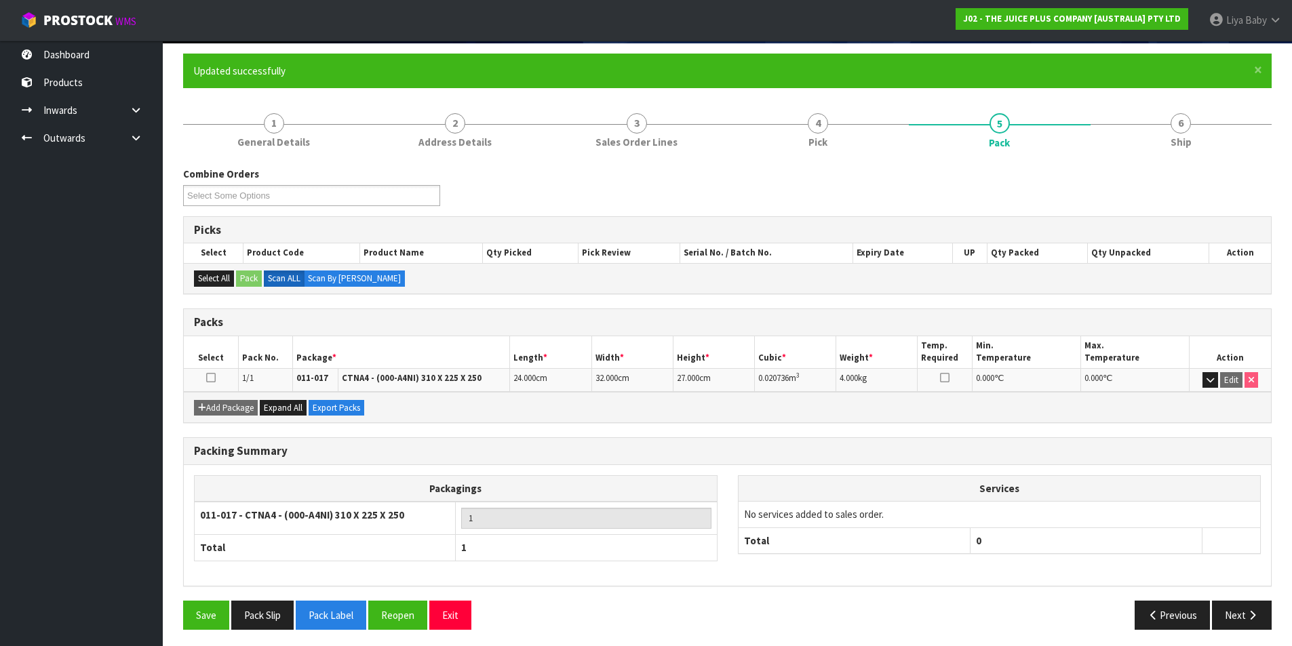
scroll to position [105, 0]
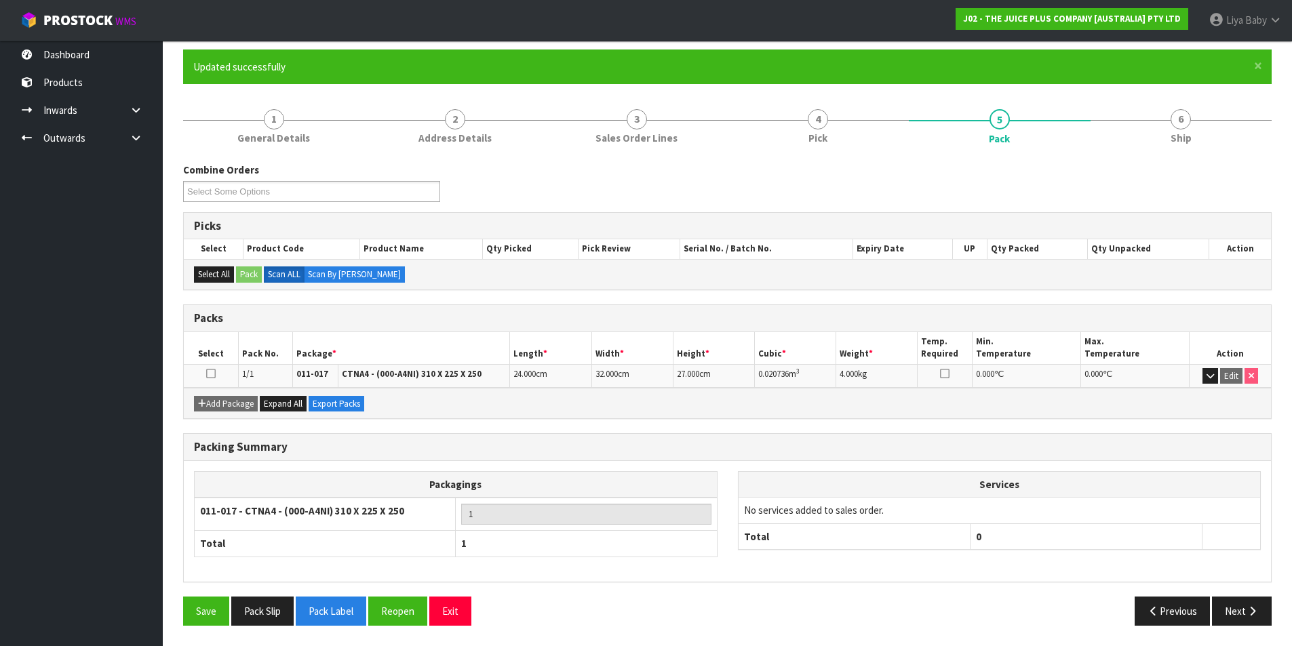
click at [208, 374] on icon at bounding box center [210, 374] width 9 height 1
click at [212, 374] on icon at bounding box center [210, 374] width 9 height 1
click at [395, 606] on button "Reopen" at bounding box center [397, 611] width 59 height 29
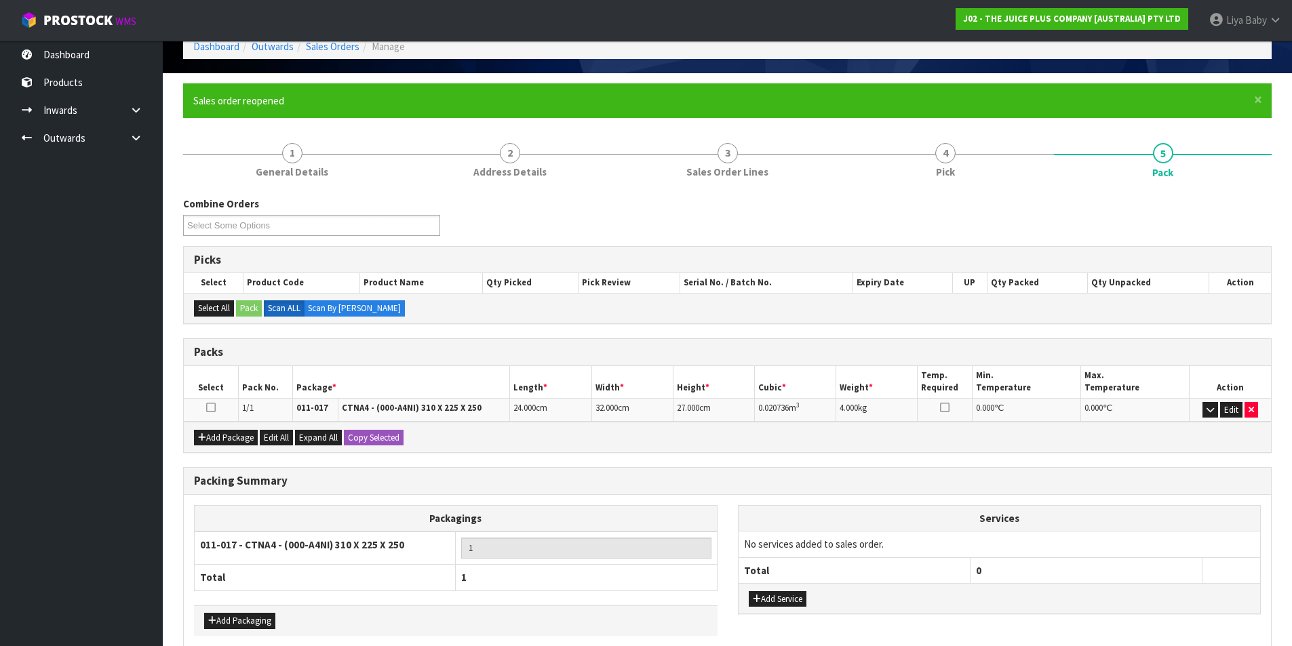
scroll to position [136, 0]
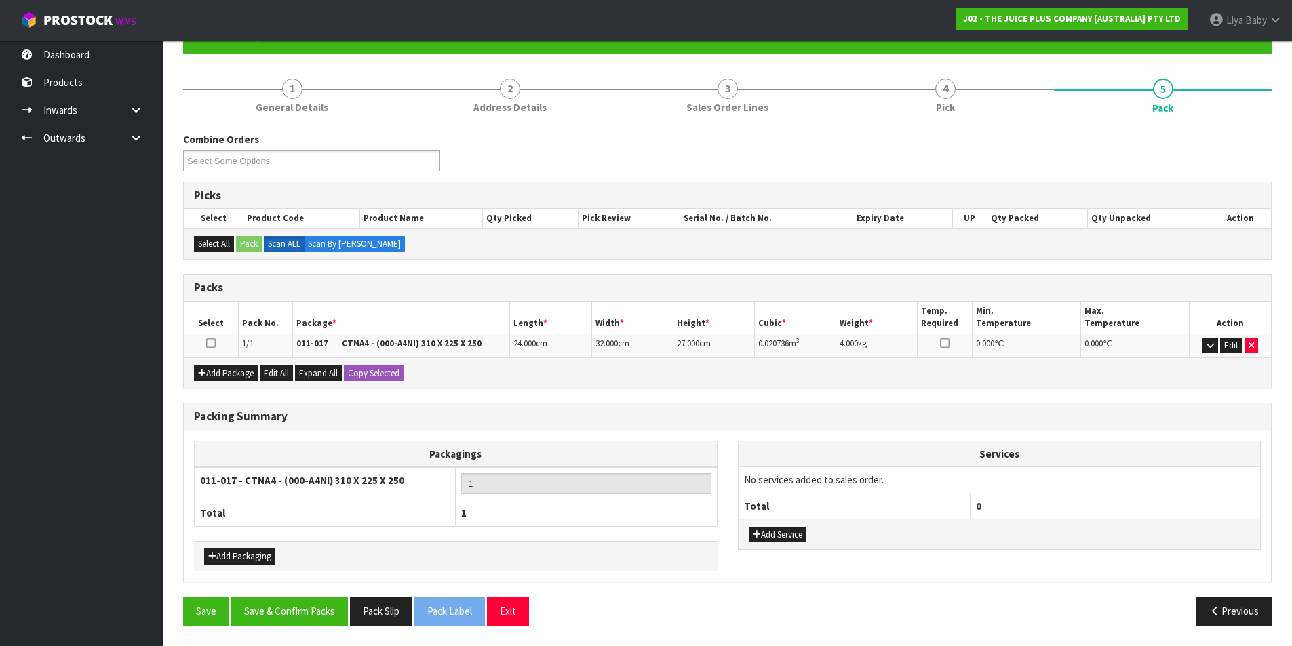
click at [213, 343] on icon at bounding box center [210, 343] width 9 height 1
click at [208, 343] on icon at bounding box center [210, 343] width 9 height 1
click at [214, 244] on button "Select All" at bounding box center [214, 244] width 40 height 16
click at [291, 615] on button "Save & Confirm Packs" at bounding box center [289, 611] width 117 height 29
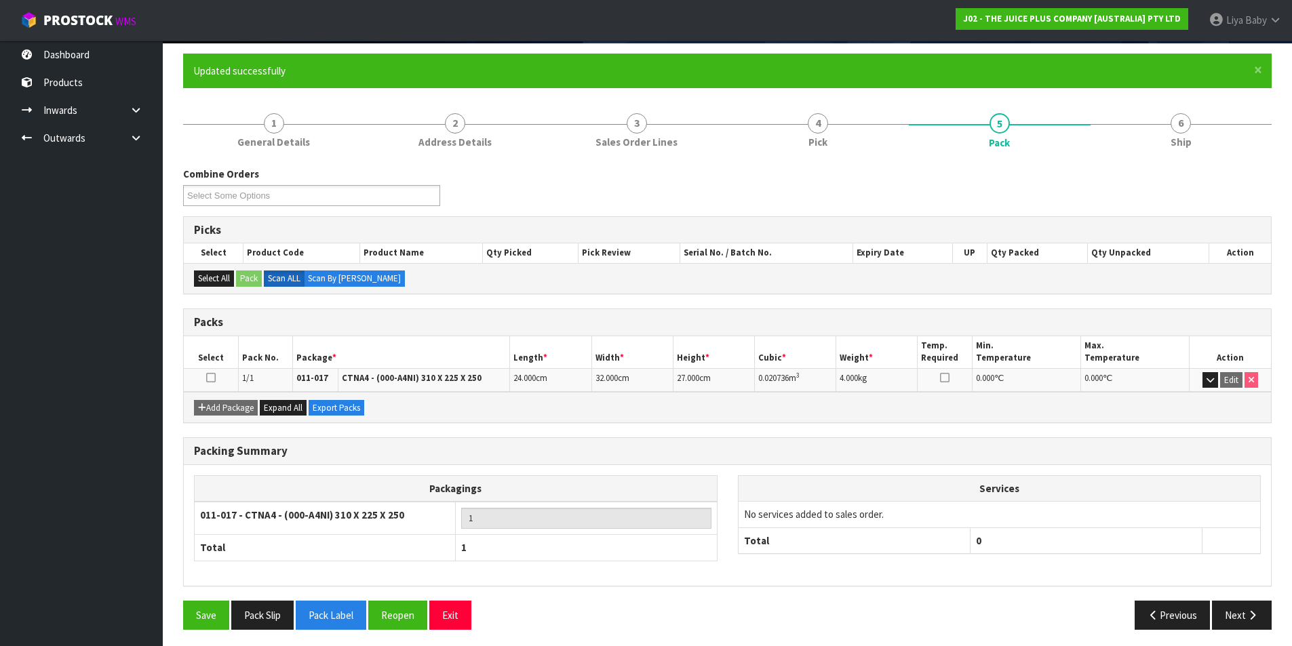
scroll to position [105, 0]
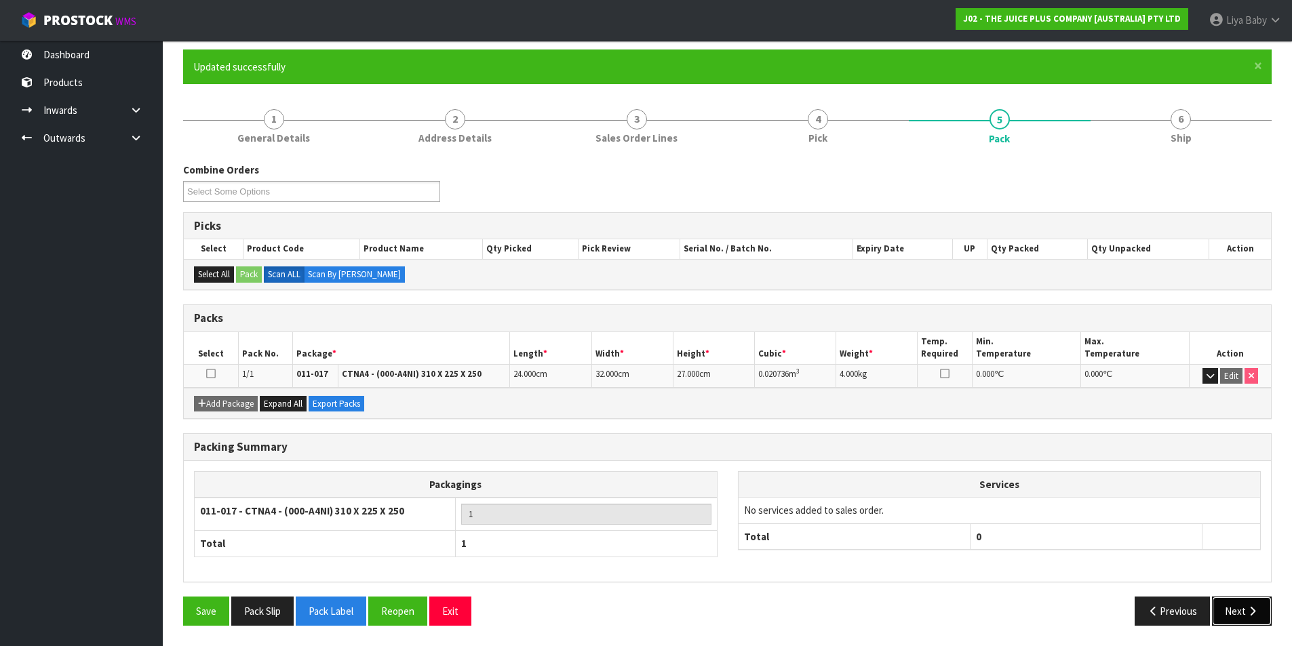
click at [1226, 610] on button "Next" at bounding box center [1242, 611] width 60 height 29
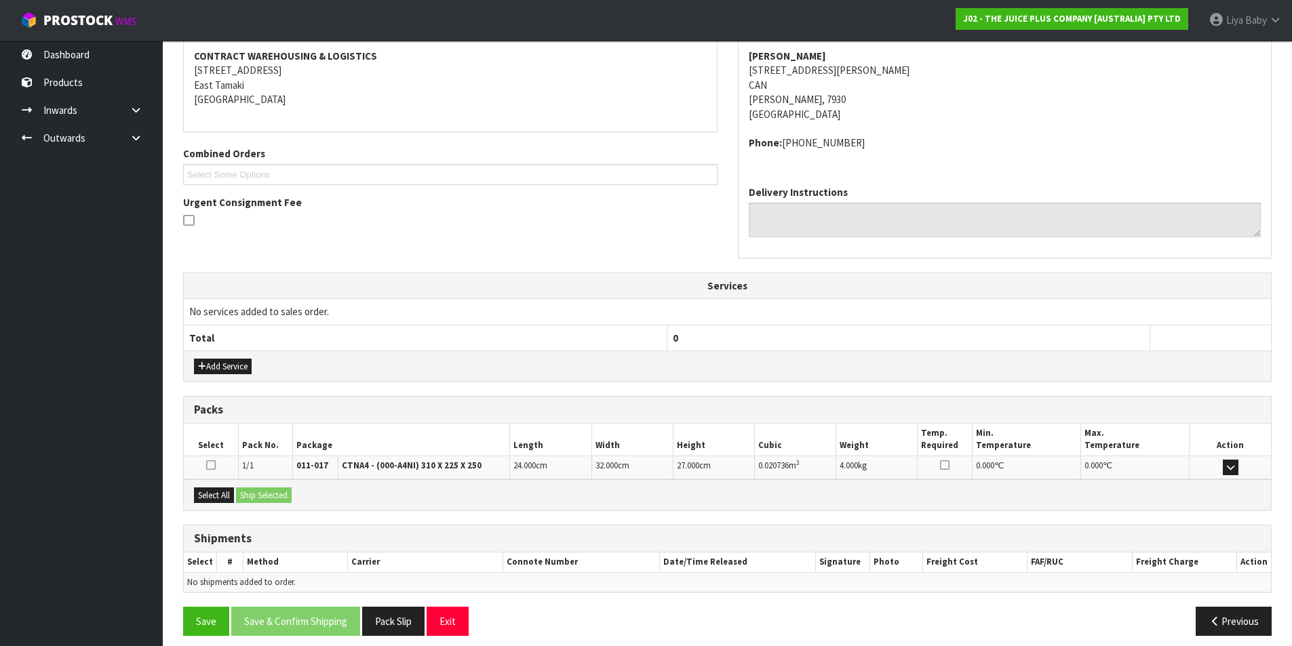
scroll to position [267, 0]
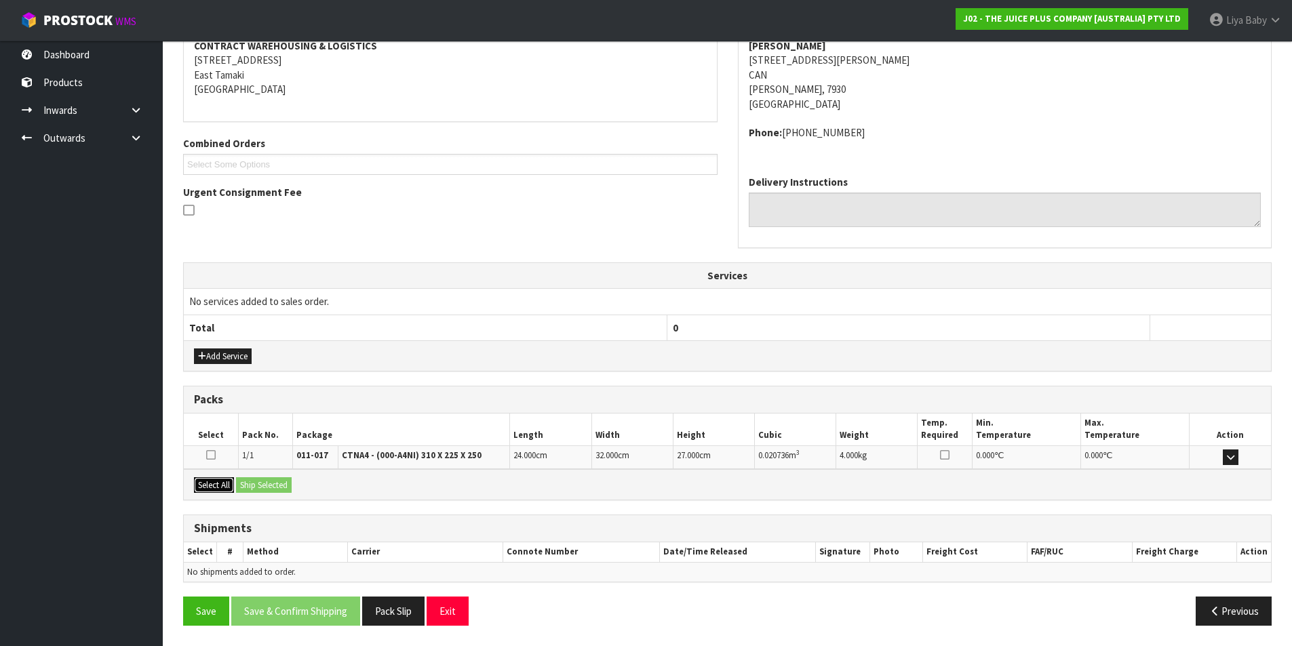
click at [213, 484] on button "Select All" at bounding box center [214, 486] width 40 height 16
click at [248, 482] on button "Ship Selected" at bounding box center [264, 486] width 56 height 16
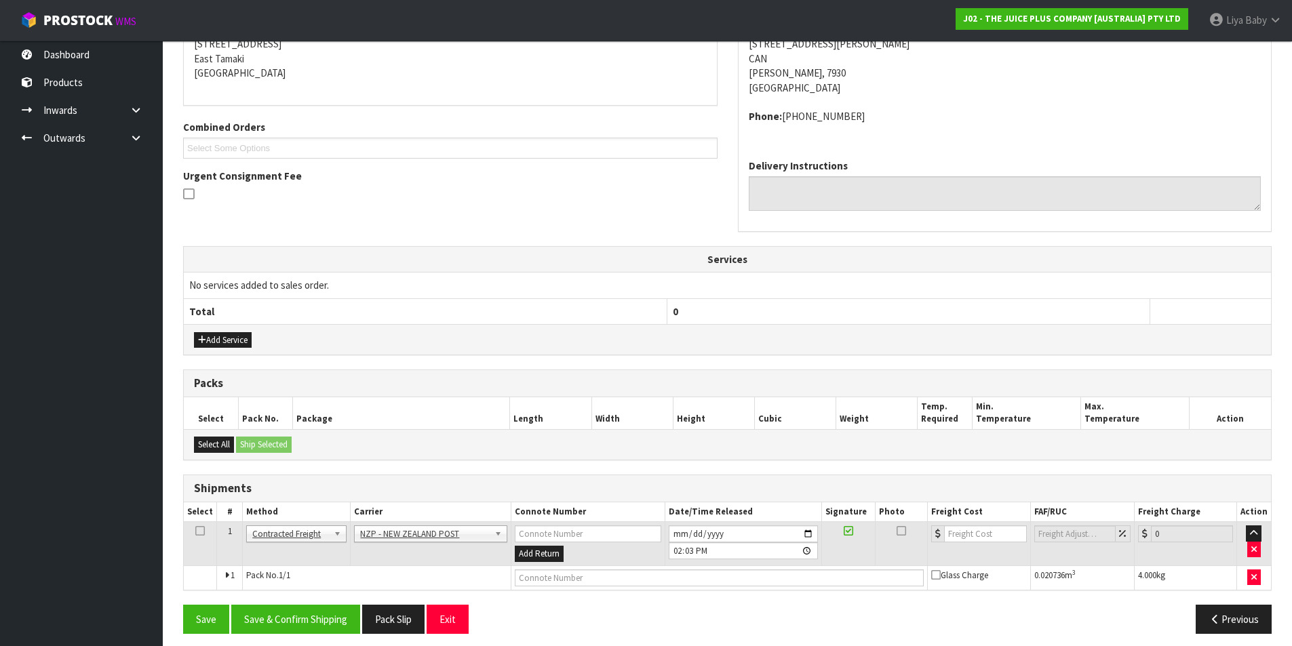
scroll to position [292, 0]
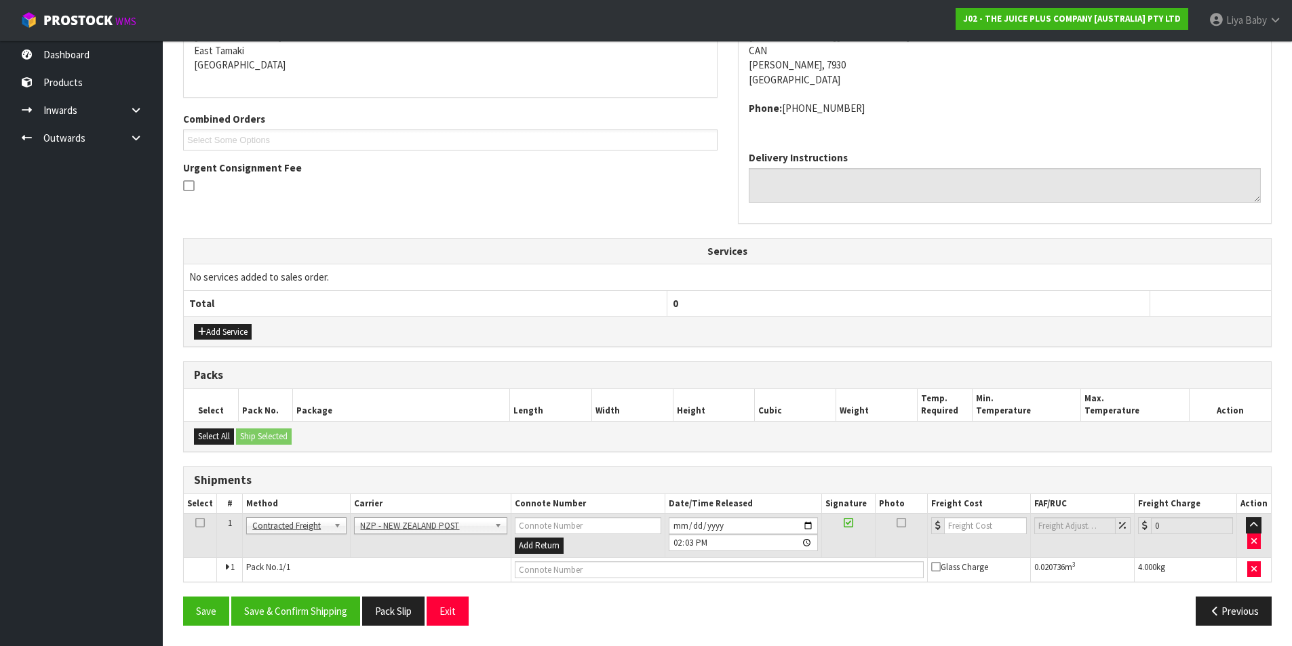
click at [197, 523] on icon at bounding box center [199, 523] width 9 height 1
click at [326, 604] on button "Save & Confirm Shipping" at bounding box center [295, 611] width 129 height 29
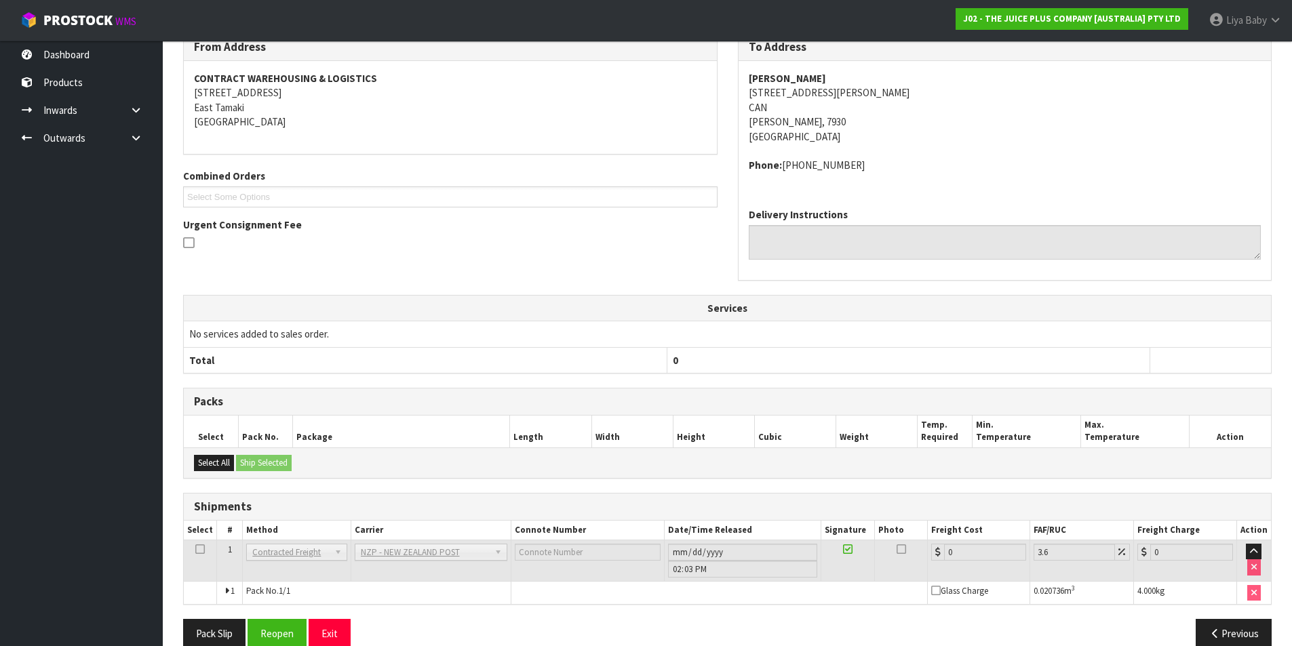
scroll to position [258, 0]
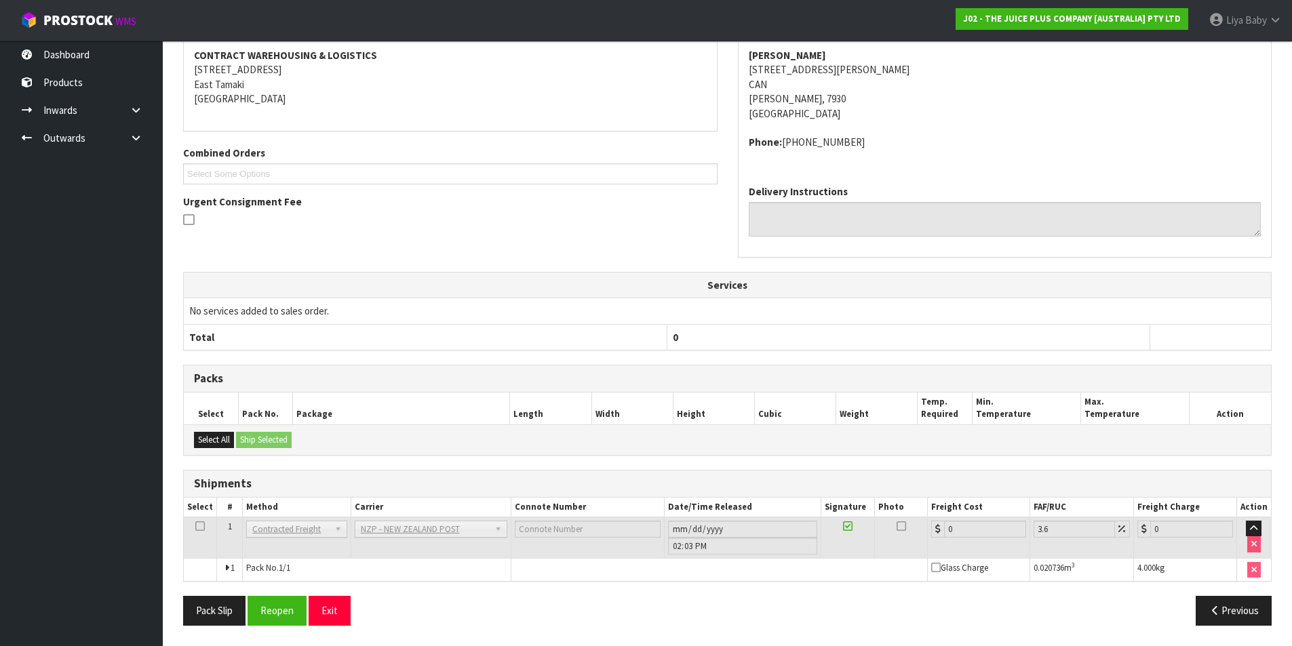
click at [202, 527] on icon at bounding box center [199, 526] width 9 height 1
click at [269, 614] on button "Reopen" at bounding box center [277, 610] width 59 height 29
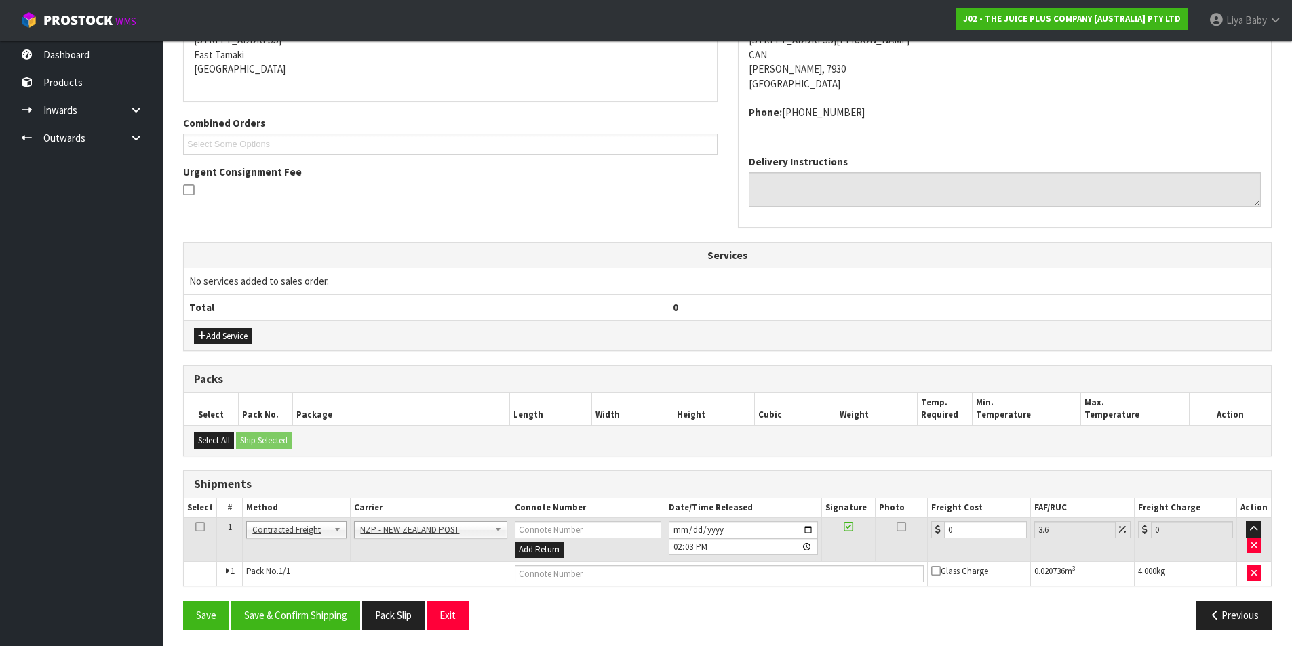
scroll to position [292, 0]
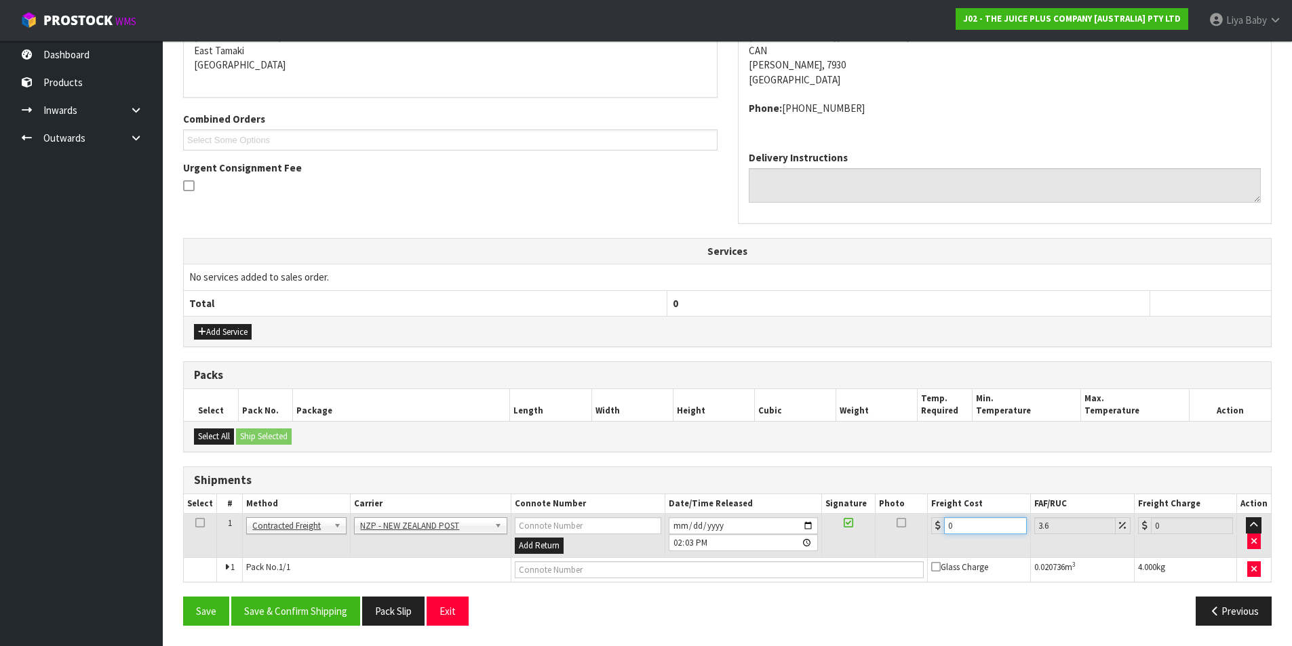
click at [968, 525] on input "0" at bounding box center [985, 526] width 82 height 17
type input "8"
type input "8.29"
type input "8.4"
type input "8.7"
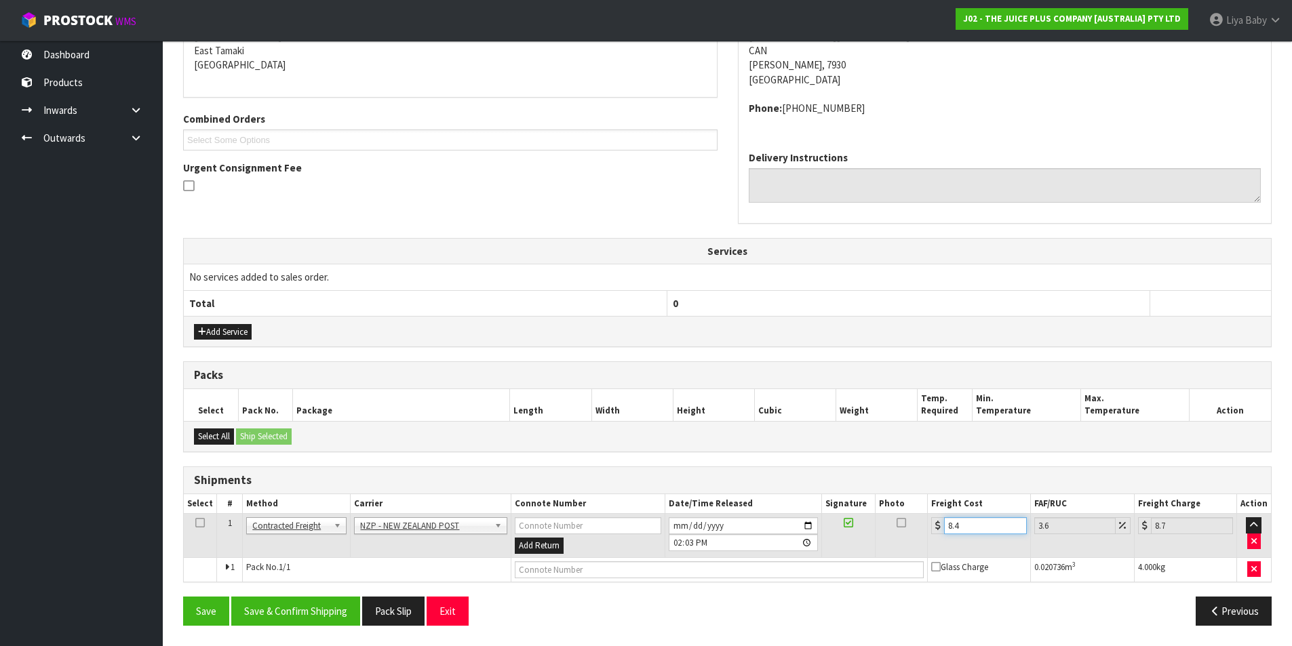
type input "8.45"
type input "8.75"
type input "8.45"
click at [196, 524] on icon at bounding box center [199, 523] width 9 height 1
click at [290, 619] on button "Save & Confirm Shipping" at bounding box center [295, 611] width 129 height 29
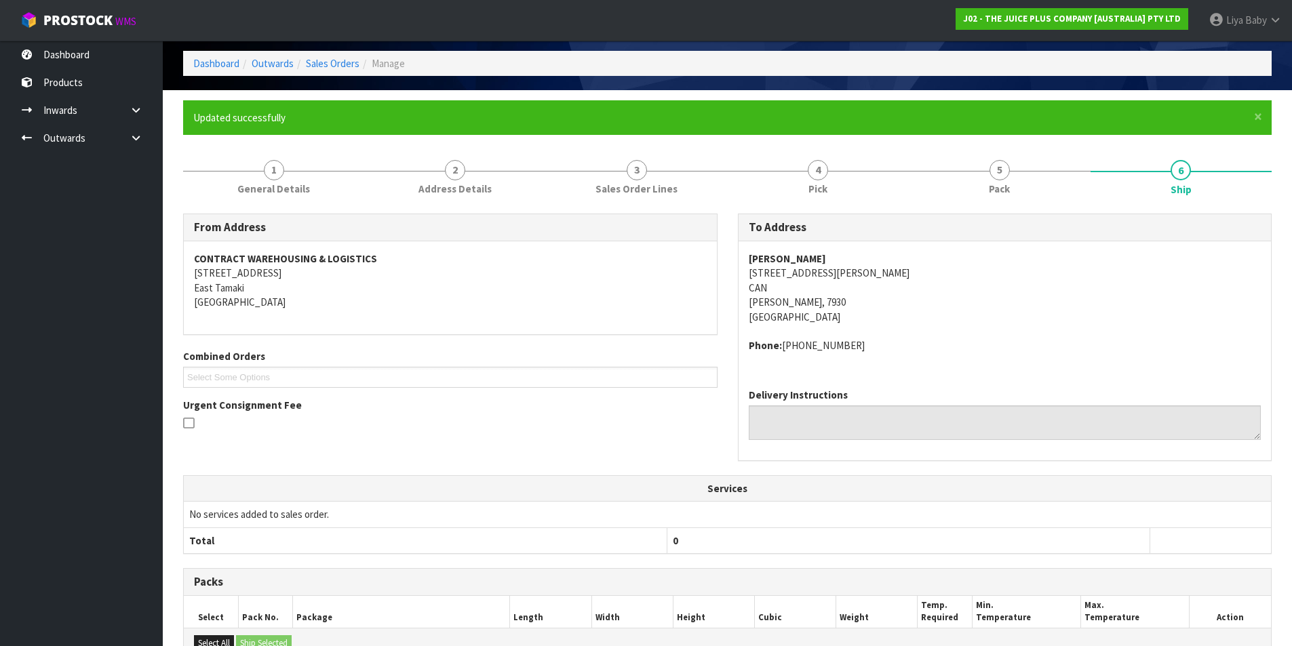
scroll to position [0, 0]
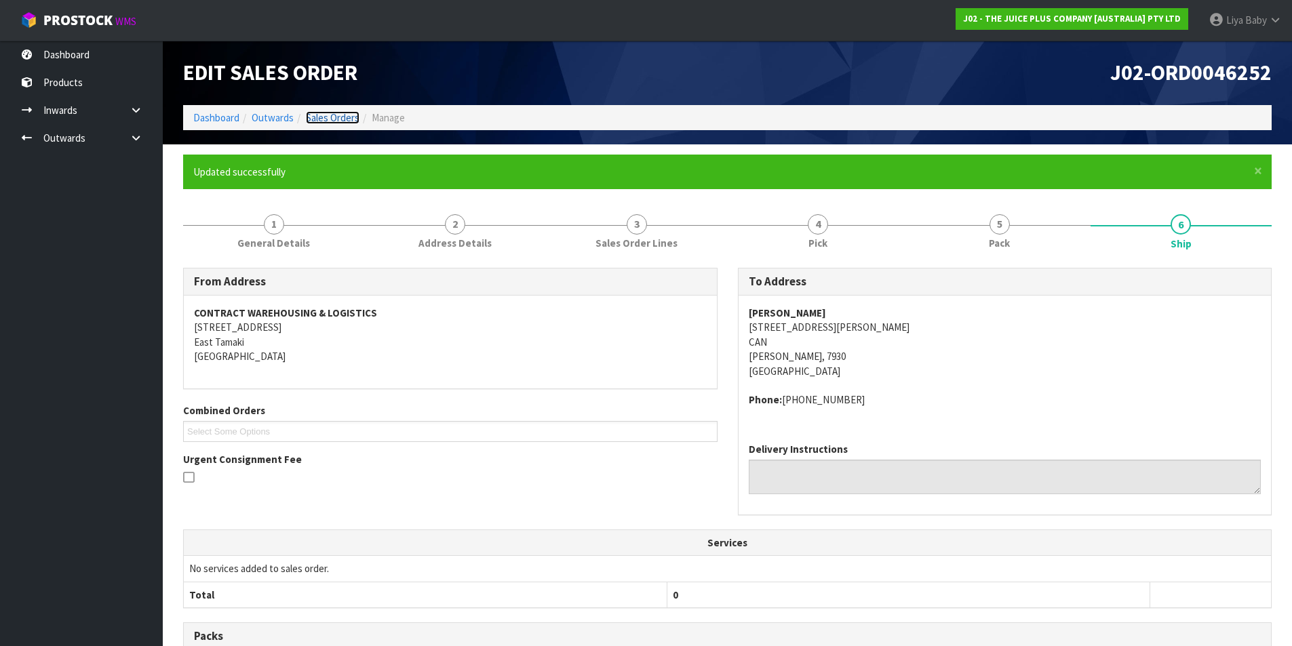
click at [336, 119] on link "Sales Orders" at bounding box center [333, 117] width 54 height 13
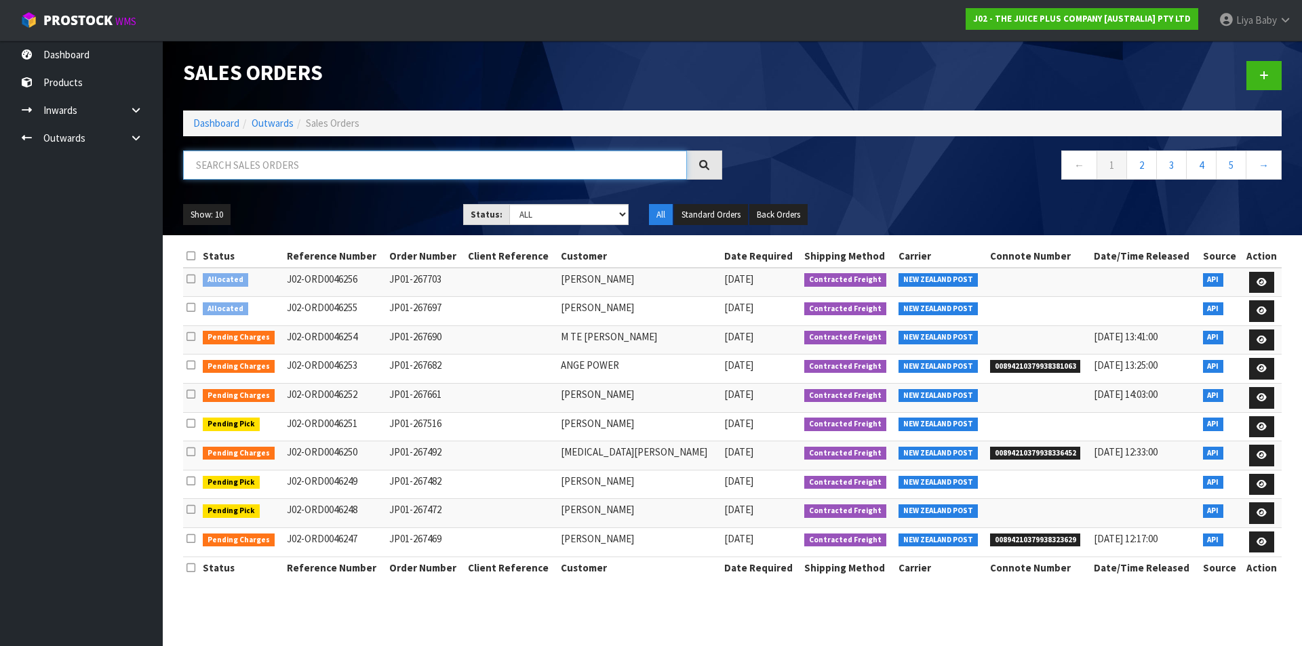
click at [269, 168] on input "text" at bounding box center [435, 165] width 504 height 29
type input "JOB-0407156"
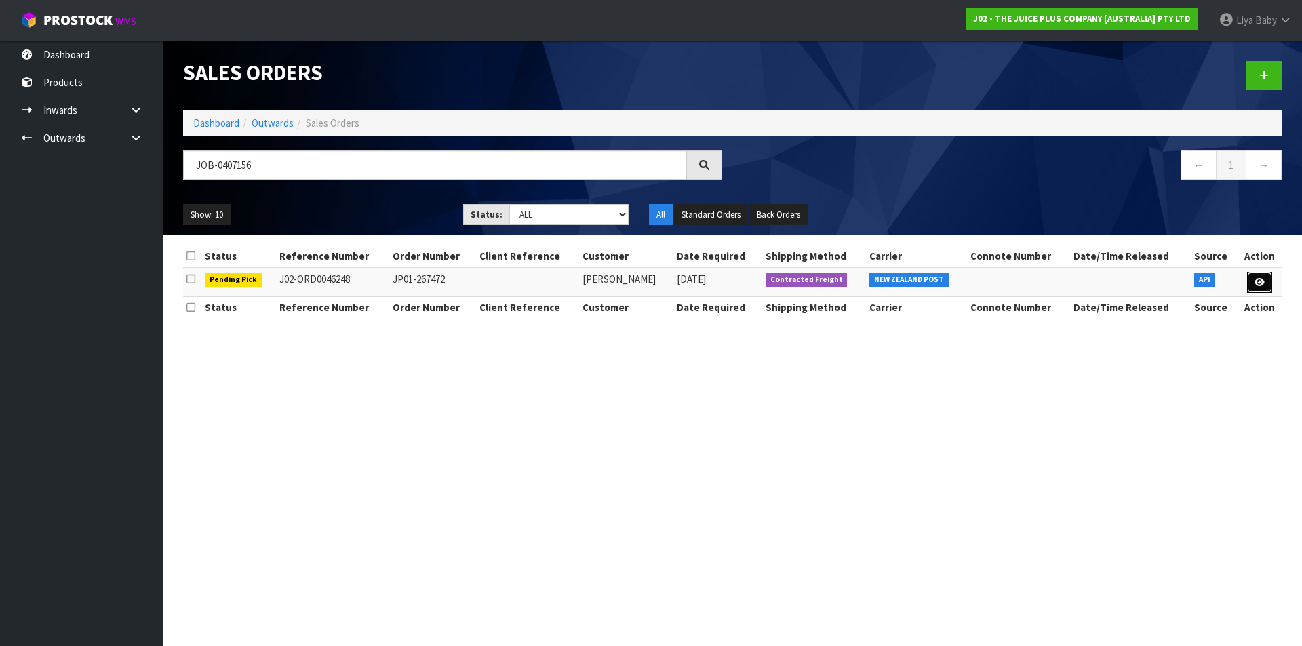
click at [1258, 273] on link at bounding box center [1259, 283] width 25 height 22
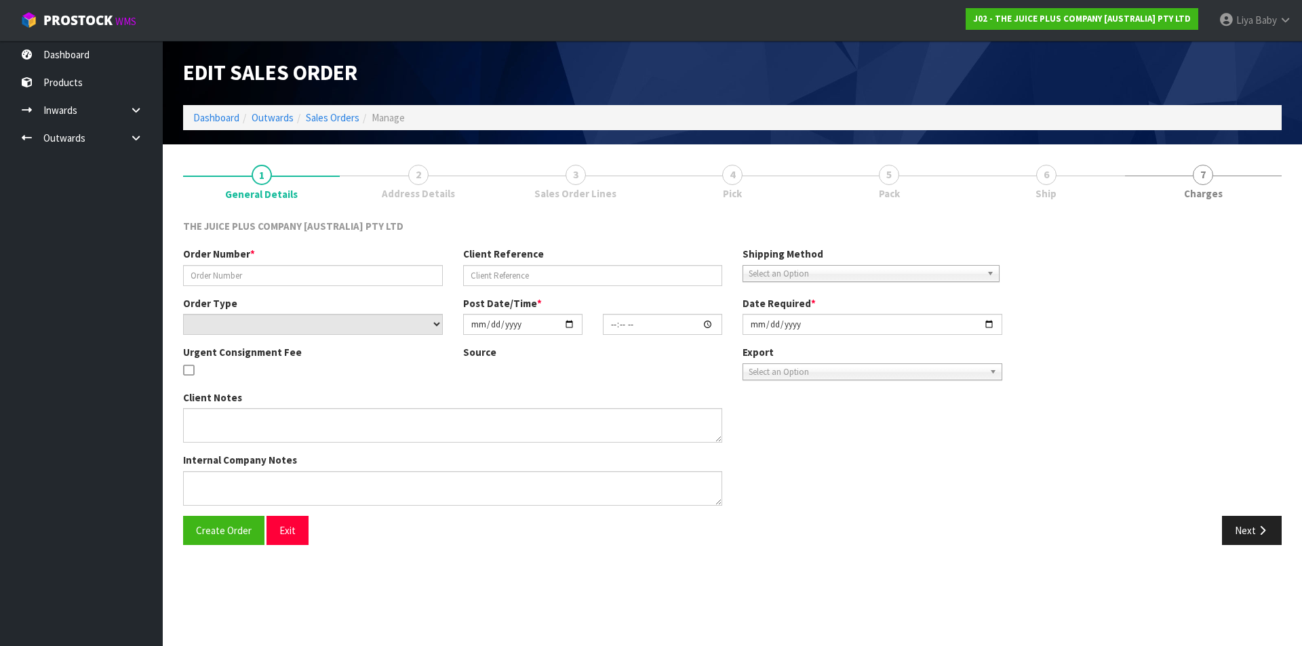
type input "JP01-267472"
select select "number:0"
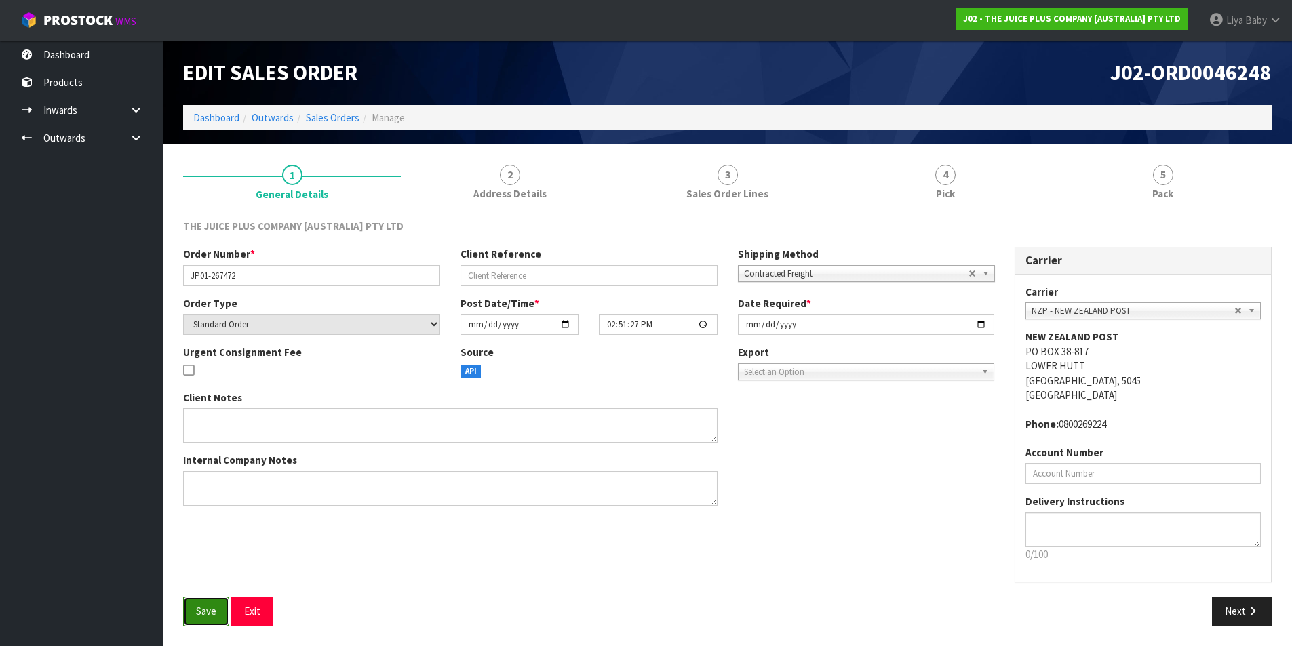
click at [195, 617] on button "Save" at bounding box center [206, 611] width 46 height 29
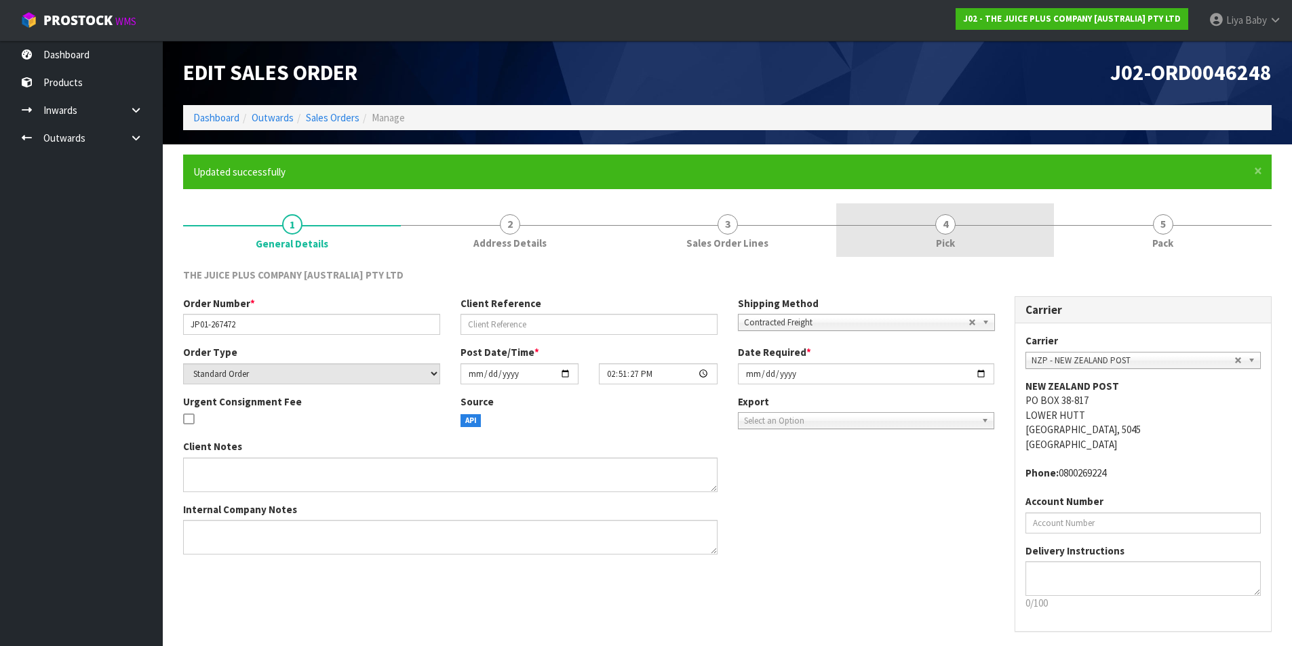
click at [954, 244] on span "Pick" at bounding box center [945, 243] width 19 height 14
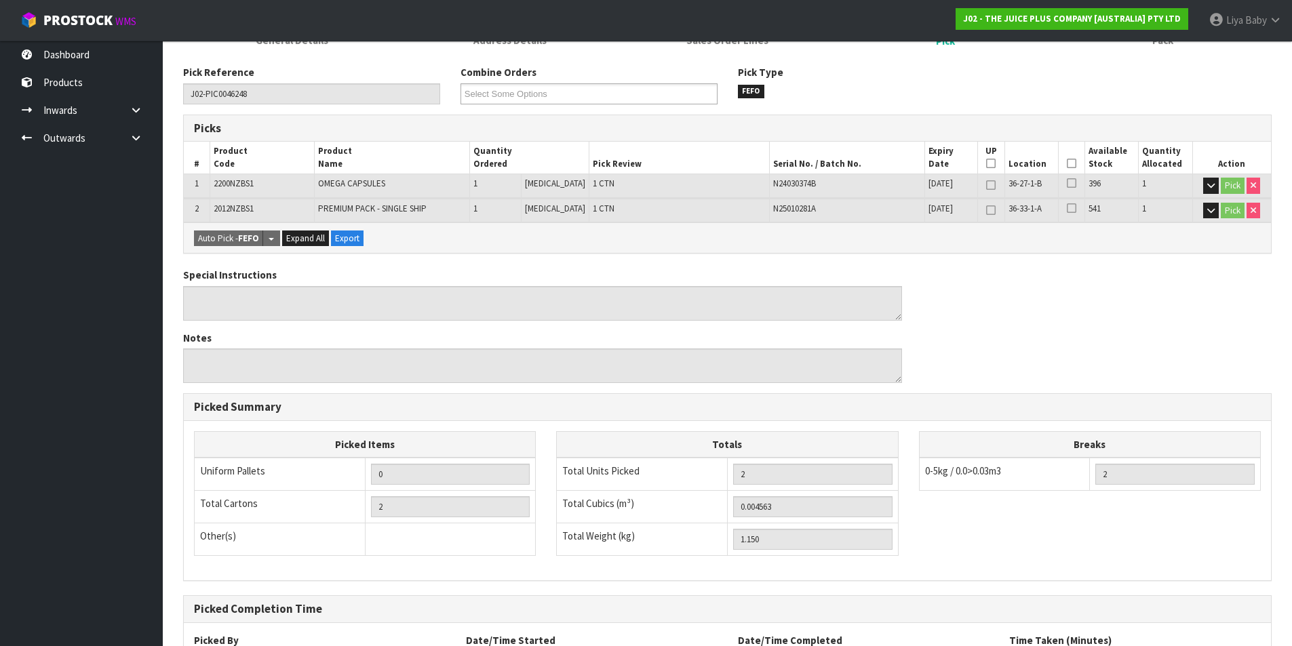
scroll to position [203, 0]
click at [1070, 163] on icon at bounding box center [1071, 163] width 9 height 1
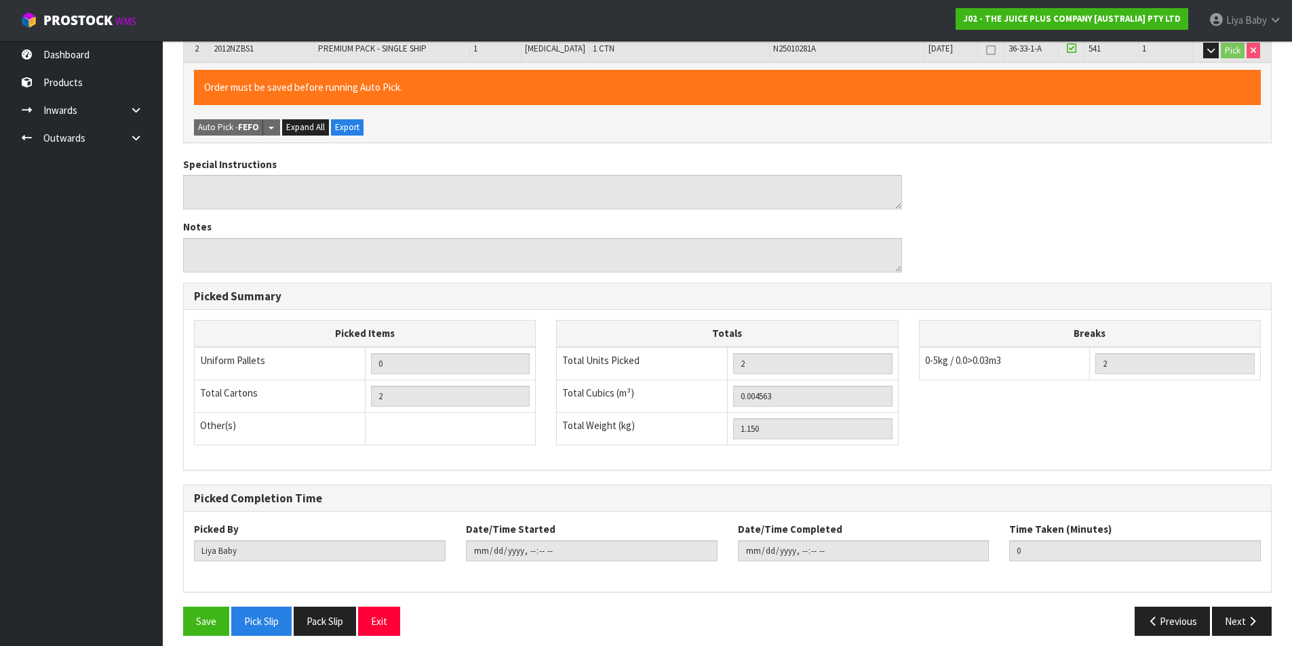
scroll to position [373, 0]
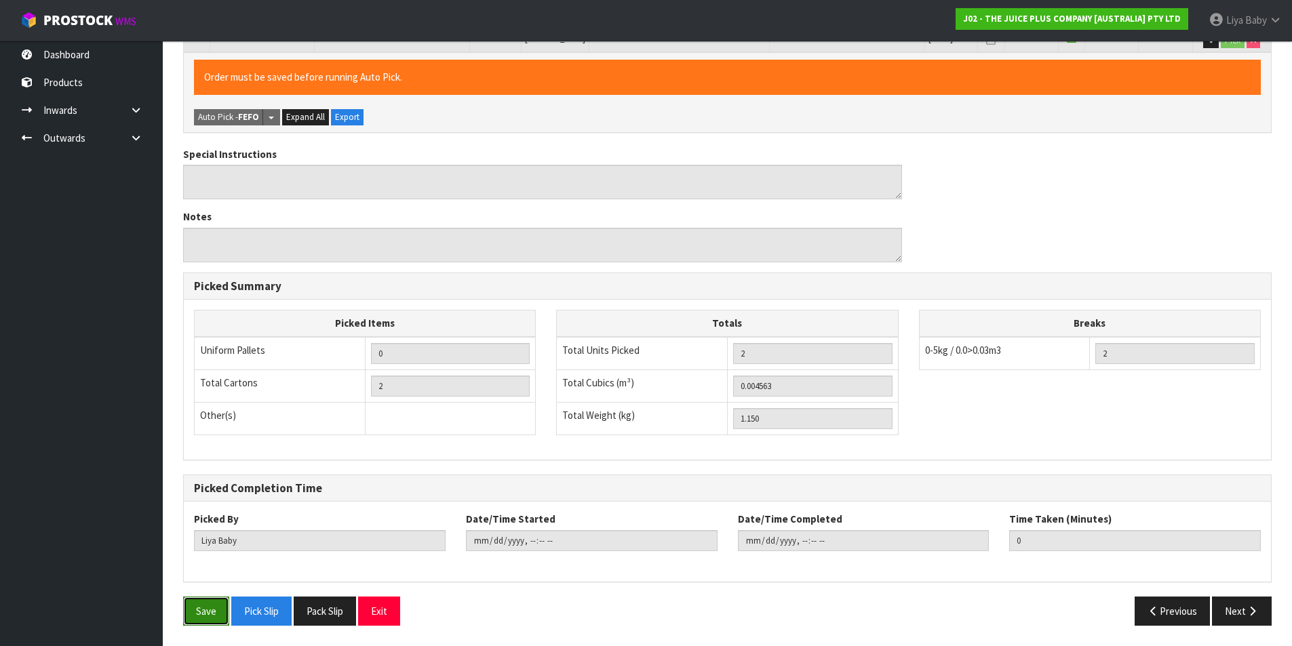
click at [214, 606] on button "Save" at bounding box center [206, 611] width 46 height 29
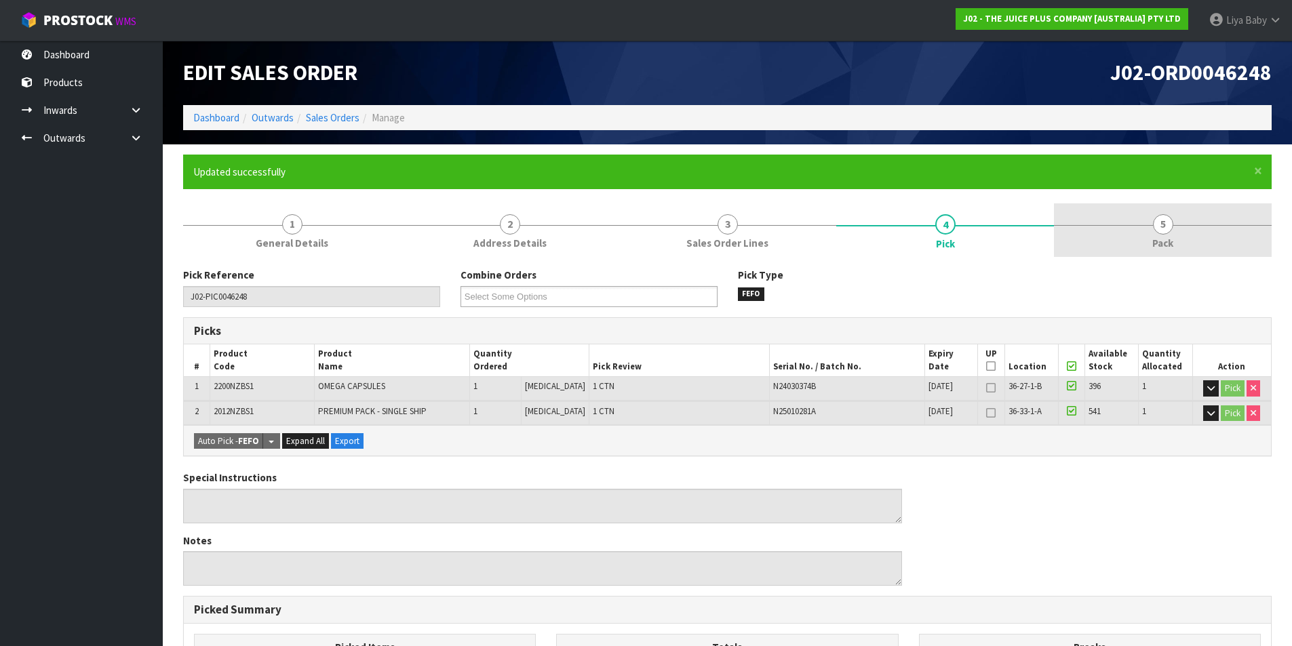
click at [1153, 241] on span "Pack" at bounding box center [1162, 243] width 21 height 14
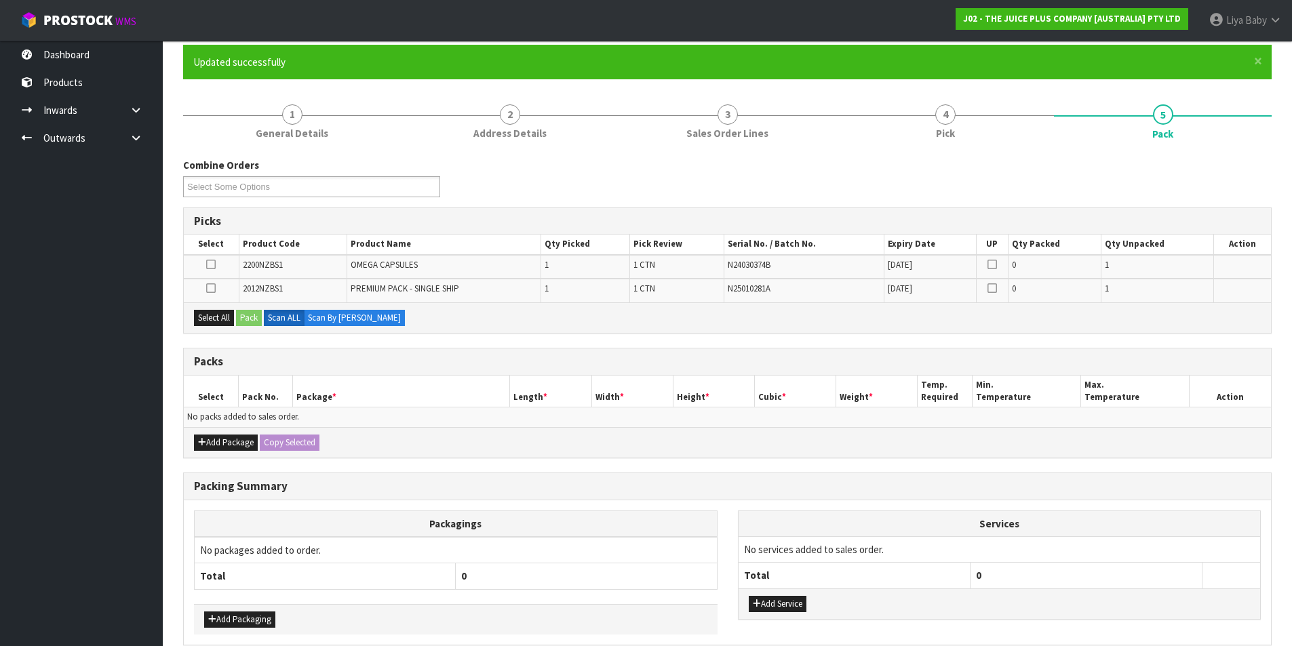
scroll to position [173, 0]
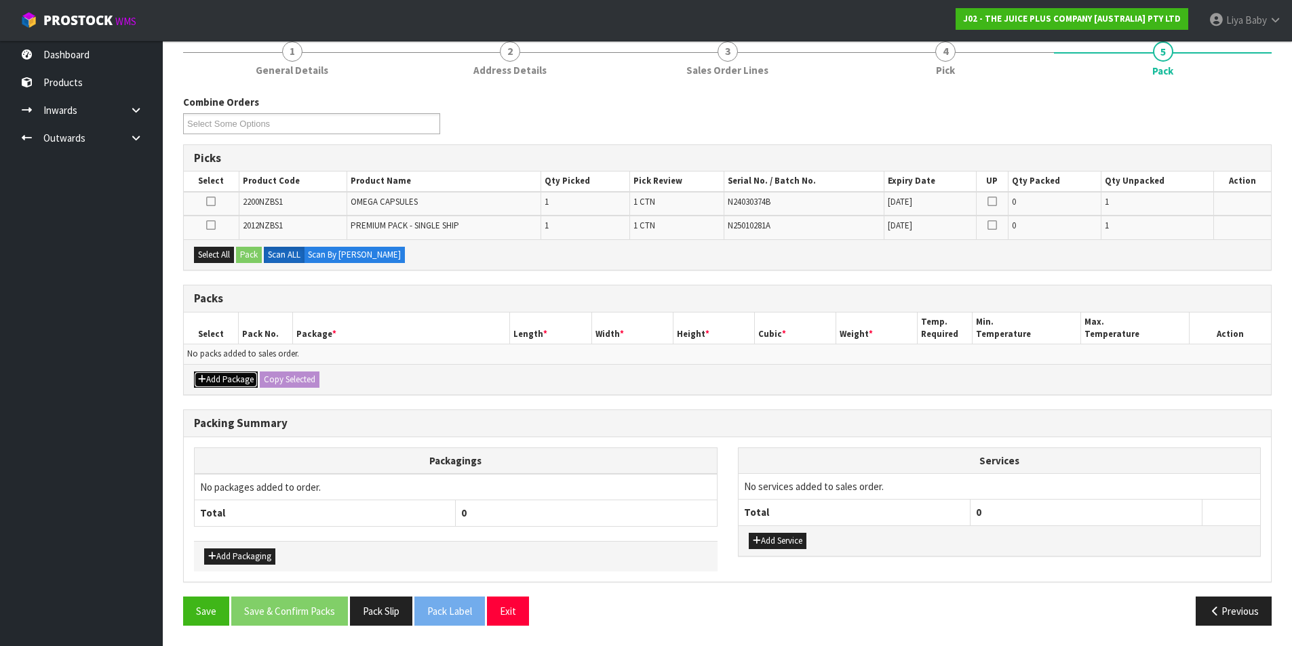
click at [210, 381] on button "Add Package" at bounding box center [226, 380] width 64 height 16
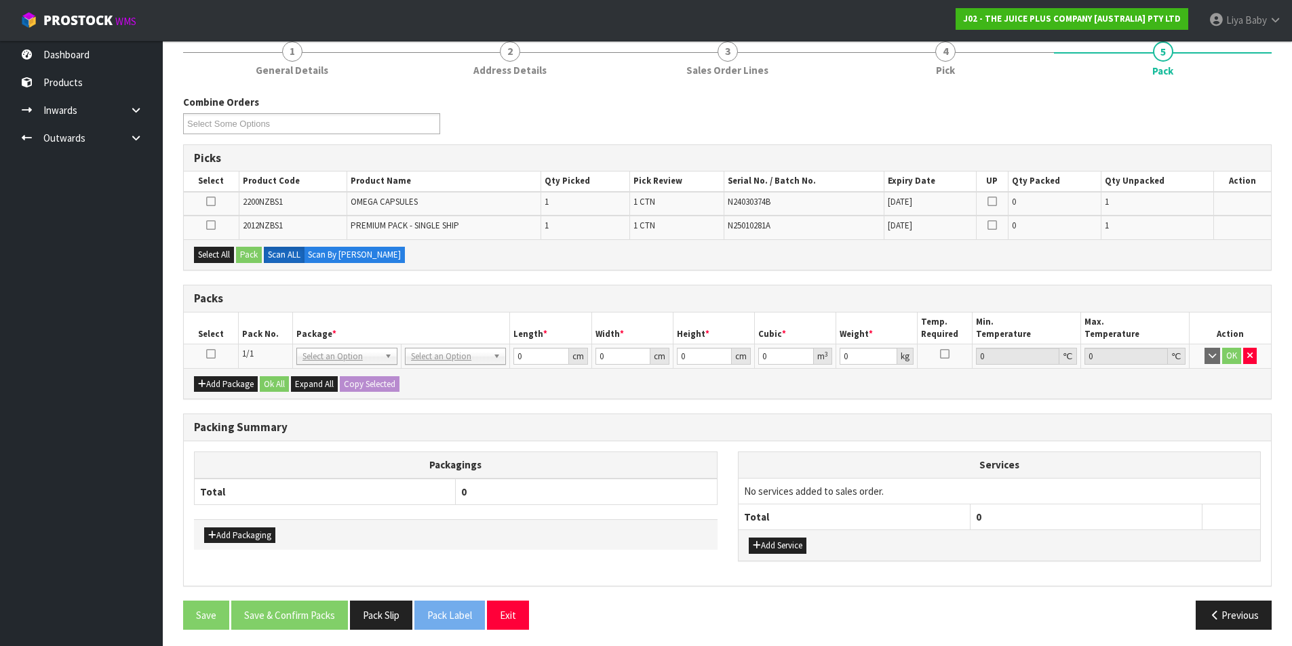
click at [211, 355] on icon at bounding box center [210, 354] width 9 height 1
click at [428, 376] on input "text" at bounding box center [455, 375] width 94 height 17
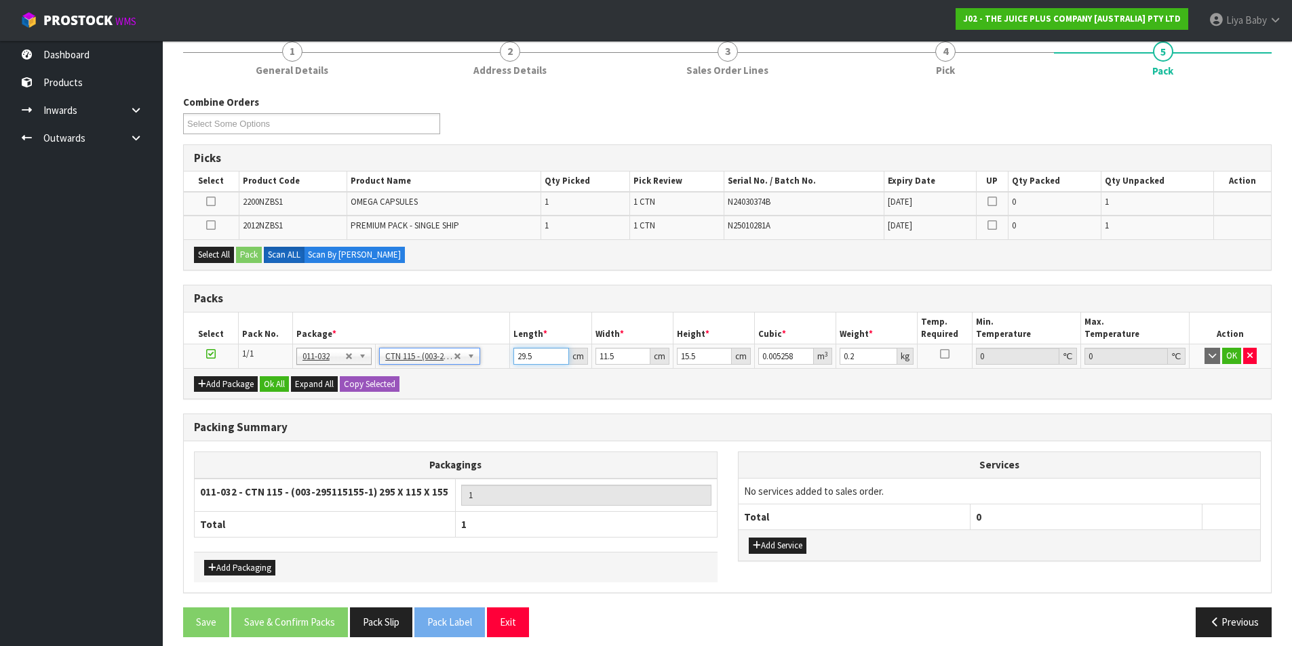
click at [529, 360] on input "29.5" at bounding box center [540, 356] width 55 height 17
click at [538, 358] on input "29.5" at bounding box center [540, 356] width 55 height 17
click at [535, 353] on input "2" at bounding box center [540, 356] width 55 height 17
click at [625, 364] on input "11.5" at bounding box center [623, 356] width 55 height 17
click at [697, 355] on input "15.5" at bounding box center [704, 356] width 55 height 17
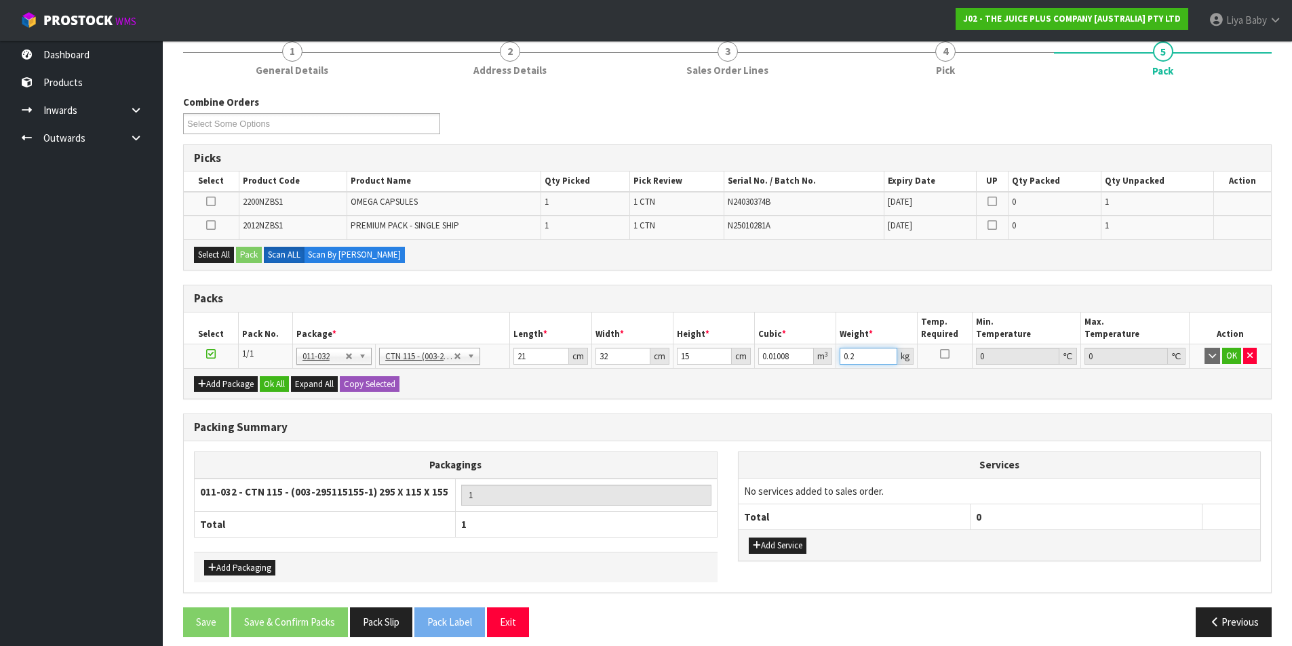
click at [861, 353] on input "0.2" at bounding box center [869, 356] width 58 height 17
click at [220, 256] on button "Select All" at bounding box center [214, 255] width 40 height 16
click at [246, 254] on button "Pack" at bounding box center [249, 255] width 26 height 16
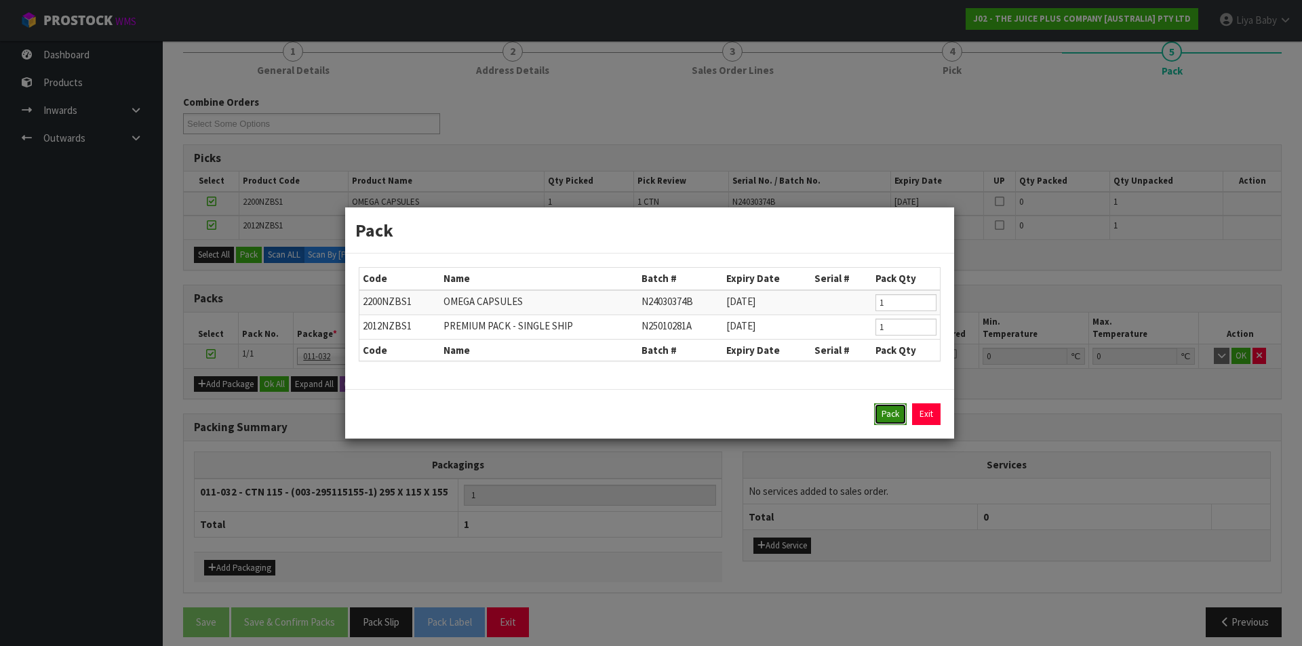
click at [886, 419] on button "Pack" at bounding box center [890, 415] width 33 height 22
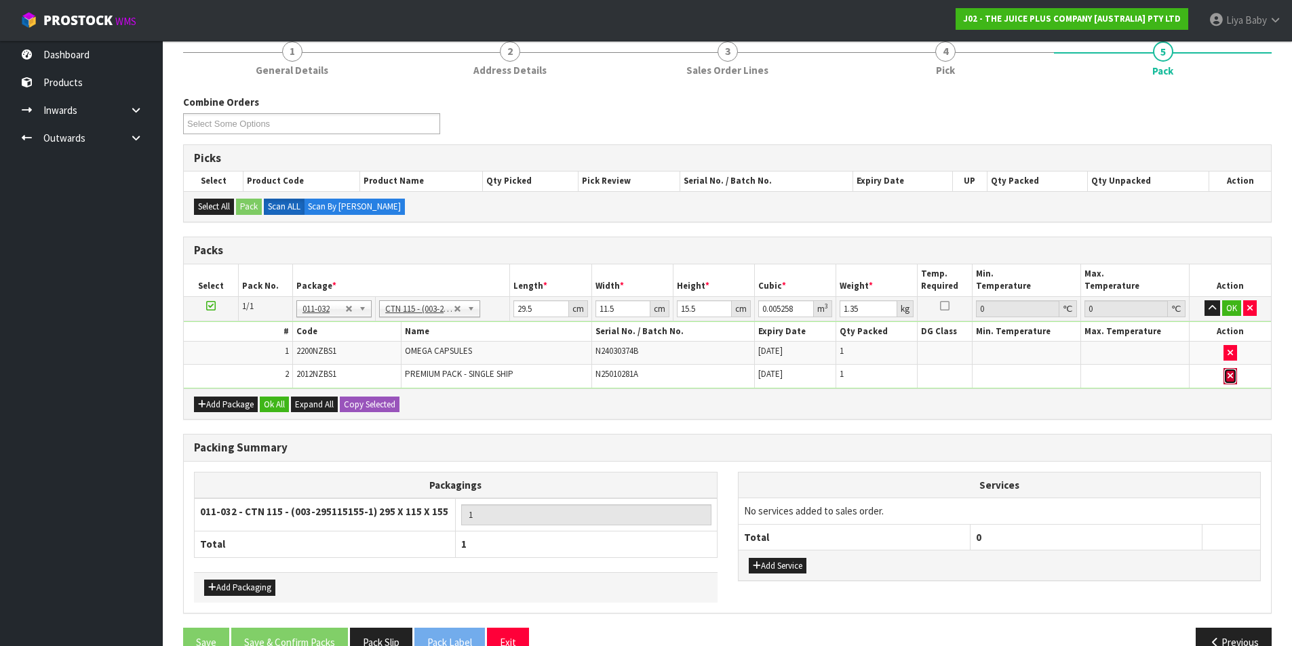
click at [1226, 374] on button "button" at bounding box center [1231, 376] width 14 height 16
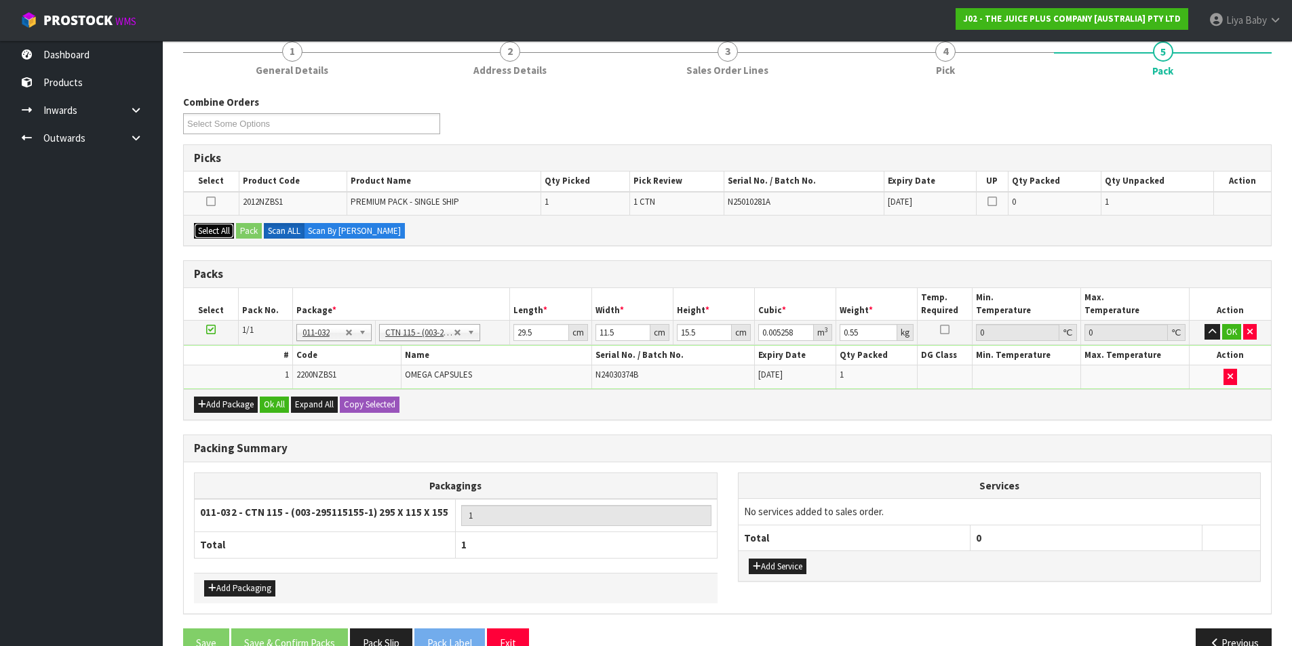
click at [214, 231] on button "Select All" at bounding box center [214, 231] width 40 height 16
click at [256, 230] on button "Pack" at bounding box center [249, 231] width 26 height 16
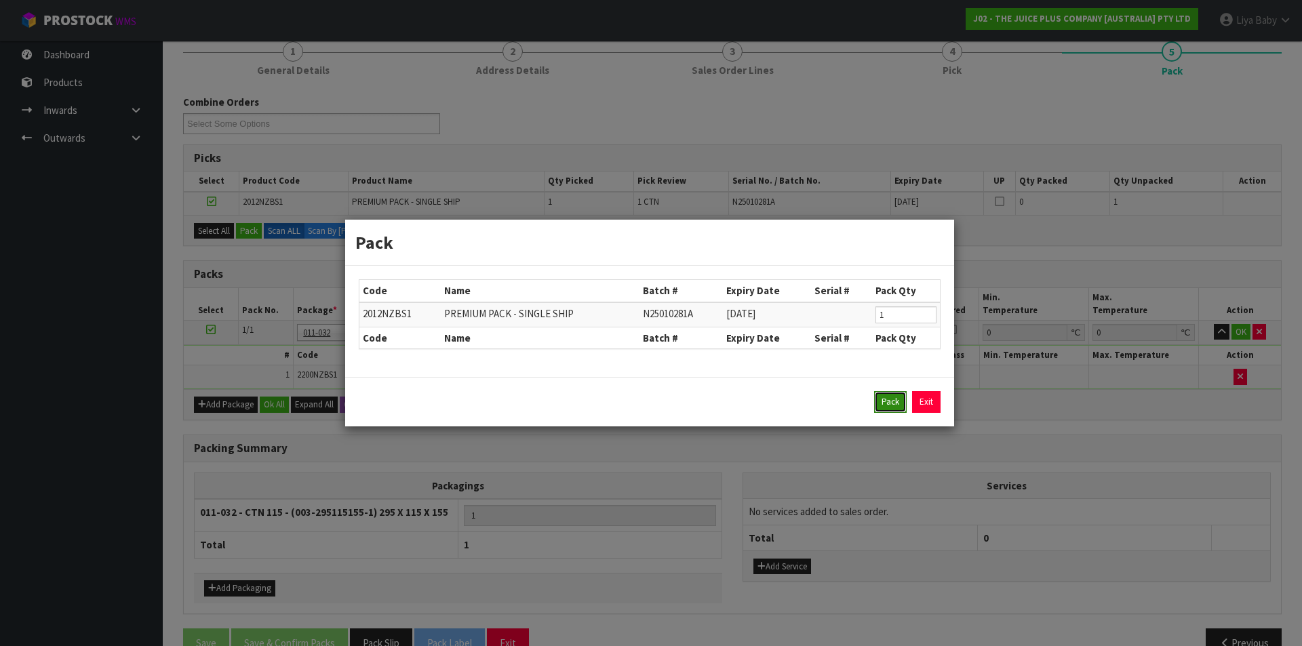
click at [899, 400] on button "Pack" at bounding box center [890, 402] width 33 height 22
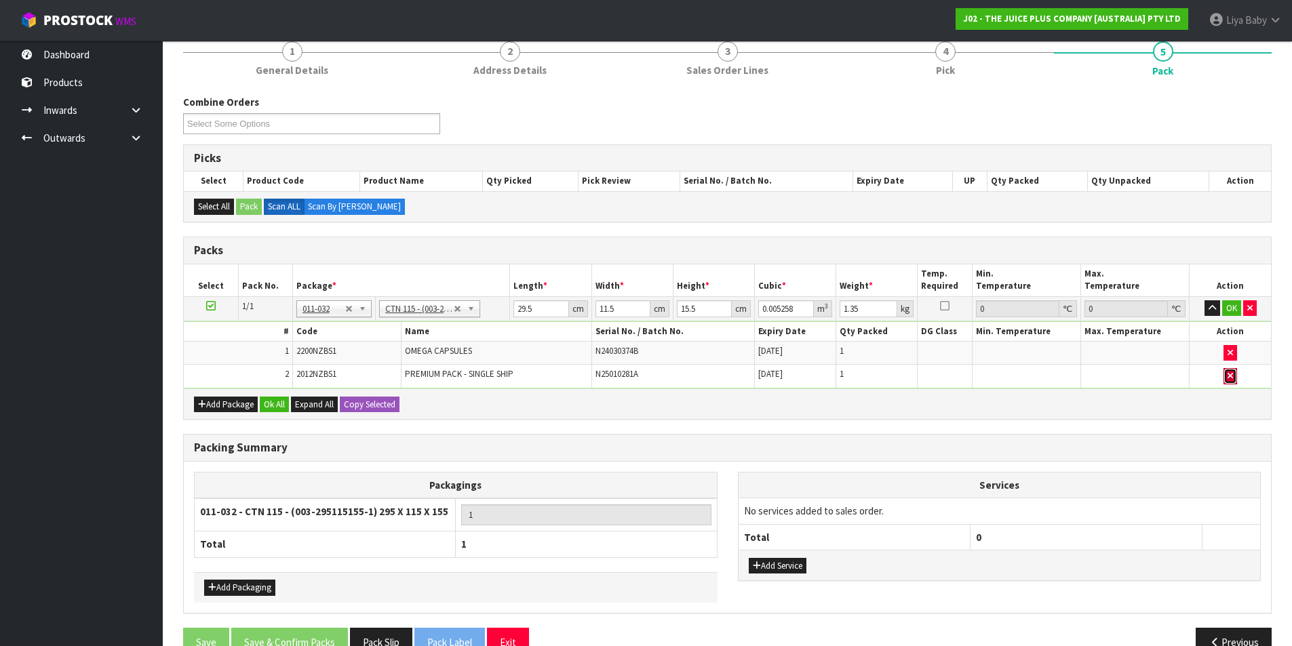
click at [1231, 373] on icon "button" at bounding box center [1230, 376] width 5 height 9
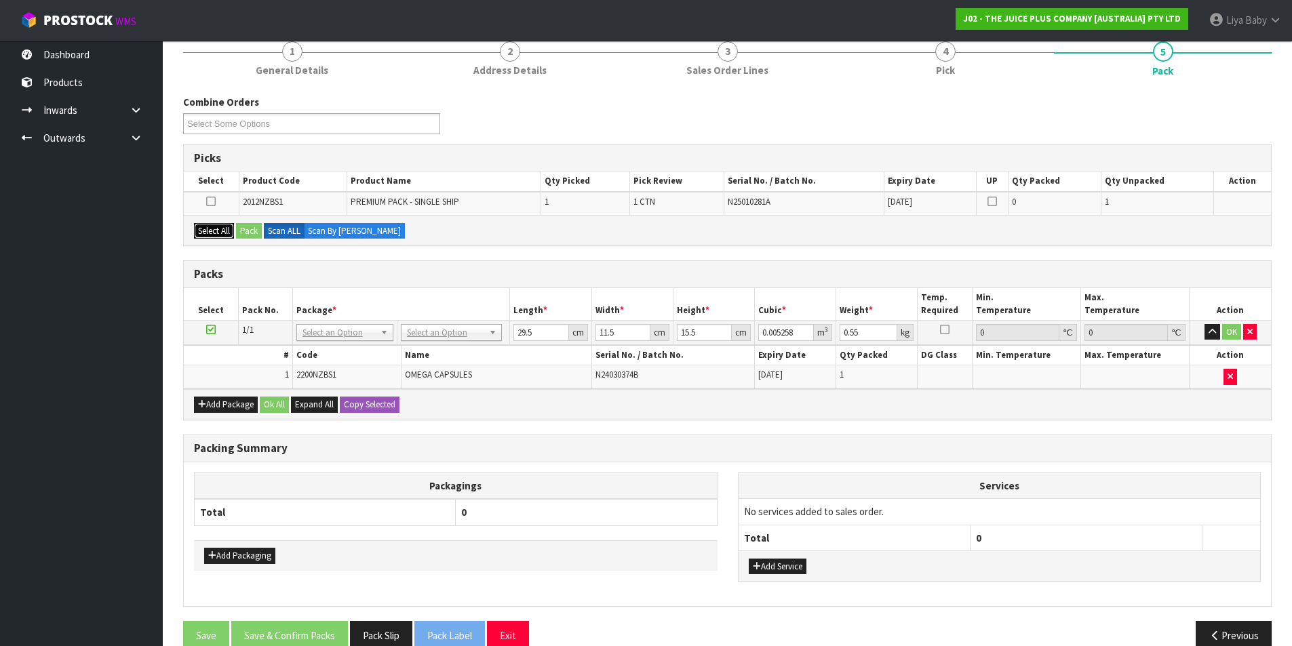
click at [208, 230] on button "Select All" at bounding box center [214, 231] width 40 height 16
click at [248, 230] on button "Pack" at bounding box center [249, 231] width 26 height 16
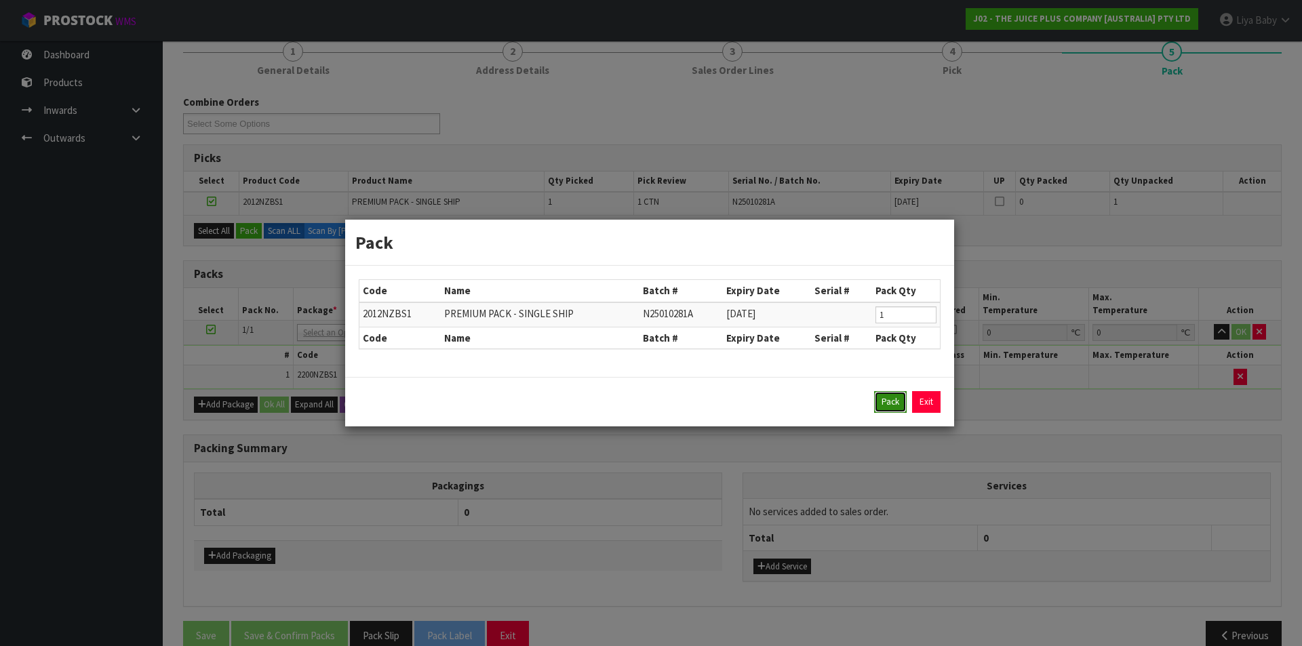
click at [889, 397] on button "Pack" at bounding box center [890, 402] width 33 height 22
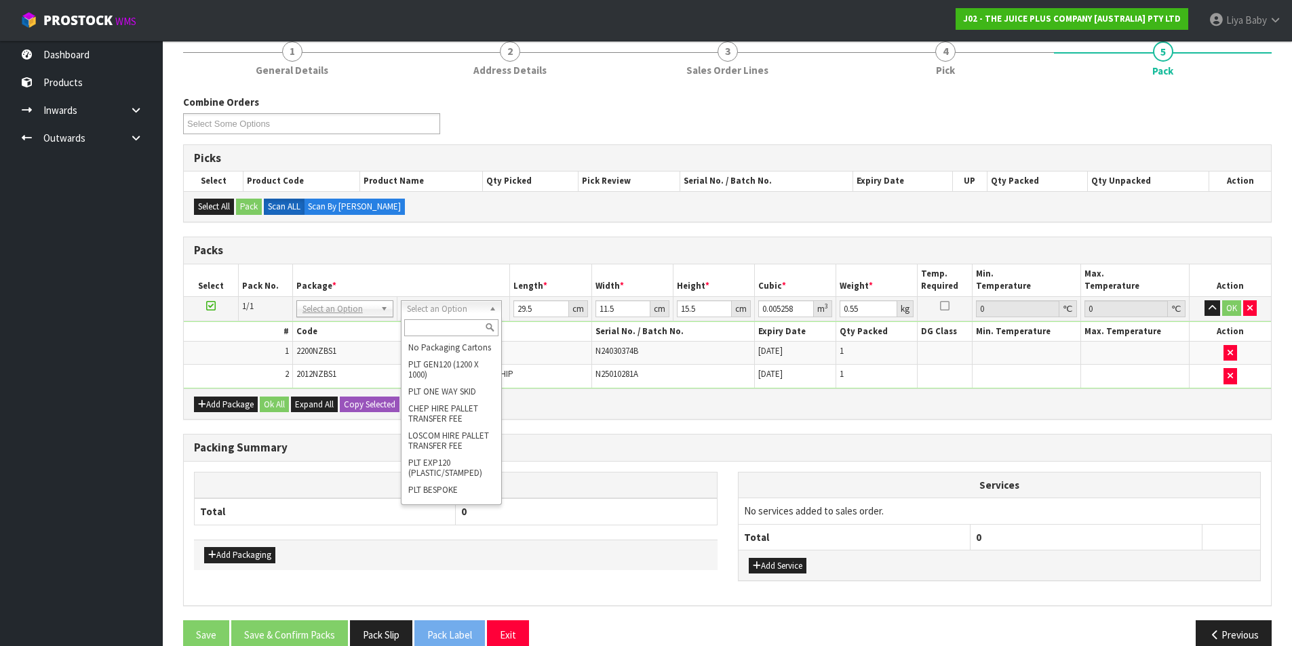
click at [446, 328] on input "text" at bounding box center [451, 327] width 94 height 17
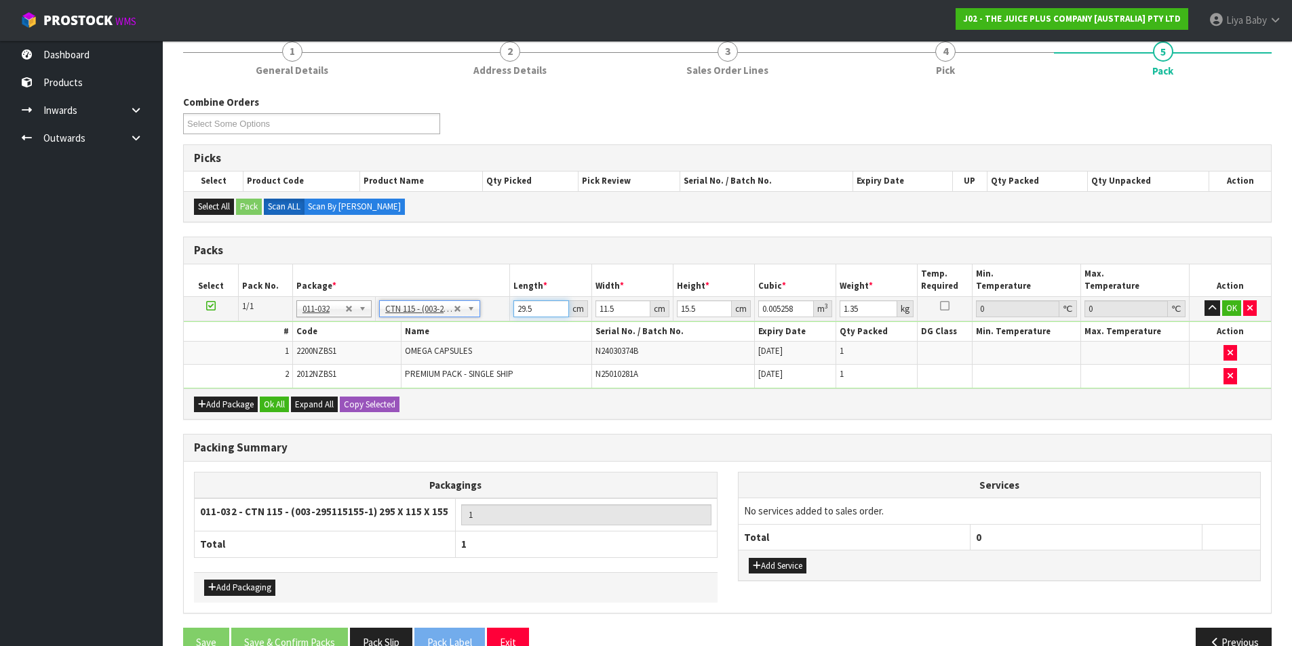
click at [535, 311] on input "29.5" at bounding box center [540, 308] width 55 height 17
click at [632, 312] on input "11.5" at bounding box center [623, 308] width 55 height 17
click at [708, 309] on input "15.5" at bounding box center [704, 308] width 55 height 17
click at [861, 311] on input "1.35" at bounding box center [869, 308] width 58 height 17
click at [275, 402] on button "Ok All" at bounding box center [274, 405] width 29 height 16
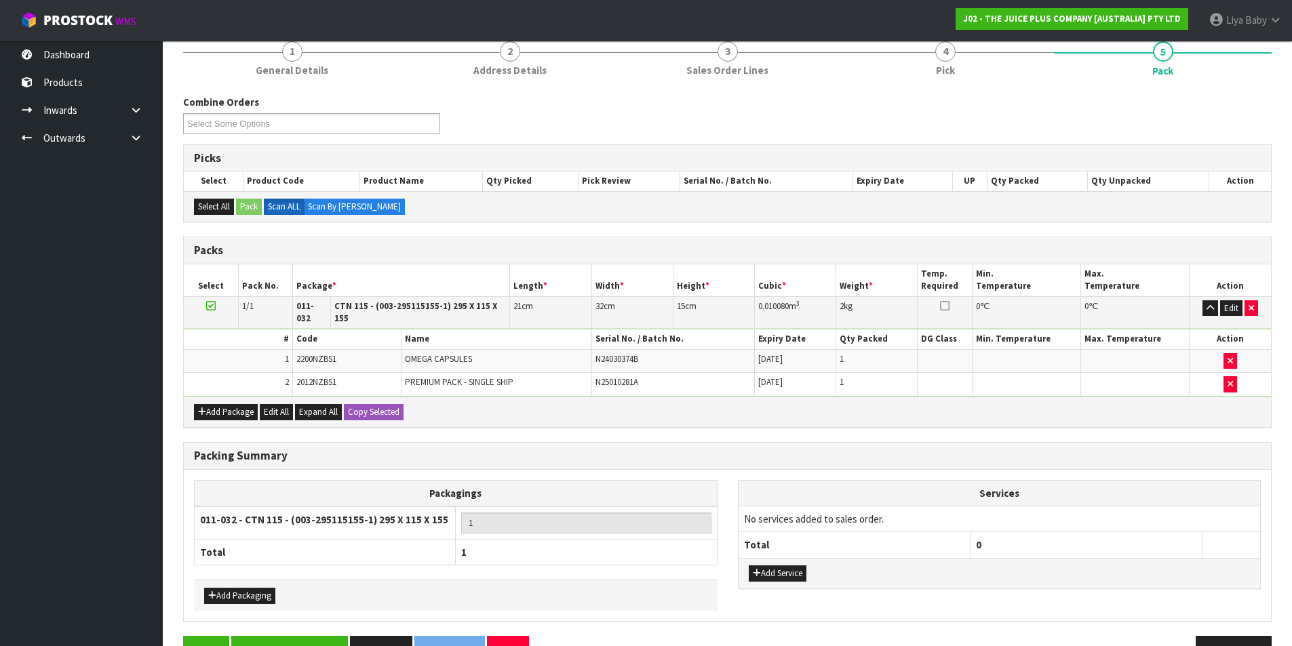
scroll to position [203, 0]
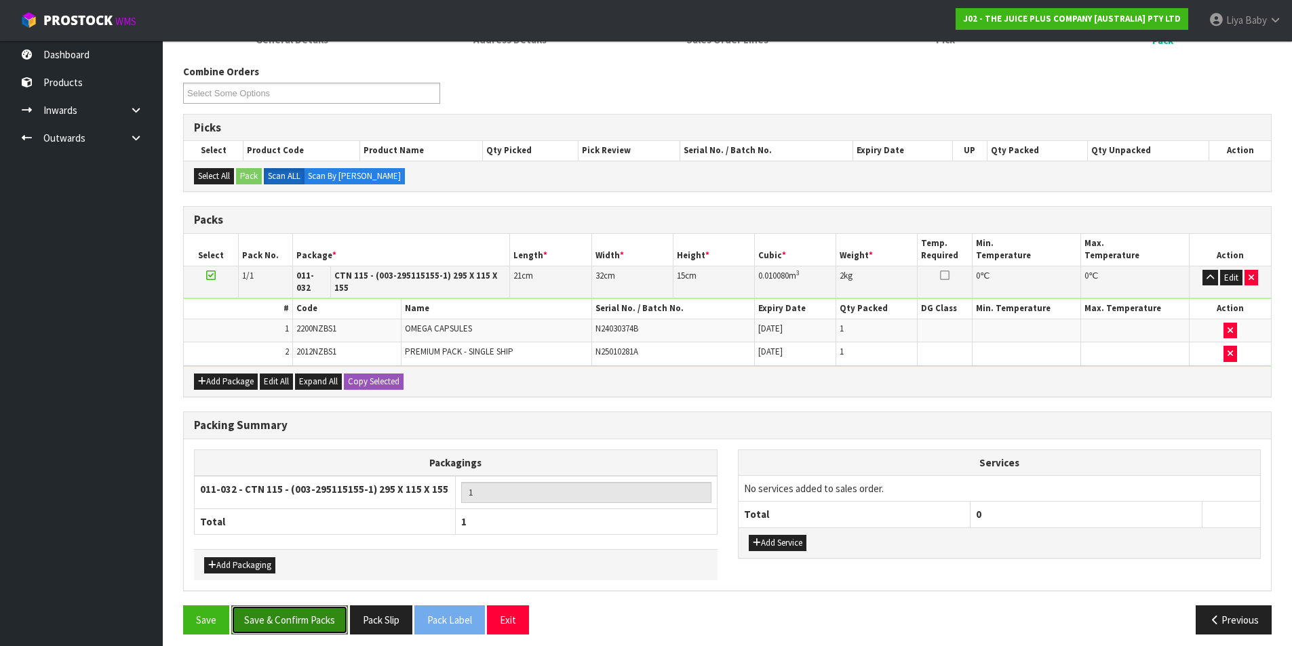
click at [299, 607] on button "Save & Confirm Packs" at bounding box center [289, 620] width 117 height 29
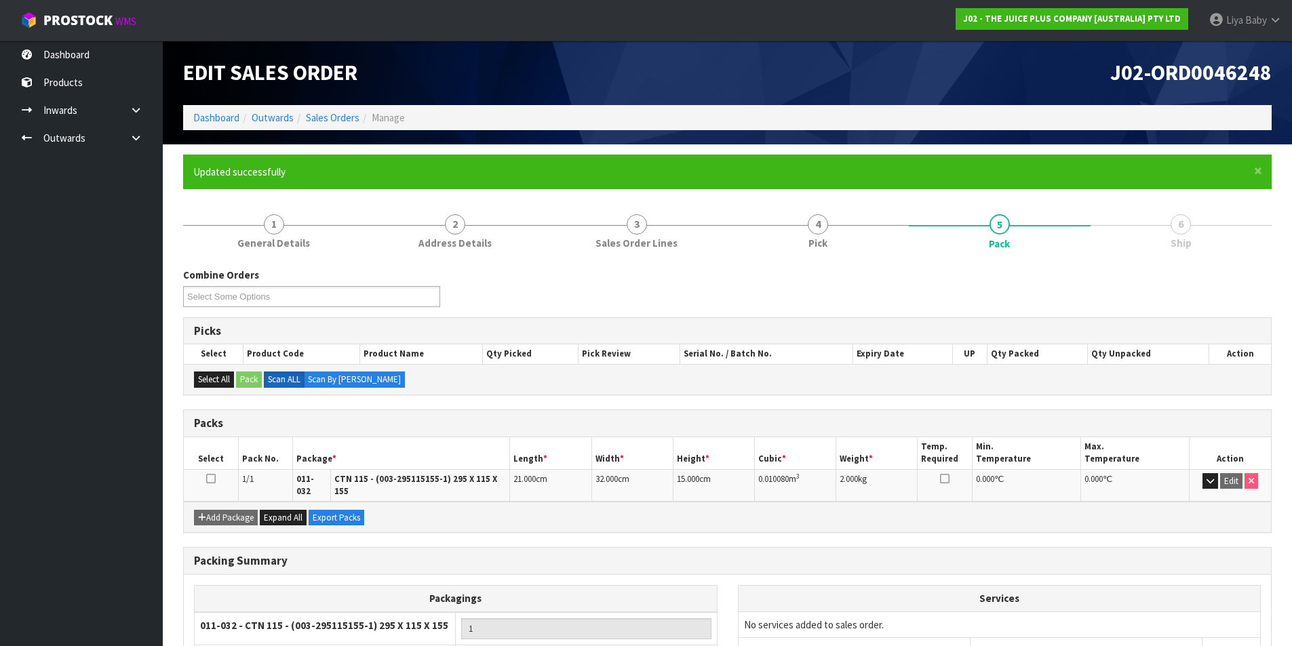
click at [206, 477] on td at bounding box center [211, 485] width 54 height 33
click at [210, 479] on icon at bounding box center [210, 479] width 9 height 1
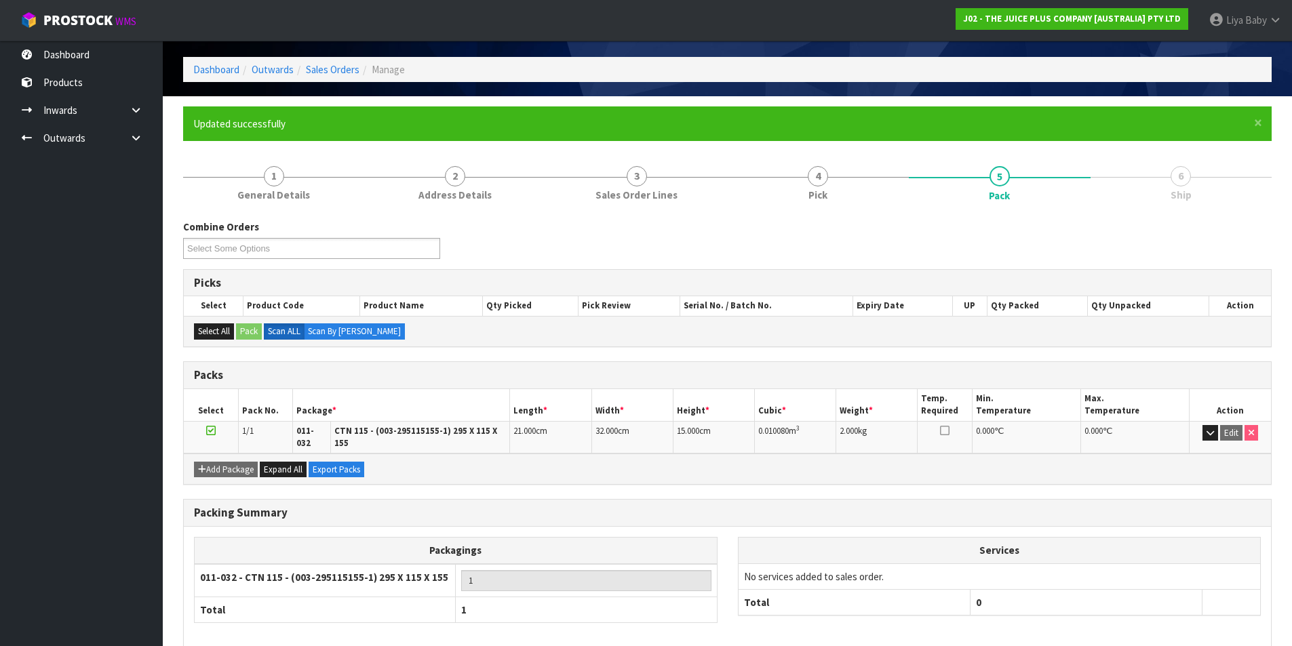
scroll to position [105, 0]
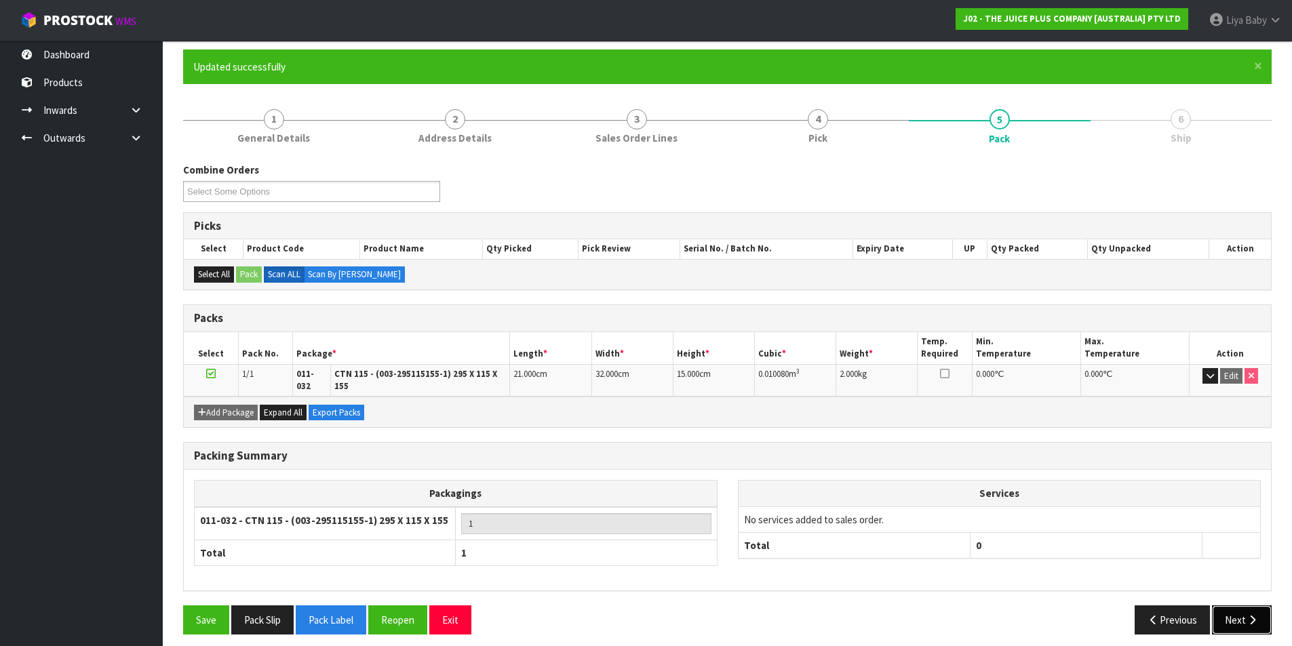
click at [1241, 610] on button "Next" at bounding box center [1242, 620] width 60 height 29
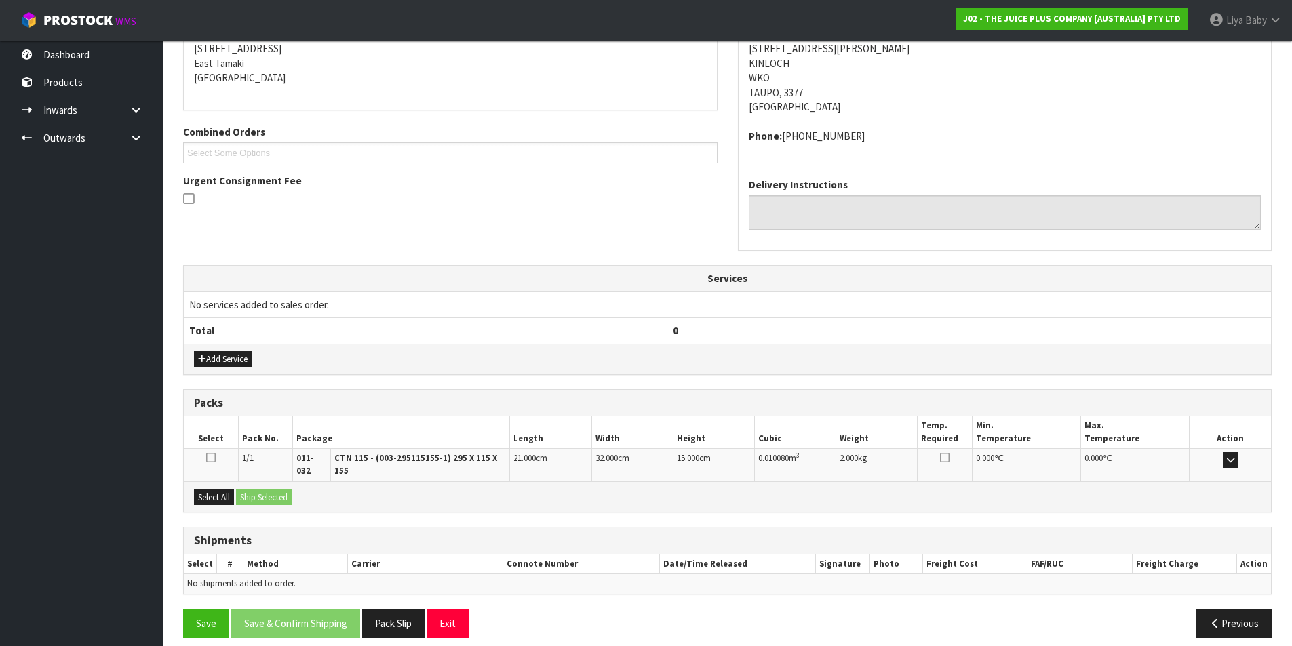
scroll to position [282, 0]
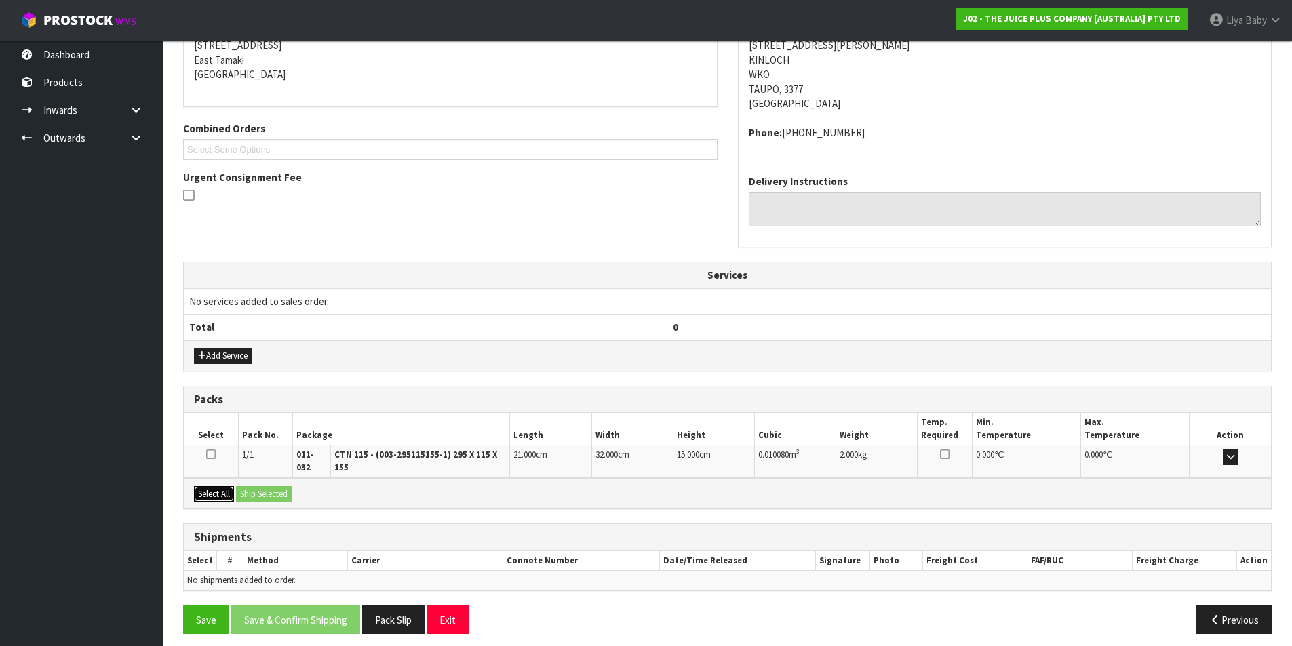
click at [214, 486] on button "Select All" at bounding box center [214, 494] width 40 height 16
click at [255, 486] on button "Ship Selected" at bounding box center [264, 494] width 56 height 16
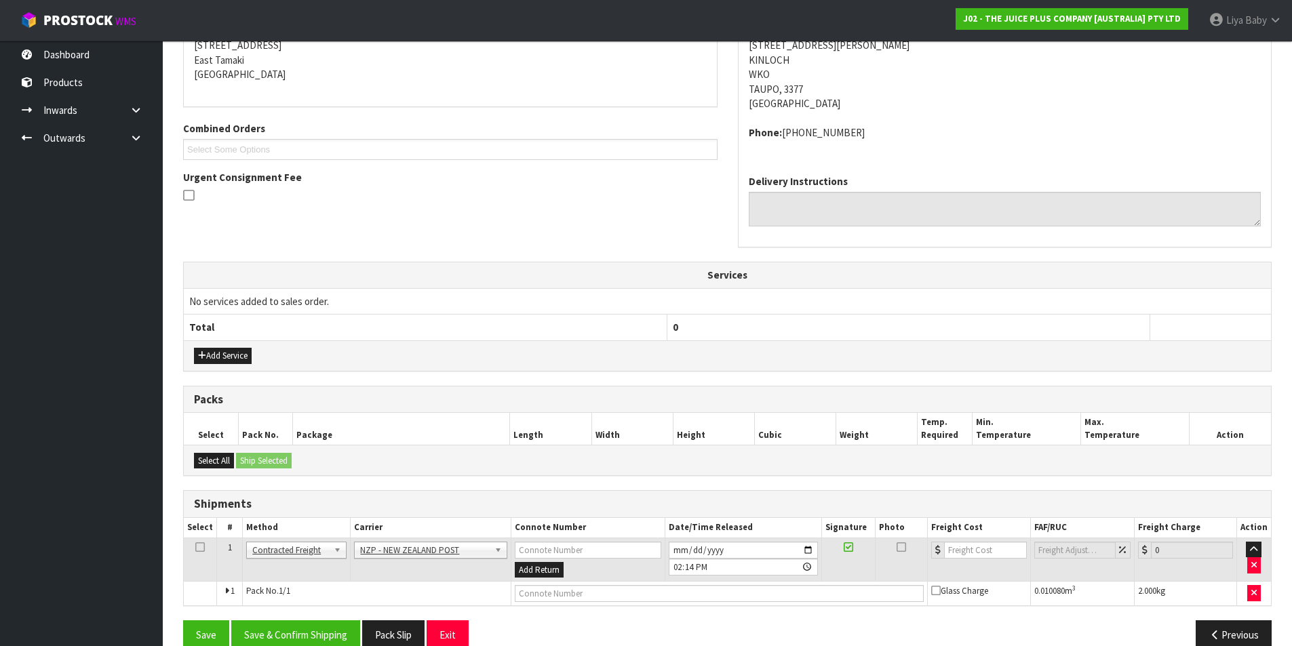
scroll to position [306, 0]
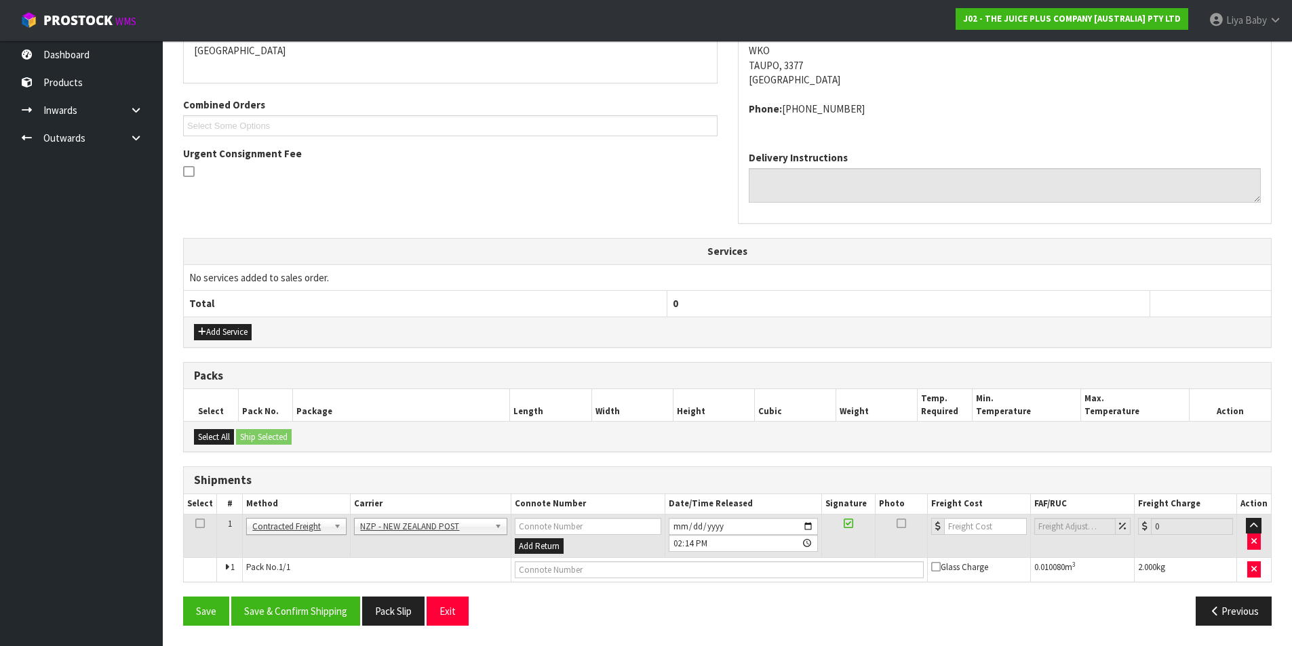
click at [199, 524] on icon at bounding box center [199, 524] width 9 height 1
click at [305, 611] on button "Save & Confirm Shipping" at bounding box center [295, 611] width 129 height 29
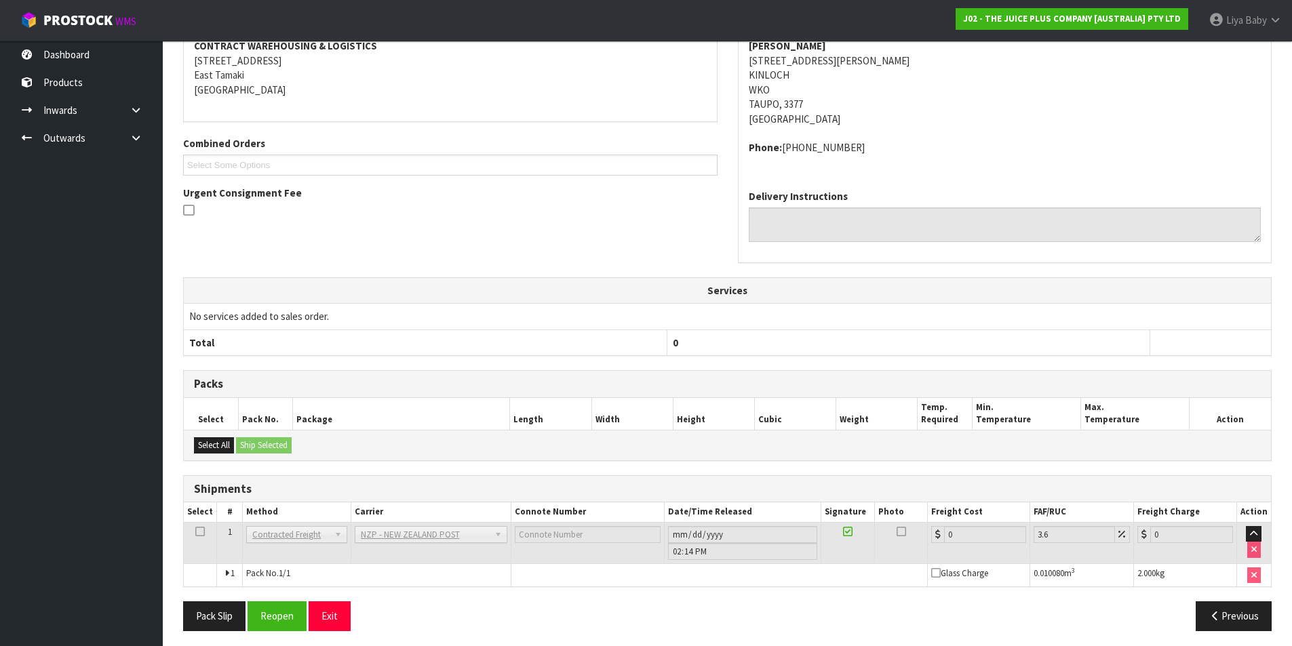
scroll to position [287, 0]
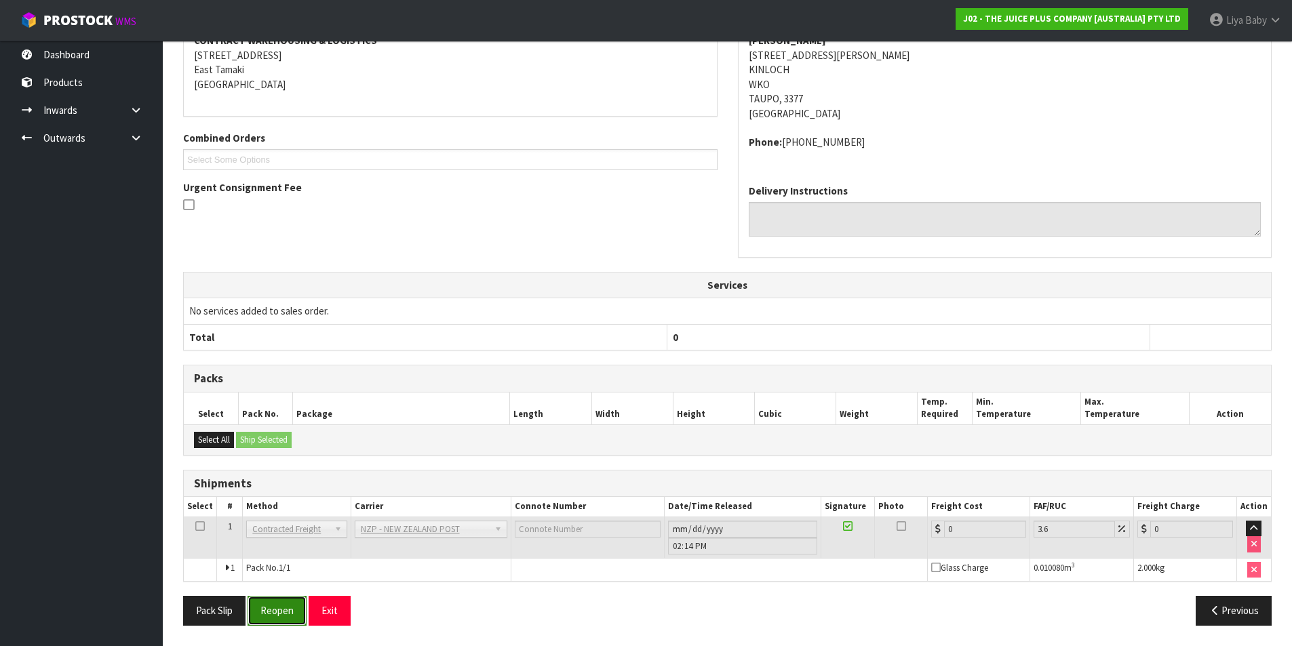
click at [276, 607] on button "Reopen" at bounding box center [277, 610] width 59 height 29
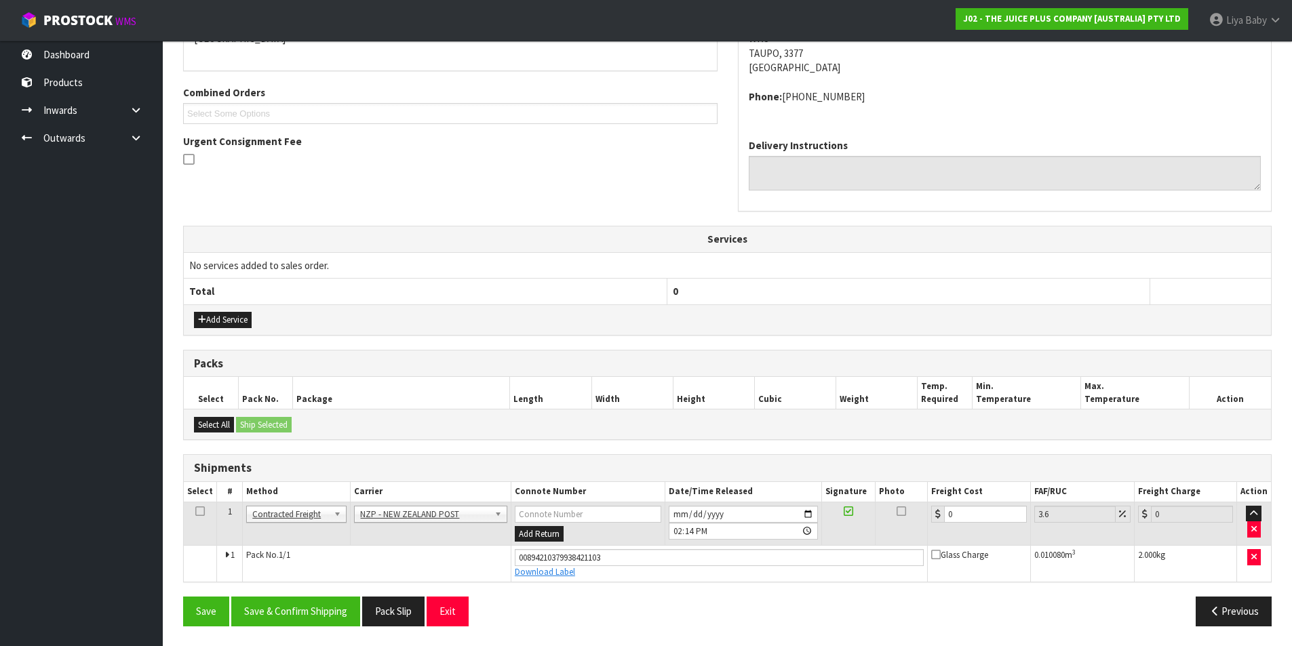
scroll to position [319, 0]
click at [201, 511] on icon at bounding box center [199, 511] width 9 height 1
click at [991, 511] on input "0" at bounding box center [985, 513] width 82 height 17
click at [317, 610] on button "Save & Confirm Shipping" at bounding box center [295, 610] width 129 height 29
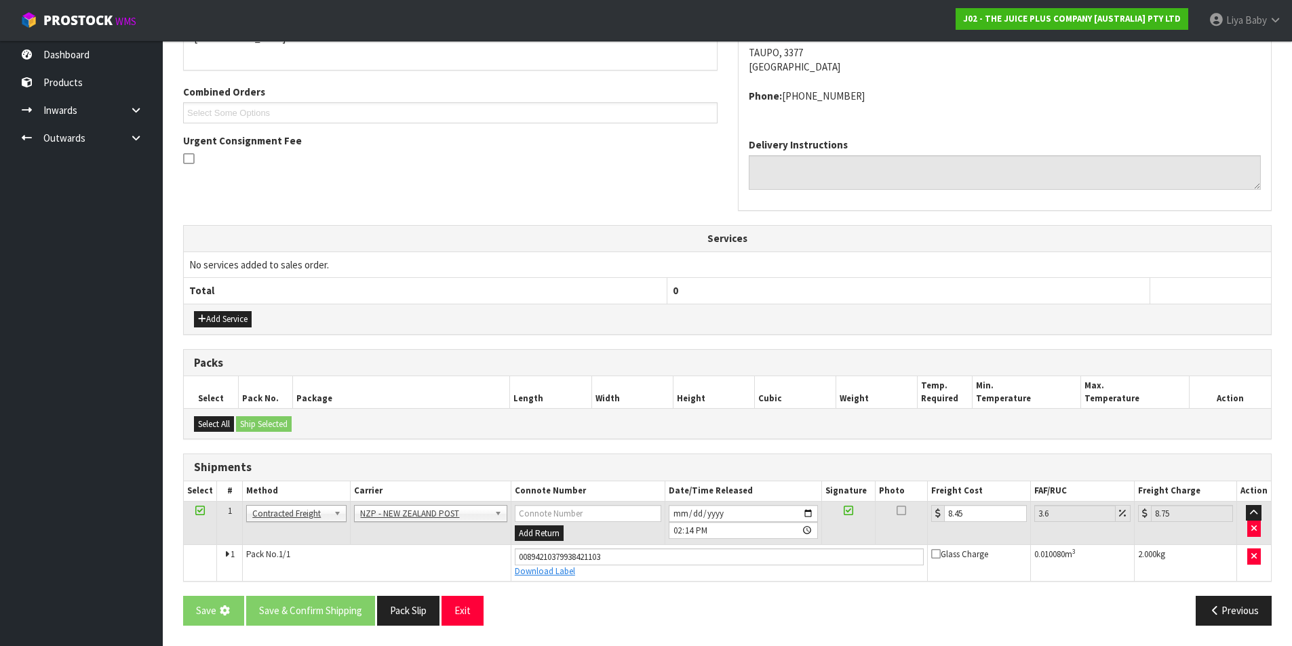
scroll to position [0, 0]
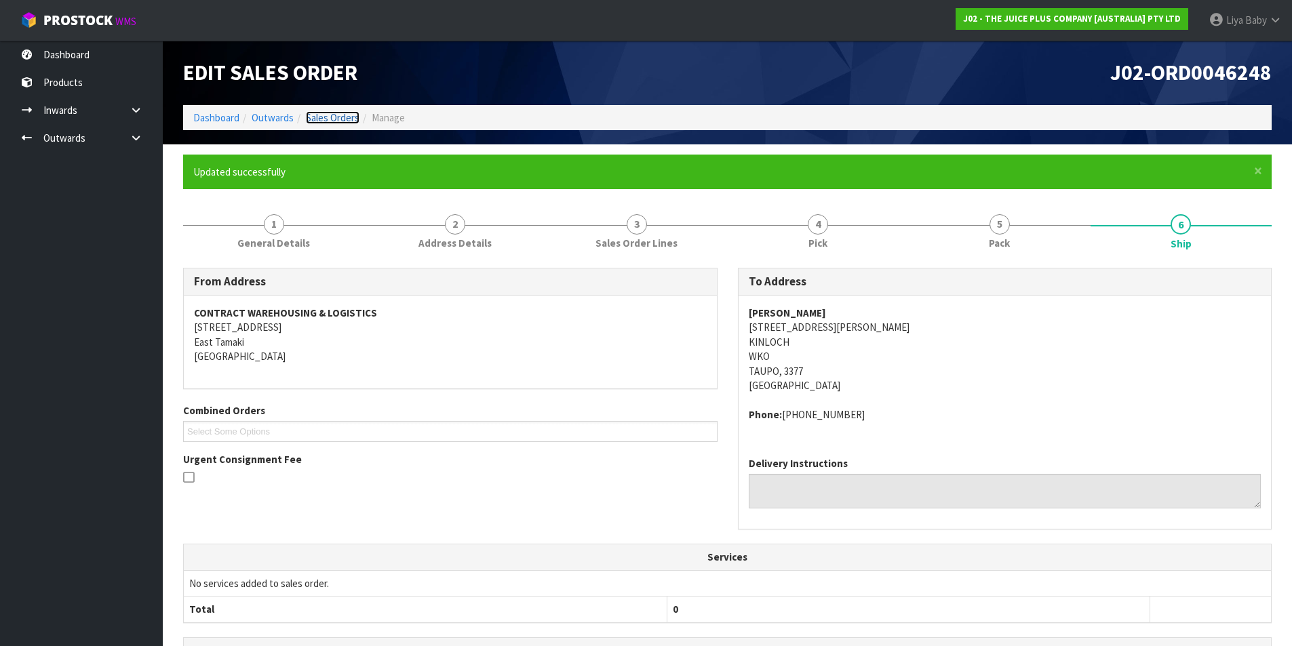
click at [338, 113] on link "Sales Orders" at bounding box center [333, 117] width 54 height 13
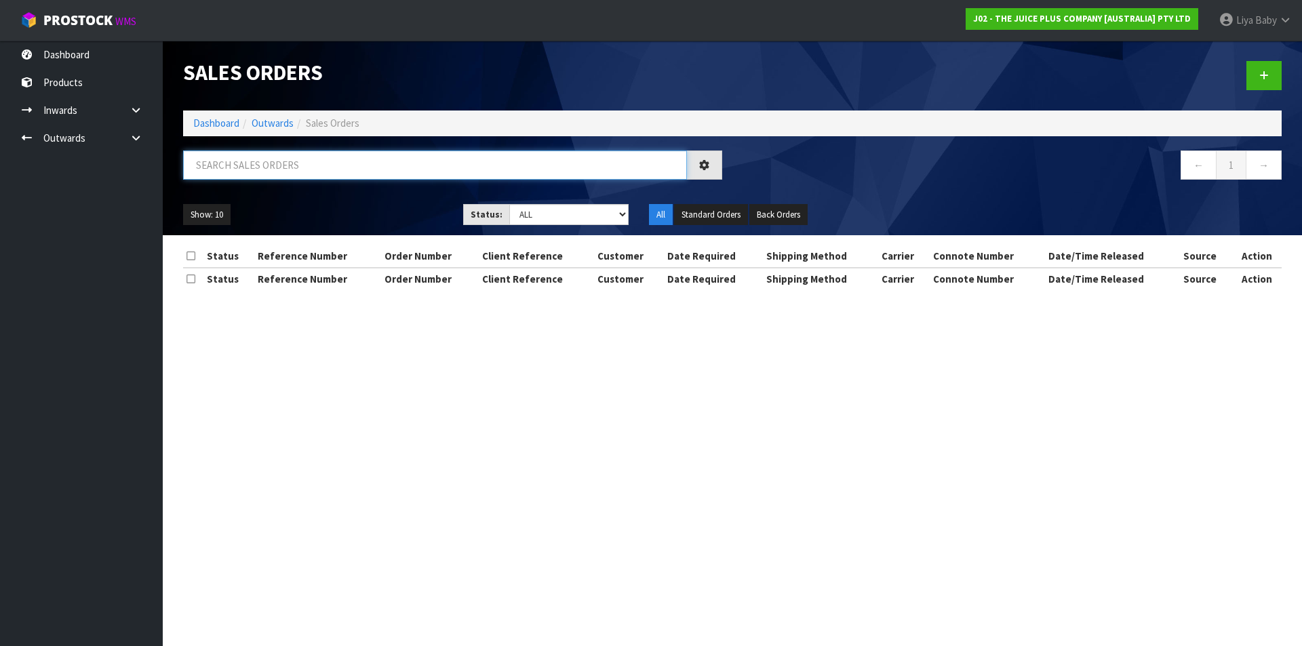
click at [246, 169] on input "text" at bounding box center [435, 165] width 504 height 29
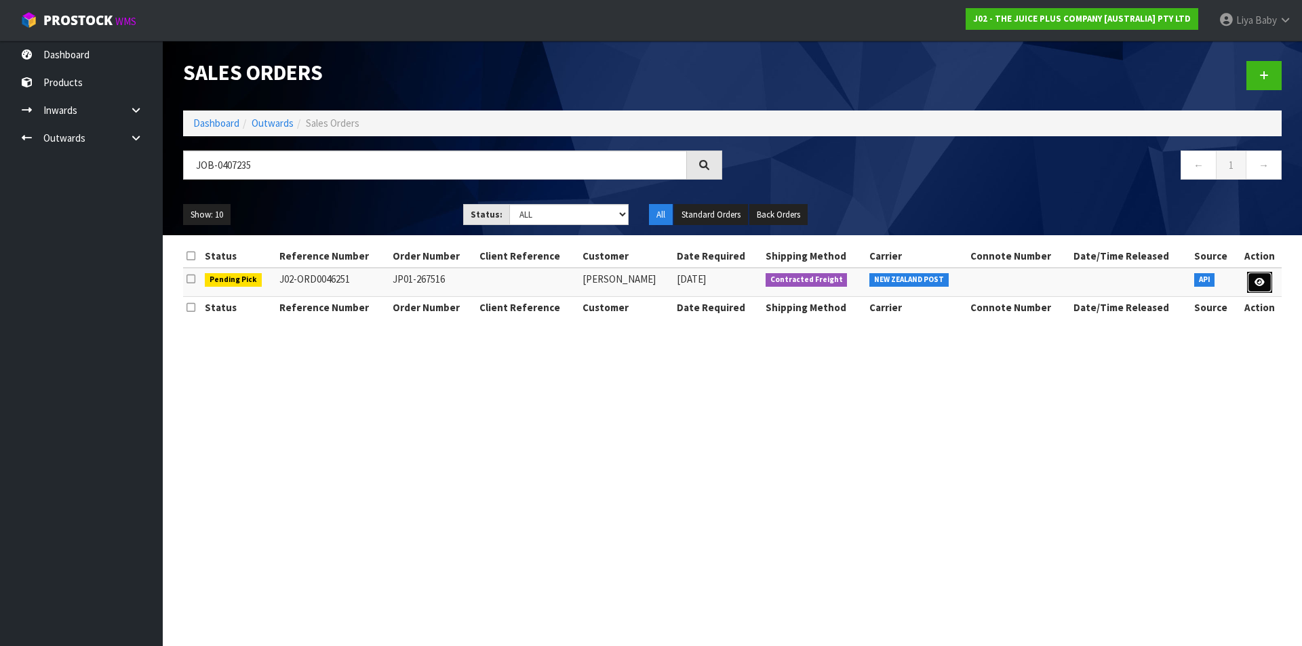
click at [1262, 287] on link at bounding box center [1259, 283] width 25 height 22
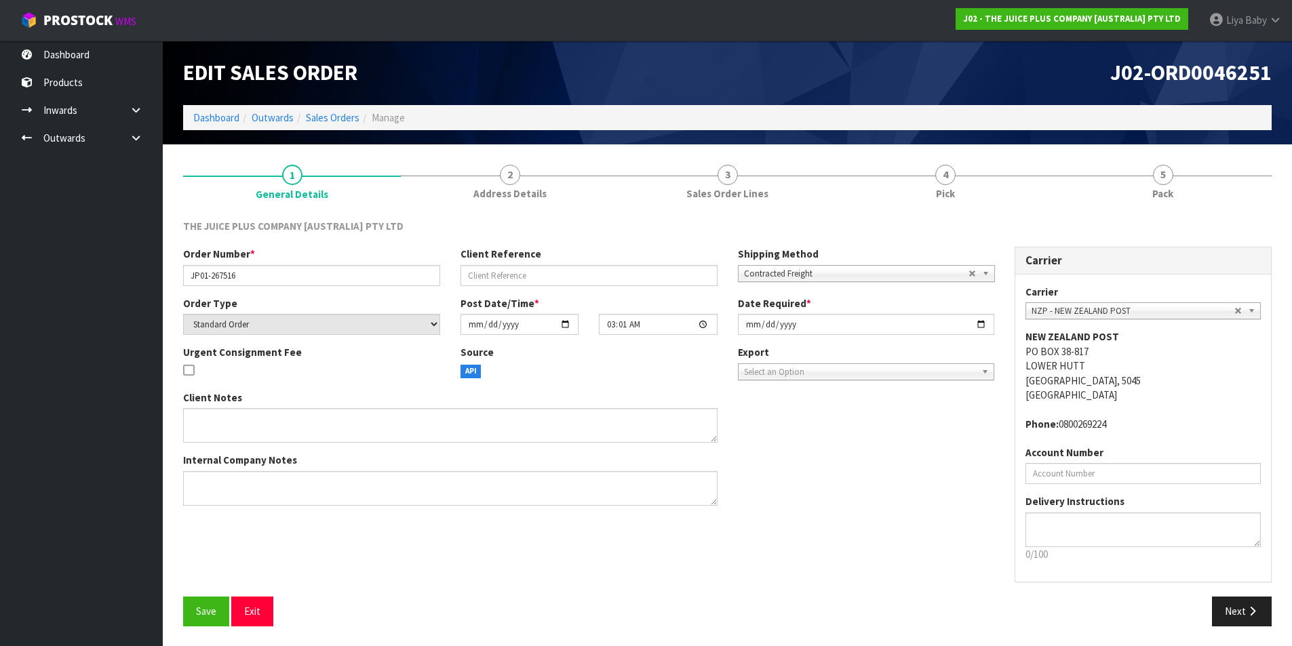
scroll to position [1, 0]
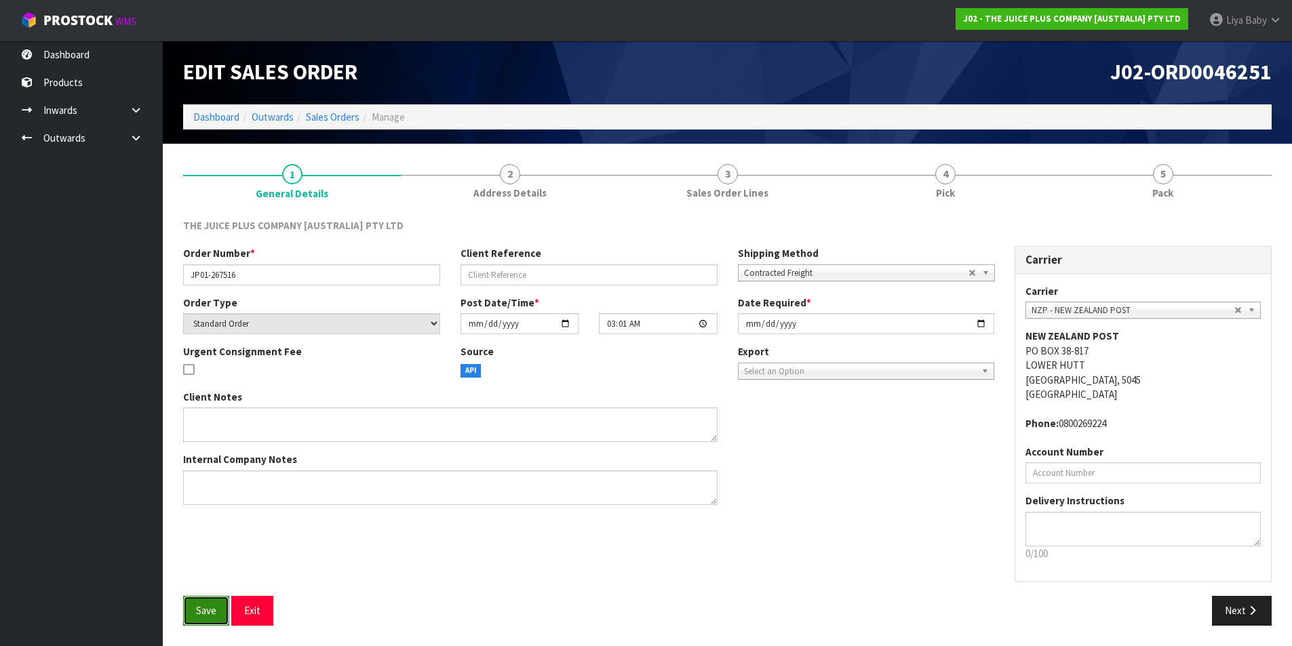
click at [216, 601] on button "Save" at bounding box center [206, 610] width 46 height 29
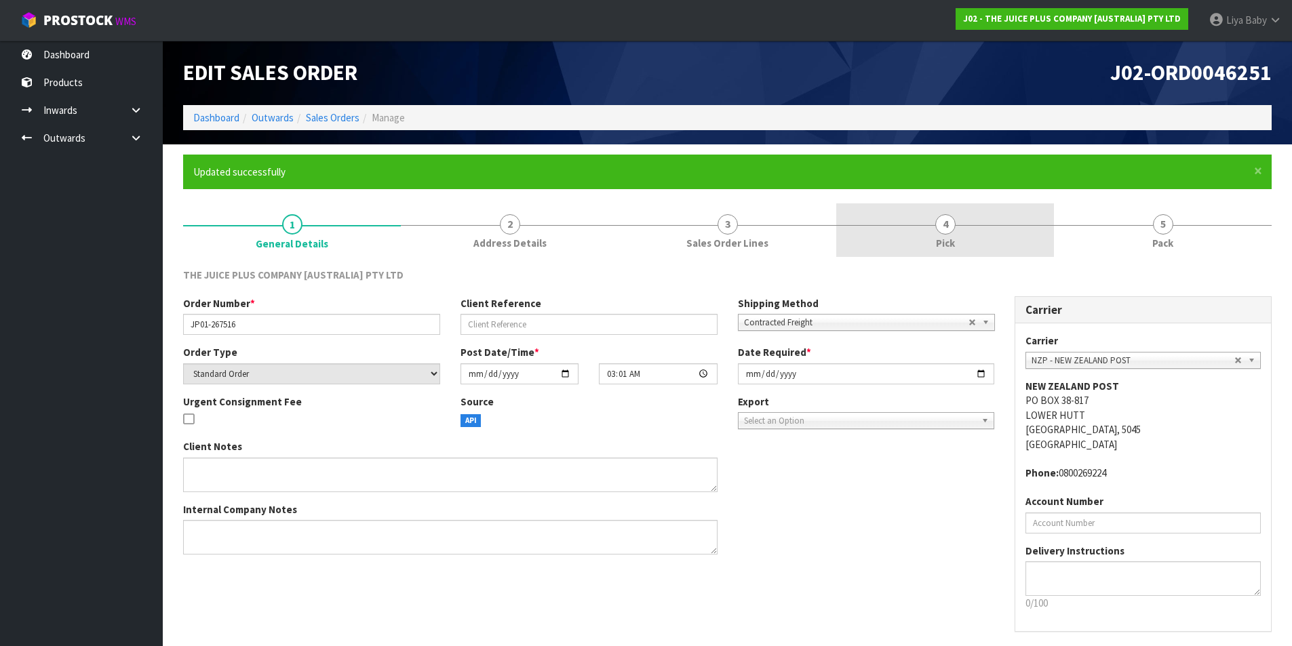
click at [914, 229] on link "4 Pick" at bounding box center [945, 230] width 218 height 54
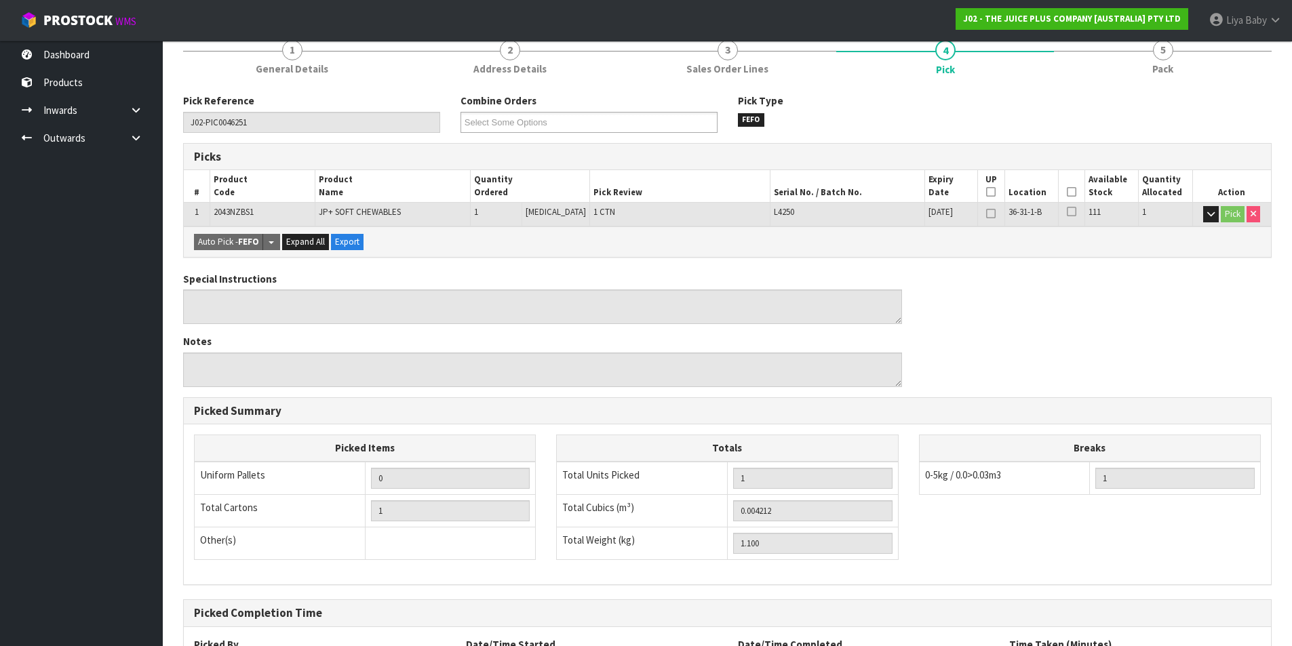
scroll to position [136, 0]
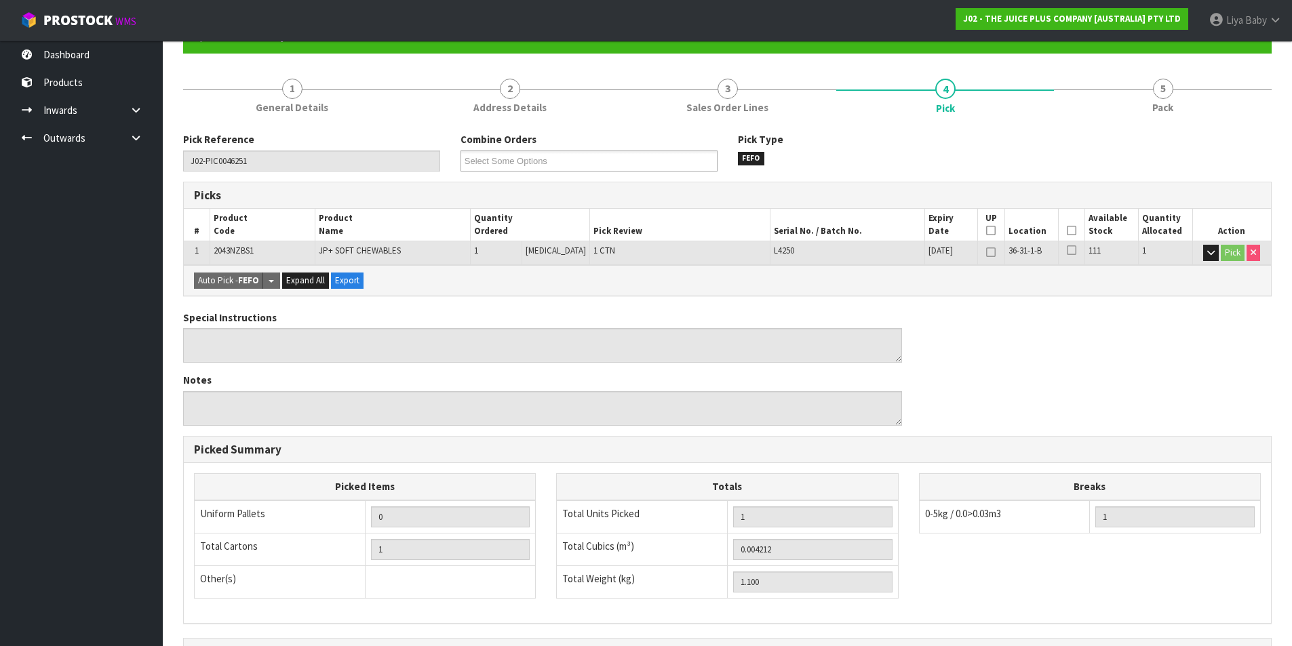
click at [1067, 231] on icon at bounding box center [1071, 231] width 9 height 1
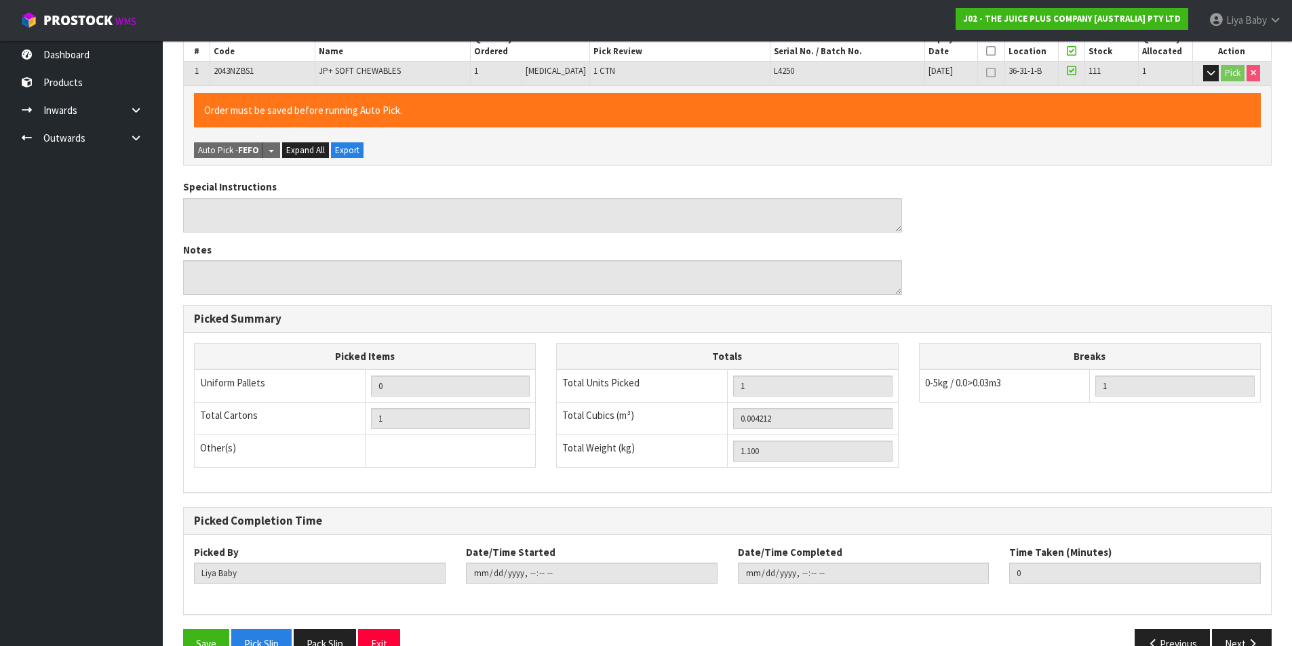
scroll to position [349, 0]
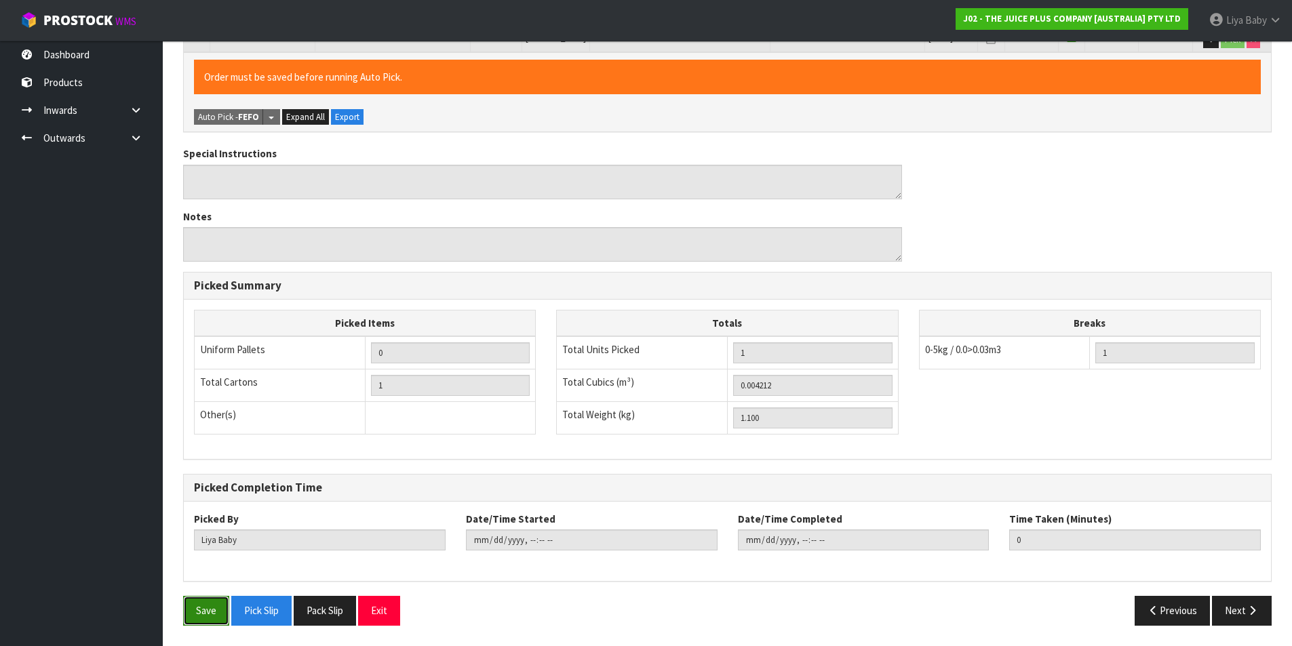
click at [192, 615] on button "Save" at bounding box center [206, 610] width 46 height 29
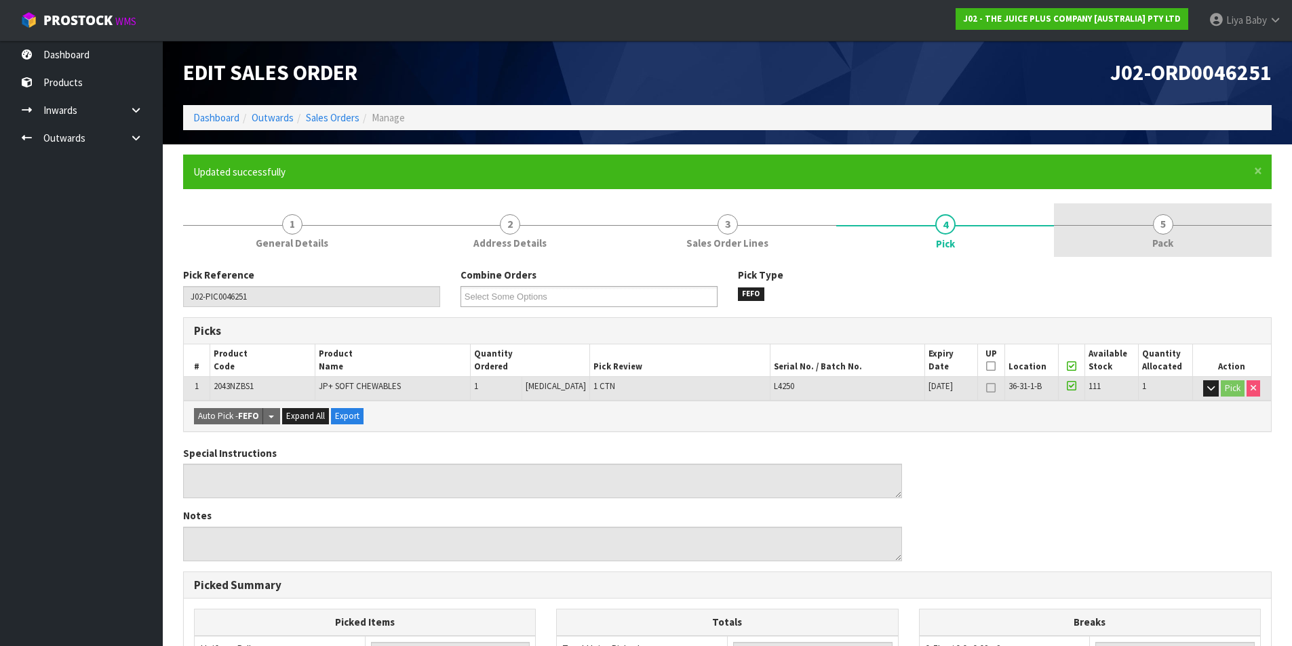
click at [1165, 237] on span "Pack" at bounding box center [1162, 243] width 21 height 14
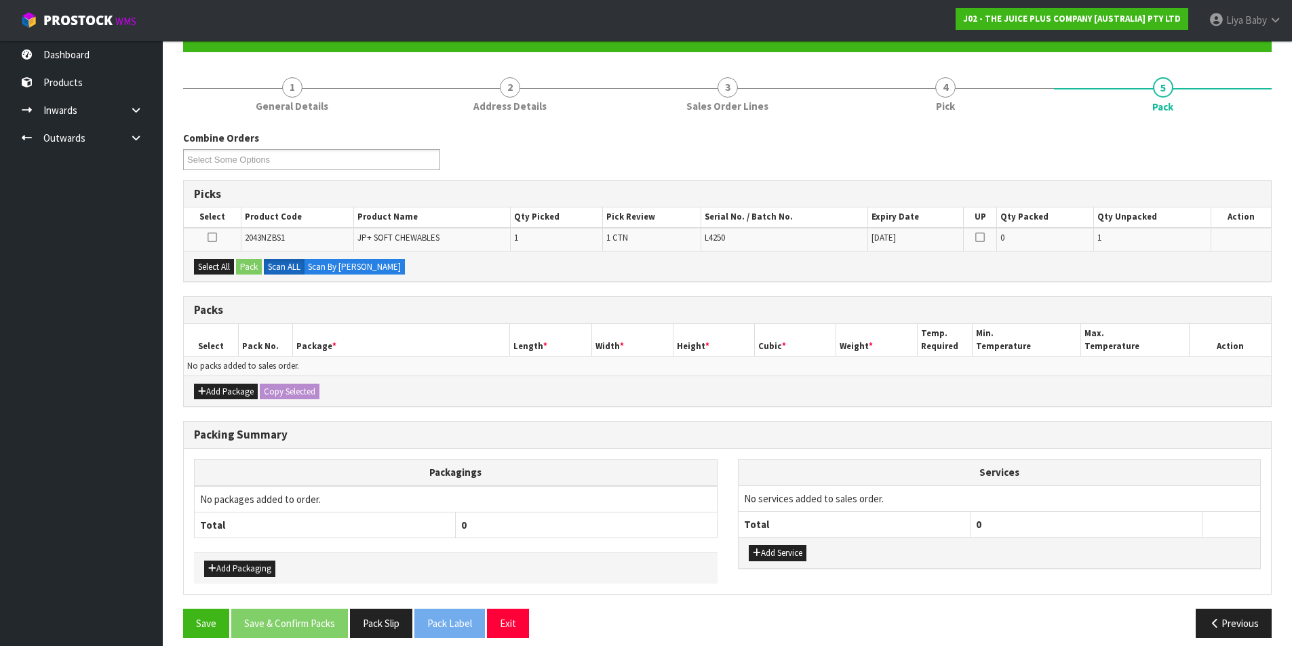
scroll to position [149, 0]
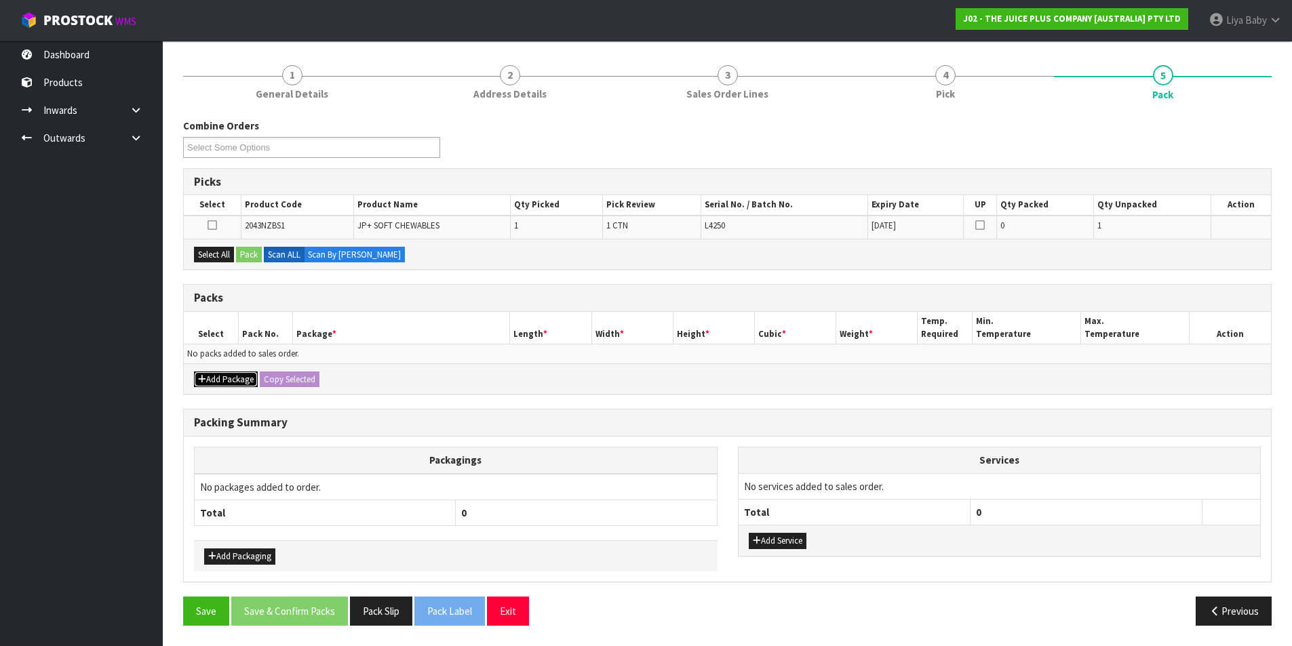
click at [230, 372] on button "Add Package" at bounding box center [226, 380] width 64 height 16
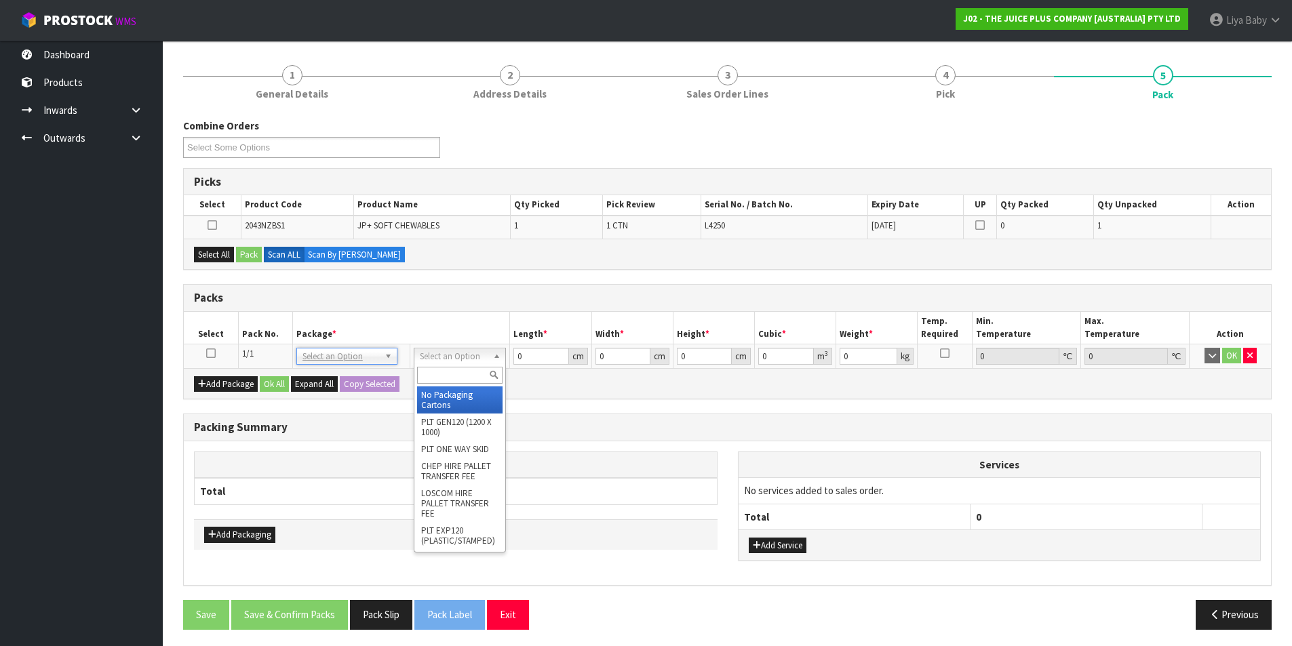
click at [459, 367] on input "text" at bounding box center [460, 375] width 86 height 17
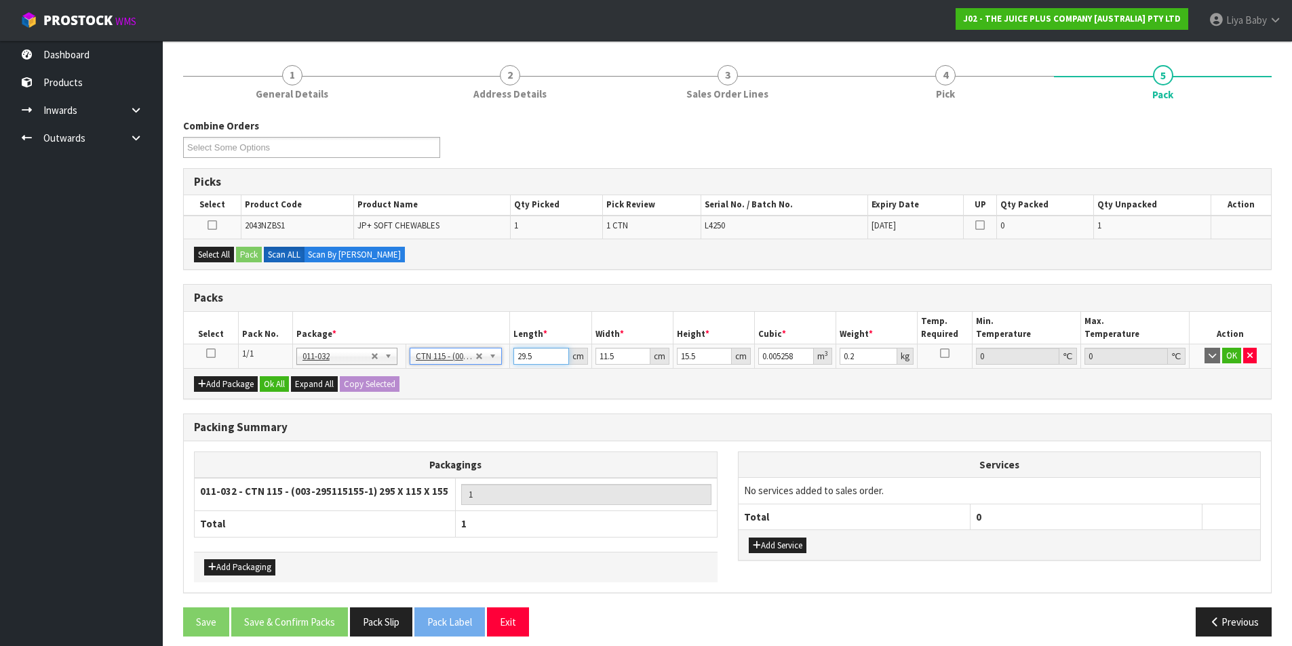
click at [541, 356] on input "29.5" at bounding box center [540, 356] width 55 height 17
click at [212, 248] on button "Select All" at bounding box center [214, 255] width 40 height 16
click at [256, 254] on button "Pack" at bounding box center [249, 255] width 26 height 16
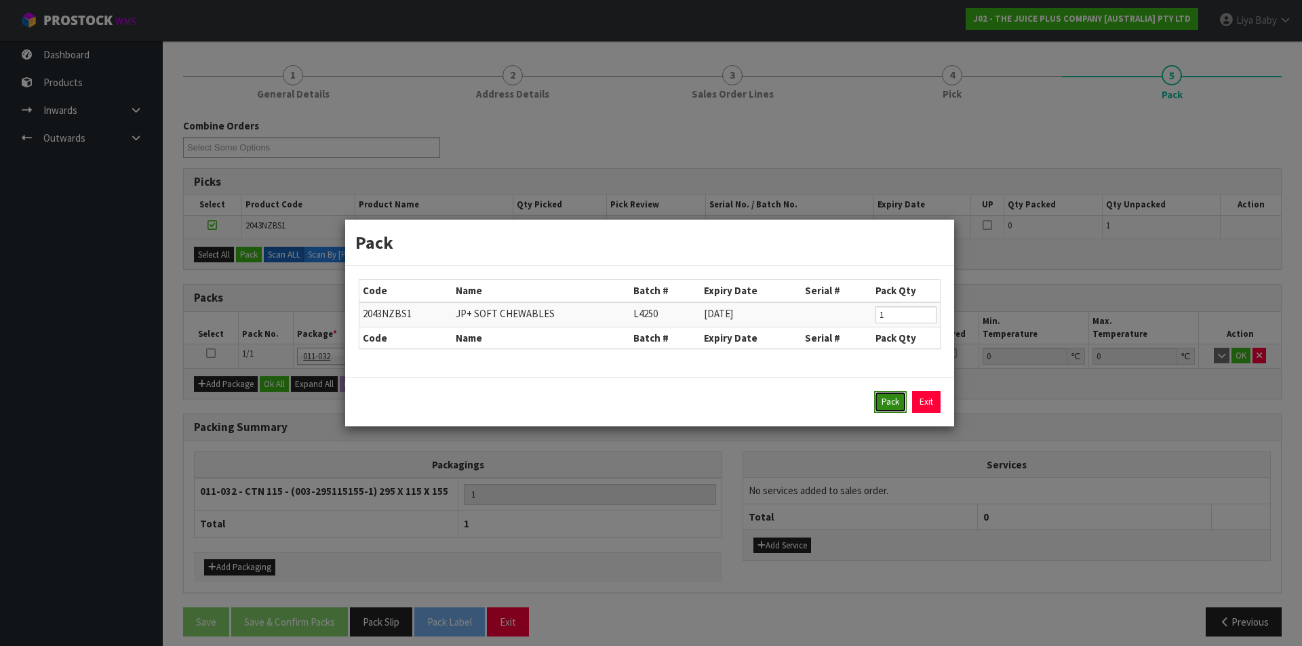
click at [891, 404] on button "Pack" at bounding box center [890, 402] width 33 height 22
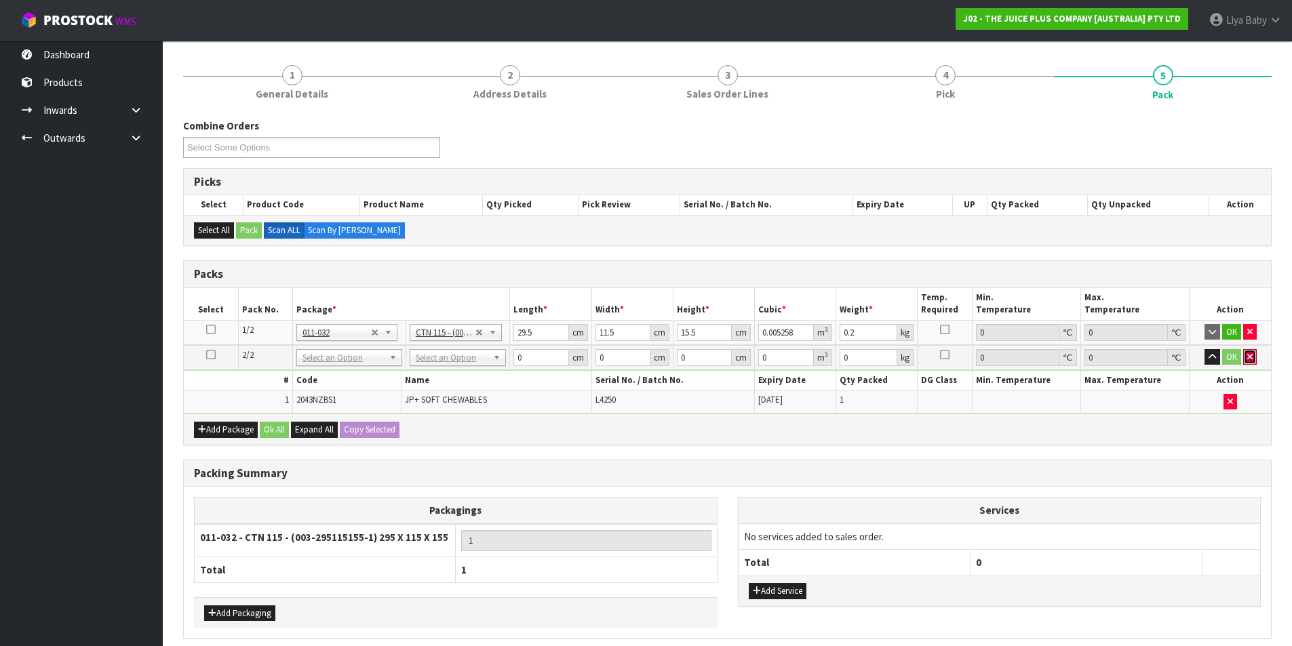
click at [1252, 359] on icon "button" at bounding box center [1249, 357] width 5 height 9
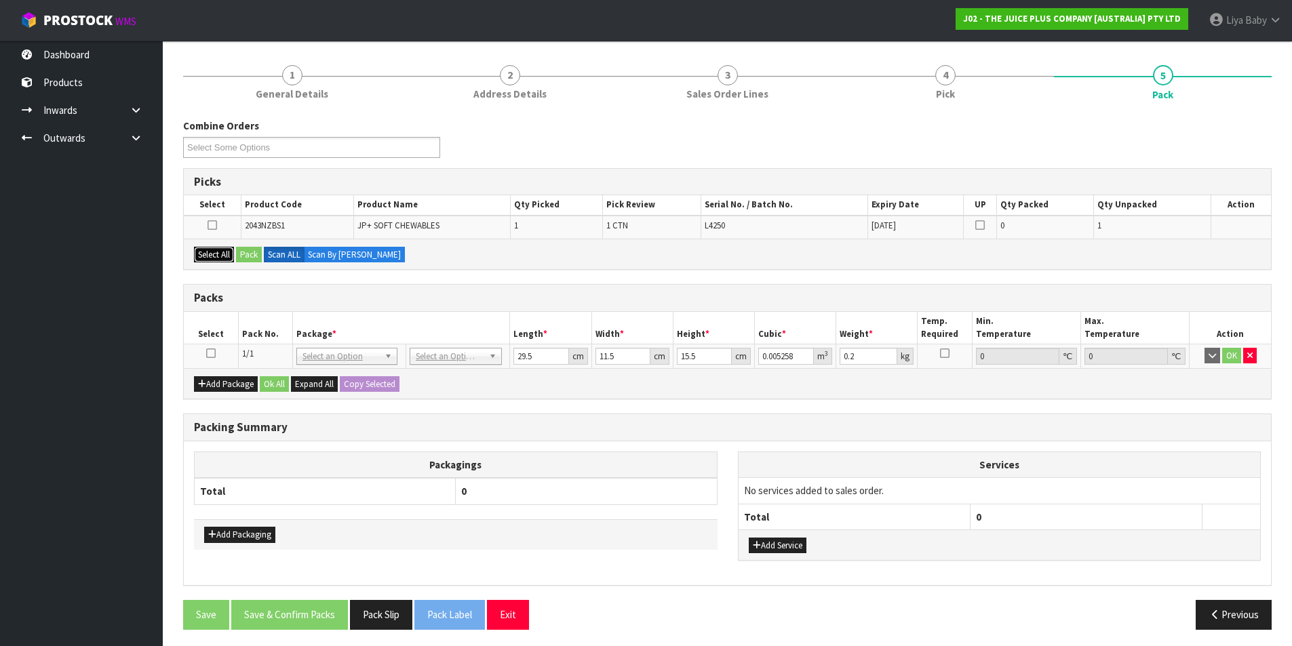
click at [220, 256] on button "Select All" at bounding box center [214, 255] width 40 height 16
click at [212, 353] on icon at bounding box center [210, 353] width 9 height 1
click at [250, 249] on button "Pack" at bounding box center [249, 255] width 26 height 16
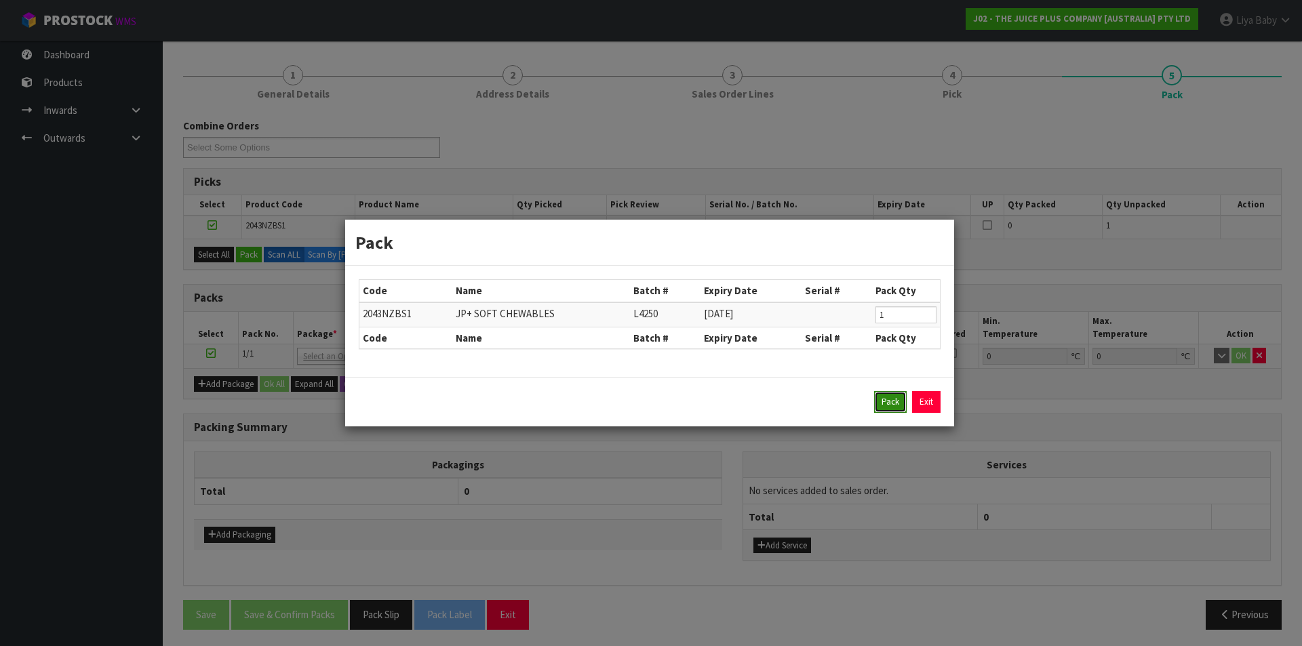
click at [895, 410] on button "Pack" at bounding box center [890, 402] width 33 height 22
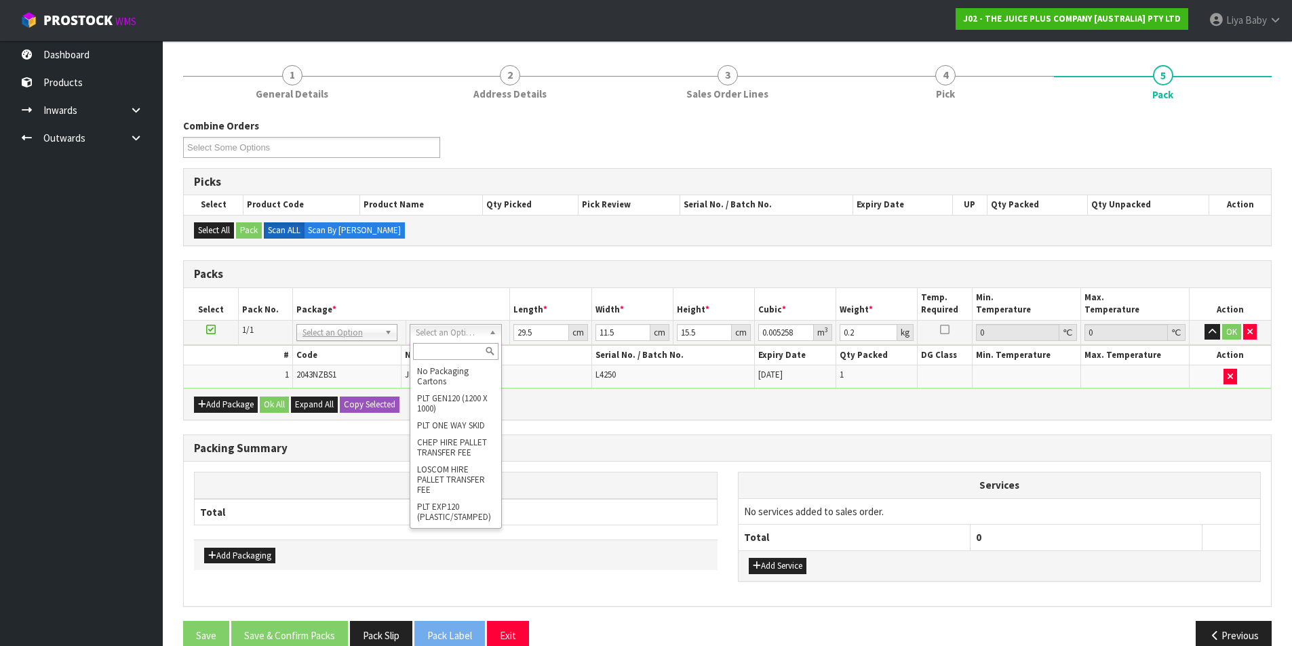
click at [448, 348] on input "text" at bounding box center [456, 351] width 86 height 17
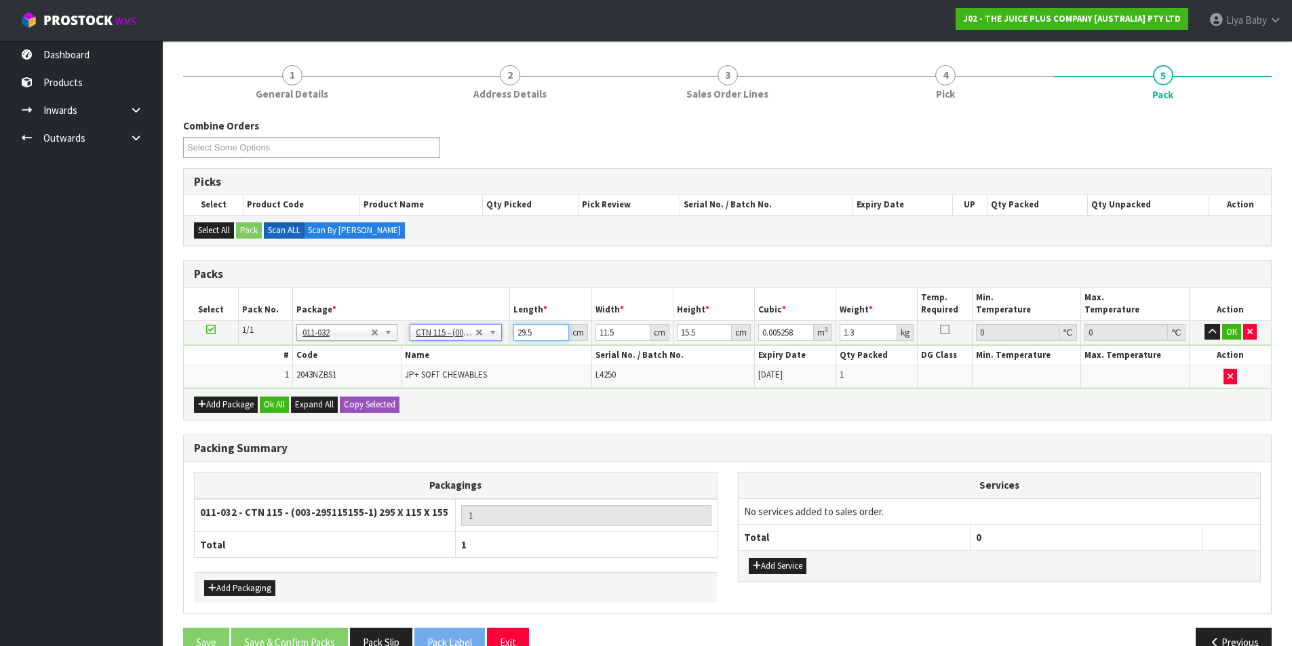
click at [532, 329] on input "29.5" at bounding box center [540, 332] width 55 height 17
click at [629, 336] on input "11.5" at bounding box center [623, 332] width 55 height 17
drag, startPoint x: 707, startPoint y: 324, endPoint x: 707, endPoint y: 334, distance: 10.2
click at [707, 334] on input "15.5" at bounding box center [704, 332] width 55 height 17
click at [868, 335] on input "1.3" at bounding box center [869, 332] width 58 height 17
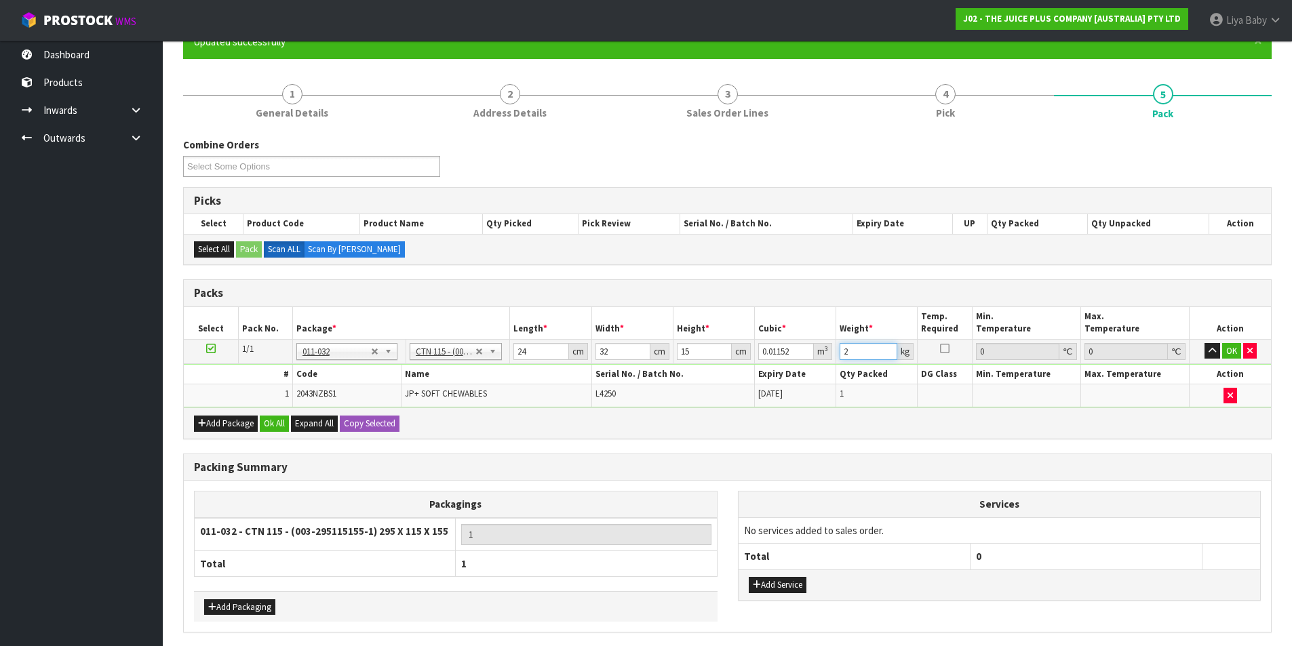
scroll to position [136, 0]
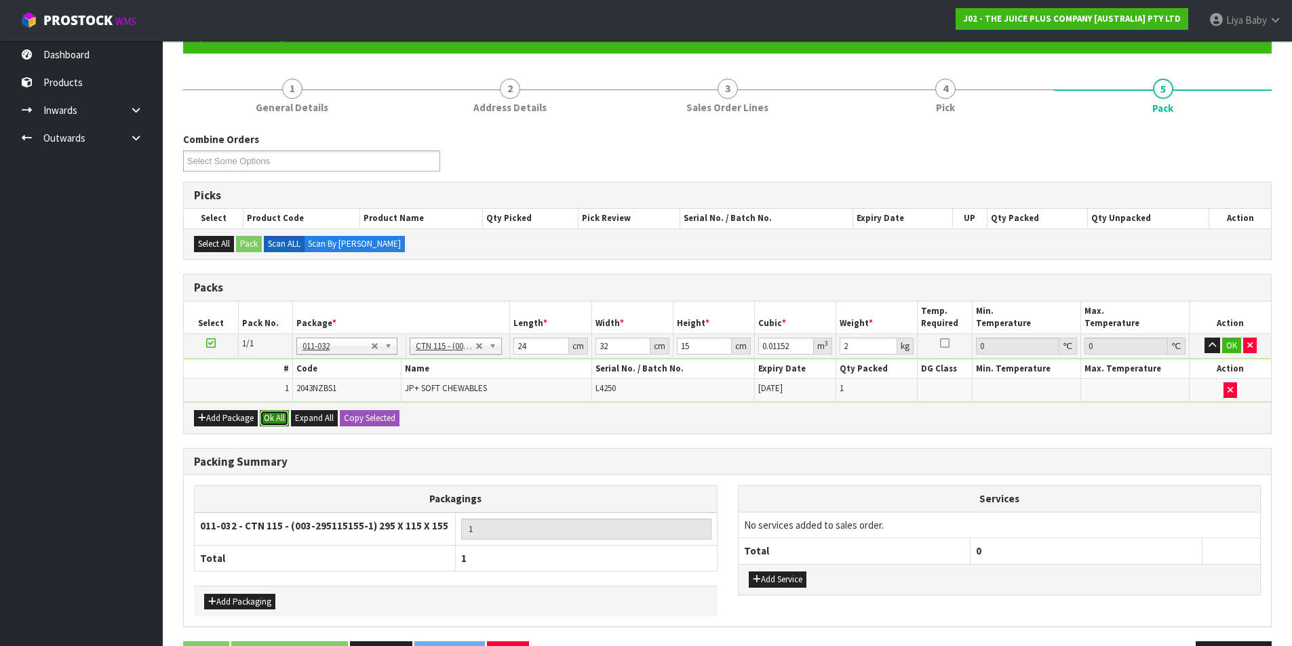
click at [281, 413] on button "Ok All" at bounding box center [274, 418] width 29 height 16
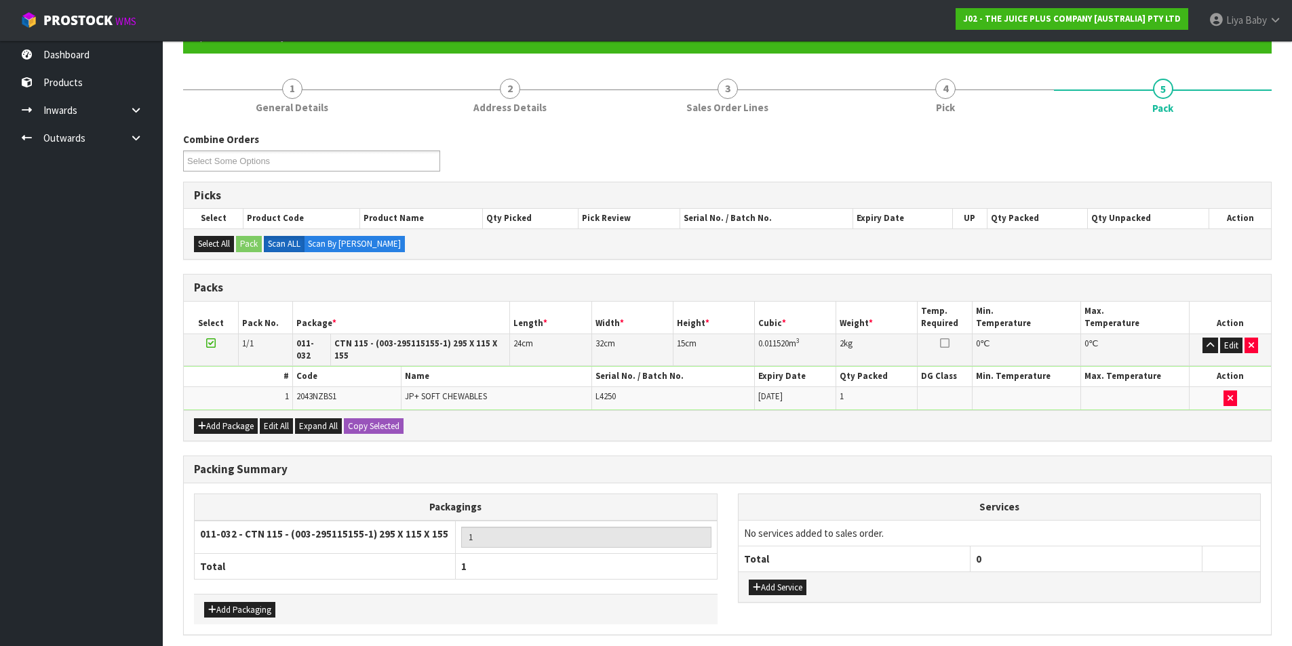
scroll to position [180, 0]
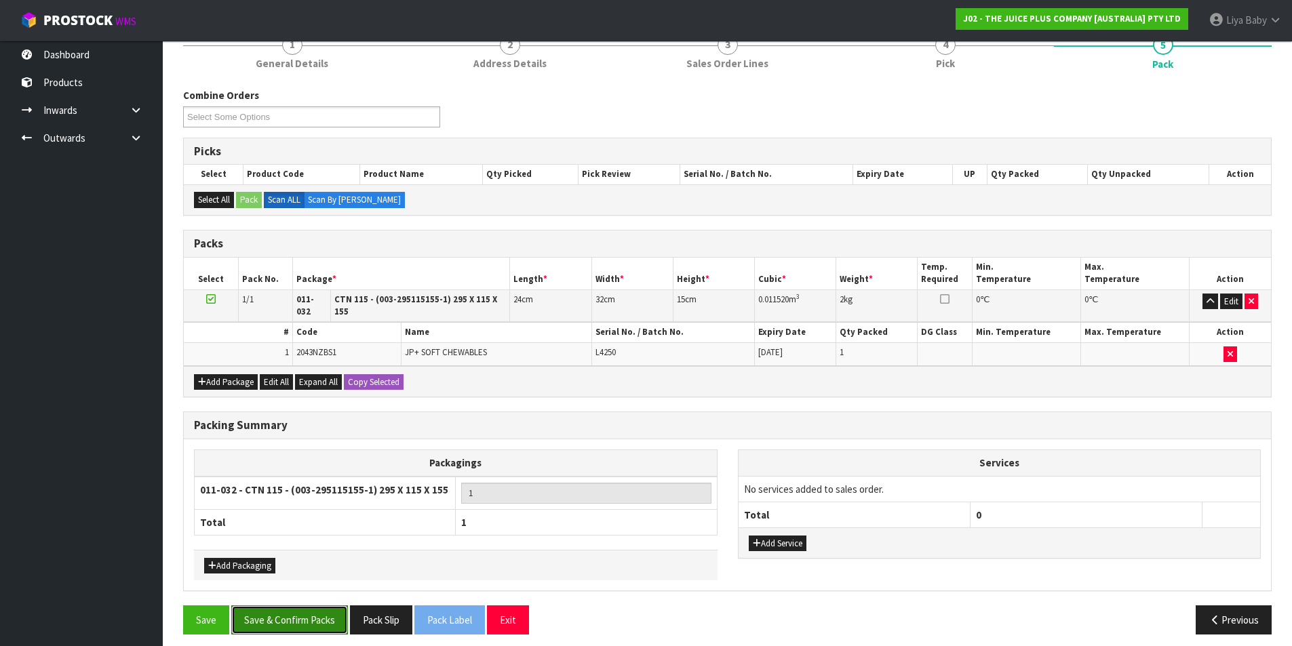
click at [303, 611] on button "Save & Confirm Packs" at bounding box center [289, 620] width 117 height 29
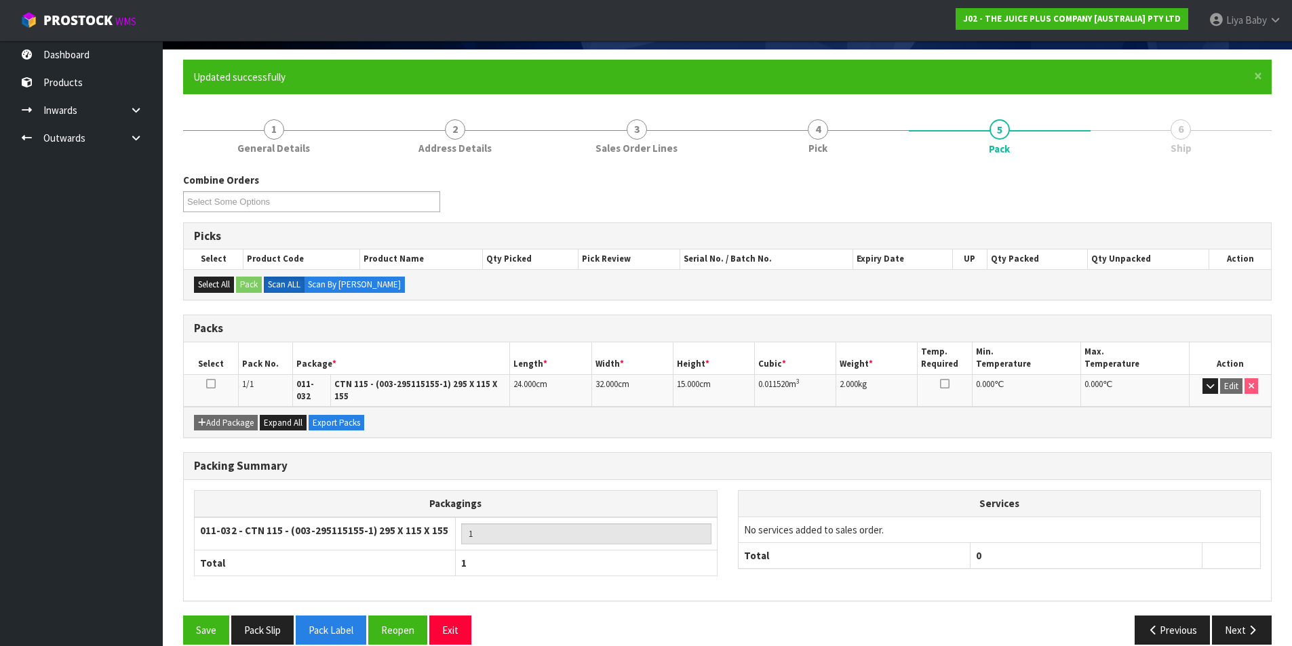
scroll to position [105, 0]
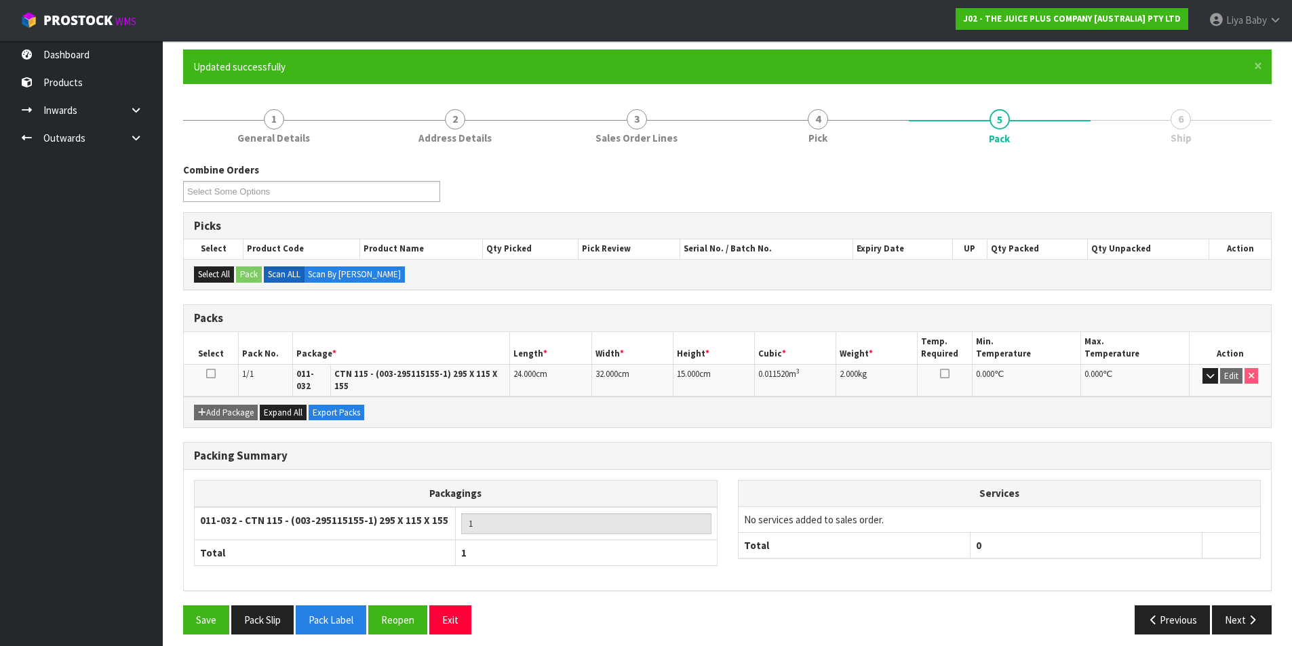
click at [212, 379] on link at bounding box center [210, 374] width 9 height 12
click at [1230, 613] on button "Next" at bounding box center [1242, 620] width 60 height 29
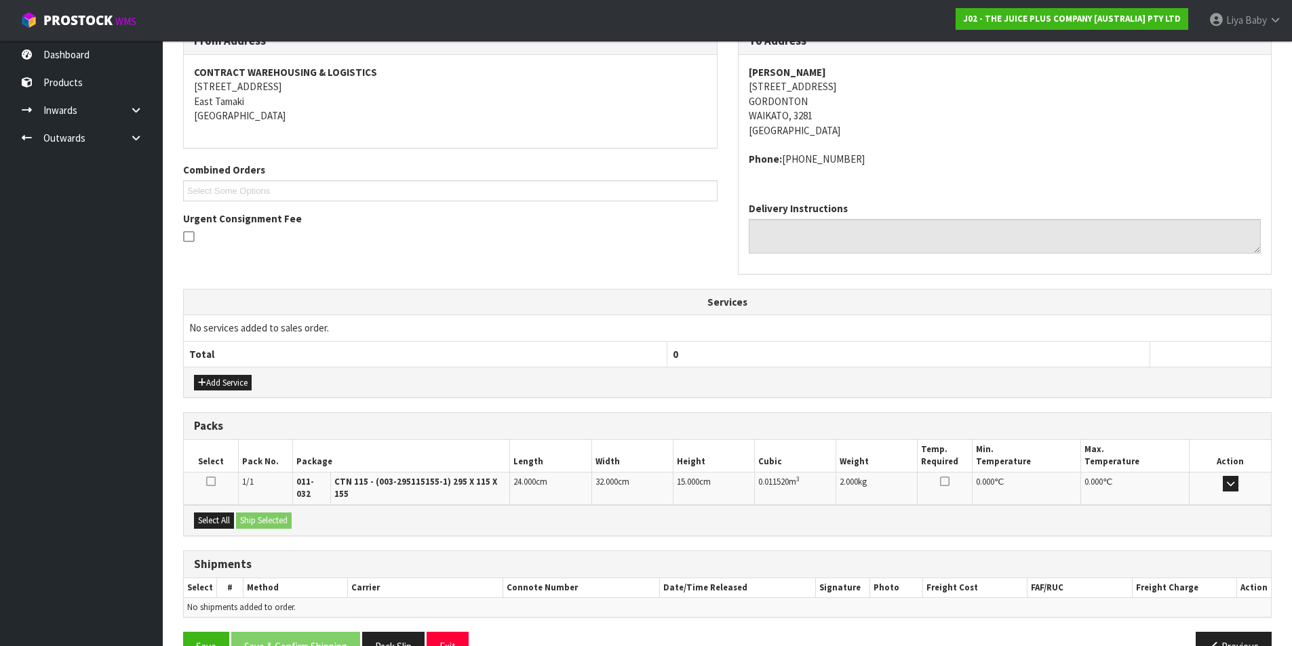
scroll to position [267, 0]
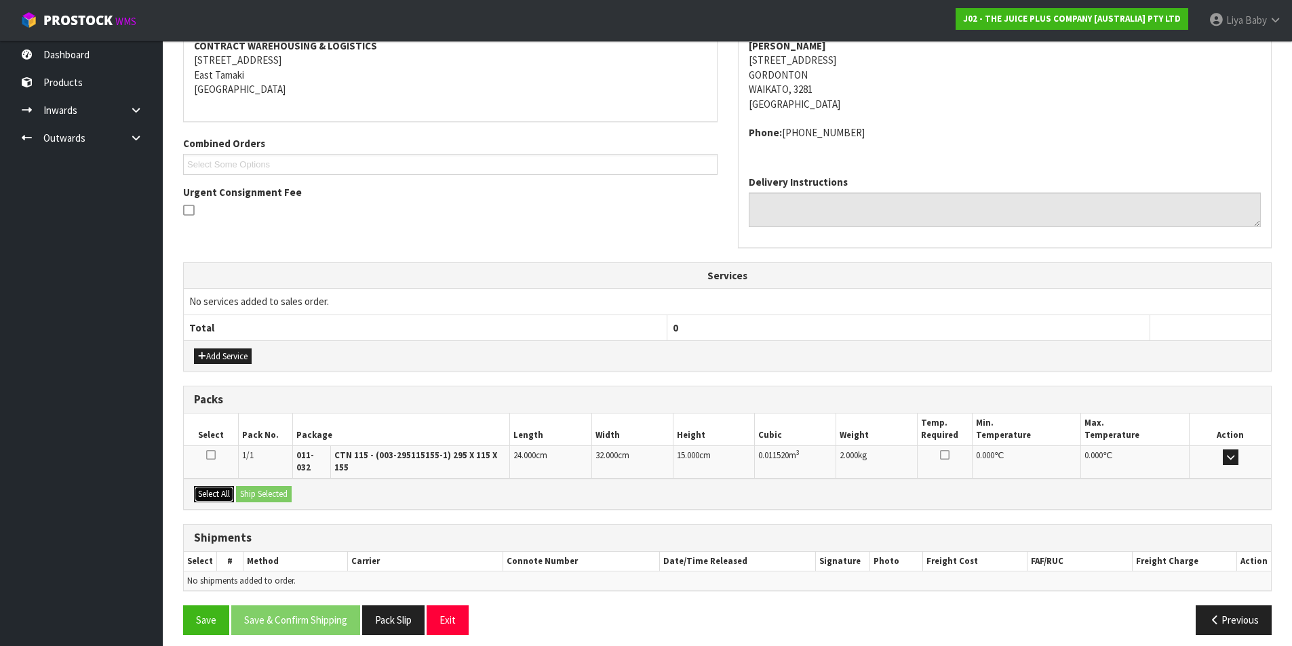
click at [205, 487] on button "Select All" at bounding box center [214, 494] width 40 height 16
click at [274, 486] on button "Ship Selected" at bounding box center [264, 494] width 56 height 16
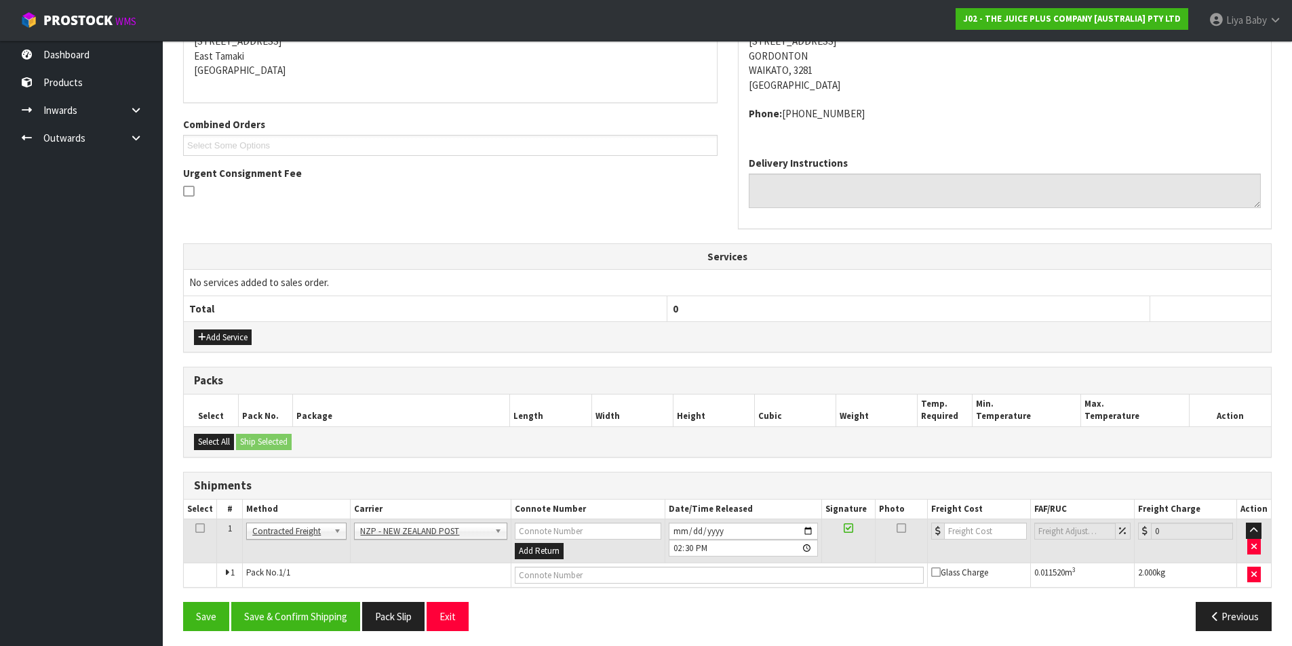
scroll to position [292, 0]
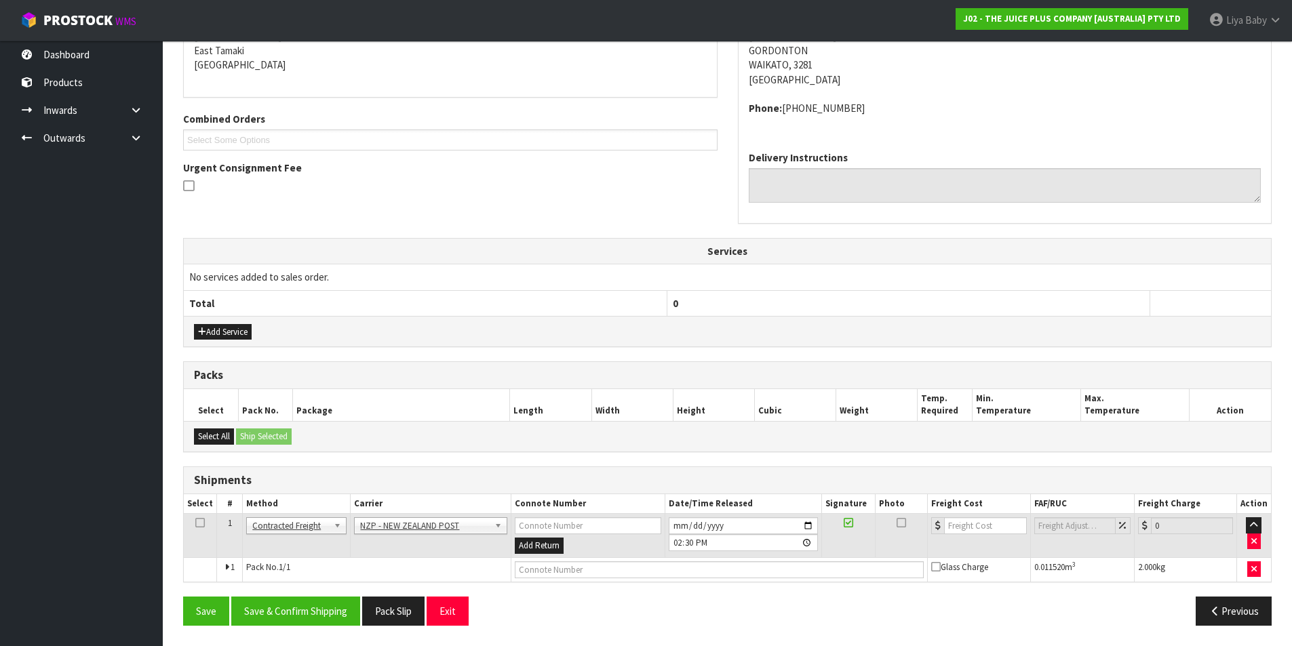
click at [196, 523] on icon at bounding box center [199, 523] width 9 height 1
click at [273, 613] on button "Save & Confirm Shipping" at bounding box center [295, 611] width 129 height 29
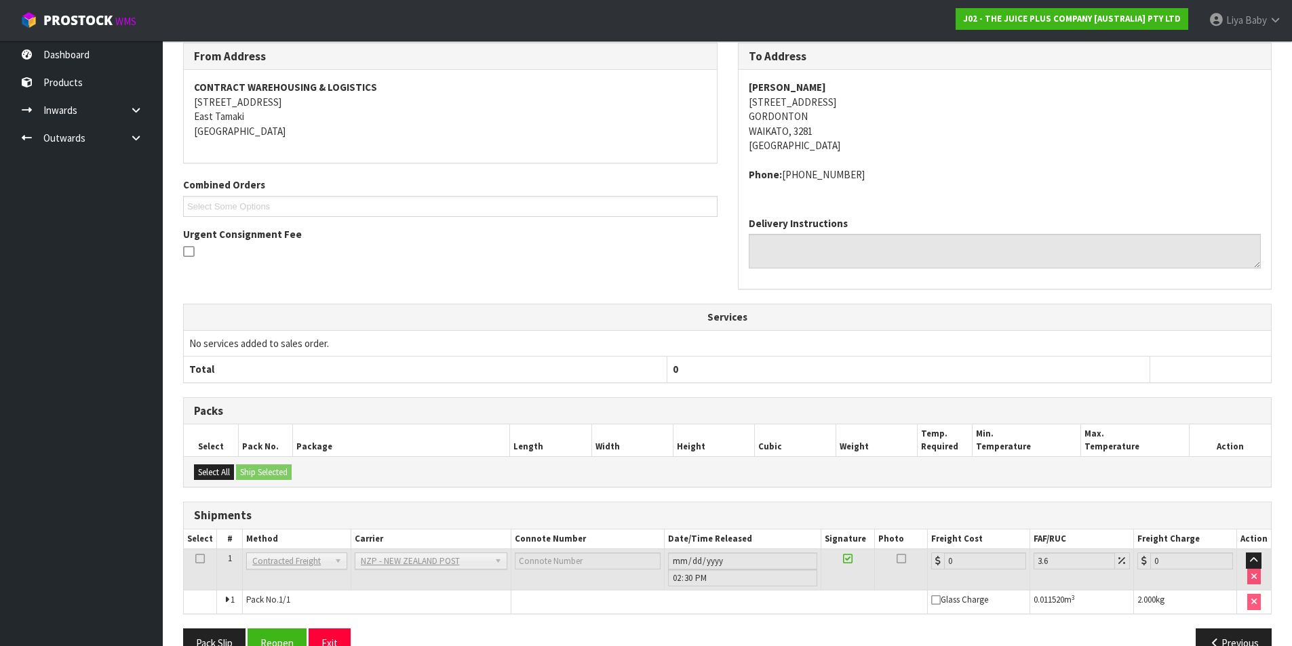
scroll to position [272, 0]
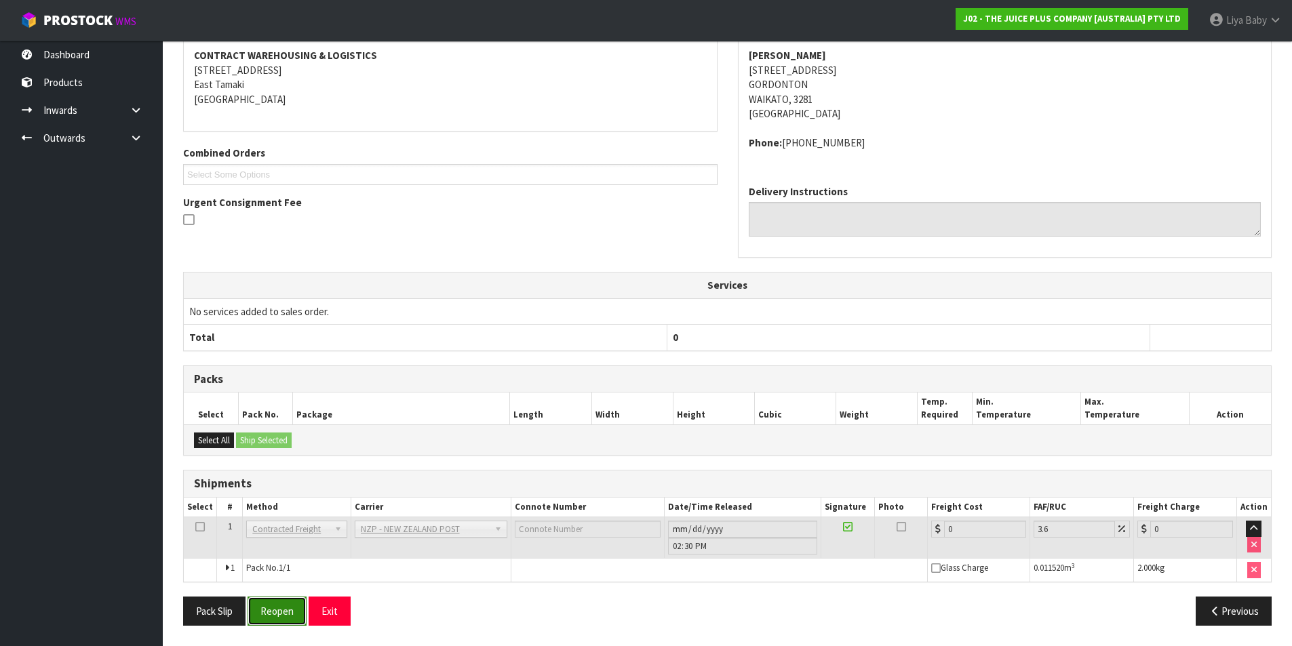
click at [277, 605] on button "Reopen" at bounding box center [277, 611] width 59 height 29
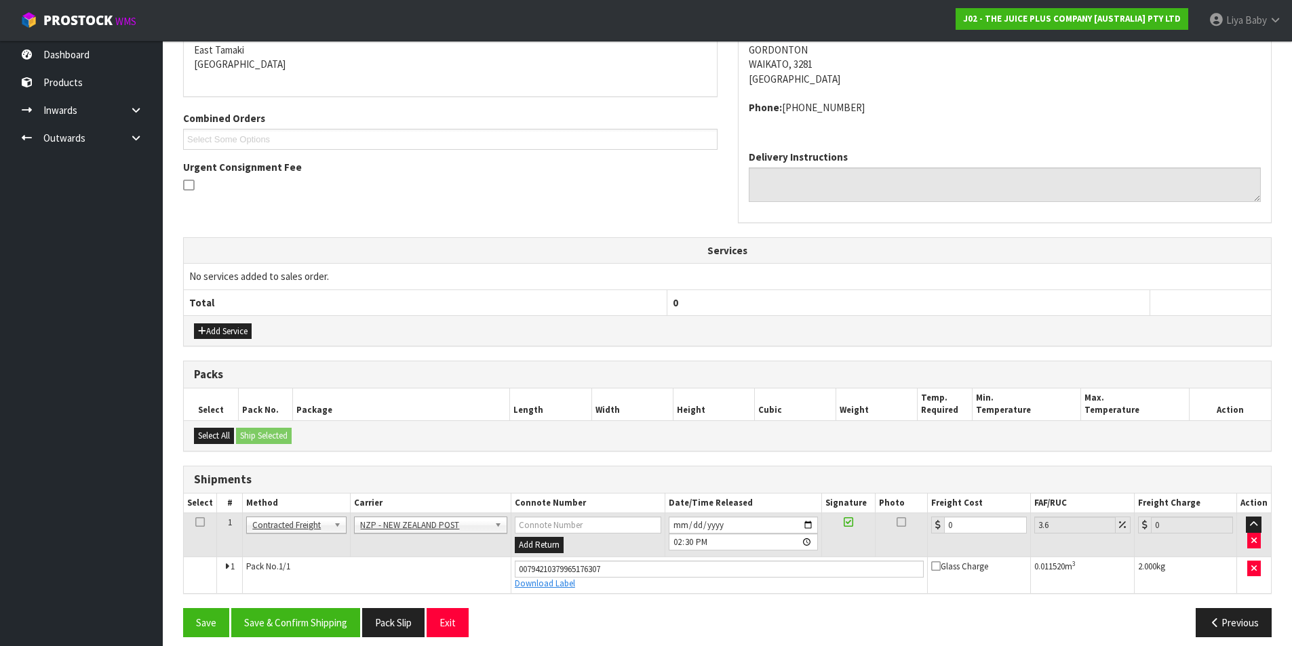
scroll to position [304, 0]
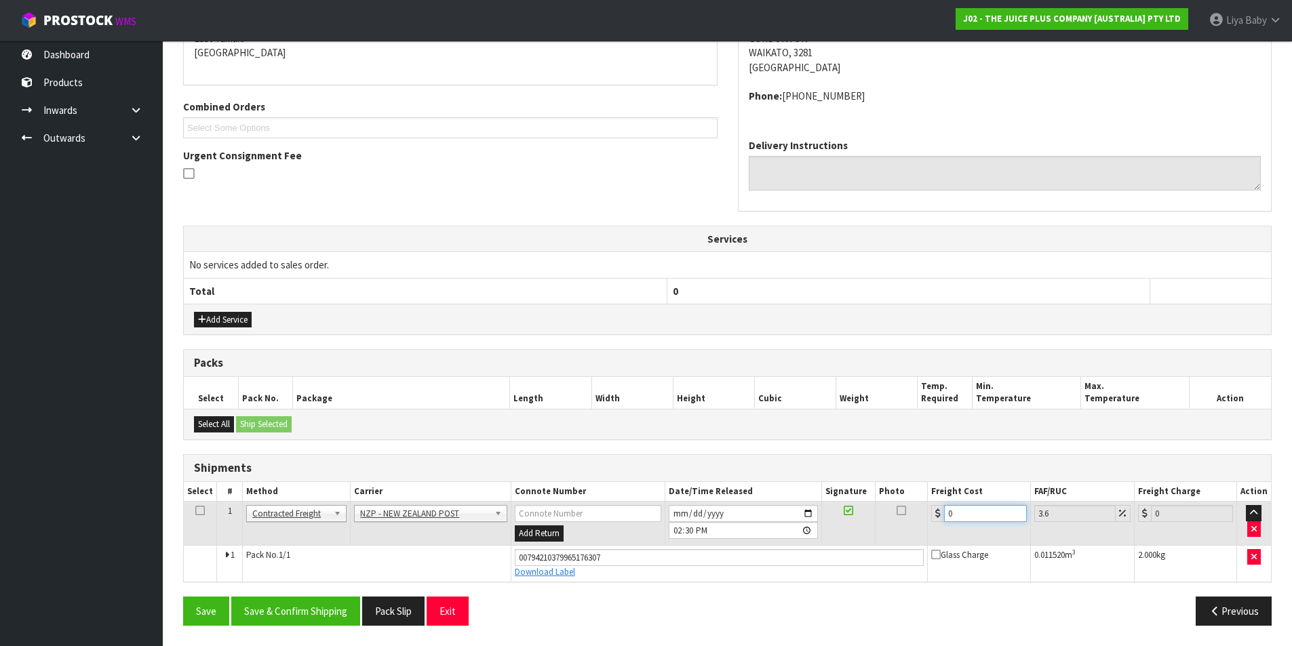
click at [969, 515] on input "0" at bounding box center [985, 513] width 82 height 17
click at [197, 511] on icon at bounding box center [199, 511] width 9 height 1
click at [278, 613] on button "Save & Confirm Shipping" at bounding box center [295, 611] width 129 height 29
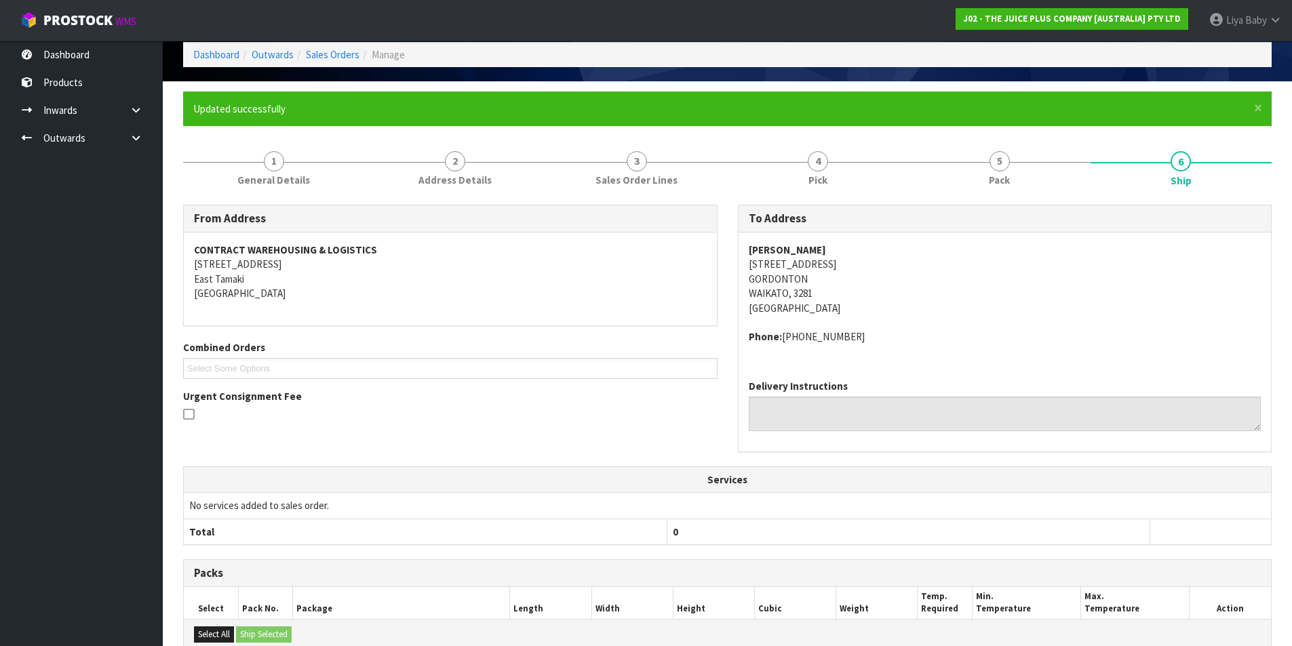
scroll to position [0, 0]
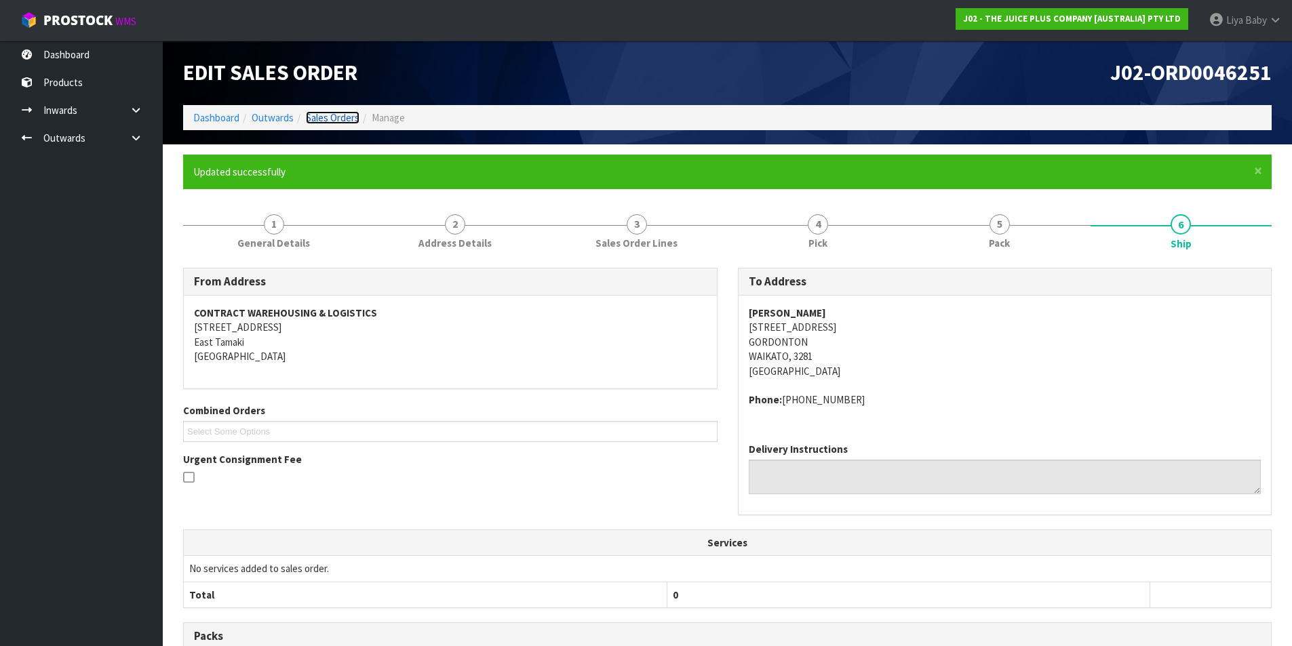
click at [325, 115] on link "Sales Orders" at bounding box center [333, 117] width 54 height 13
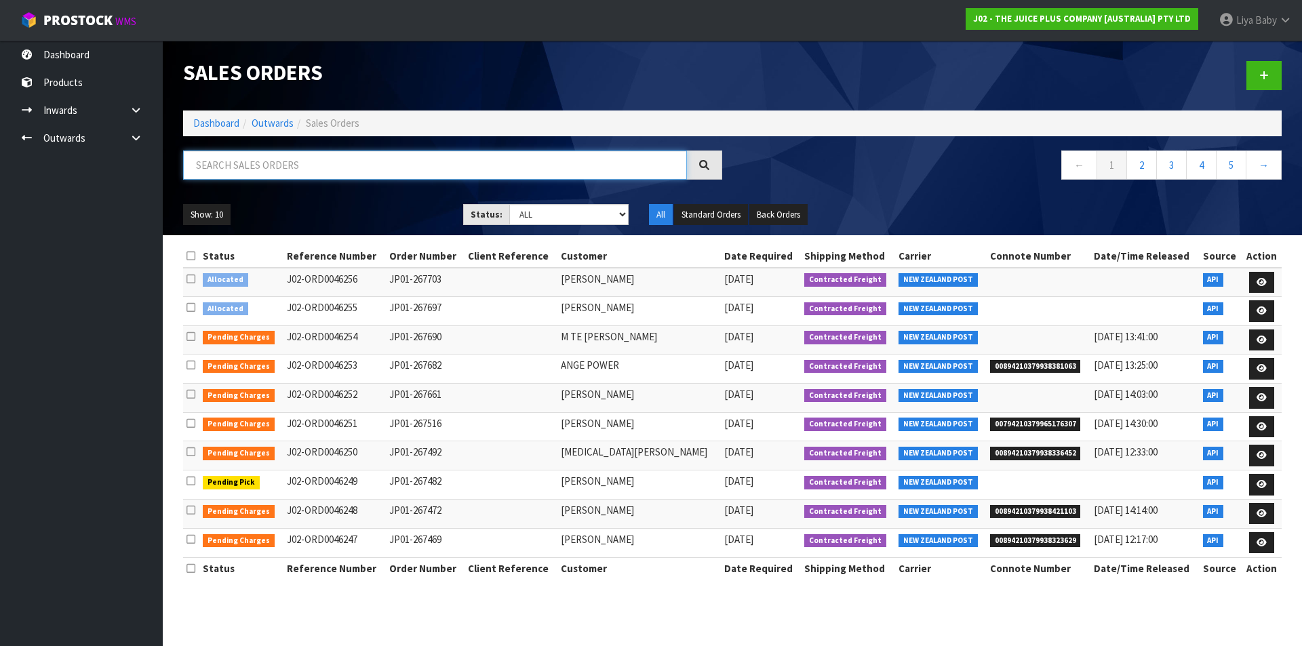
click at [262, 163] on input "text" at bounding box center [435, 165] width 504 height 29
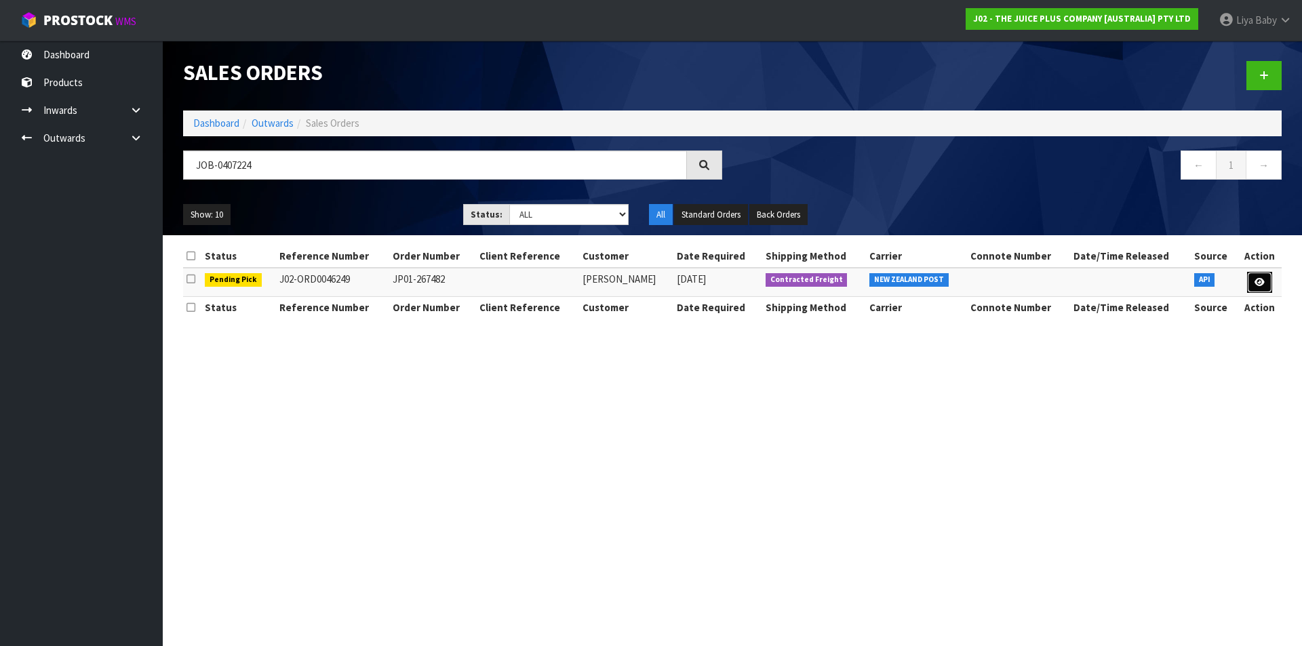
click at [1262, 278] on icon at bounding box center [1260, 282] width 10 height 9
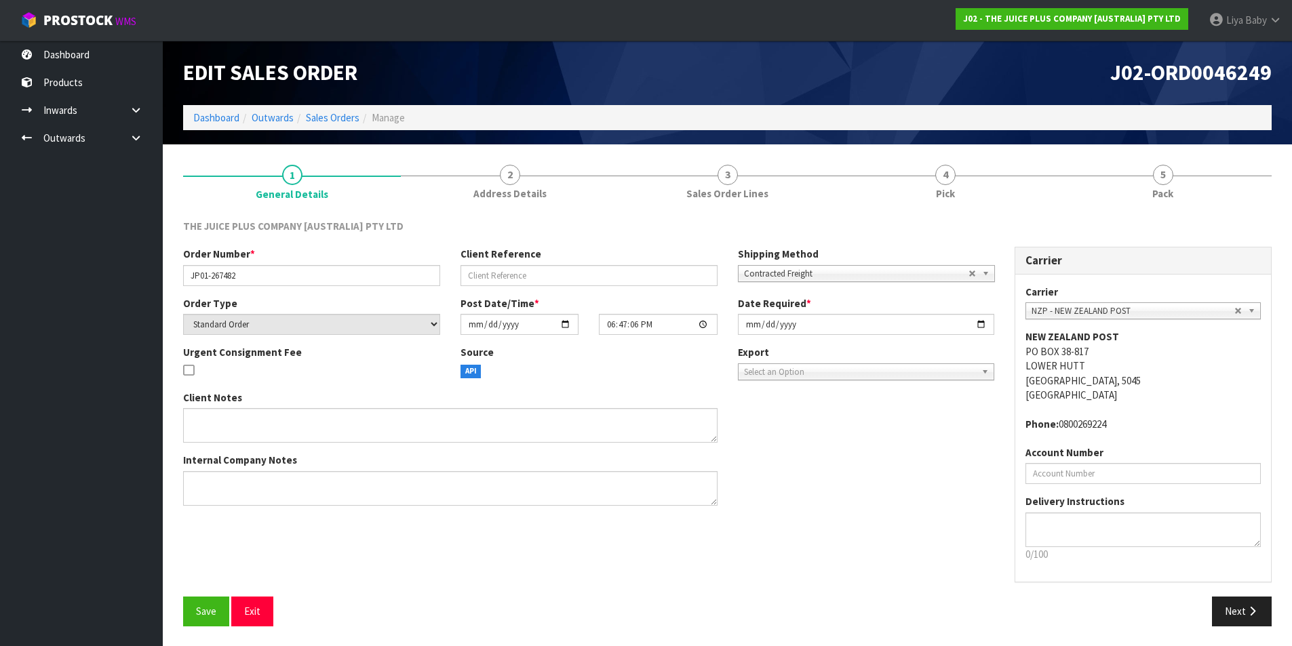
scroll to position [1, 0]
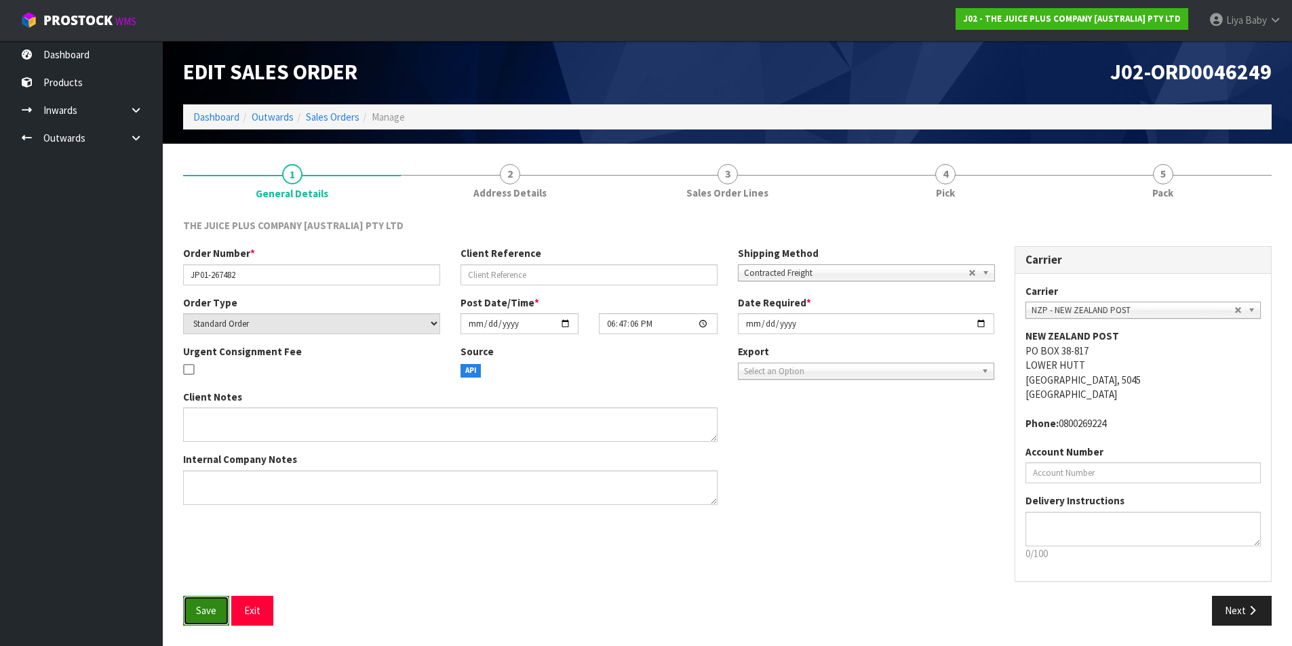
click at [205, 608] on span "Save" at bounding box center [206, 610] width 20 height 13
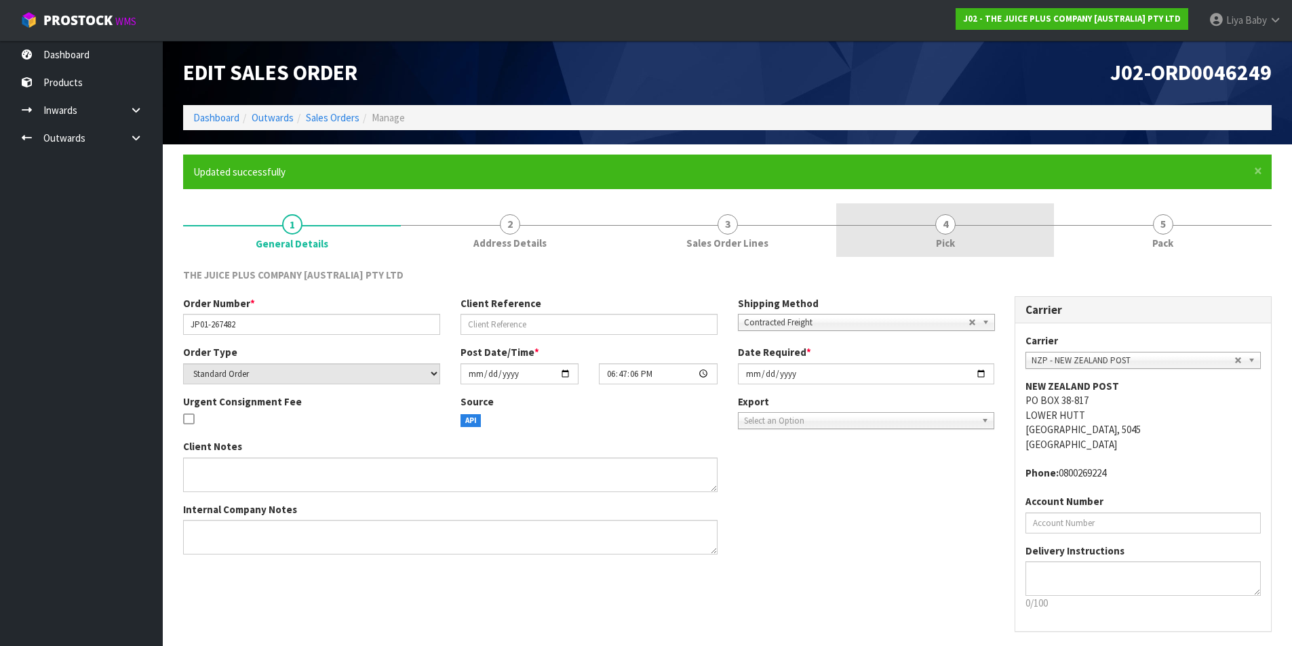
click at [949, 233] on span "4" at bounding box center [945, 224] width 20 height 20
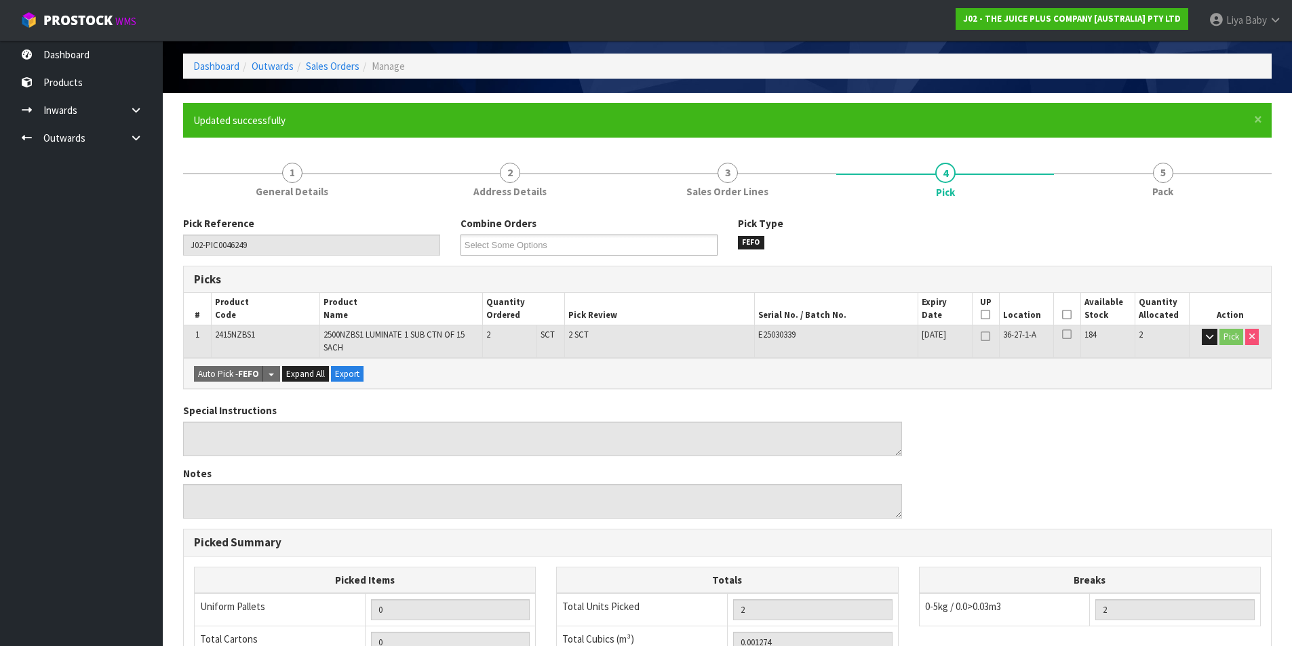
scroll to position [203, 0]
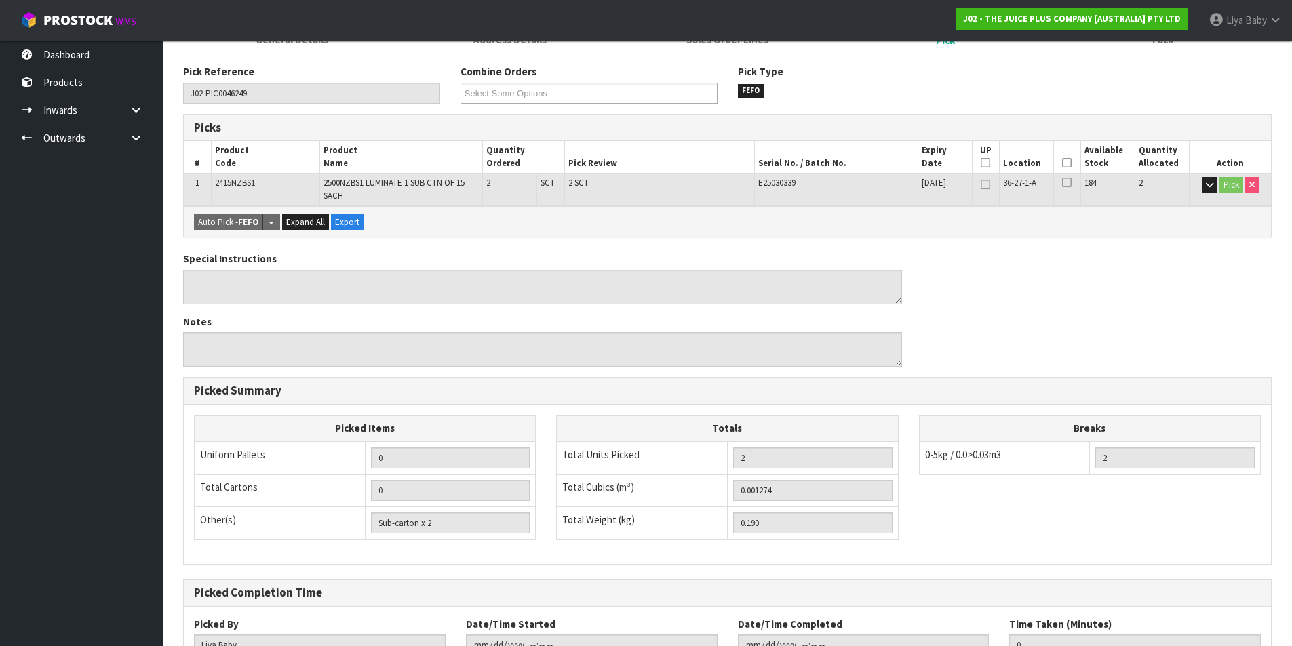
click at [1067, 163] on icon at bounding box center [1066, 163] width 9 height 1
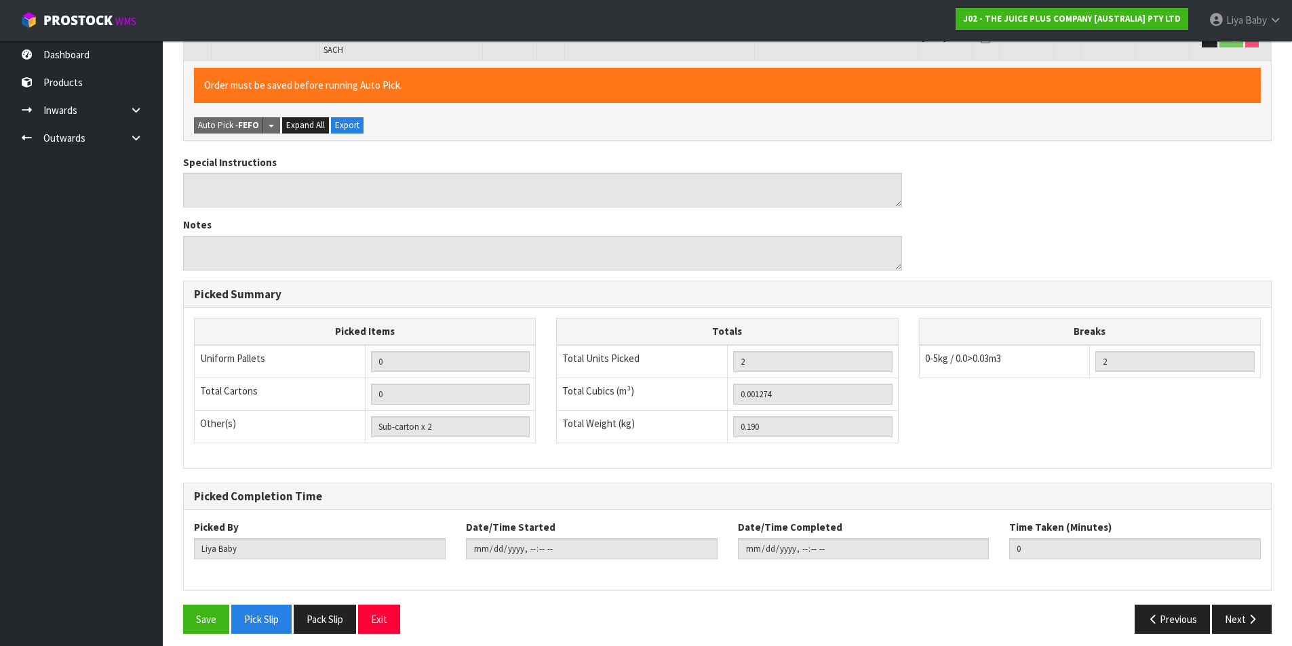
scroll to position [357, 0]
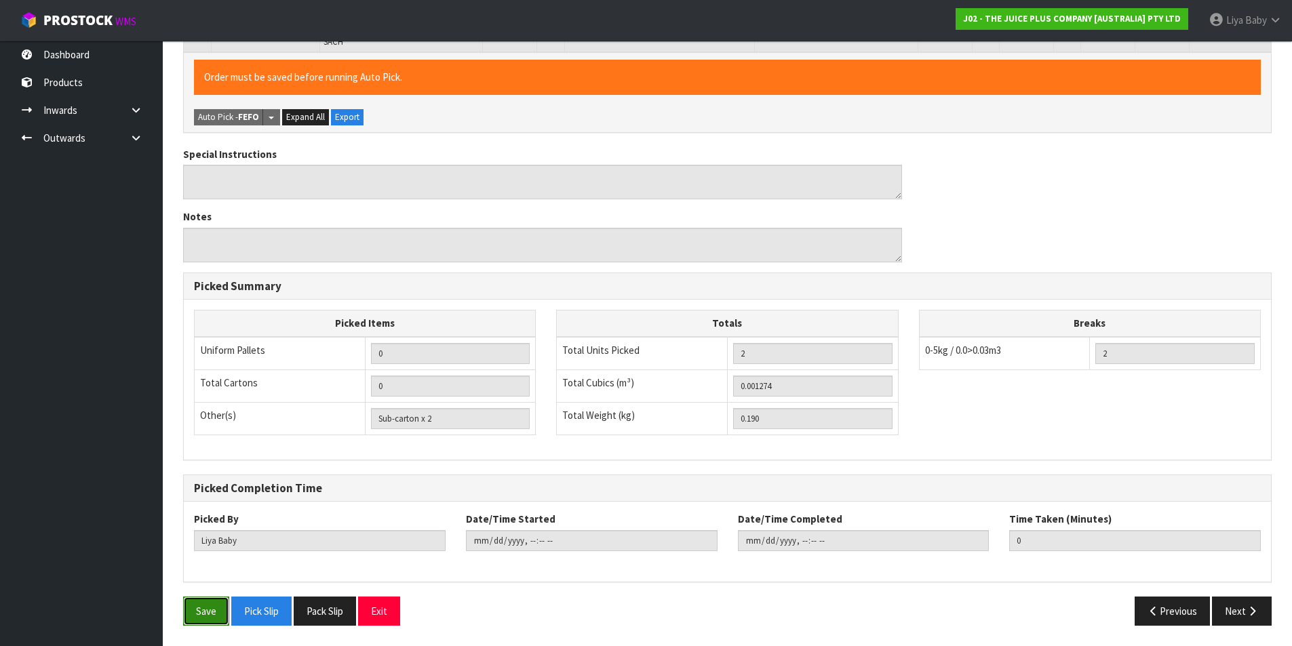
click at [220, 609] on button "Save" at bounding box center [206, 611] width 46 height 29
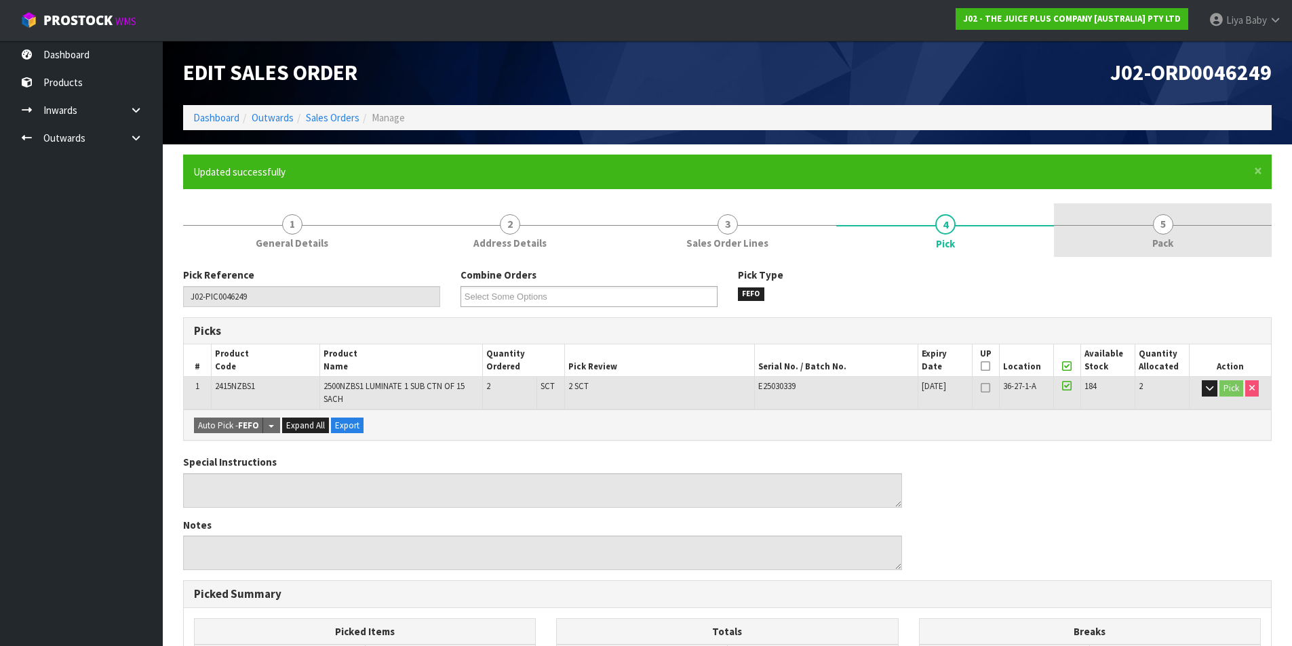
click at [1157, 239] on span "Pack" at bounding box center [1162, 243] width 21 height 14
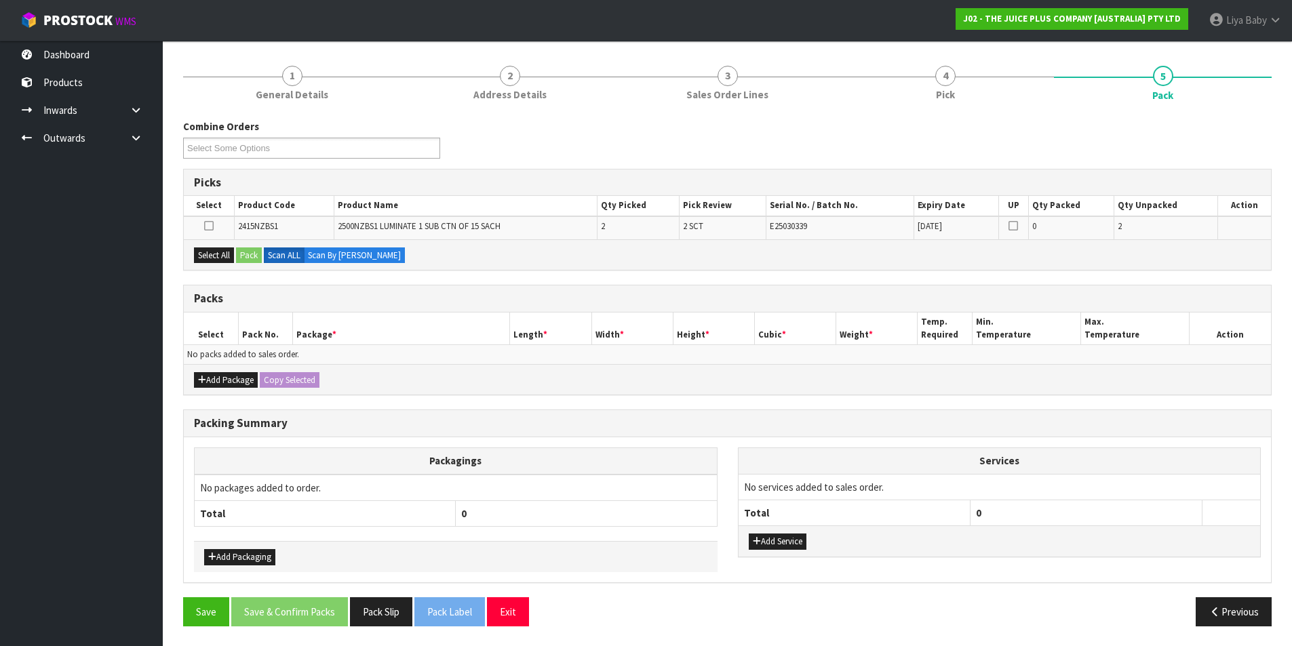
scroll to position [149, 0]
click at [231, 383] on button "Add Package" at bounding box center [226, 380] width 64 height 16
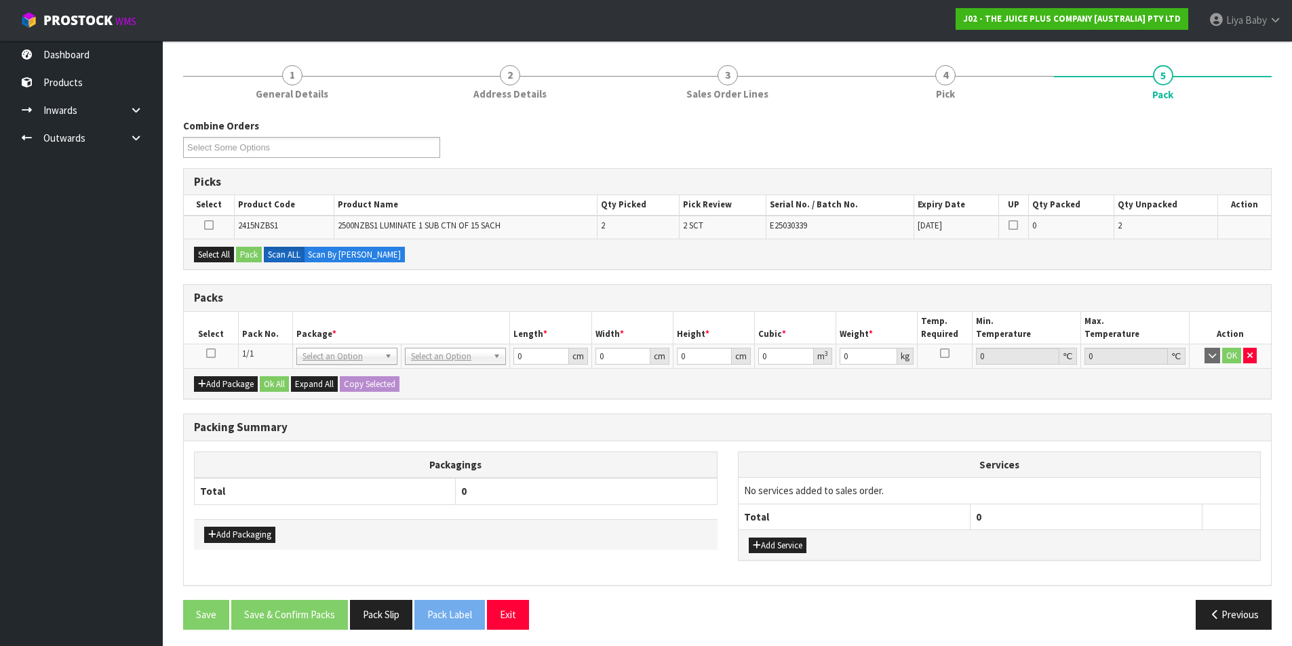
click at [206, 353] on icon at bounding box center [210, 353] width 9 height 1
click at [212, 251] on button "Select All" at bounding box center [214, 255] width 40 height 16
click at [256, 255] on button "Pack" at bounding box center [249, 255] width 26 height 16
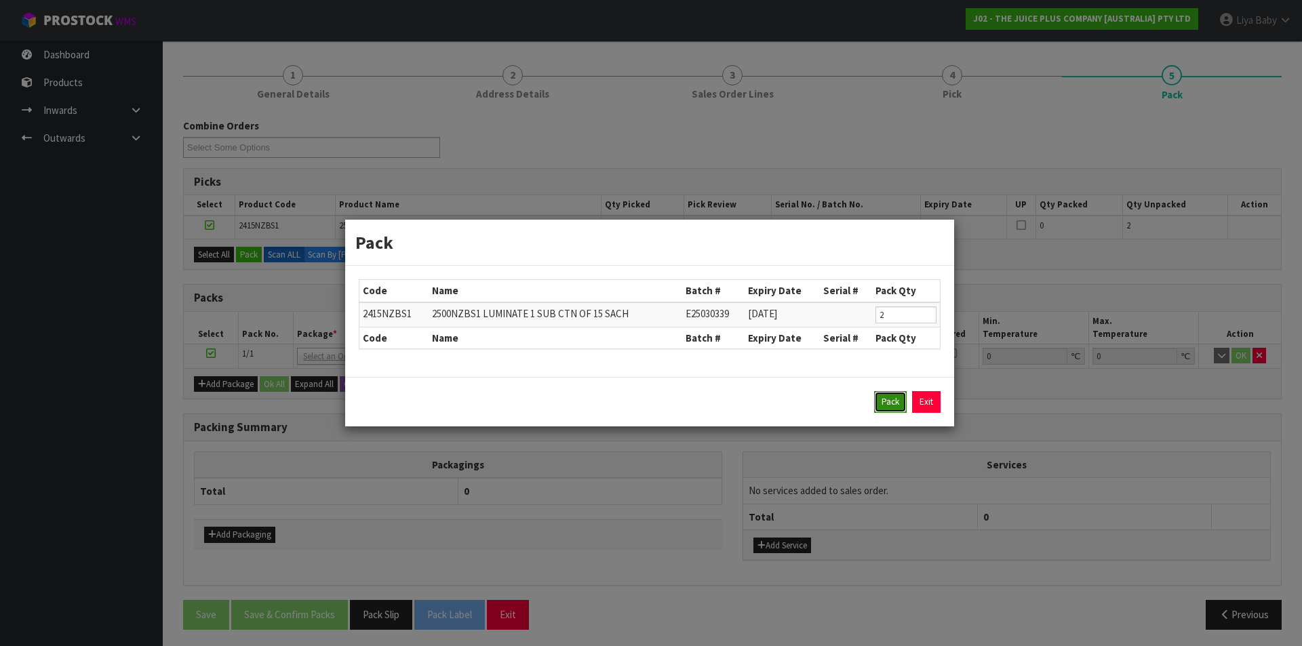
click at [889, 408] on button "Pack" at bounding box center [890, 402] width 33 height 22
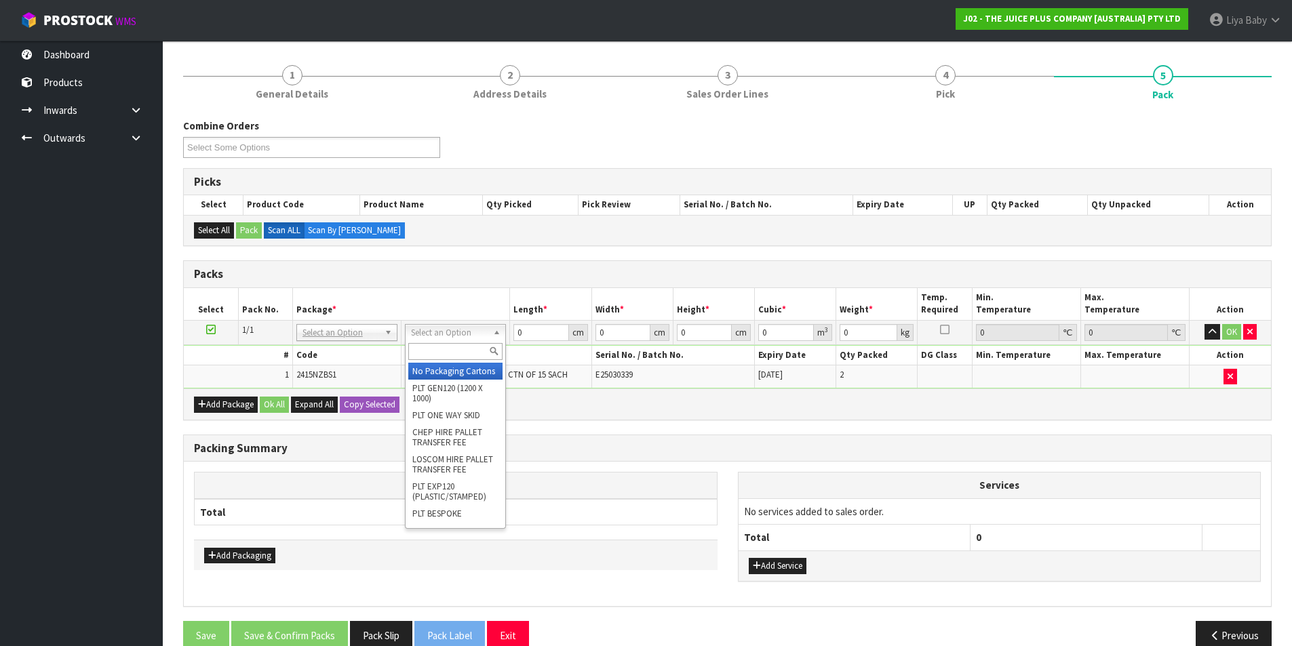
click at [452, 355] on input "text" at bounding box center [455, 351] width 94 height 17
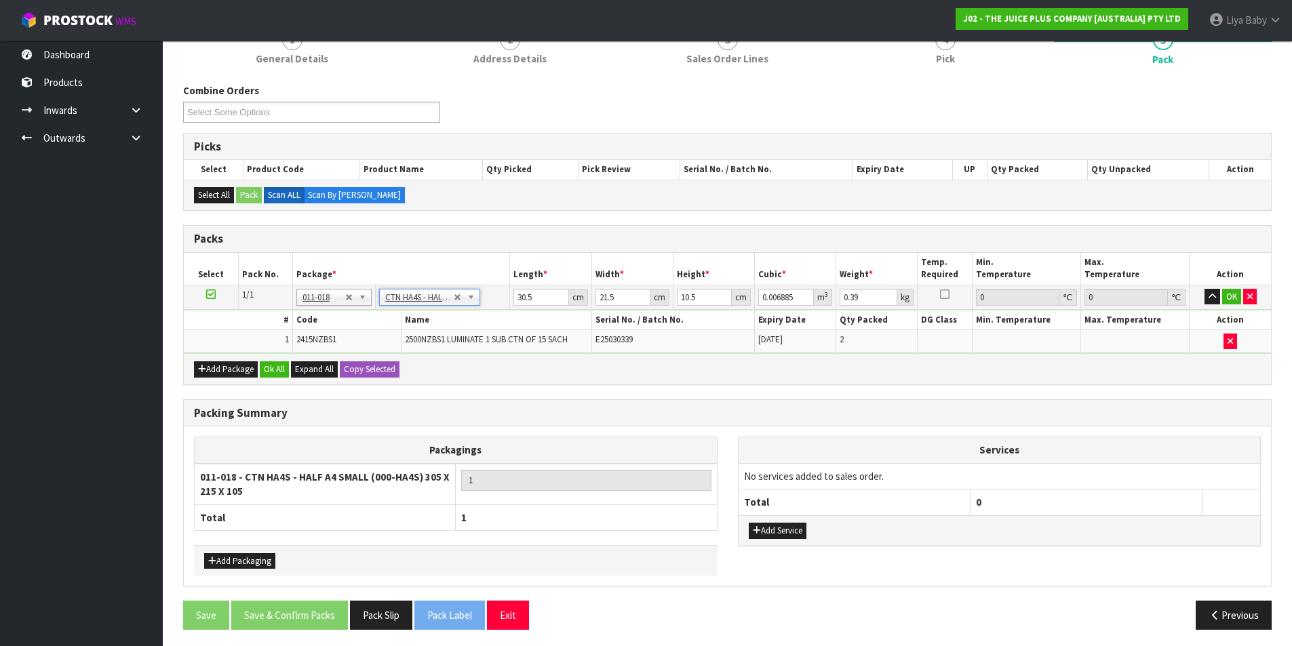
scroll to position [189, 0]
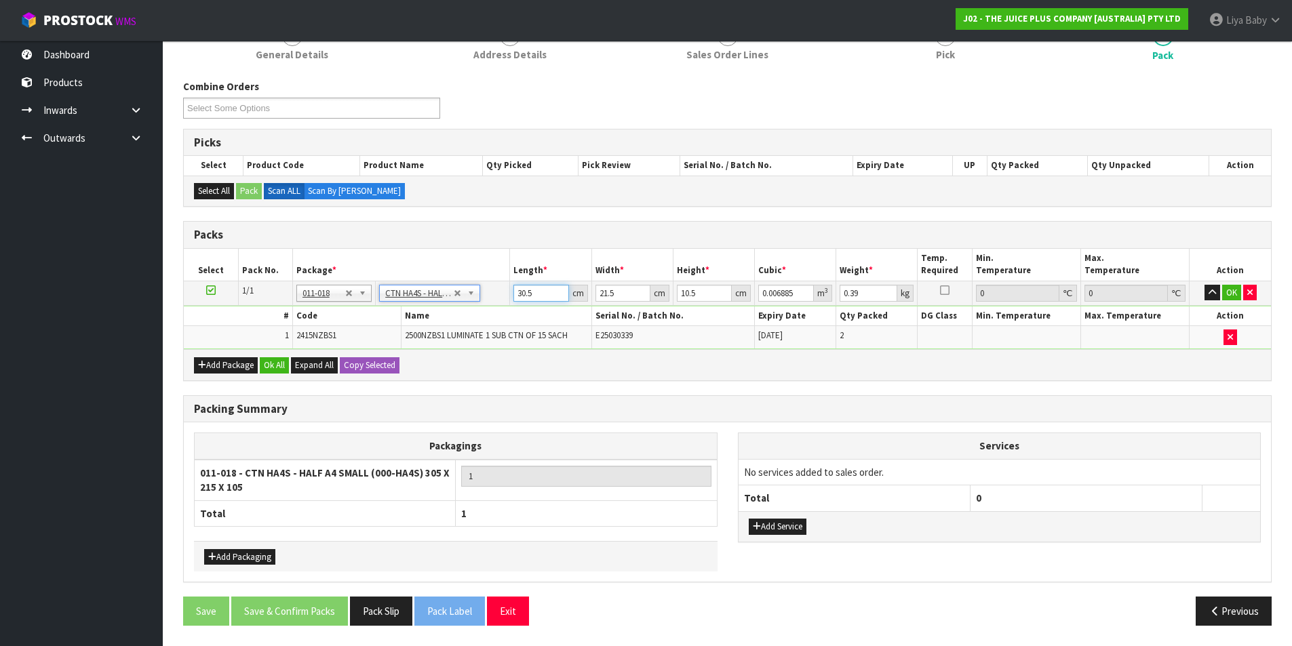
click at [535, 295] on input "30.5" at bounding box center [540, 293] width 55 height 17
click at [625, 294] on input "21.5" at bounding box center [623, 293] width 55 height 17
click at [702, 292] on input "10.5" at bounding box center [704, 293] width 55 height 17
click at [864, 296] on input "0.39" at bounding box center [869, 293] width 58 height 17
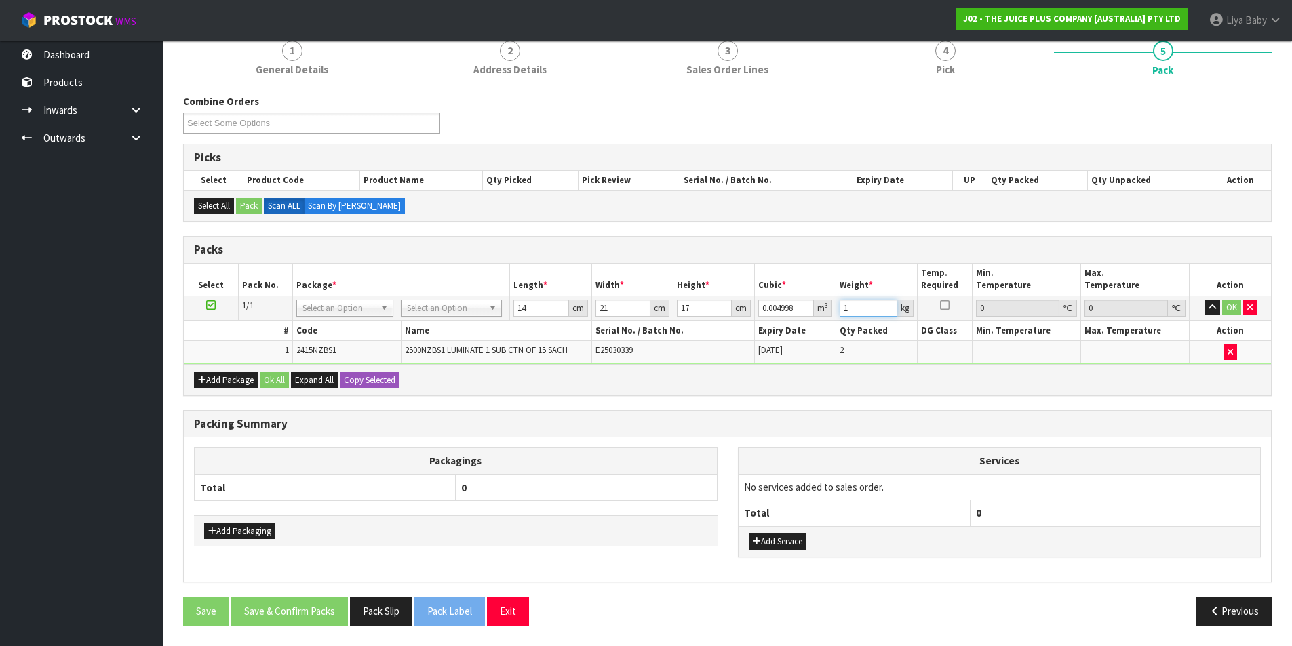
scroll to position [174, 0]
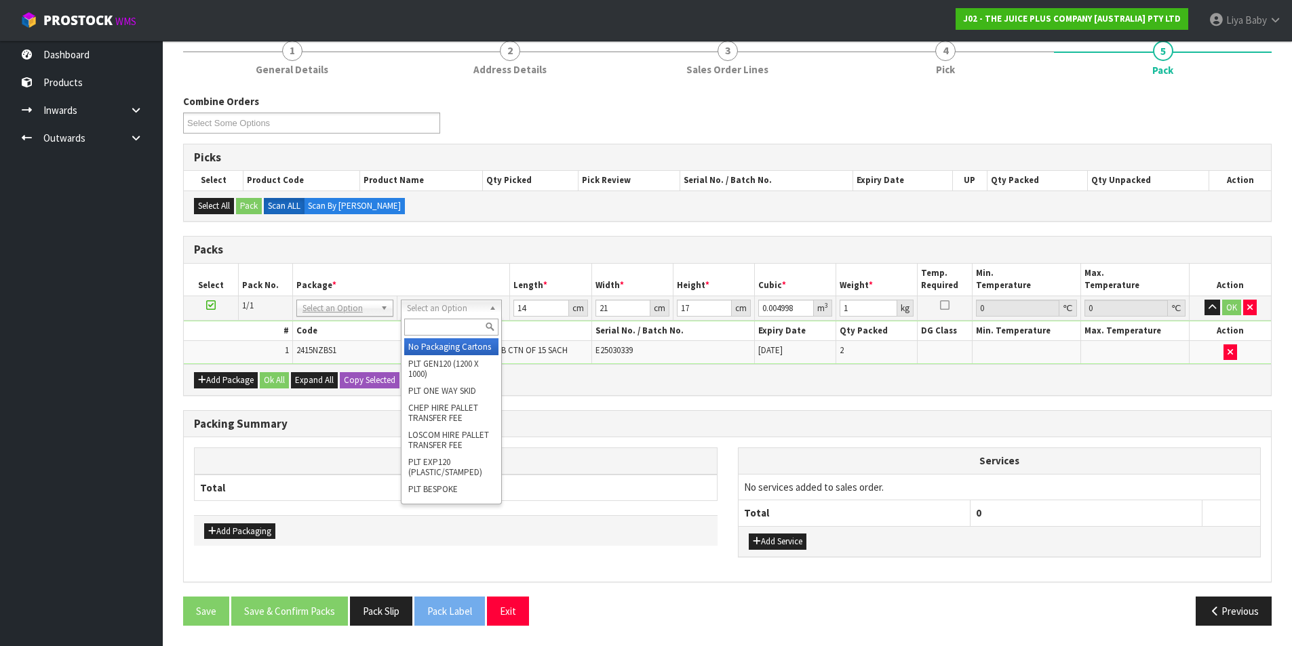
click at [435, 323] on input "text" at bounding box center [451, 327] width 94 height 17
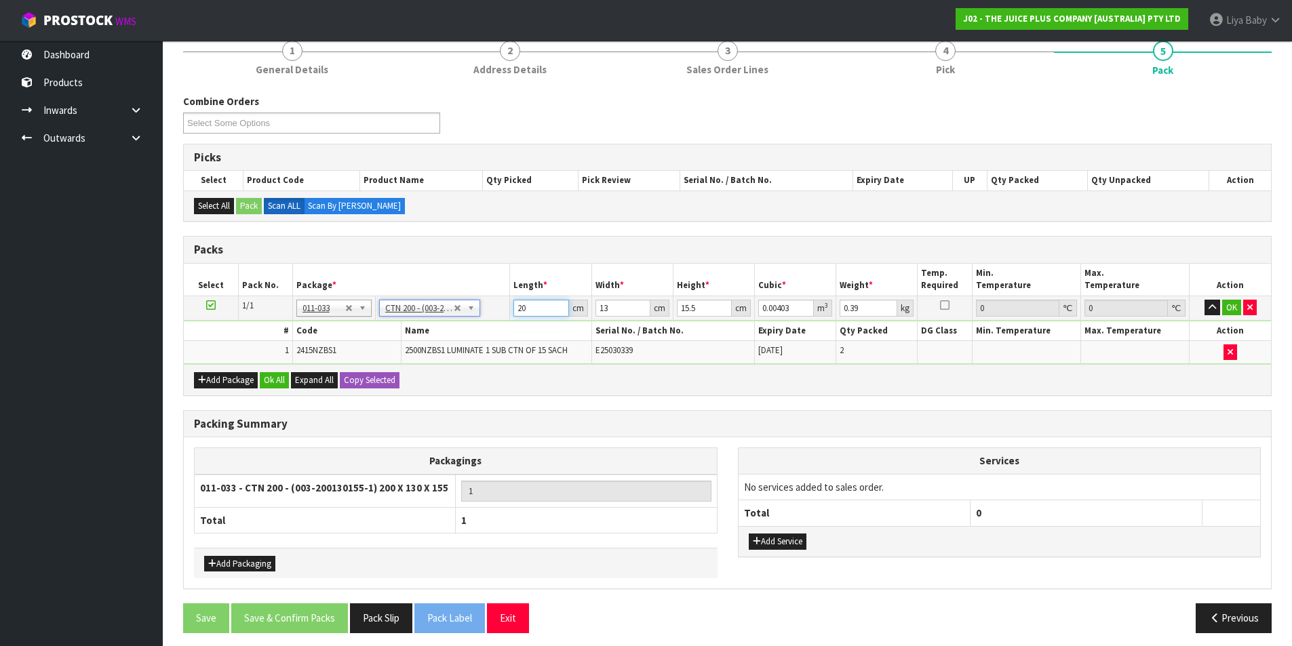
click at [533, 309] on input "20" at bounding box center [540, 308] width 55 height 17
click at [617, 315] on input "13" at bounding box center [623, 308] width 55 height 17
click at [698, 304] on input "15.5" at bounding box center [704, 308] width 55 height 17
click at [860, 305] on input "0.39" at bounding box center [869, 308] width 58 height 17
click at [267, 381] on button "Ok All" at bounding box center [274, 380] width 29 height 16
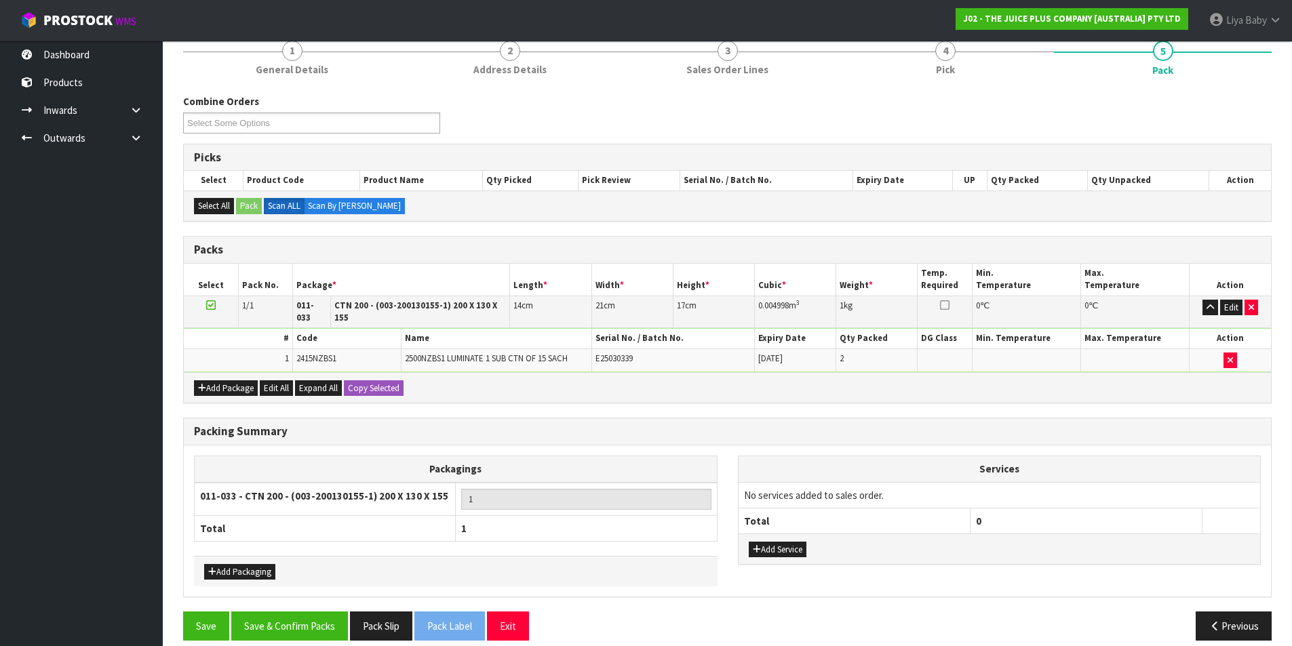
scroll to position [180, 0]
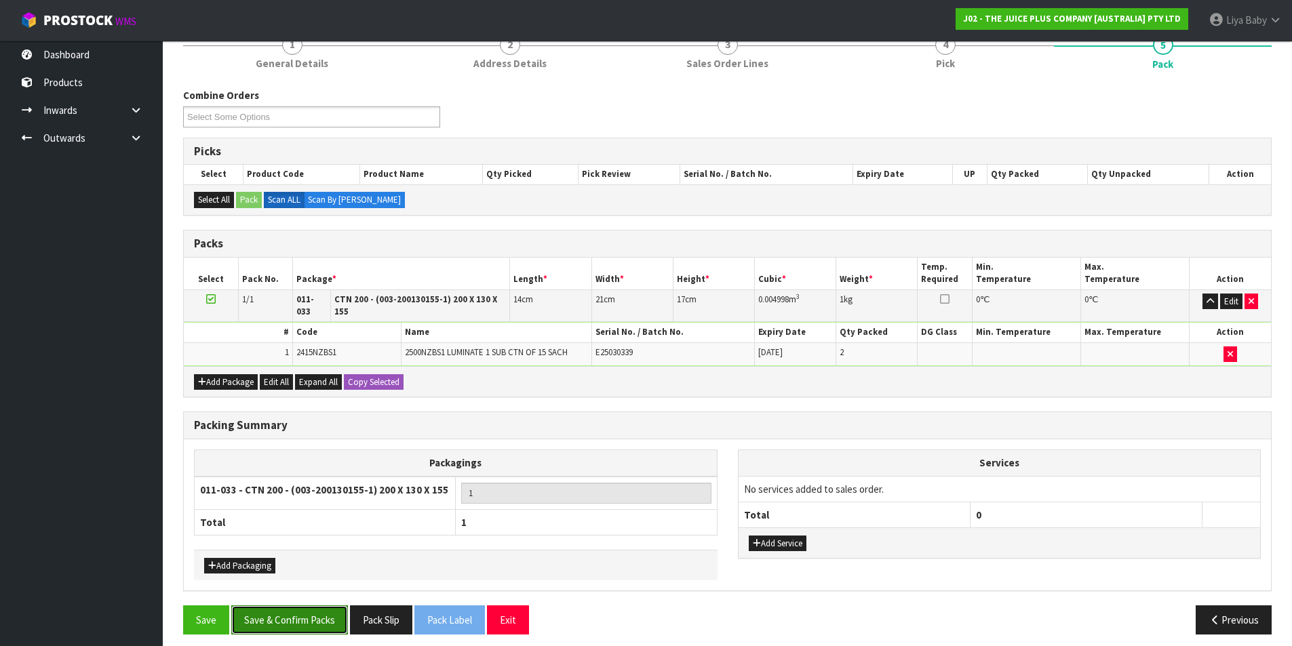
click at [300, 616] on button "Save & Confirm Packs" at bounding box center [289, 620] width 117 height 29
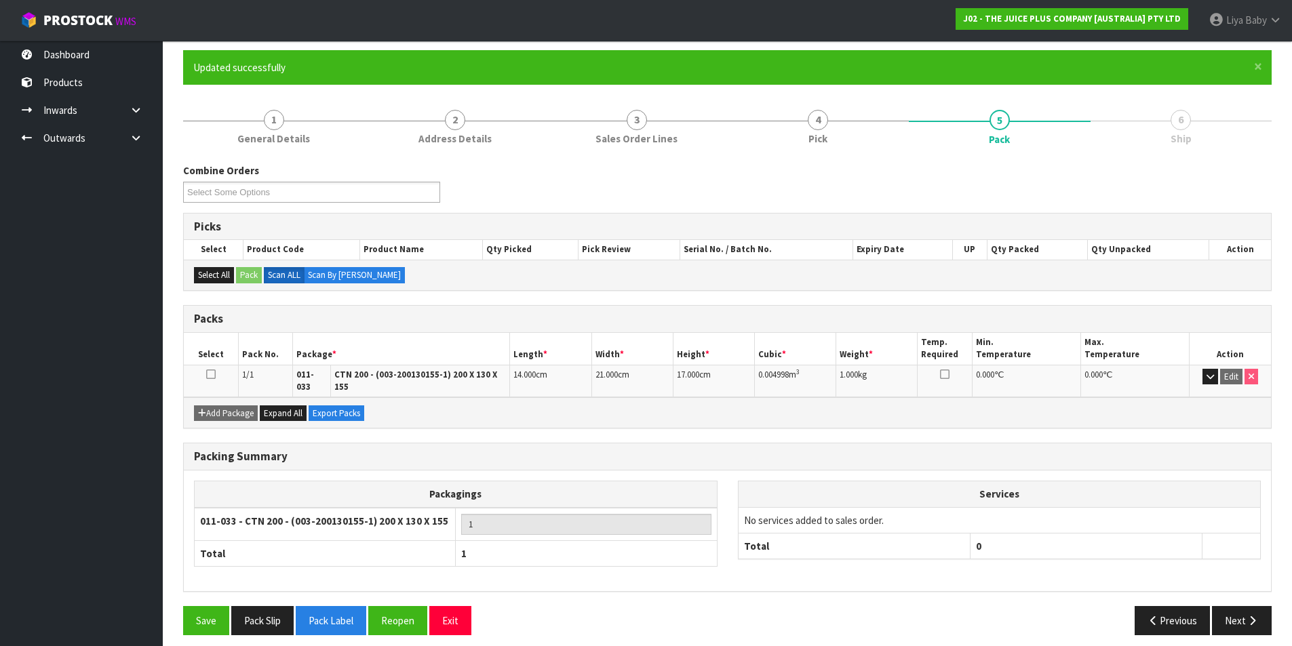
scroll to position [105, 0]
click at [206, 374] on icon at bounding box center [210, 374] width 9 height 1
click at [1239, 607] on button "Next" at bounding box center [1242, 620] width 60 height 29
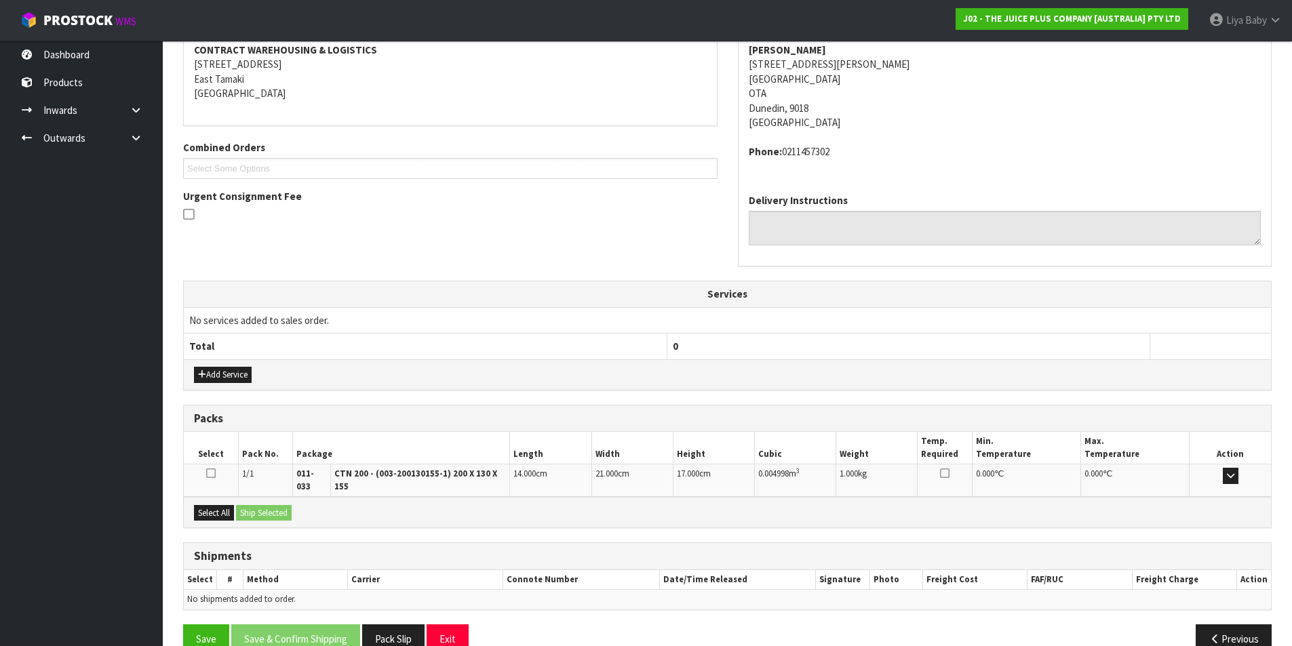
scroll to position [282, 0]
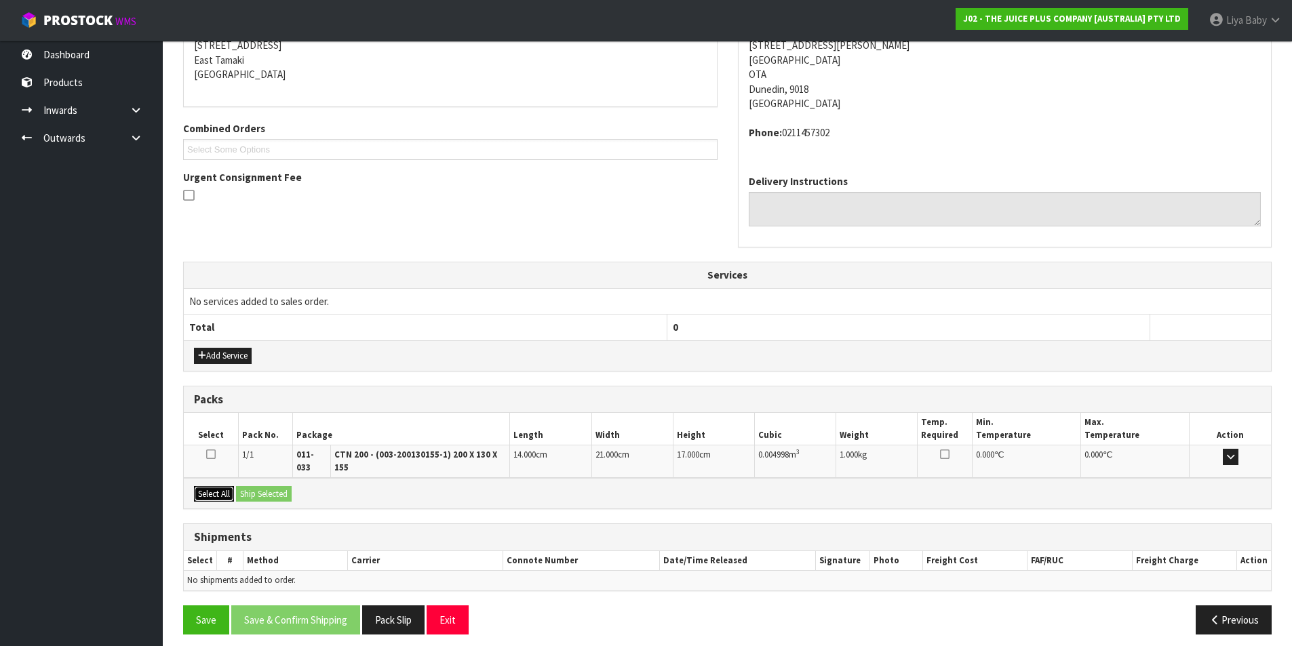
click at [210, 486] on button "Select All" at bounding box center [214, 494] width 40 height 16
click at [263, 486] on button "Ship Selected" at bounding box center [264, 494] width 56 height 16
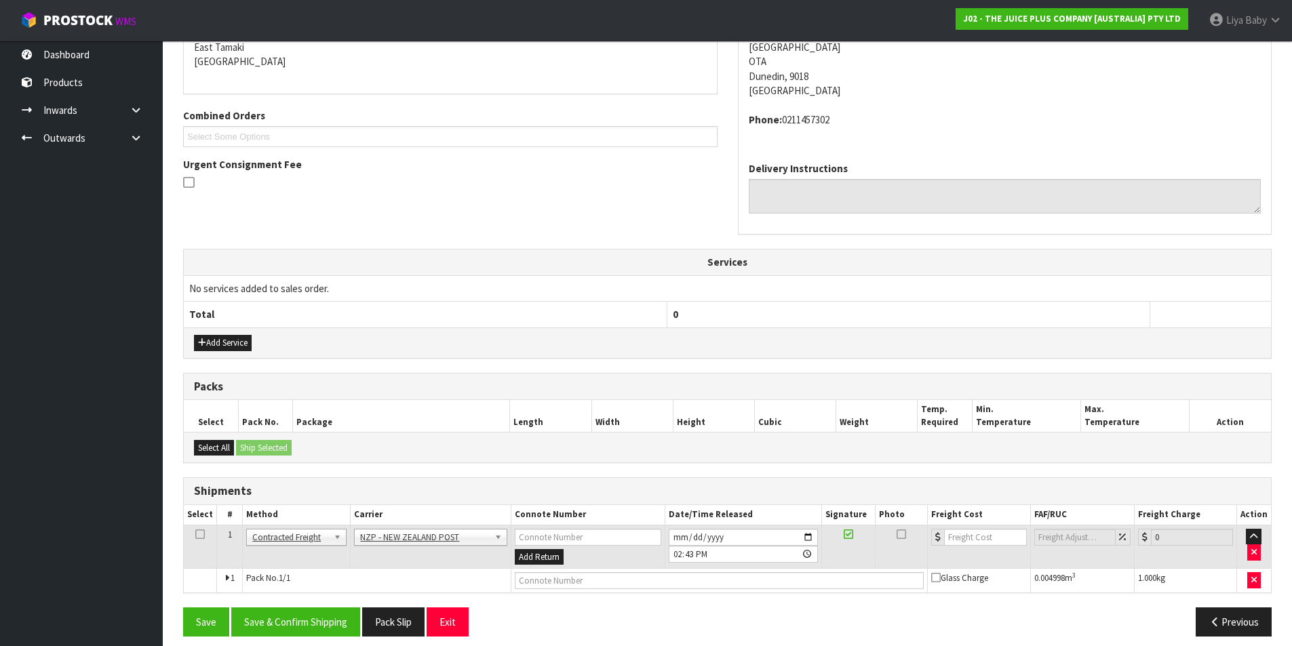
scroll to position [306, 0]
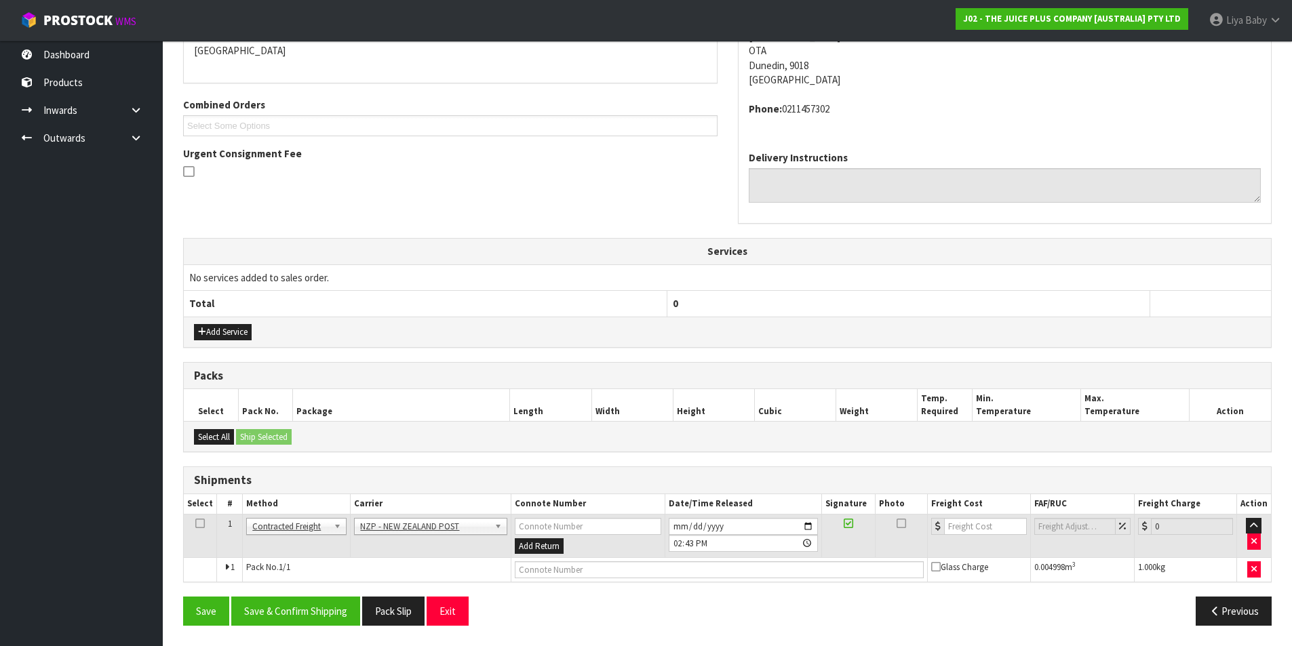
click at [200, 524] on icon at bounding box center [199, 524] width 9 height 1
click at [281, 609] on button "Save & Confirm Shipping" at bounding box center [295, 611] width 129 height 29
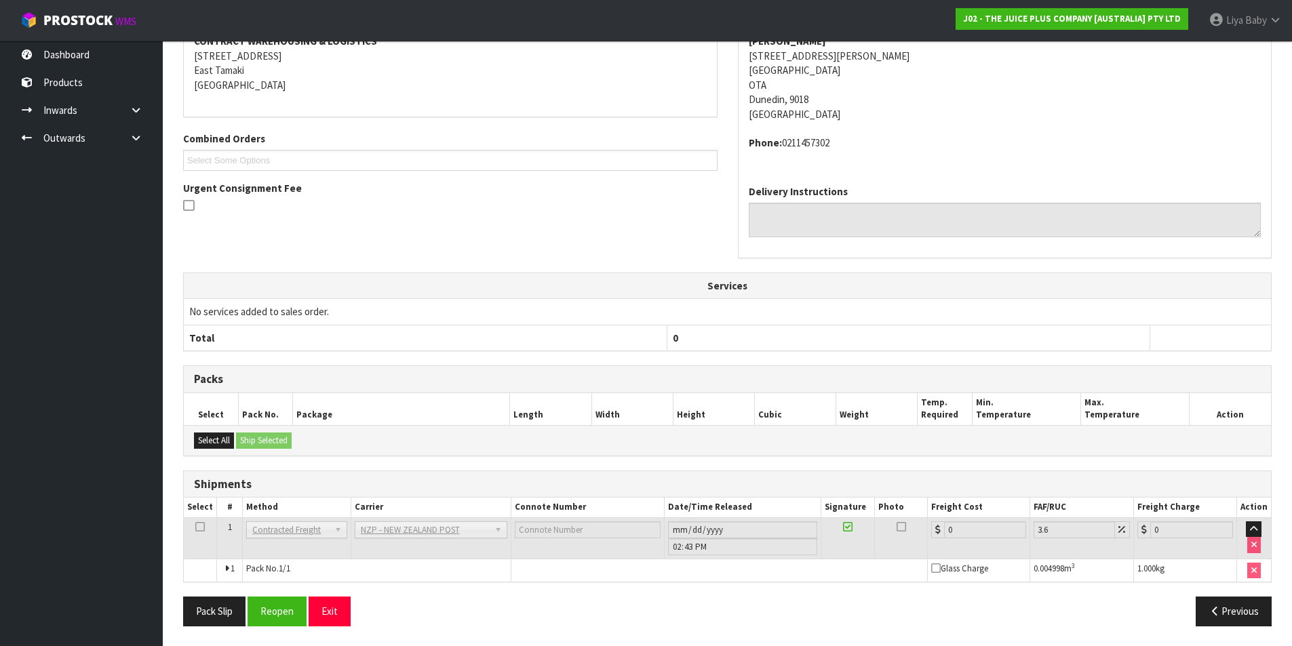
scroll to position [287, 0]
click at [273, 610] on button "Reopen" at bounding box center [277, 610] width 59 height 29
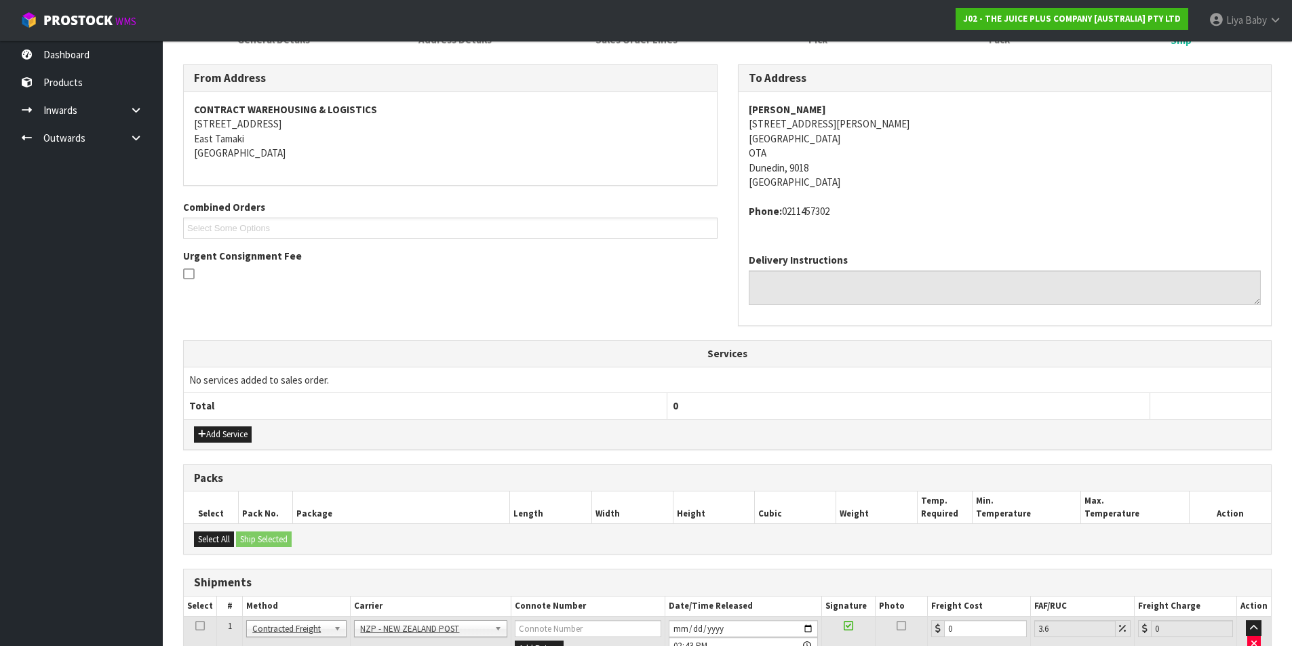
scroll to position [319, 0]
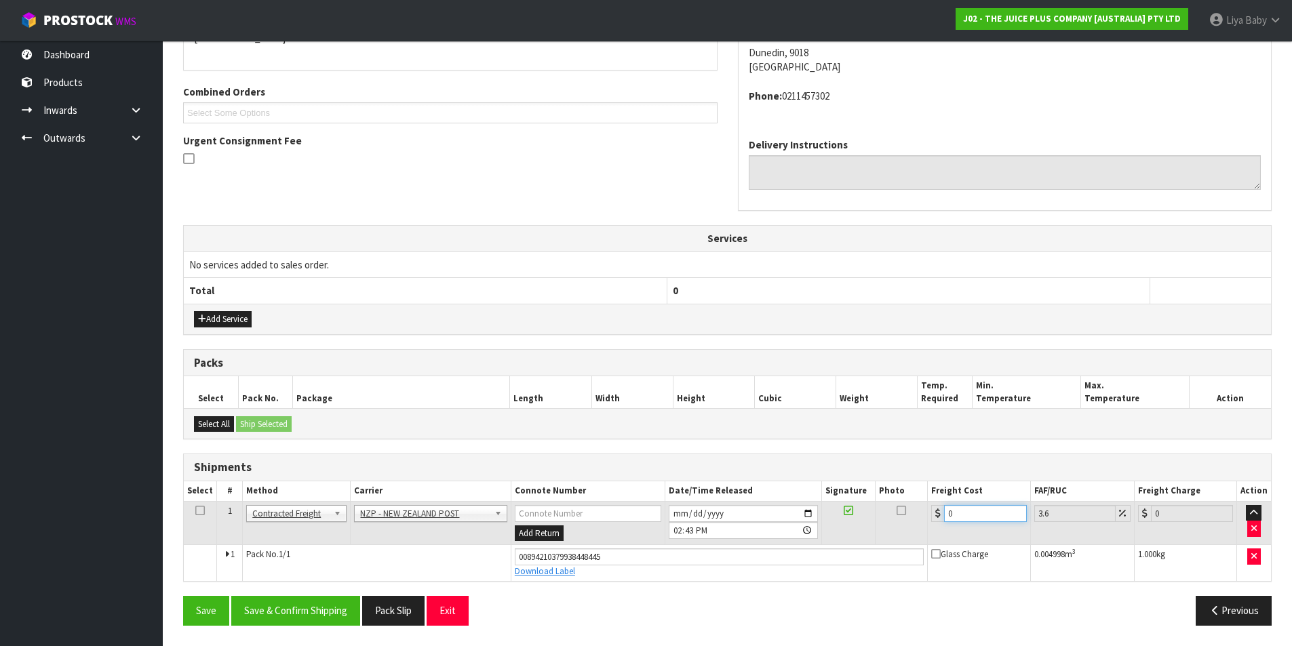
click at [960, 510] on input "0" at bounding box center [985, 513] width 82 height 17
click at [195, 511] on icon at bounding box center [199, 511] width 9 height 1
click at [310, 602] on button "Save & Confirm Shipping" at bounding box center [295, 610] width 129 height 29
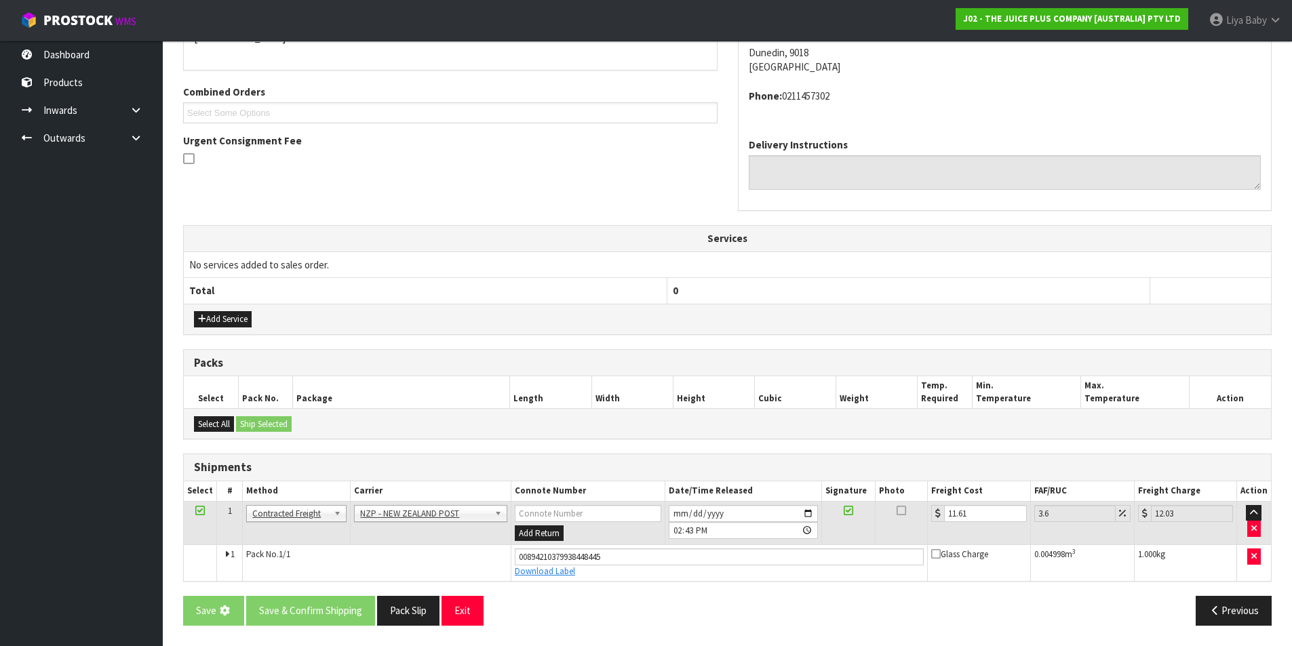
scroll to position [0, 0]
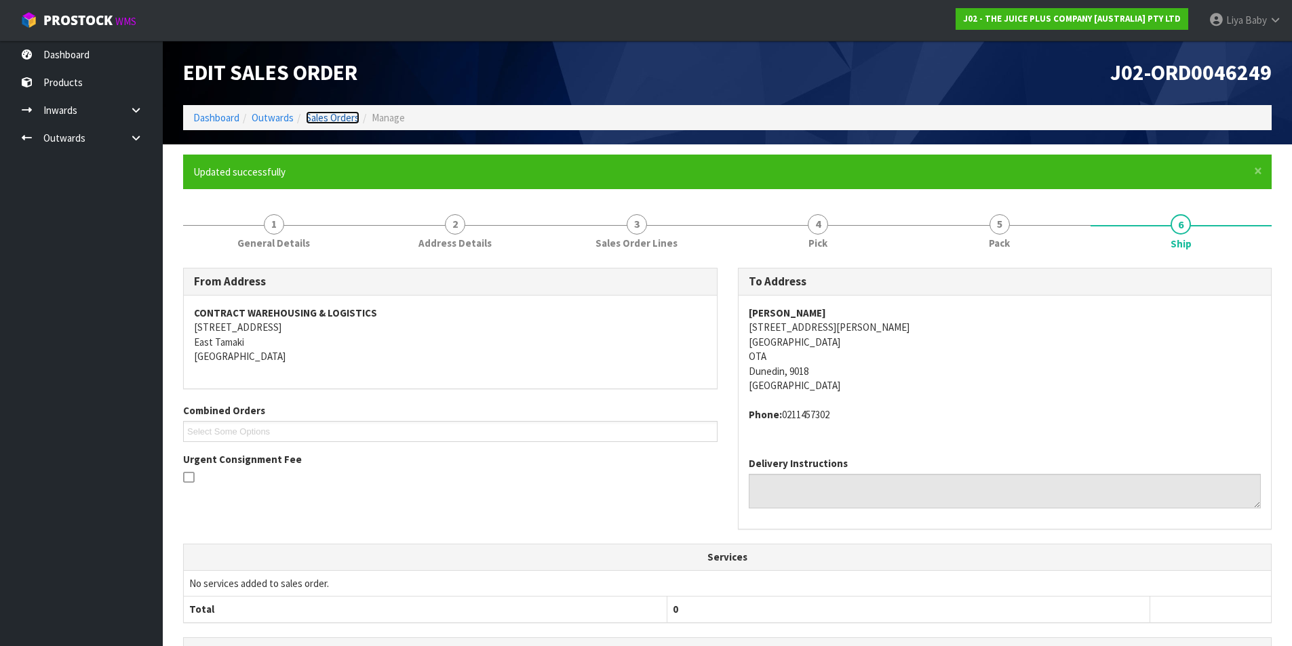
click at [326, 111] on link "Sales Orders" at bounding box center [333, 117] width 54 height 13
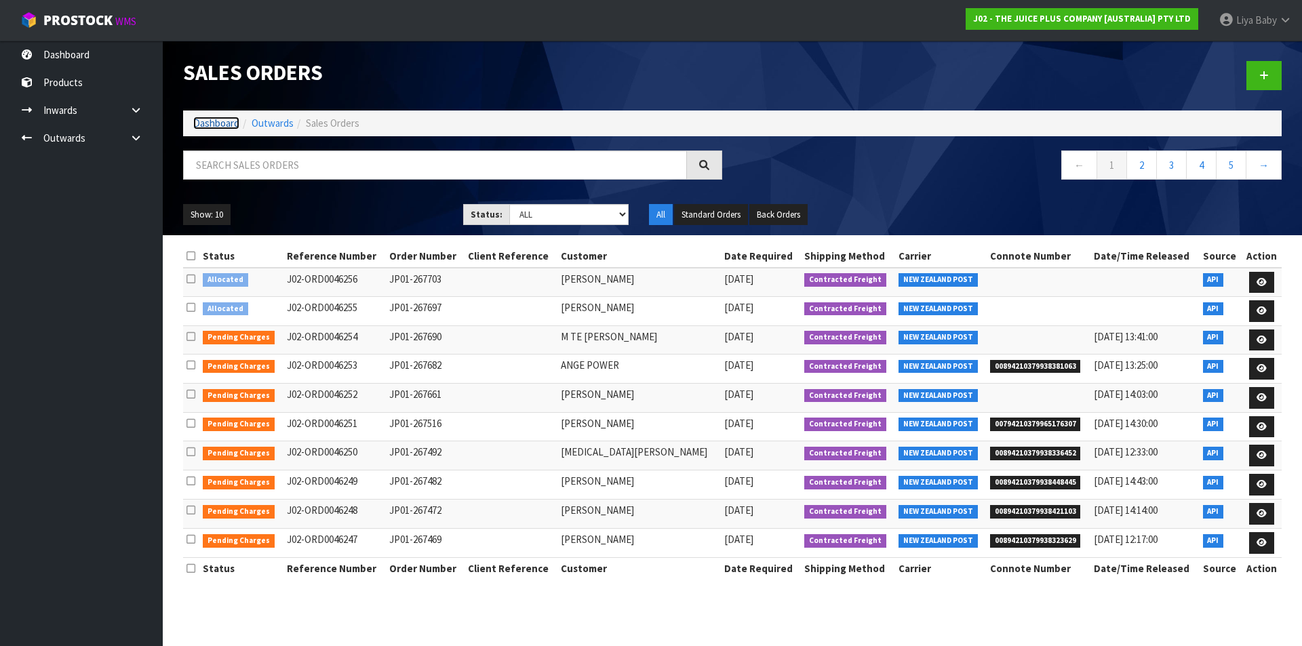
click at [227, 120] on link "Dashboard" at bounding box center [216, 123] width 46 height 13
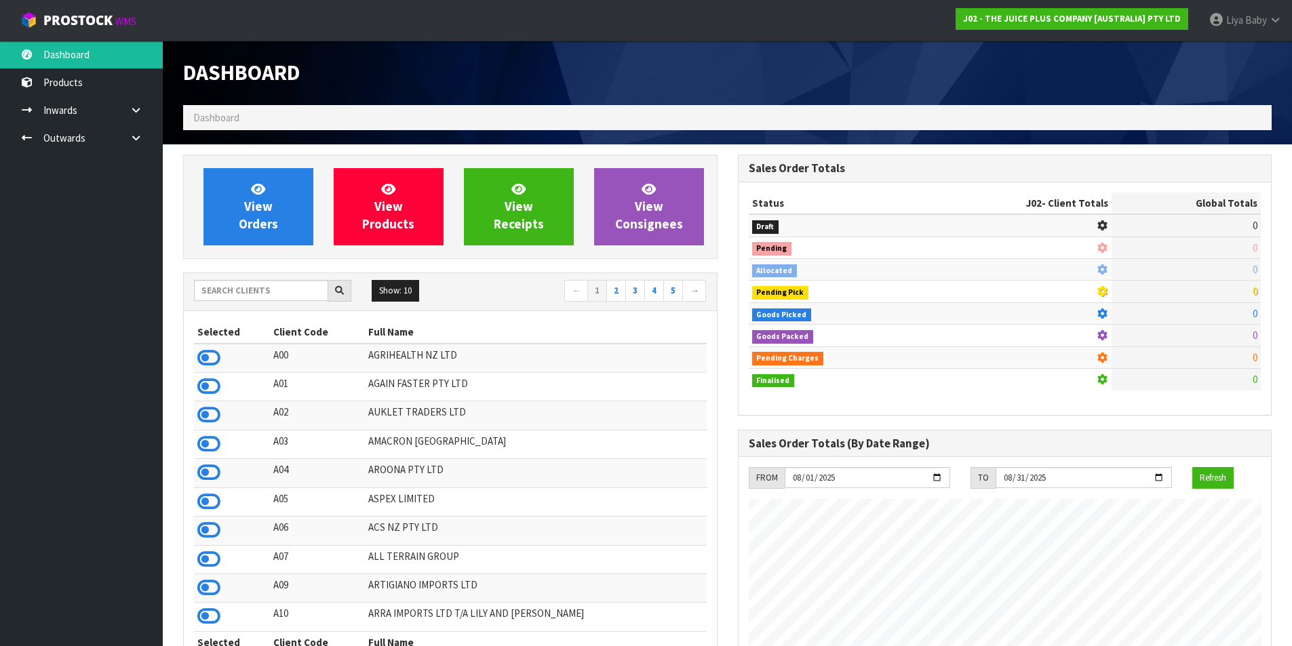
scroll to position [1028, 554]
click at [1243, 25] on span "Liya" at bounding box center [1234, 20] width 17 height 13
click at [1237, 58] on link "Logout" at bounding box center [1237, 54] width 107 height 18
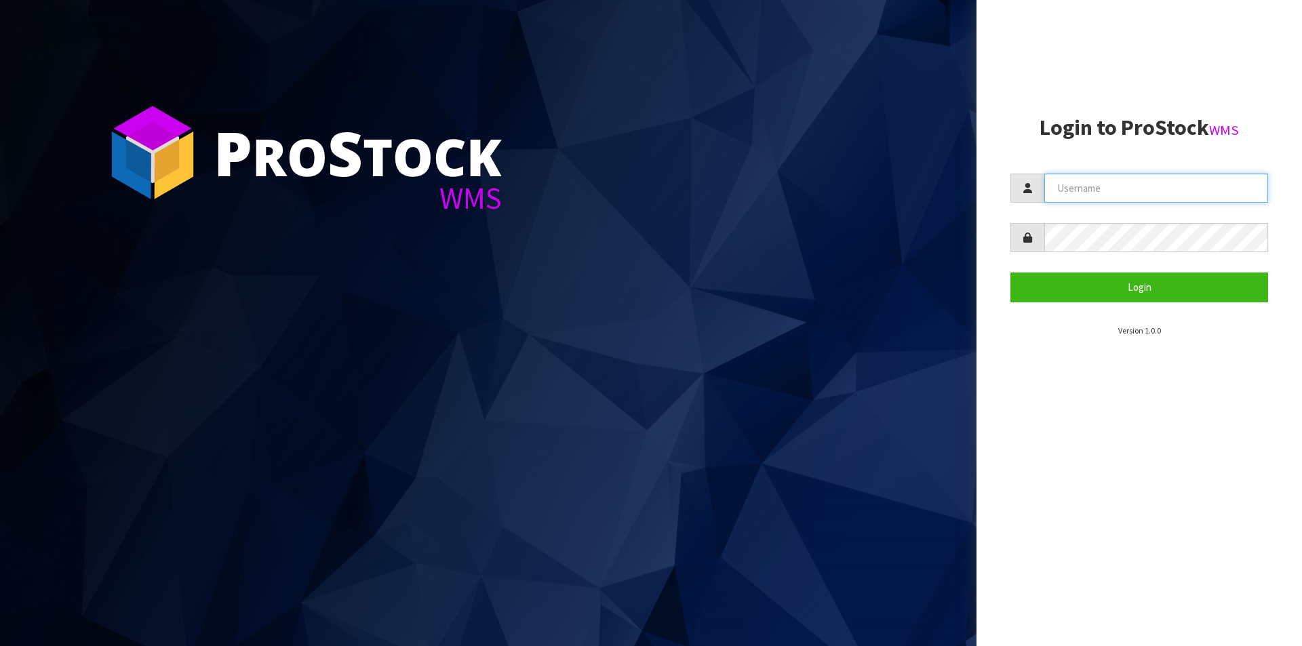
click at [1093, 186] on input "text" at bounding box center [1157, 188] width 224 height 29
type input "[EMAIL_ADDRESS][DOMAIN_NAME]"
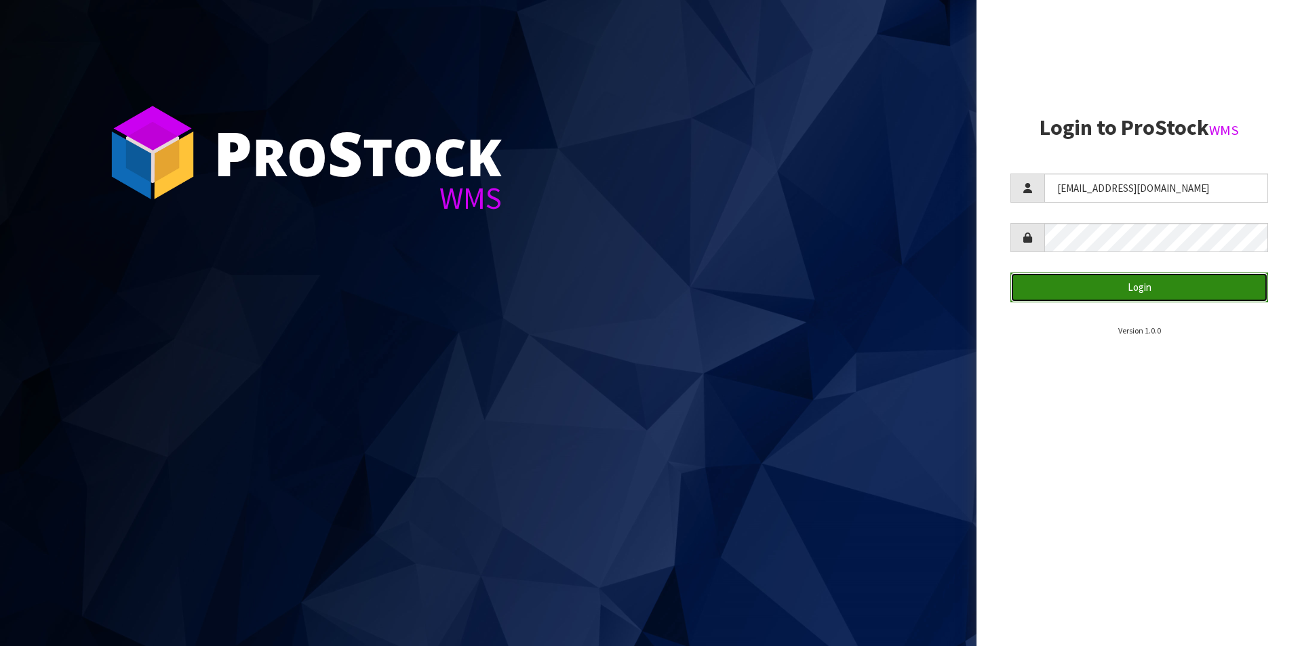
click at [1161, 290] on button "Login" at bounding box center [1140, 287] width 258 height 29
